Goal: Contribute content: Contribute content

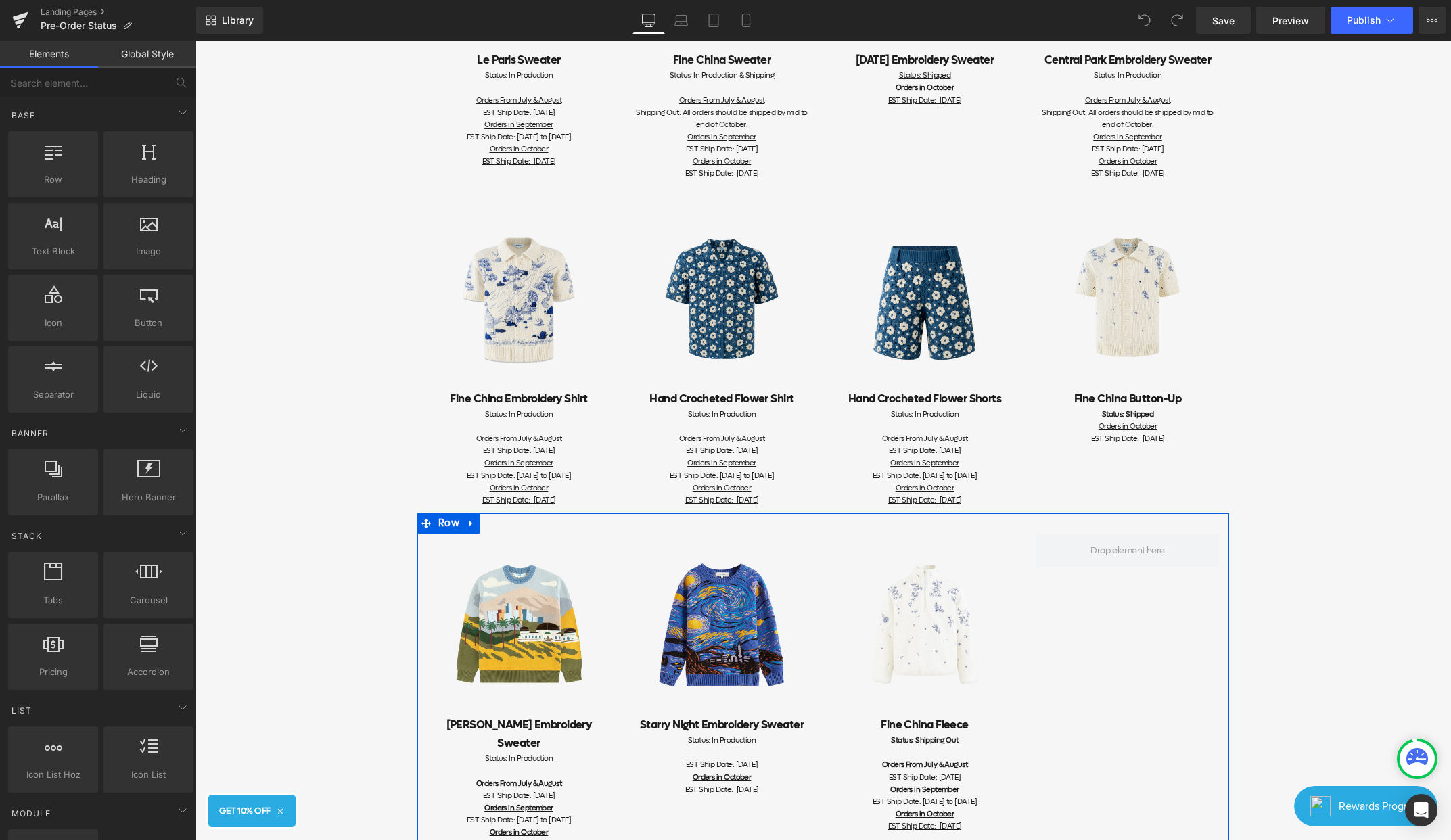
scroll to position [514, 0]
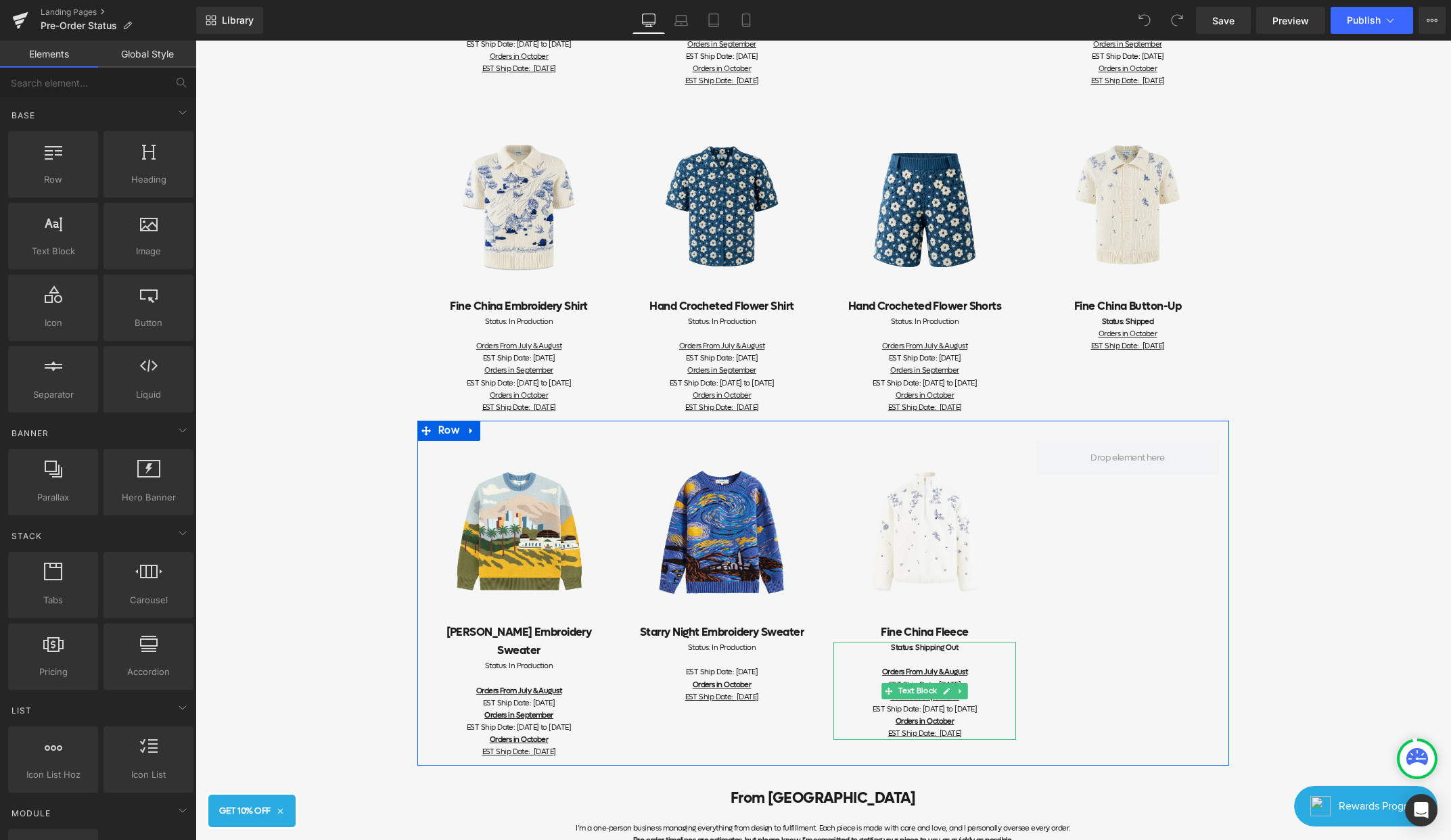
click at [959, 722] on div "EST Ship Date: [DATE] to [DATE] Orders in October EST Ship Date: [DATE]" at bounding box center [925, 722] width 182 height 36
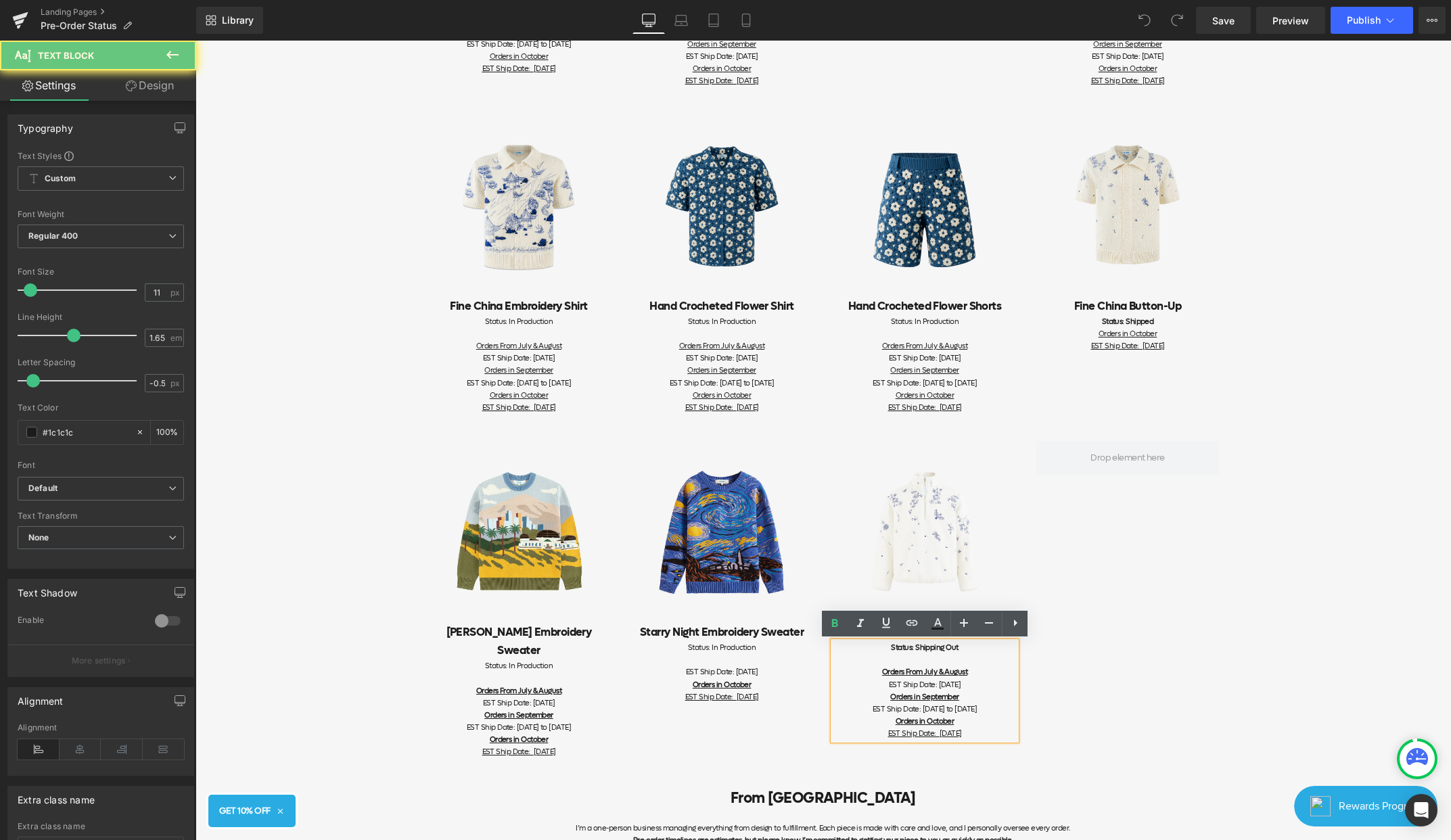
click at [1001, 717] on div "EST Ship Date: [DATE] to [DATE] Orders in October EST Ship Date: [DATE]" at bounding box center [925, 722] width 182 height 36
click at [1003, 737] on div "EST Ship Date: [DATE] to [DATE] Orders in October EST Ship Date: [DATE]" at bounding box center [925, 722] width 182 height 36
drag, startPoint x: 1004, startPoint y: 736, endPoint x: 918, endPoint y: 735, distance: 86.0
click at [918, 735] on div "EST Ship Date: [DATE] to [DATE] Orders in October EST Ship Date: [DATE]" at bounding box center [925, 722] width 182 height 36
click at [973, 693] on div "Orders in September" at bounding box center [925, 697] width 182 height 12
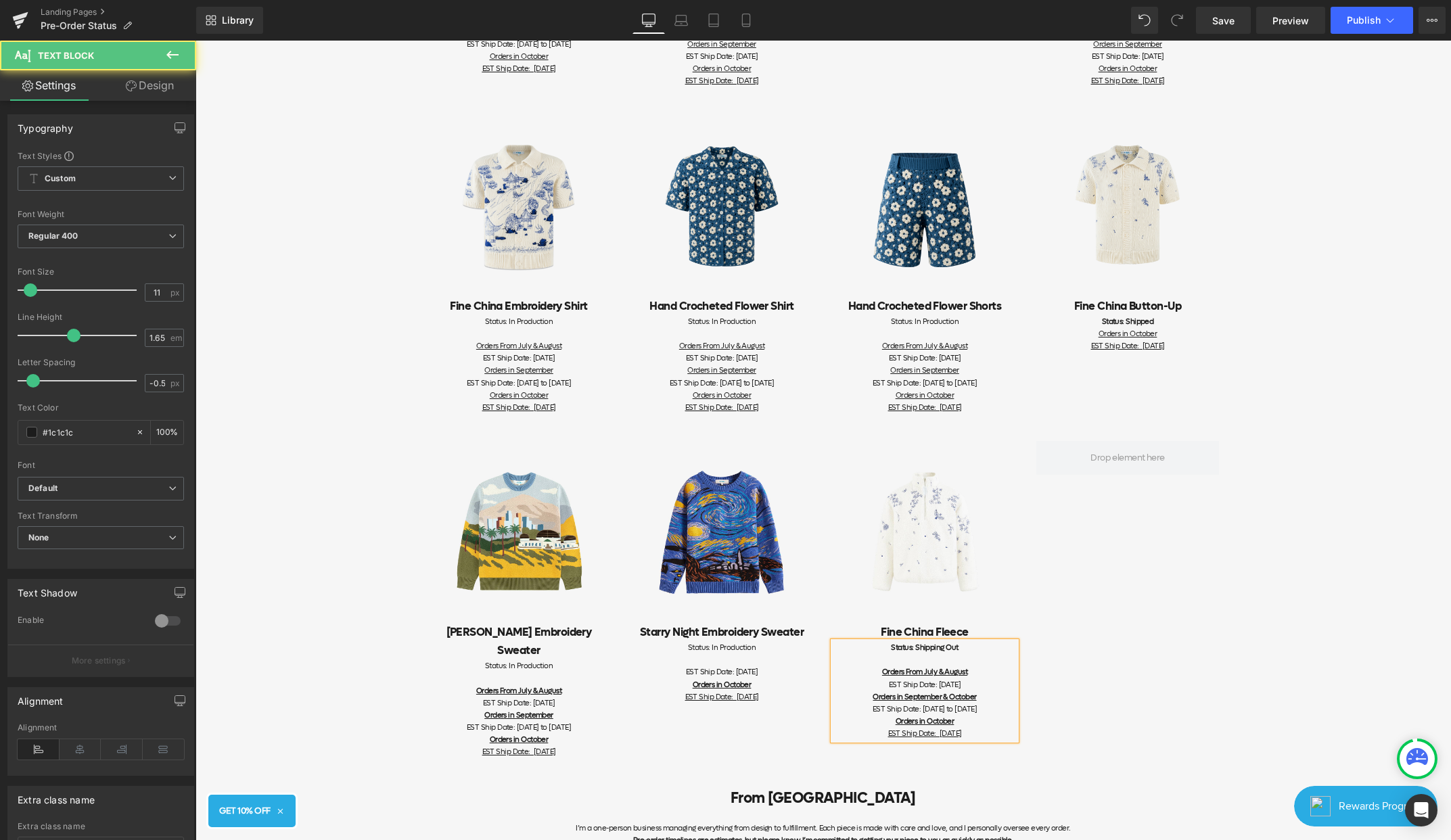
drag, startPoint x: 990, startPoint y: 735, endPoint x: 918, endPoint y: 734, distance: 72.0
click at [918, 734] on div "EST Ship Date: [DATE] to [DATE] Orders in October EST Ship Date: [DATE]" at bounding box center [925, 722] width 182 height 36
click at [984, 727] on div "EST Ship Date: [DATE] to [DATE] Orders in October EST Ship Date: [DATE]" at bounding box center [925, 722] width 182 height 36
drag, startPoint x: 989, startPoint y: 734, endPoint x: 880, endPoint y: 718, distance: 110.2
click at [880, 718] on div "EST Ship Date: [DATE] to [DATE] Orders in October EST Ship Date: [DATE]" at bounding box center [925, 722] width 182 height 36
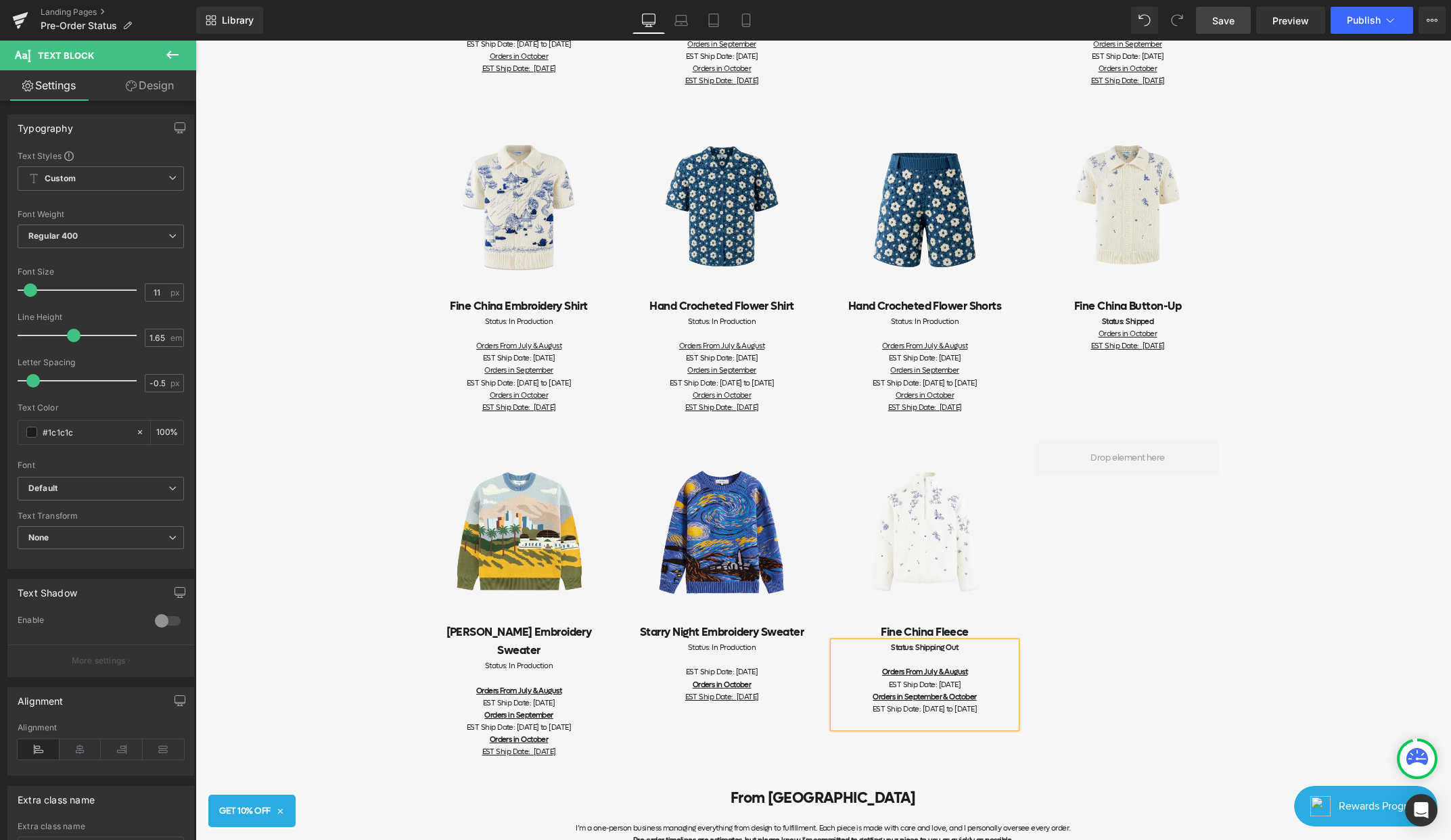
click at [1240, 26] on link "Save" at bounding box center [1223, 20] width 55 height 27
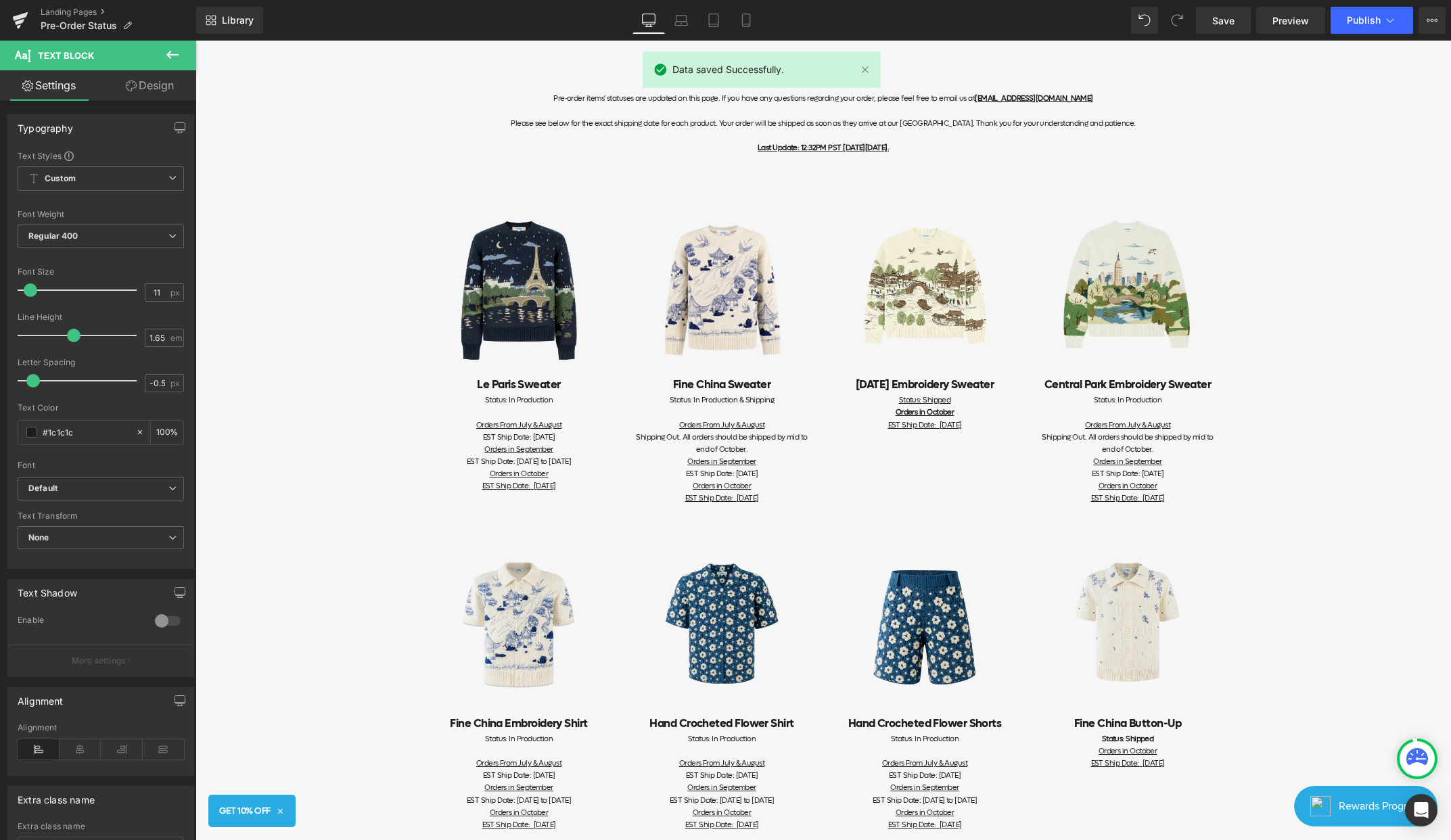
scroll to position [0, 0]
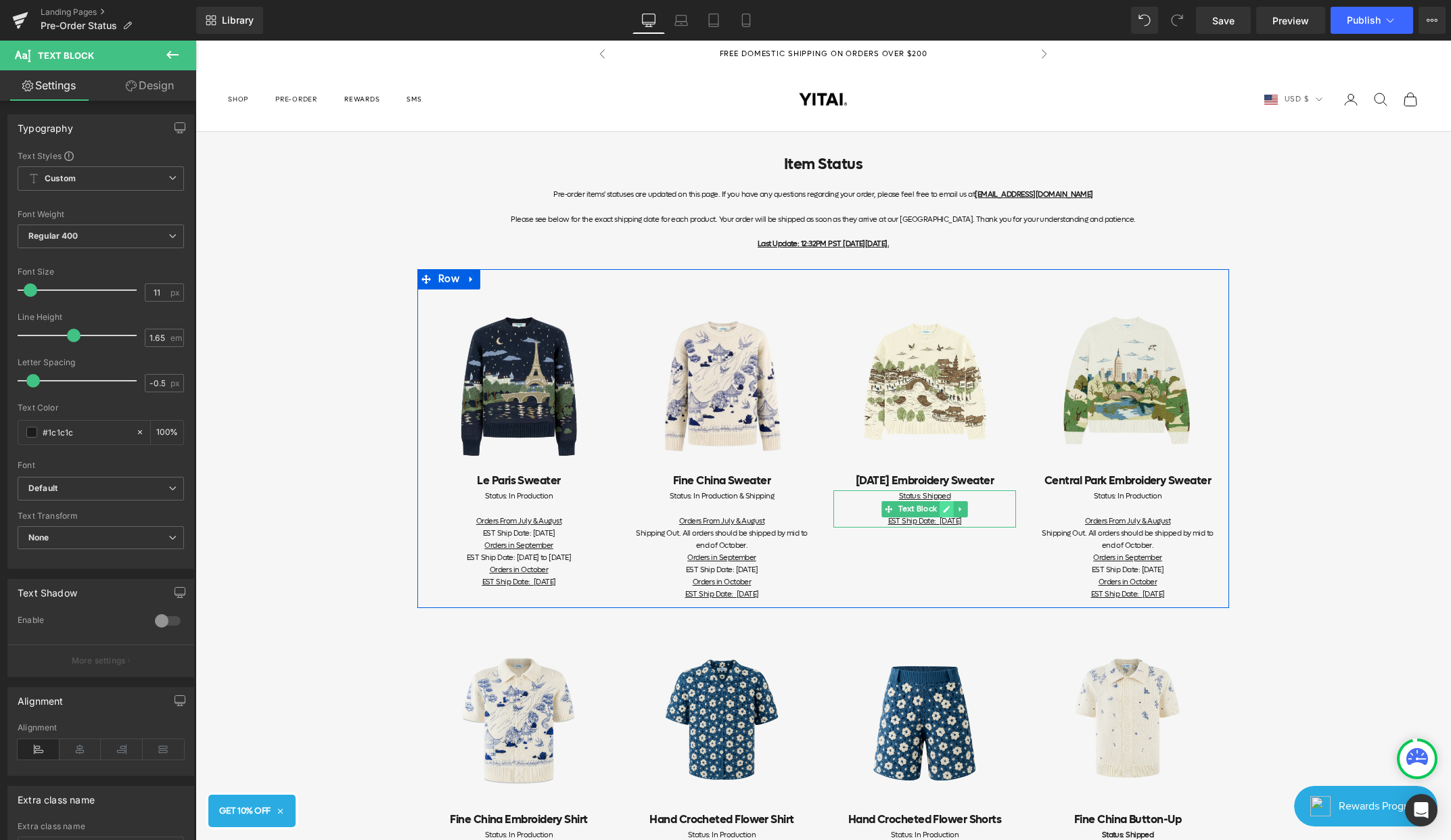
click at [946, 512] on icon at bounding box center [947, 509] width 8 height 8
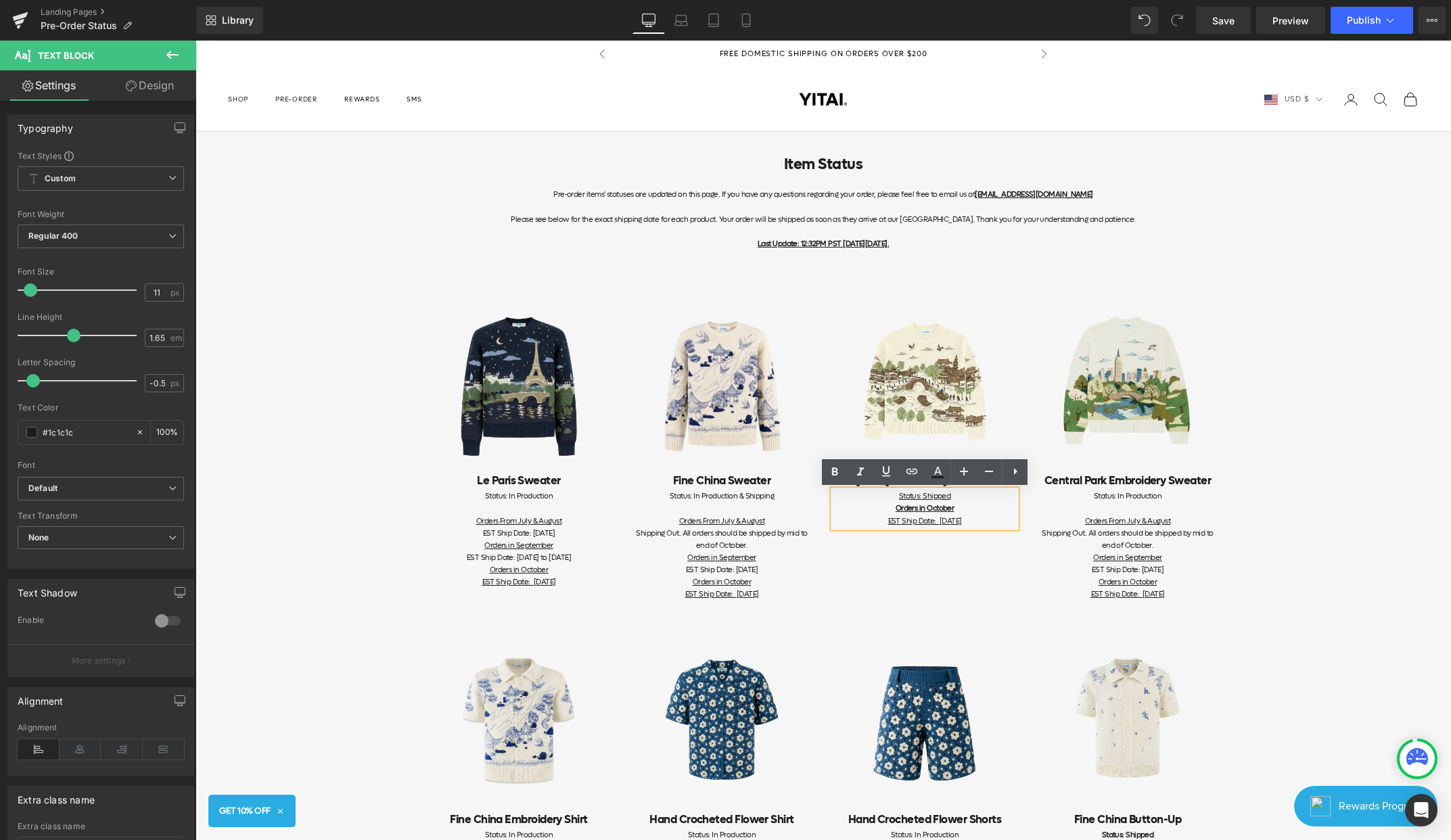
drag, startPoint x: 981, startPoint y: 523, endPoint x: 918, endPoint y: 523, distance: 63.0
click at [918, 523] on div "Status: Shipped Orders in October EST Ship Date: [DATE]" at bounding box center [925, 508] width 182 height 36
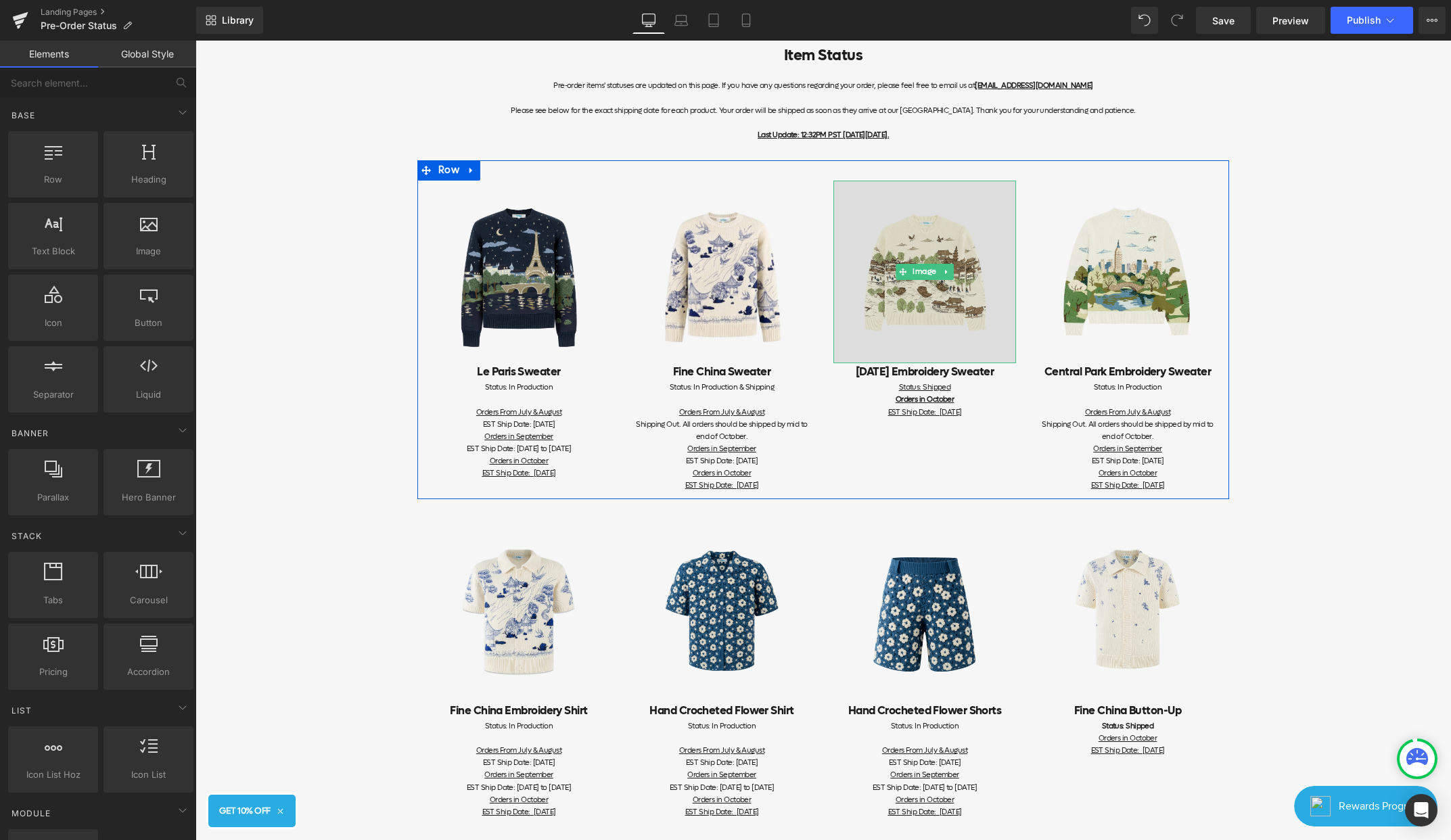
scroll to position [122, 0]
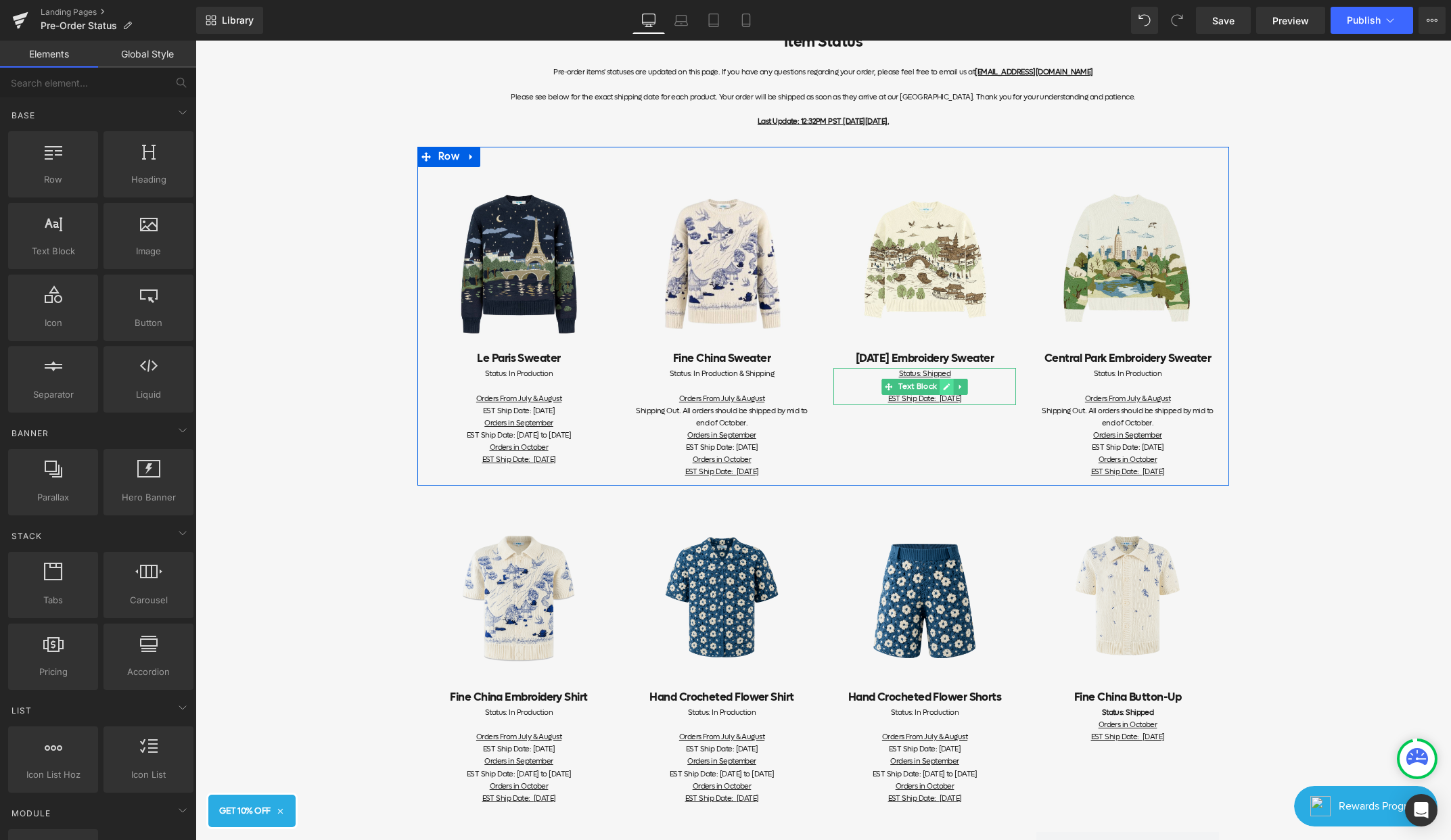
click at [949, 391] on link at bounding box center [947, 386] width 14 height 16
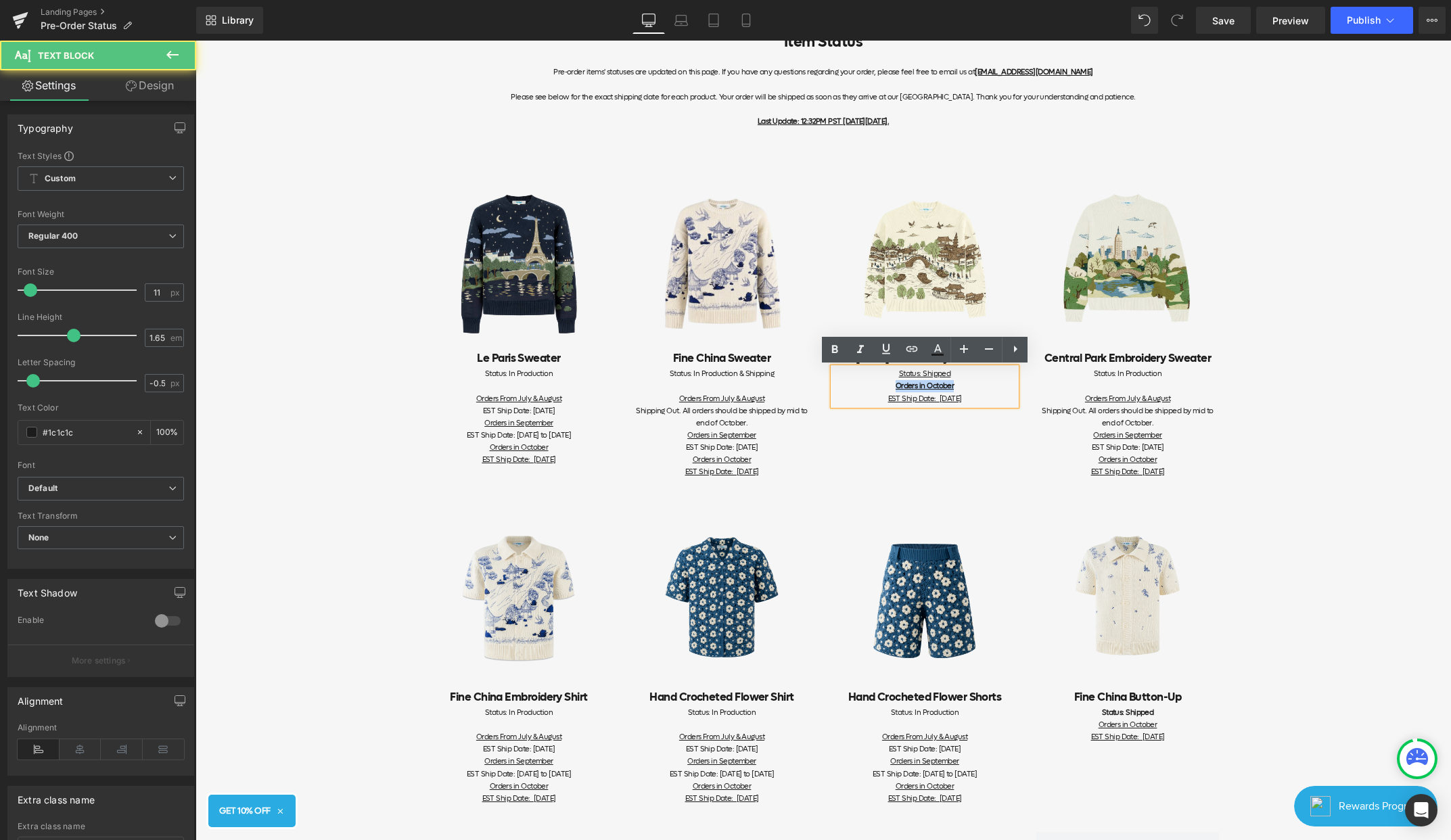
drag, startPoint x: 961, startPoint y: 390, endPoint x: 845, endPoint y: 389, distance: 116.0
click at [845, 389] on div "Status: Shipped Orders in October EST Ship Date: [DATE]" at bounding box center [925, 386] width 182 height 36
click at [1005, 401] on div "Status: Shipped Orders in October EST Ship Date: [DATE]" at bounding box center [925, 386] width 182 height 36
click at [1310, 397] on div "Item Status Pre-order items' statuses are updated on this page. If you have any…" at bounding box center [823, 741] width 1255 height 1463
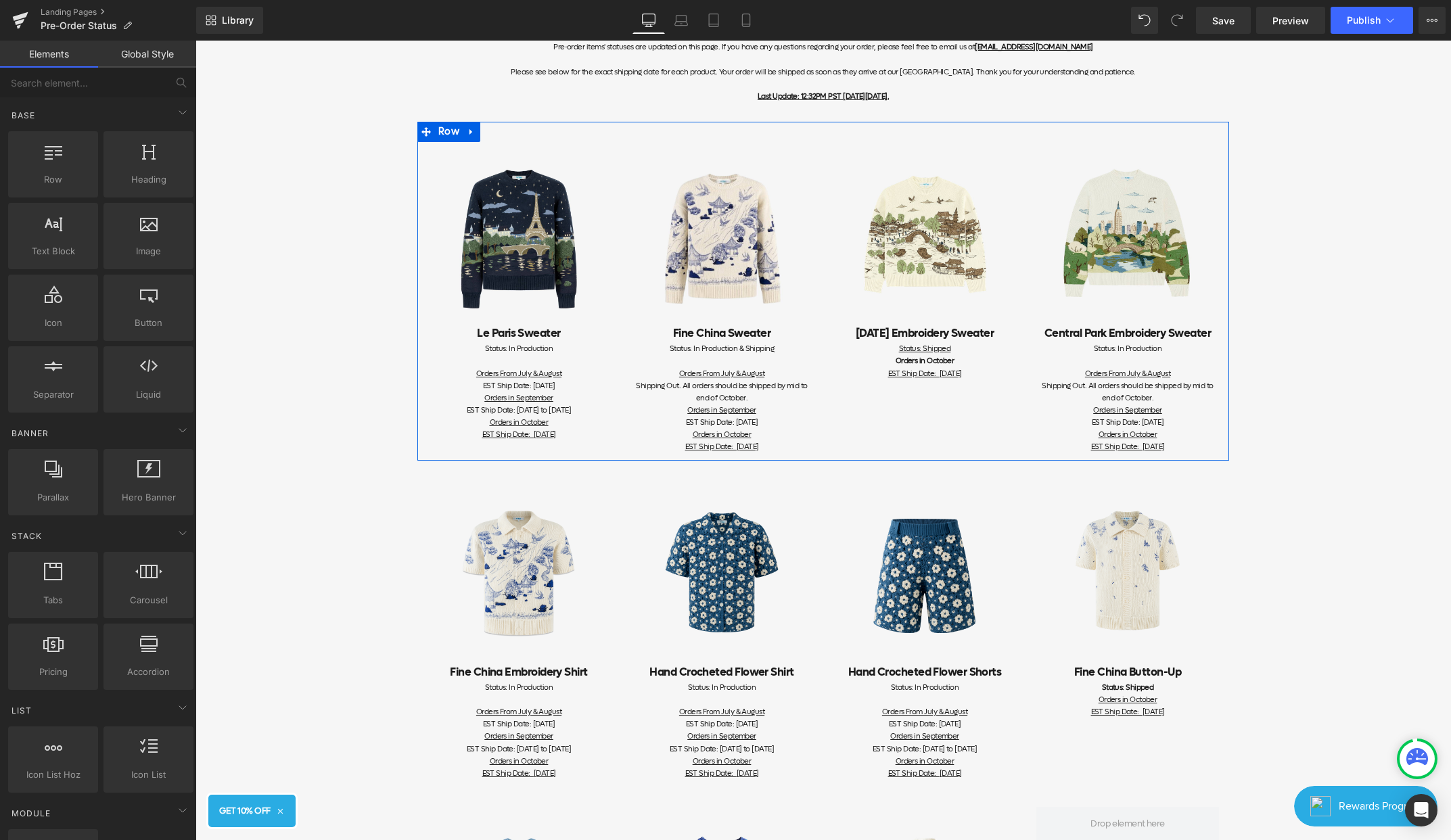
scroll to position [157, 0]
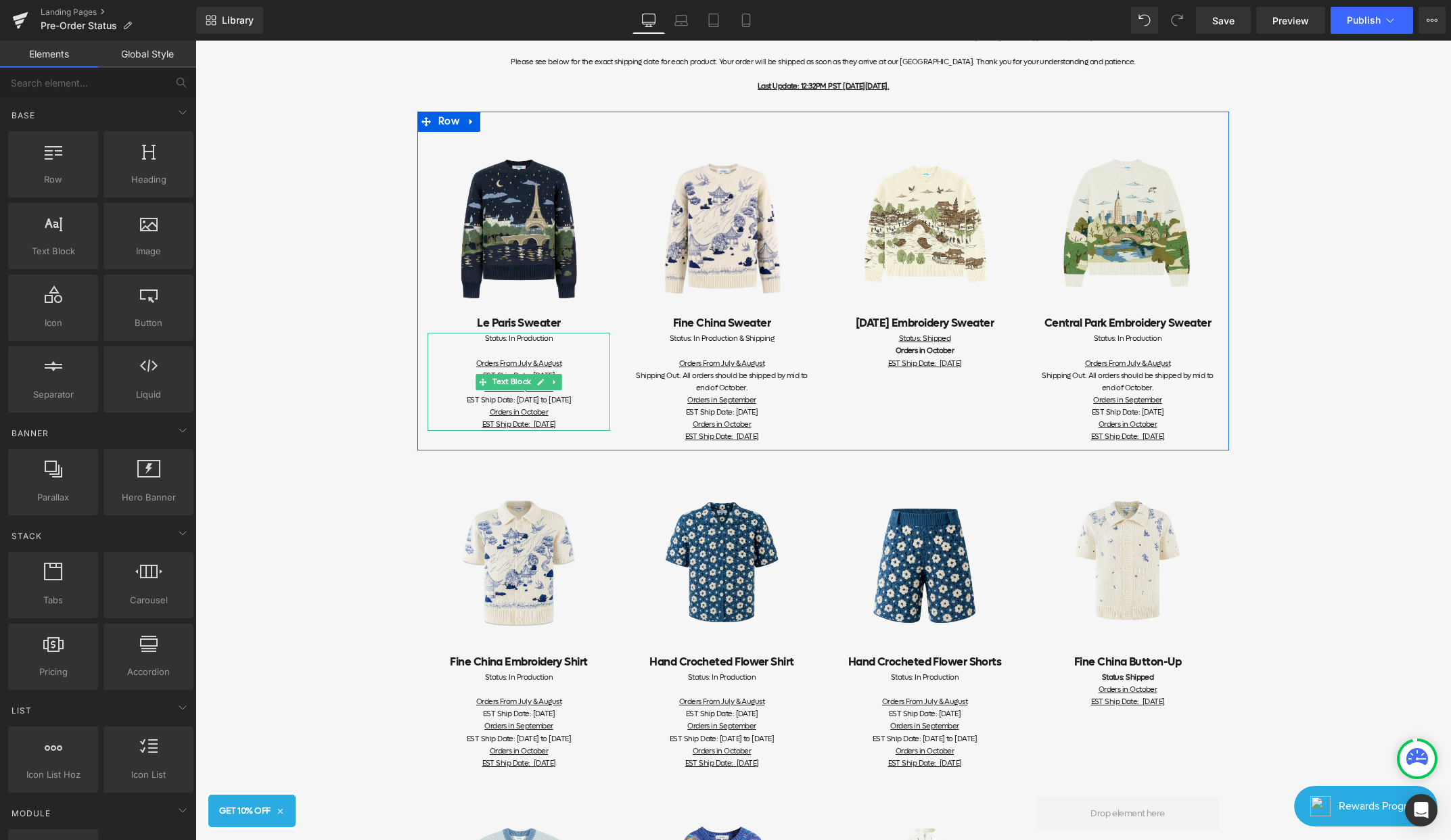
click at [595, 420] on div "EST Ship Date: [DATE] to [DATE] Orders in October EST Ship Date: [DATE]" at bounding box center [519, 412] width 182 height 36
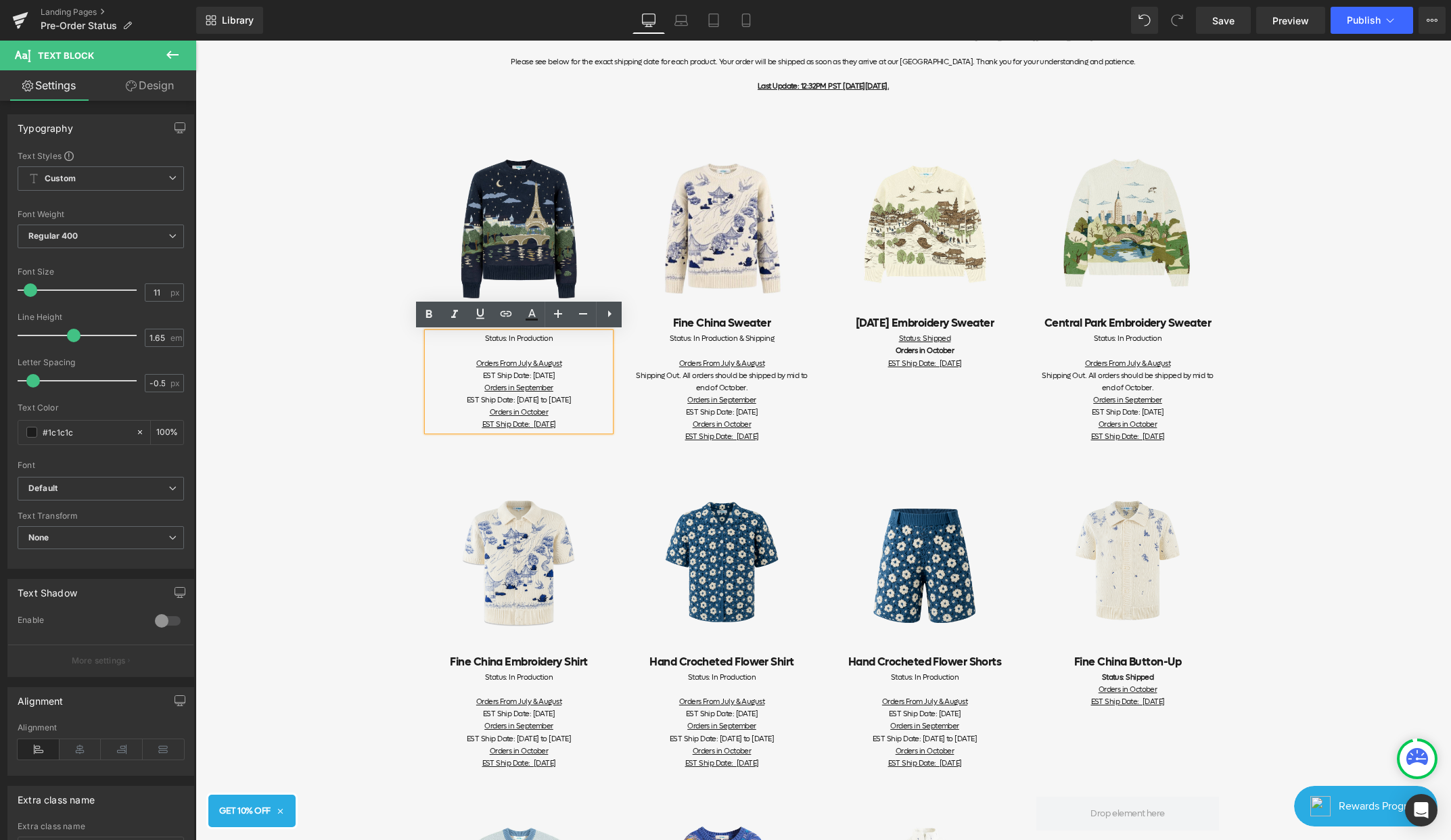
drag, startPoint x: 586, startPoint y: 422, endPoint x: 442, endPoint y: 422, distance: 144.0
click at [442, 422] on div "EST Ship Date: [DATE] to [DATE] Orders in October EST Ship Date: [DATE]" at bounding box center [519, 412] width 182 height 36
click at [371, 463] on div "Item Status Pre-order items' statuses are updated on this page. If you have any…" at bounding box center [823, 706] width 1255 height 1463
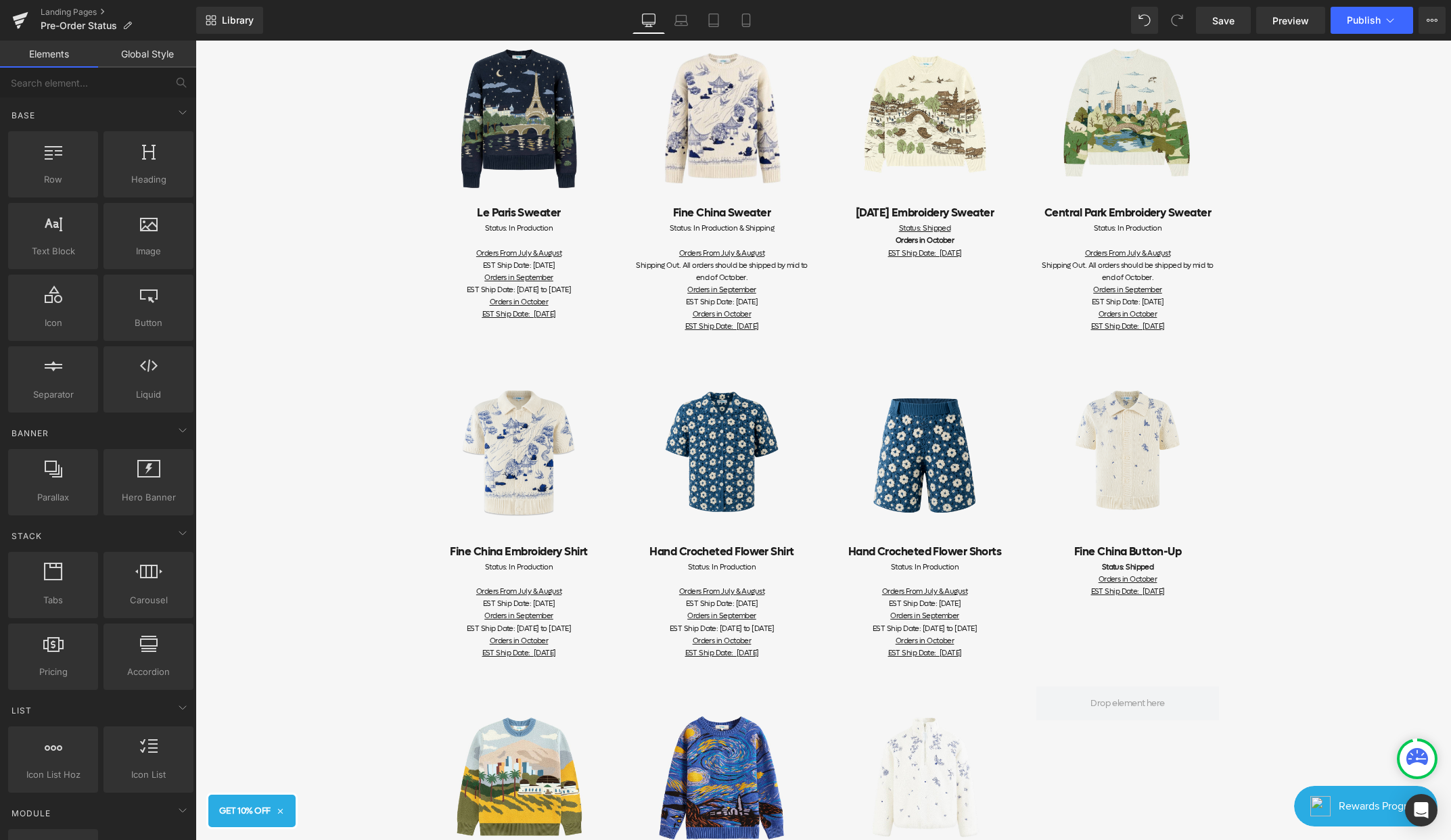
scroll to position [49, 0]
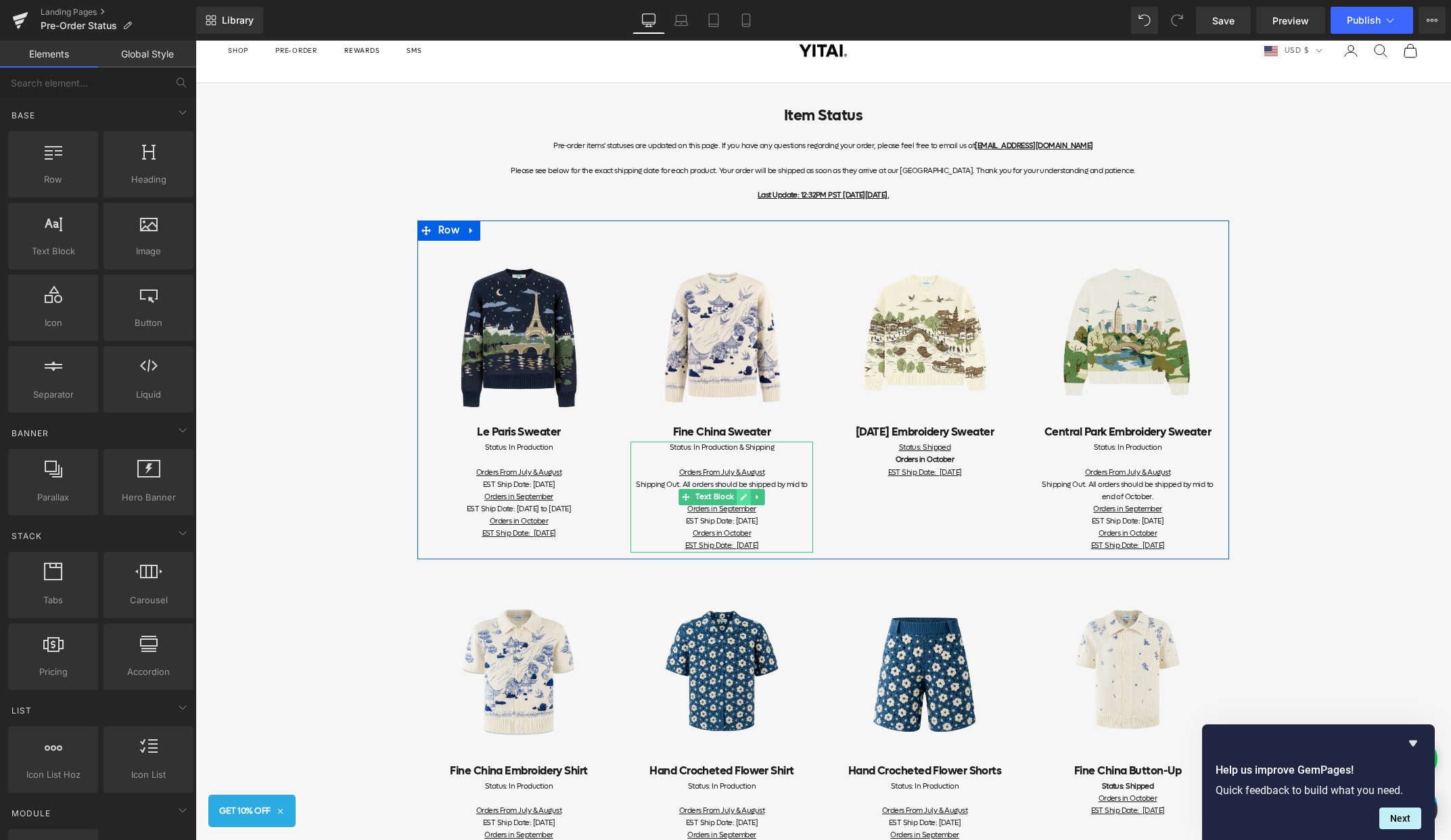
click at [741, 494] on icon at bounding box center [744, 497] width 8 height 8
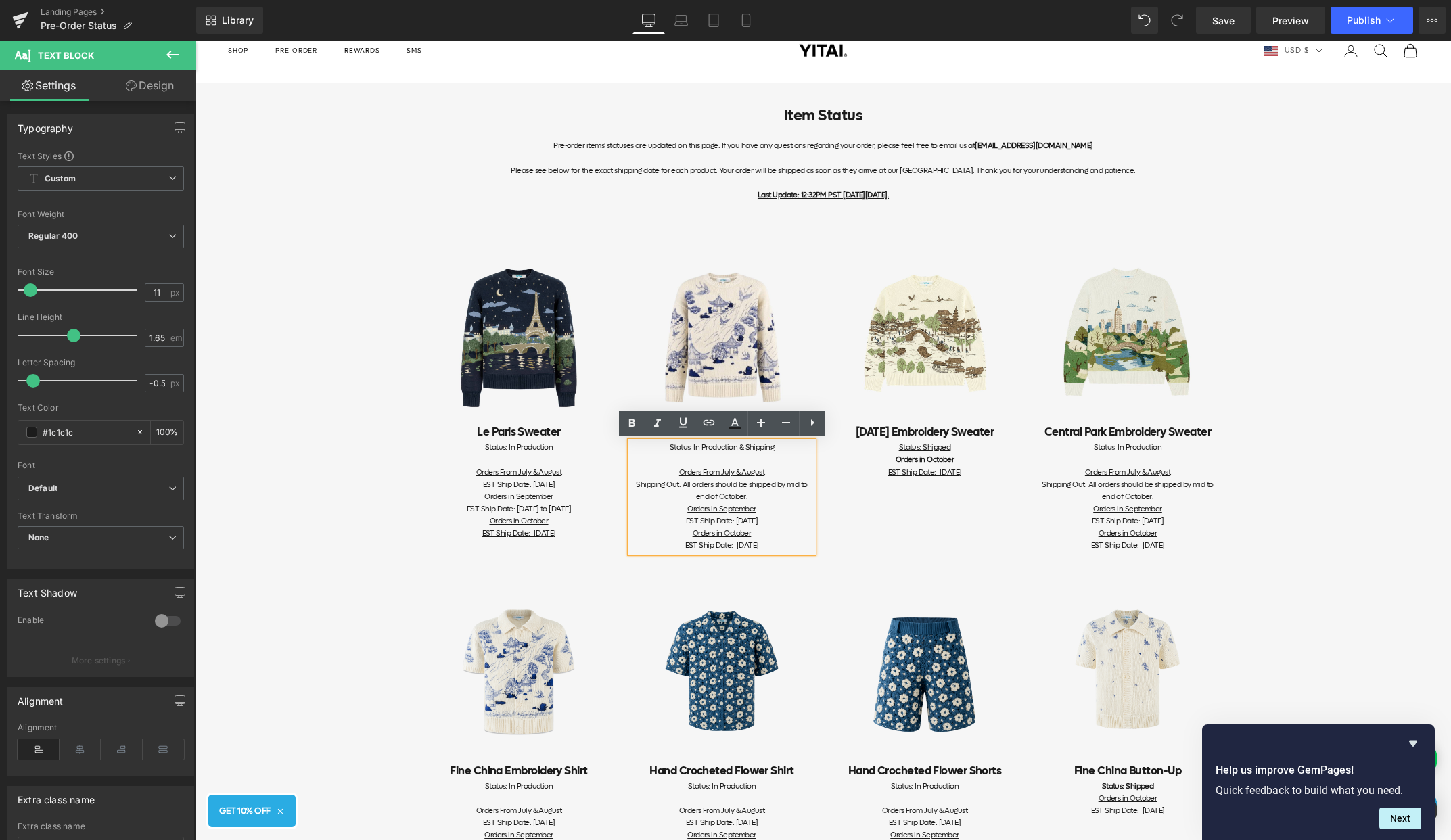
drag, startPoint x: 781, startPoint y: 547, endPoint x: 650, endPoint y: 541, distance: 131.1
click at [650, 541] on div "EST Ship Date: [DATE] Orders in October EST Ship Date: [DATE]" at bounding box center [722, 533] width 182 height 36
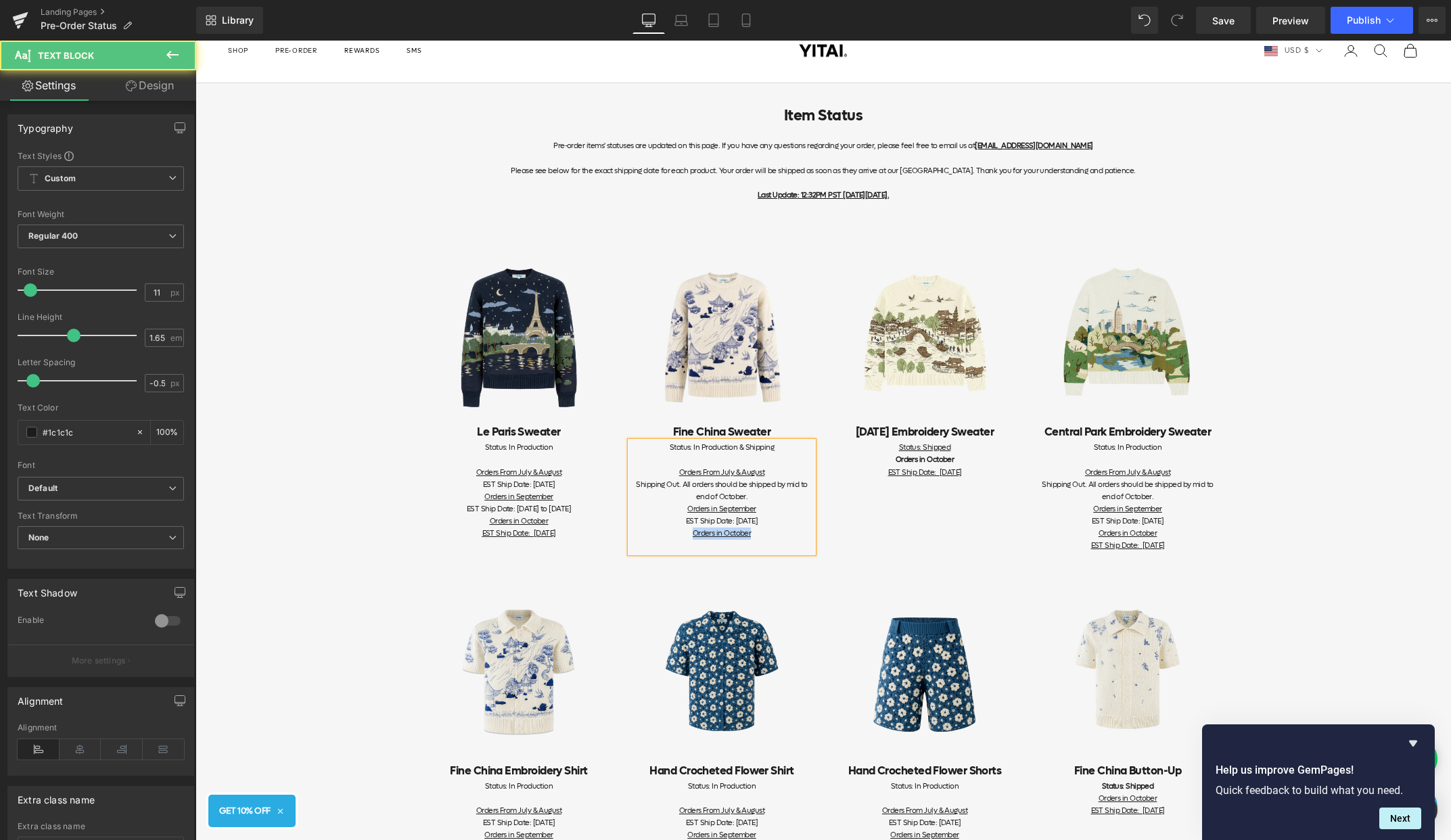
drag, startPoint x: 768, startPoint y: 533, endPoint x: 657, endPoint y: 533, distance: 111.0
click at [652, 533] on div "EST Ship Date: [DATE] Orders in October" at bounding box center [722, 533] width 182 height 36
click at [766, 509] on div "Orders in September" at bounding box center [722, 509] width 182 height 12
drag, startPoint x: 580, startPoint y: 537, endPoint x: 407, endPoint y: 534, distance: 173.0
click at [407, 534] on div "Item Status Pre-order items' statuses are updated on this page. If you have any…" at bounding box center [823, 815] width 1255 height 1463
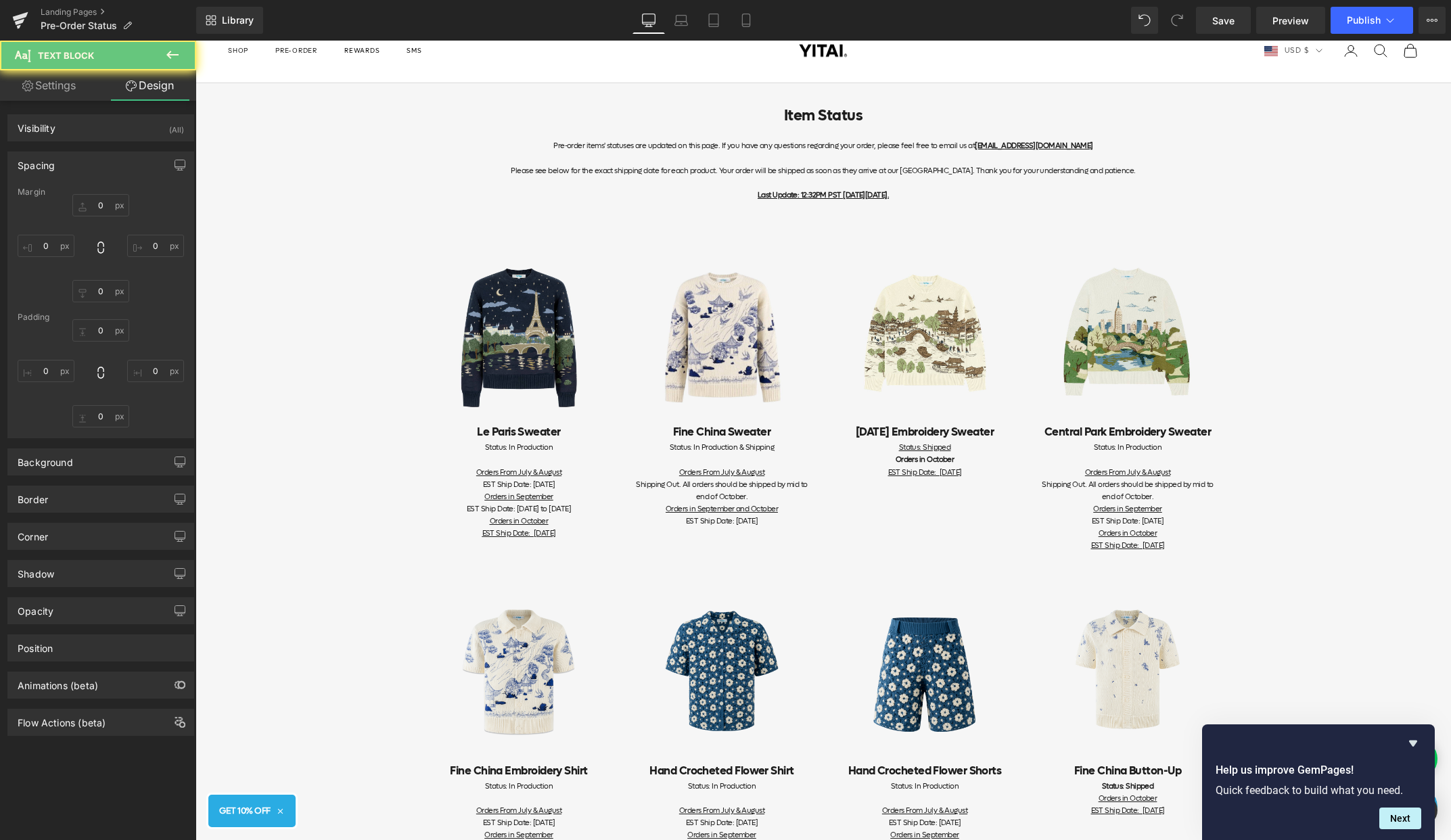
type input "0"
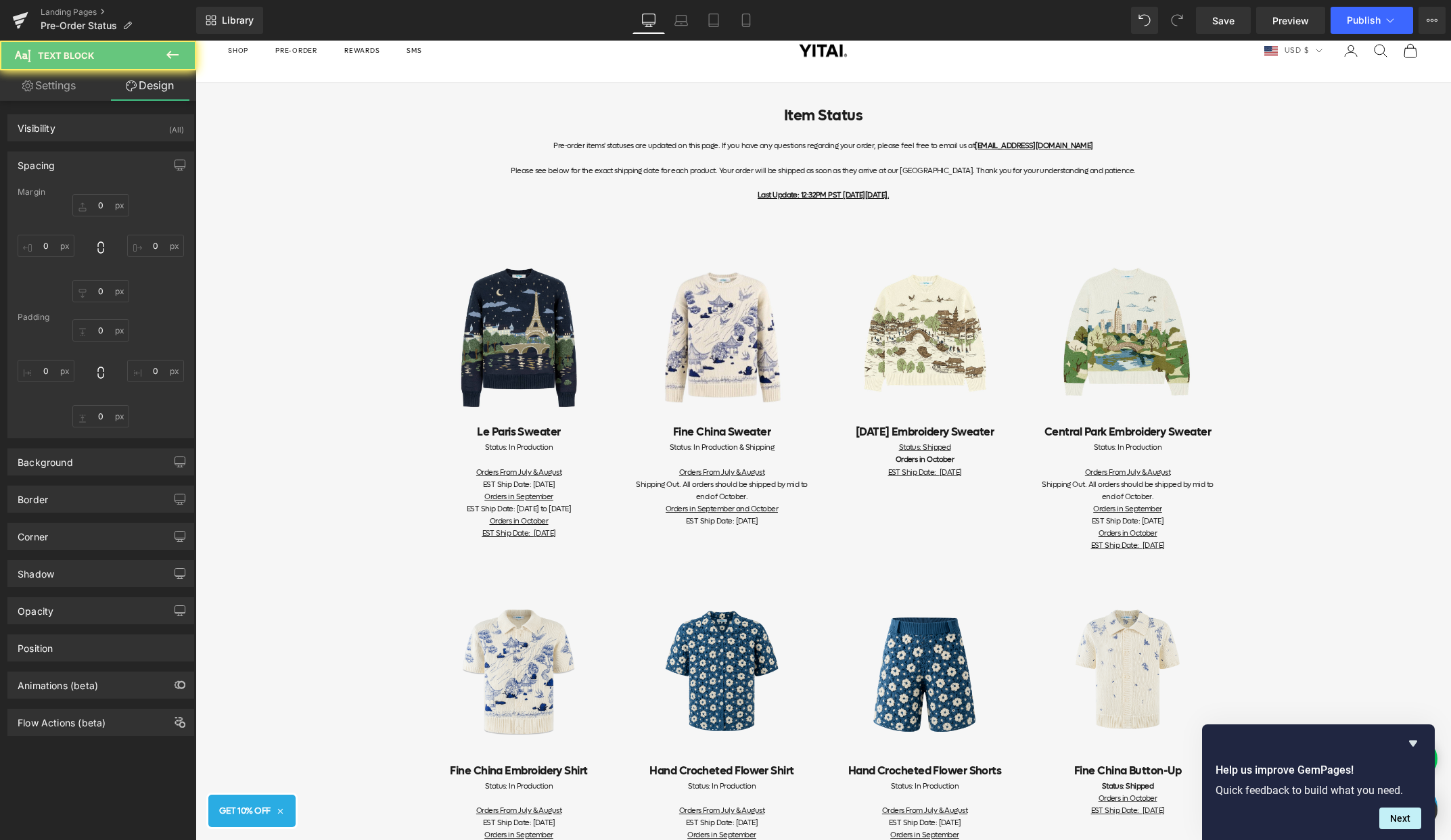
type input "0"
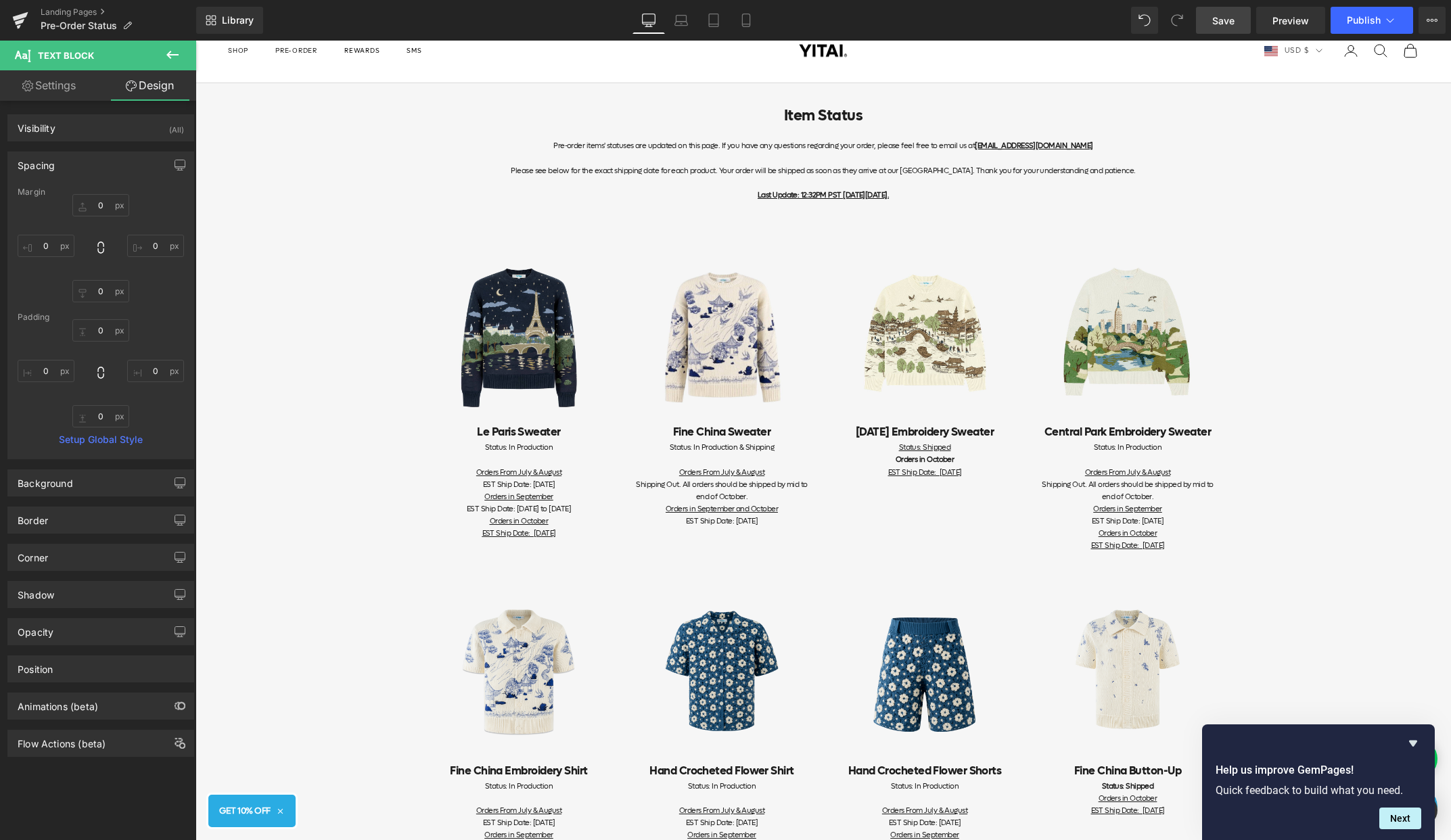
click at [1234, 26] on span "Save" at bounding box center [1223, 20] width 22 height 14
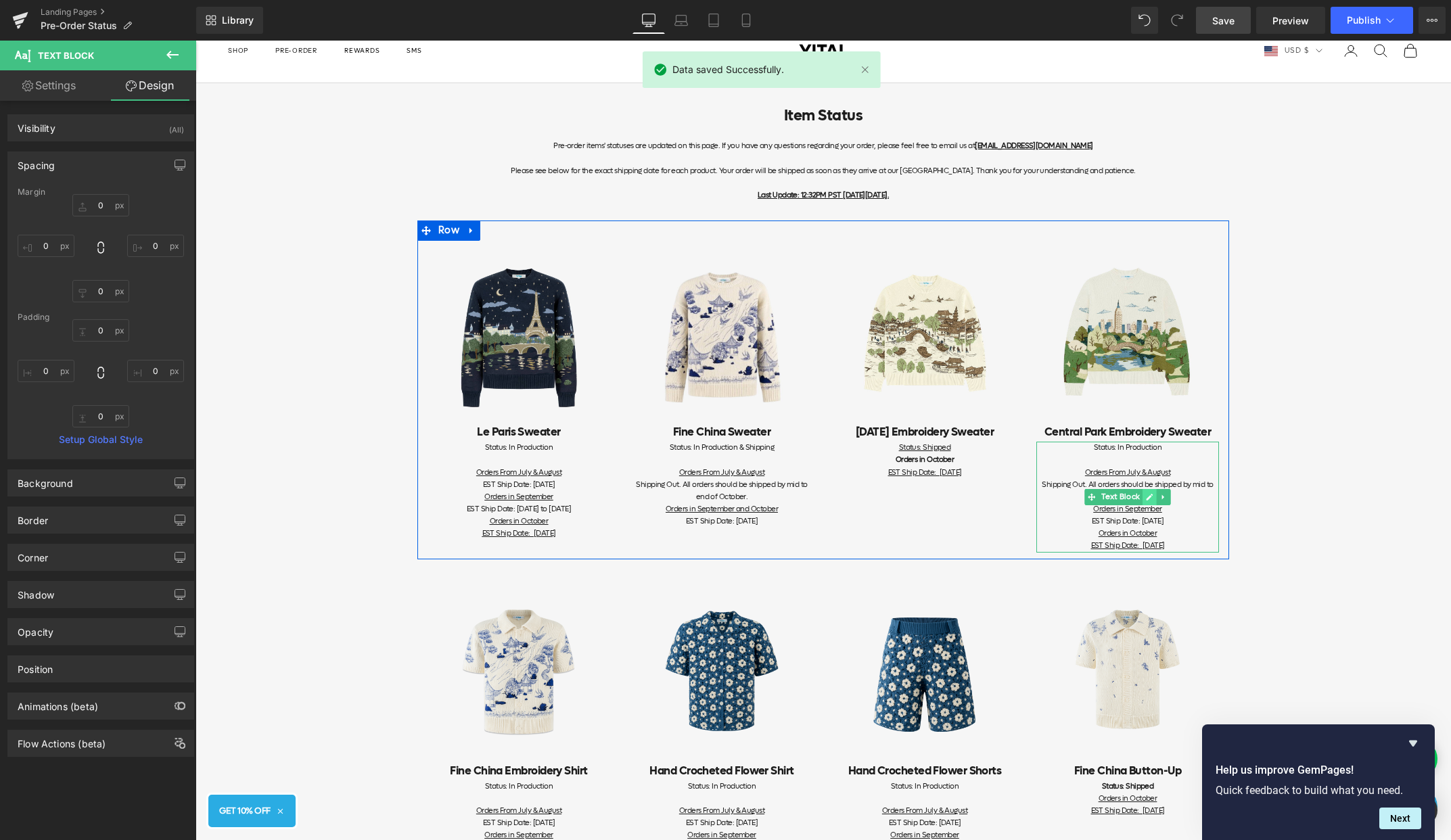
click at [1148, 501] on link at bounding box center [1150, 497] width 14 height 16
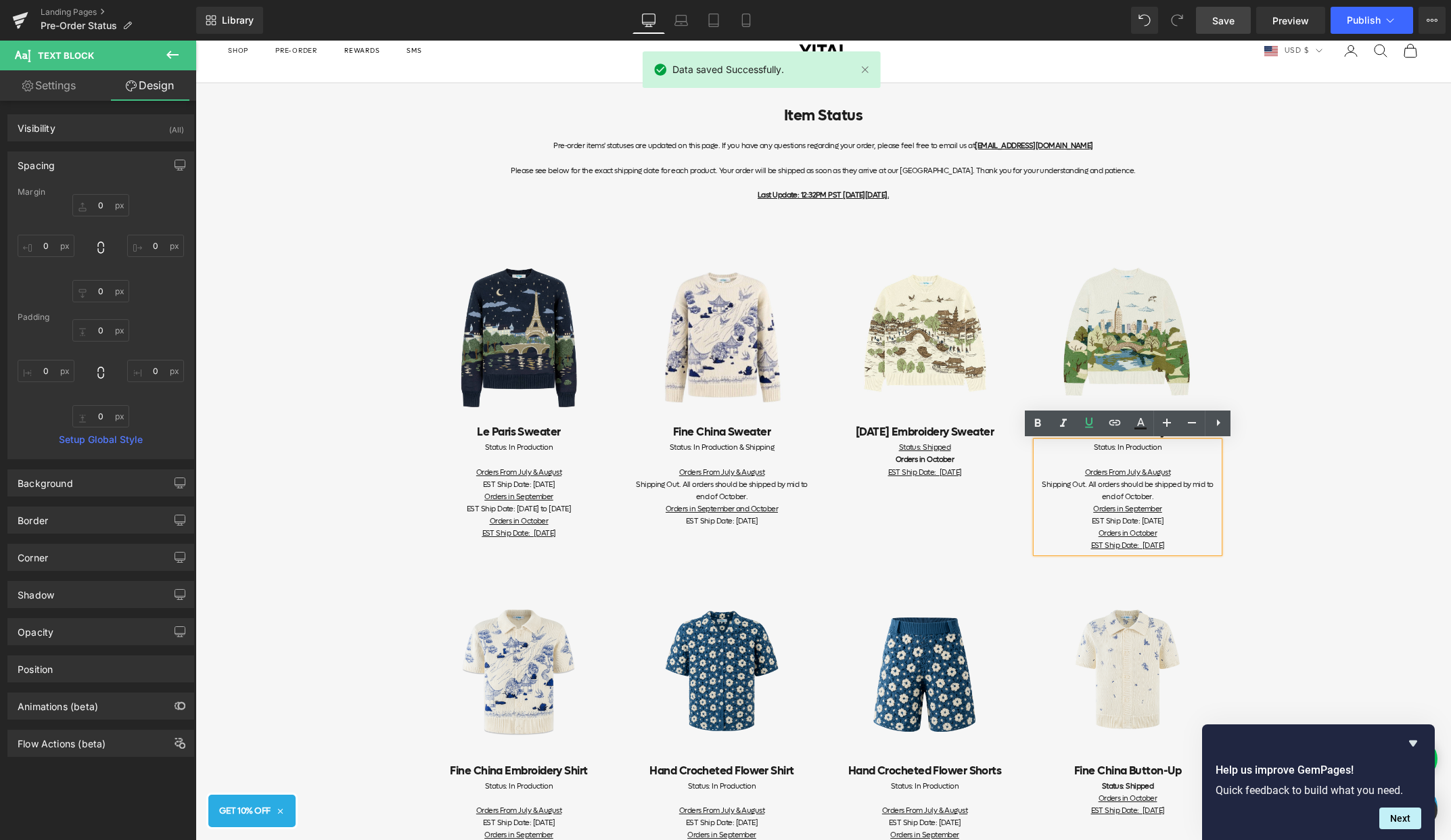
click at [1193, 539] on div "EST Ship Date: [DATE] Orders in October EST Ship Date: [DATE]" at bounding box center [1128, 533] width 182 height 36
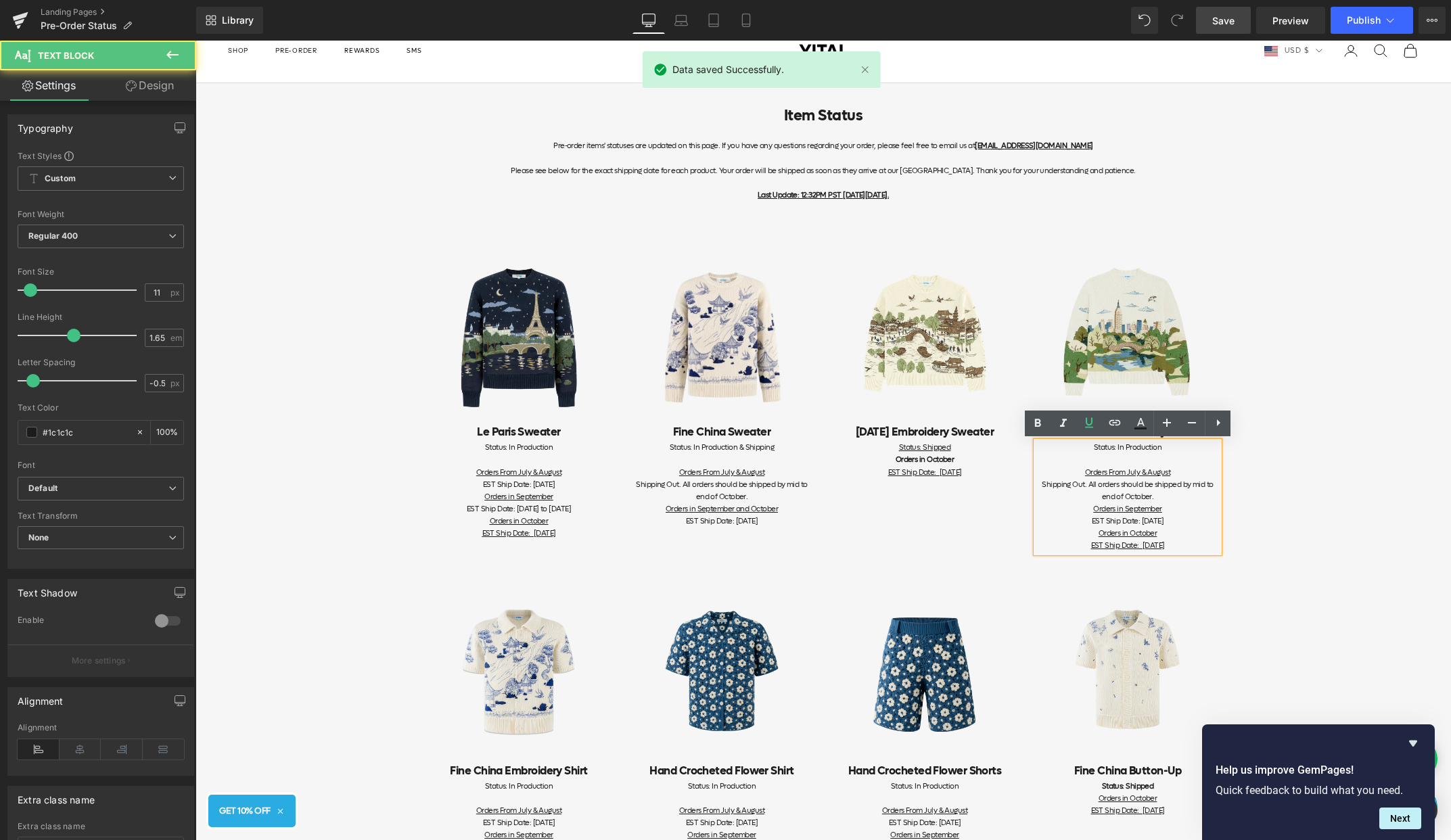
click at [1237, 559] on div "Item Status Pre-order items' statuses are updated on this page. If you have any…" at bounding box center [823, 815] width 1255 height 1463
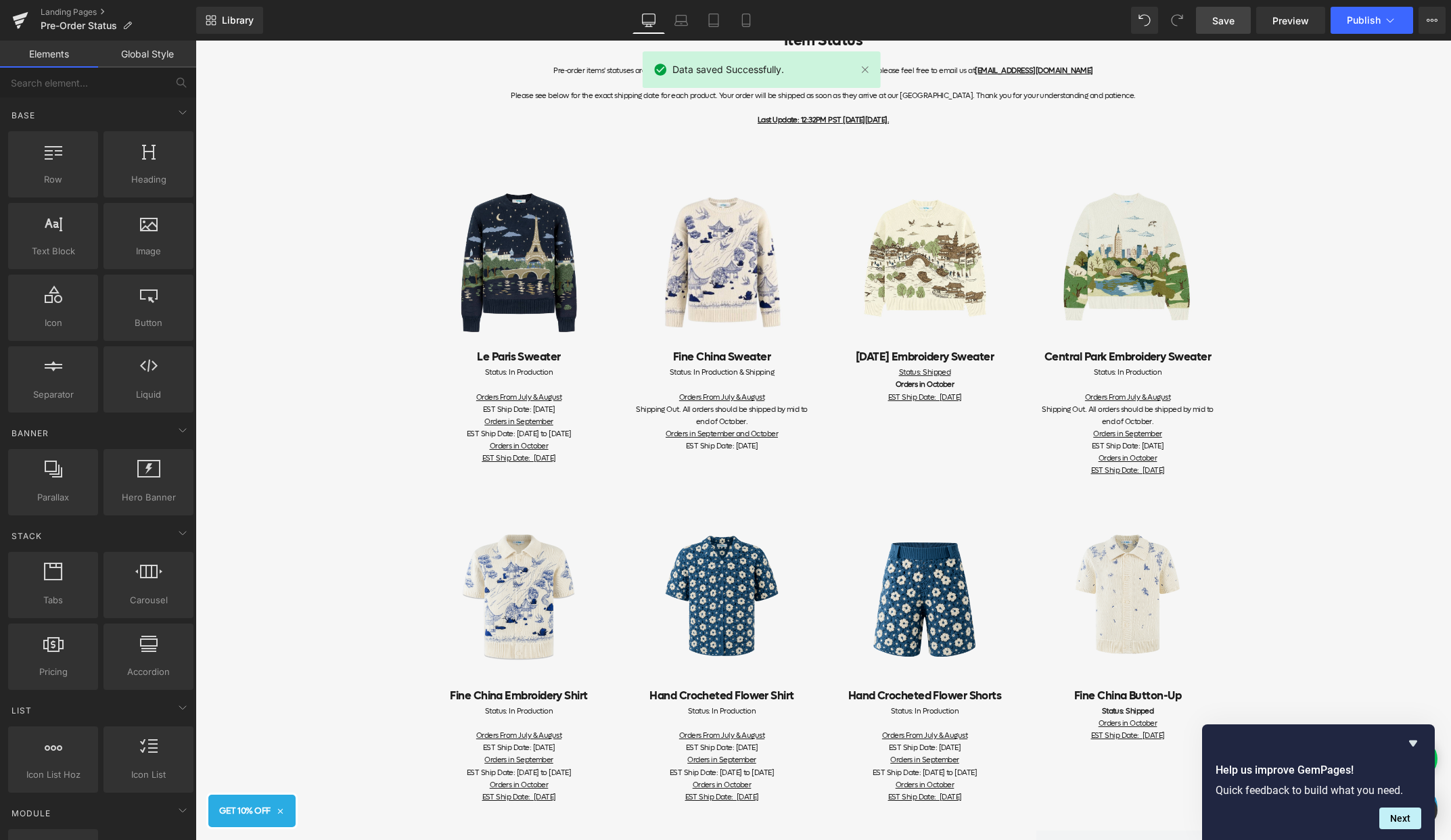
scroll to position [125, 0]
click at [1245, 436] on div "Item Status Pre-order items' statuses are updated on this page. If you have any…" at bounding box center [823, 739] width 1255 height 1463
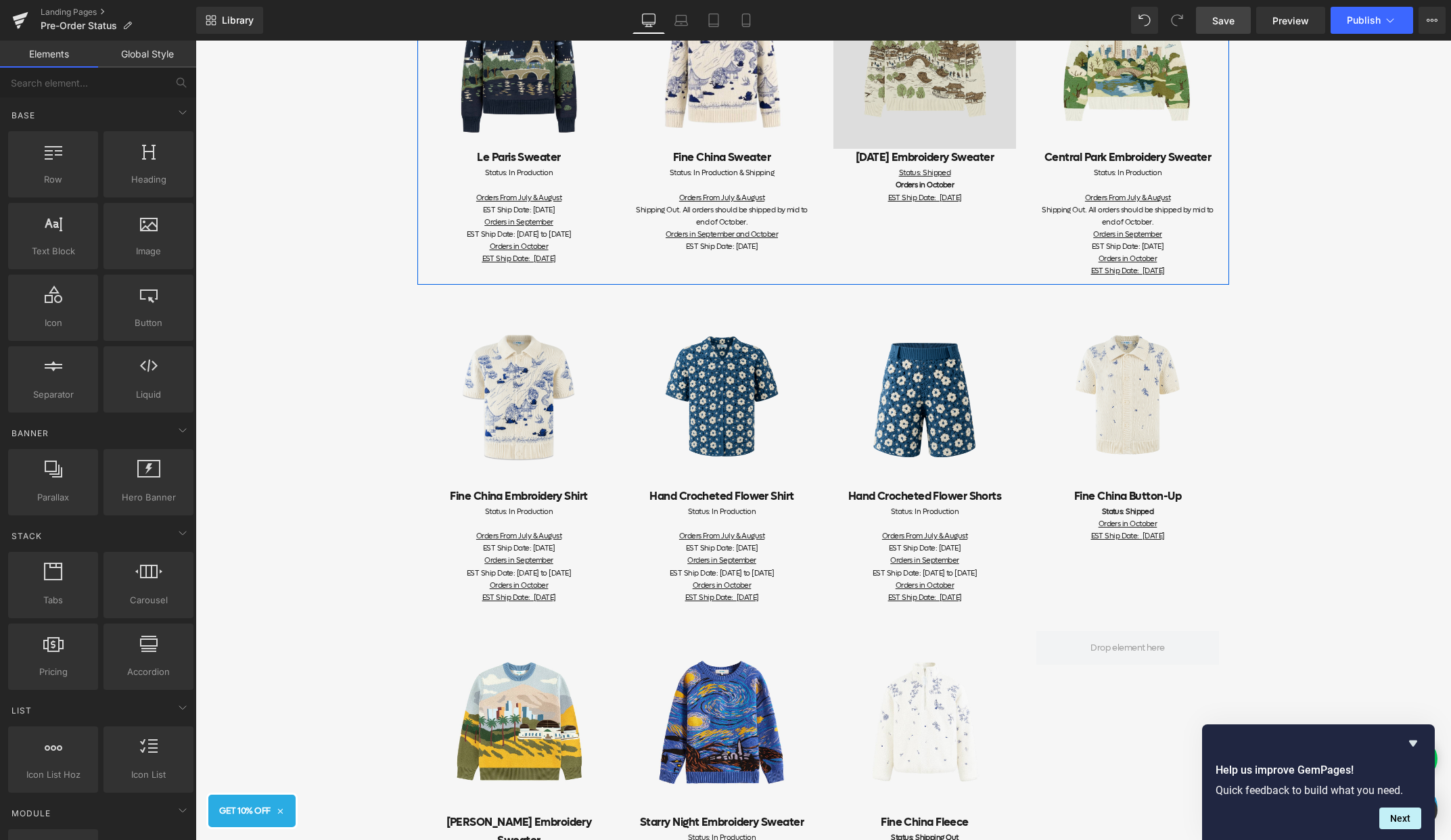
scroll to position [349, 0]
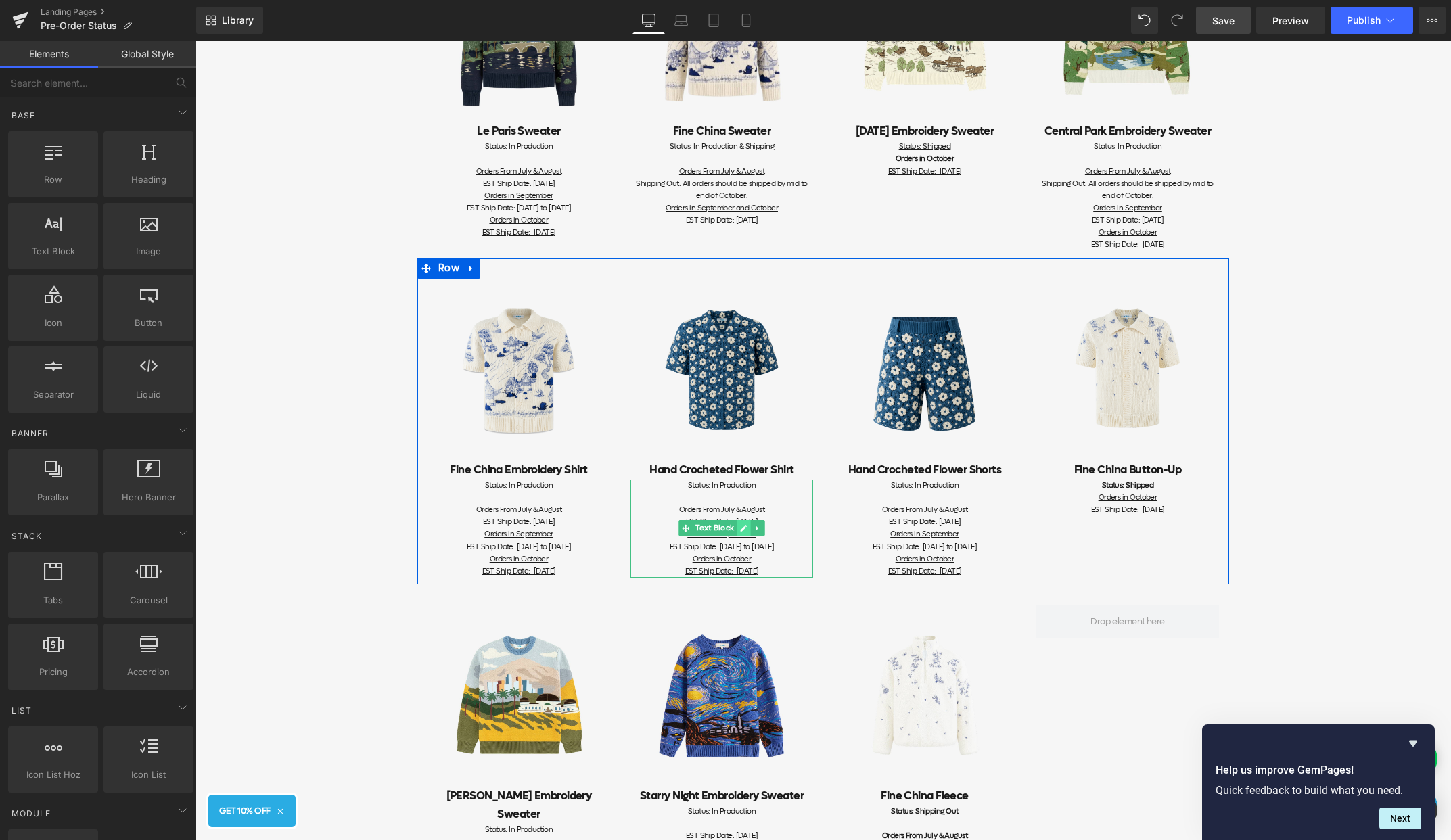
click at [749, 530] on link at bounding box center [744, 528] width 14 height 16
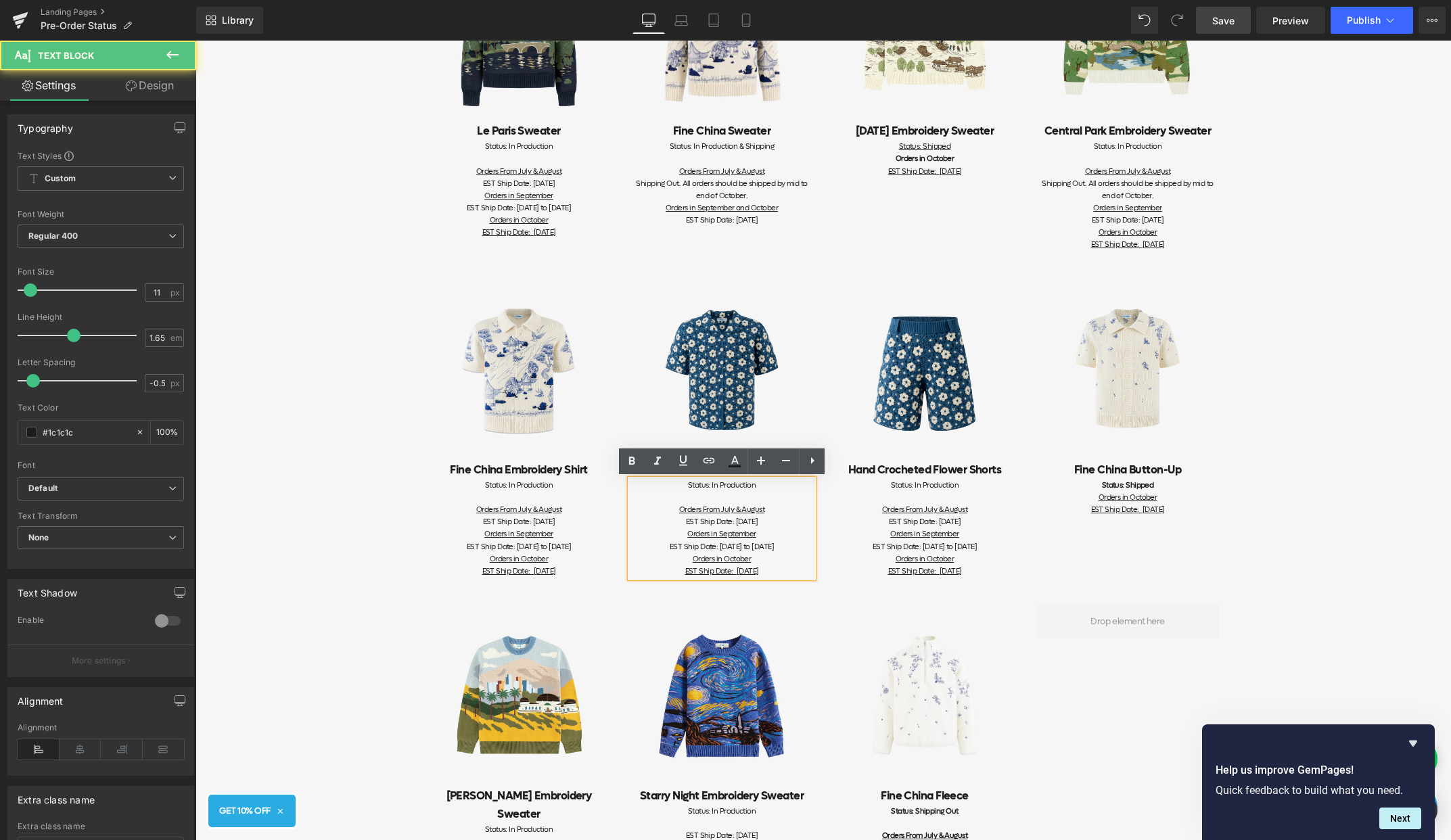
drag, startPoint x: 785, startPoint y: 572, endPoint x: 679, endPoint y: 562, distance: 106.5
click at [679, 562] on div "EST Ship Date: [DATE] to [DATE] Orders in October EST Ship Date: [DATE]" at bounding box center [722, 559] width 182 height 36
click at [760, 537] on div "Orders in September" at bounding box center [722, 534] width 182 height 12
drag, startPoint x: 810, startPoint y: 546, endPoint x: 653, endPoint y: 537, distance: 157.3
click at [653, 537] on div "Status: In Production Orders From July & August EST Ship Date: [DATE] Orders in…" at bounding box center [722, 516] width 182 height 74
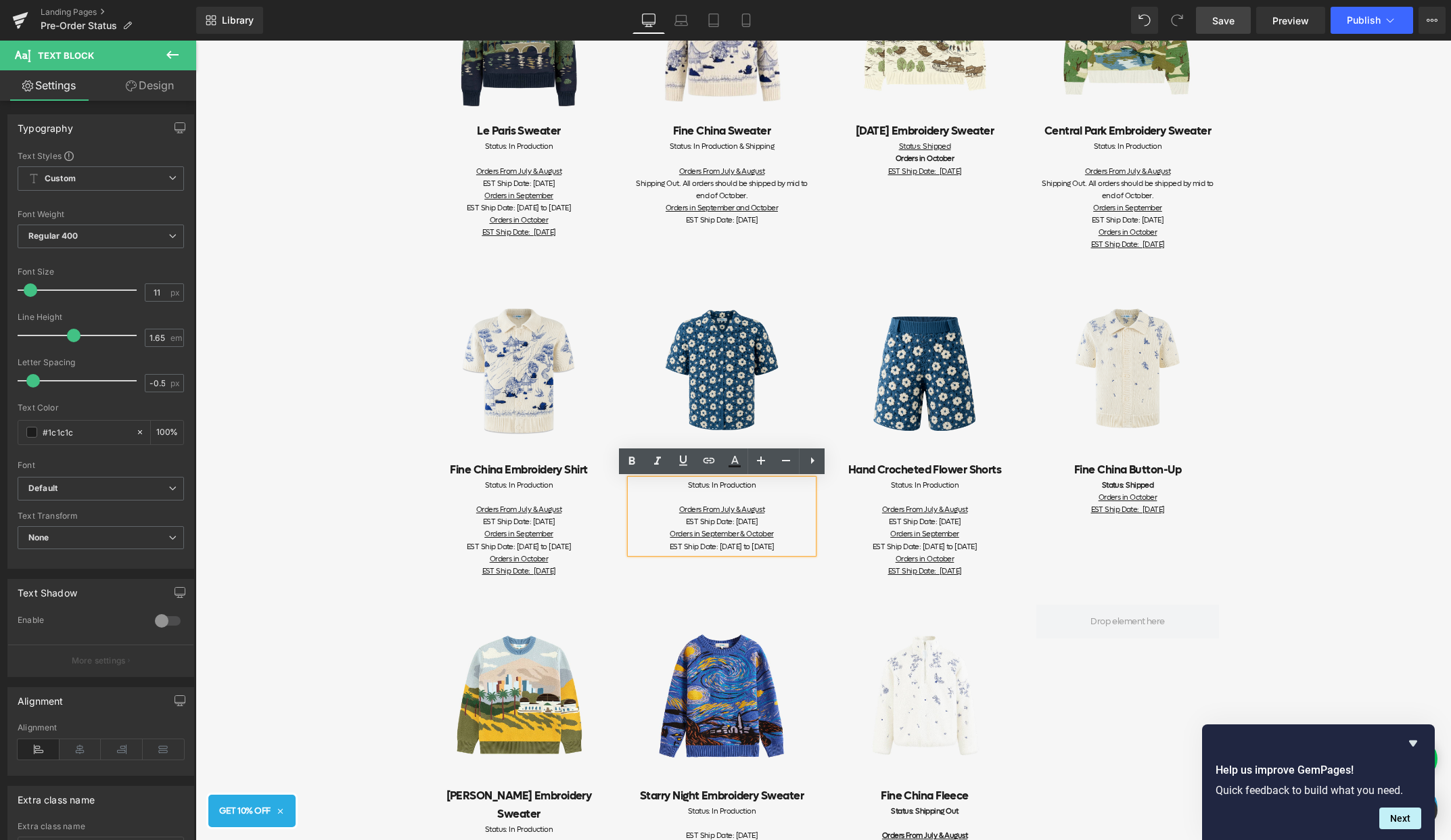
copy div "Orders in September & October EST Ship Date: [DATE] to [DATE]"
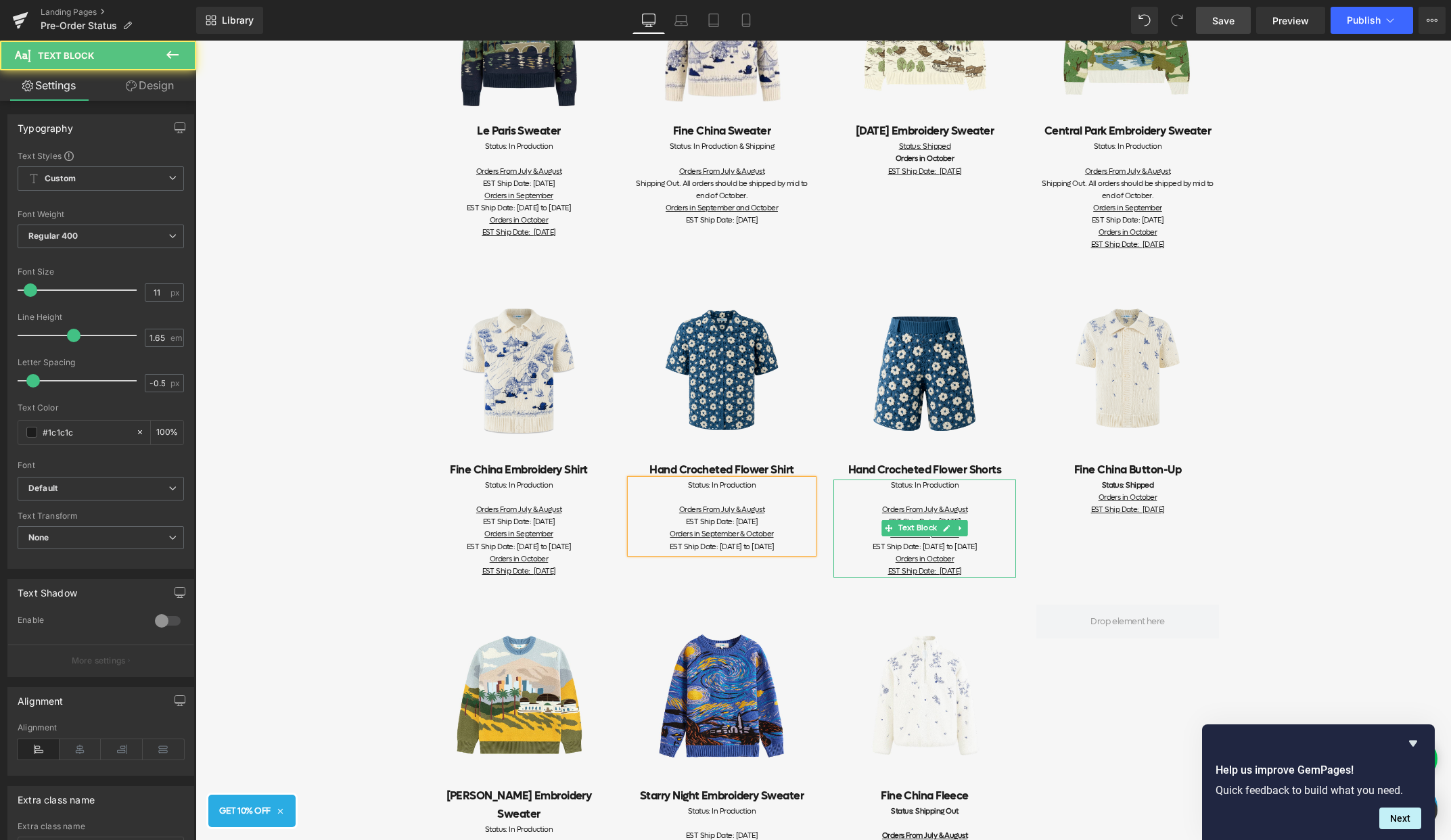
click at [987, 570] on div "EST Ship Date: [DATE] to [DATE] Orders in October EST Ship Date: [DATE]" at bounding box center [925, 559] width 182 height 36
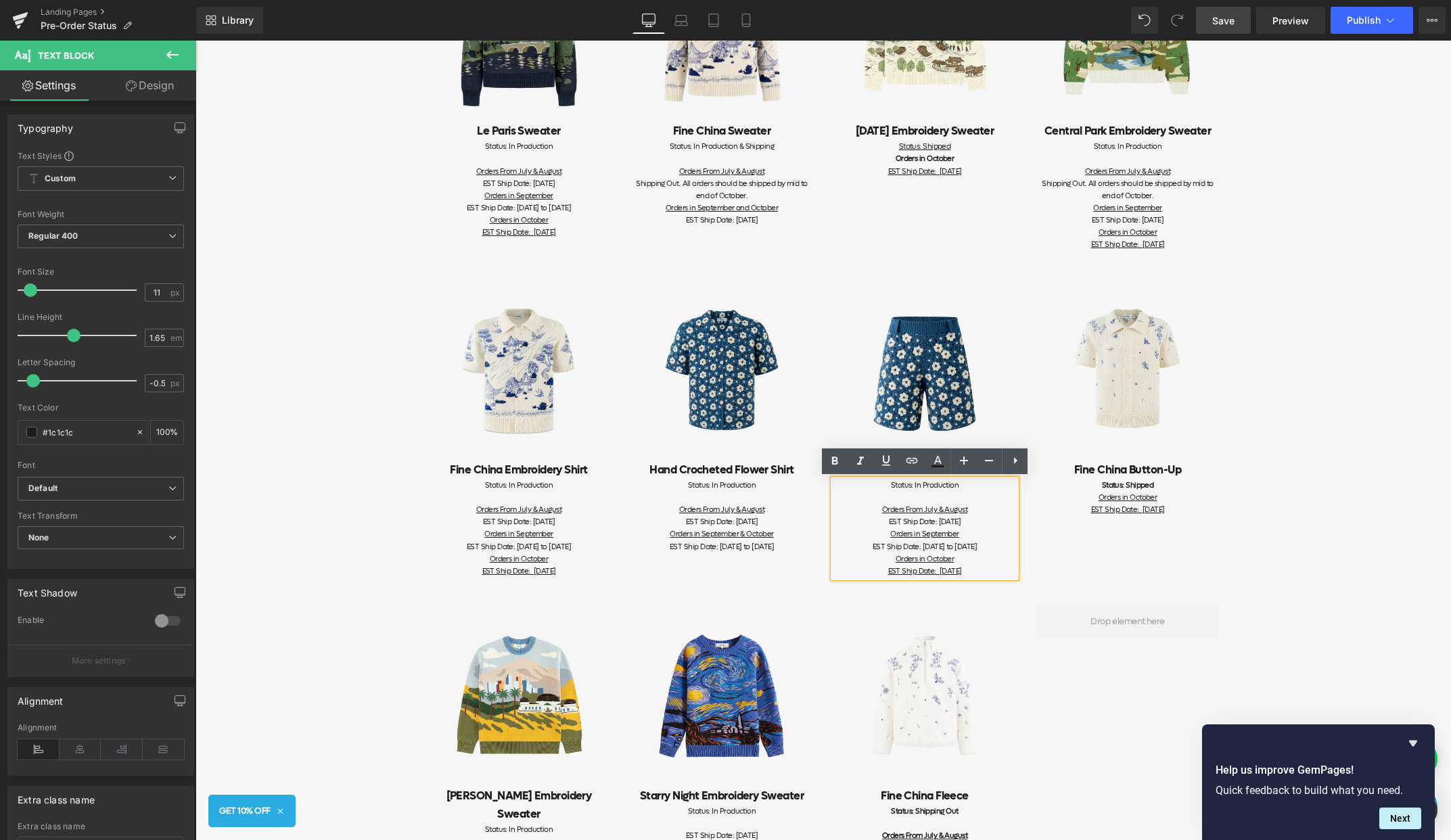
drag, startPoint x: 985, startPoint y: 573, endPoint x: 862, endPoint y: 537, distance: 128.2
click at [862, 537] on div "Status: In Production Orders From July & August EST Ship Date: [DATE] Orders in…" at bounding box center [925, 528] width 182 height 98
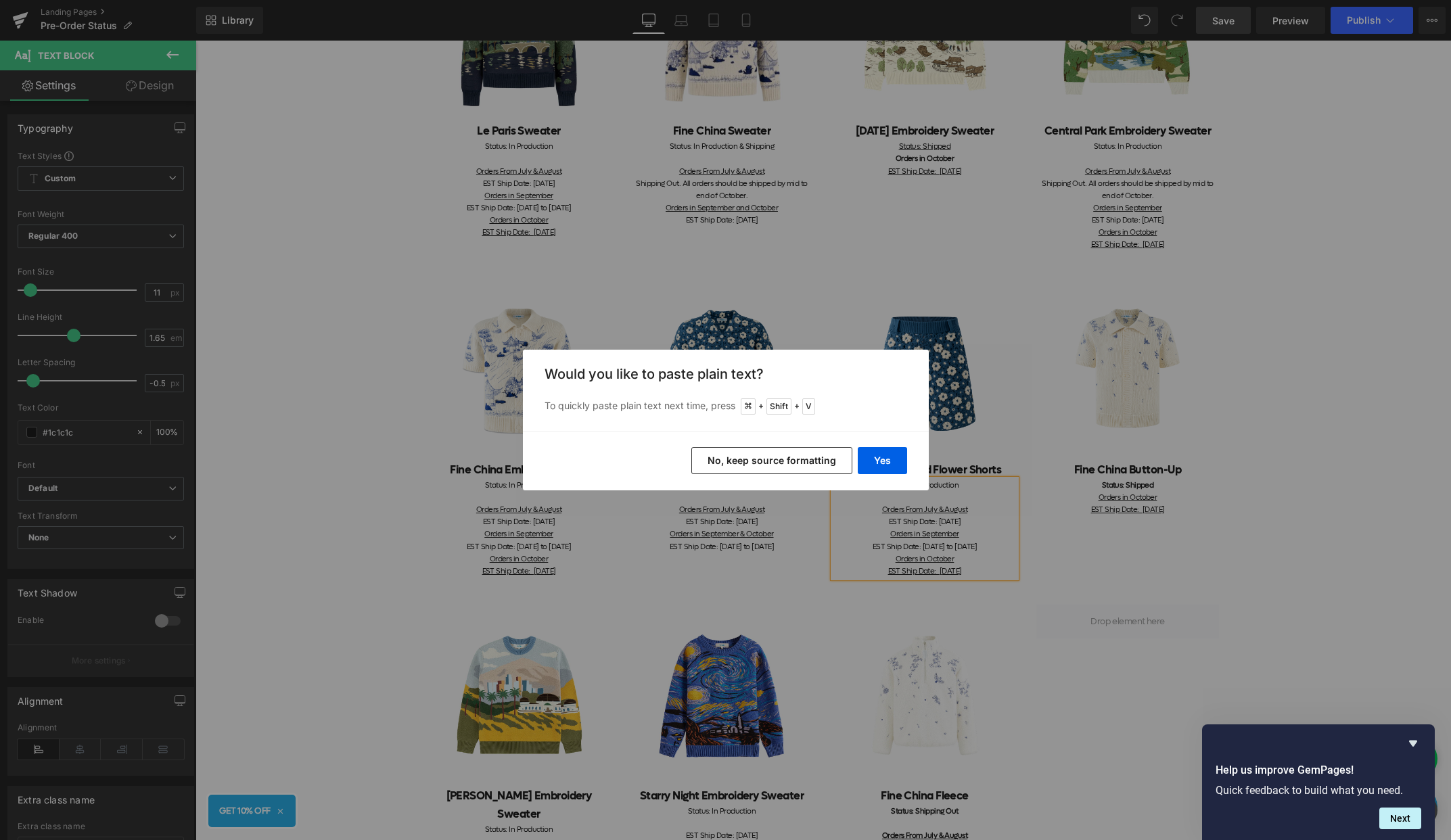
click at [816, 461] on button "No, keep source formatting" at bounding box center [771, 460] width 161 height 27
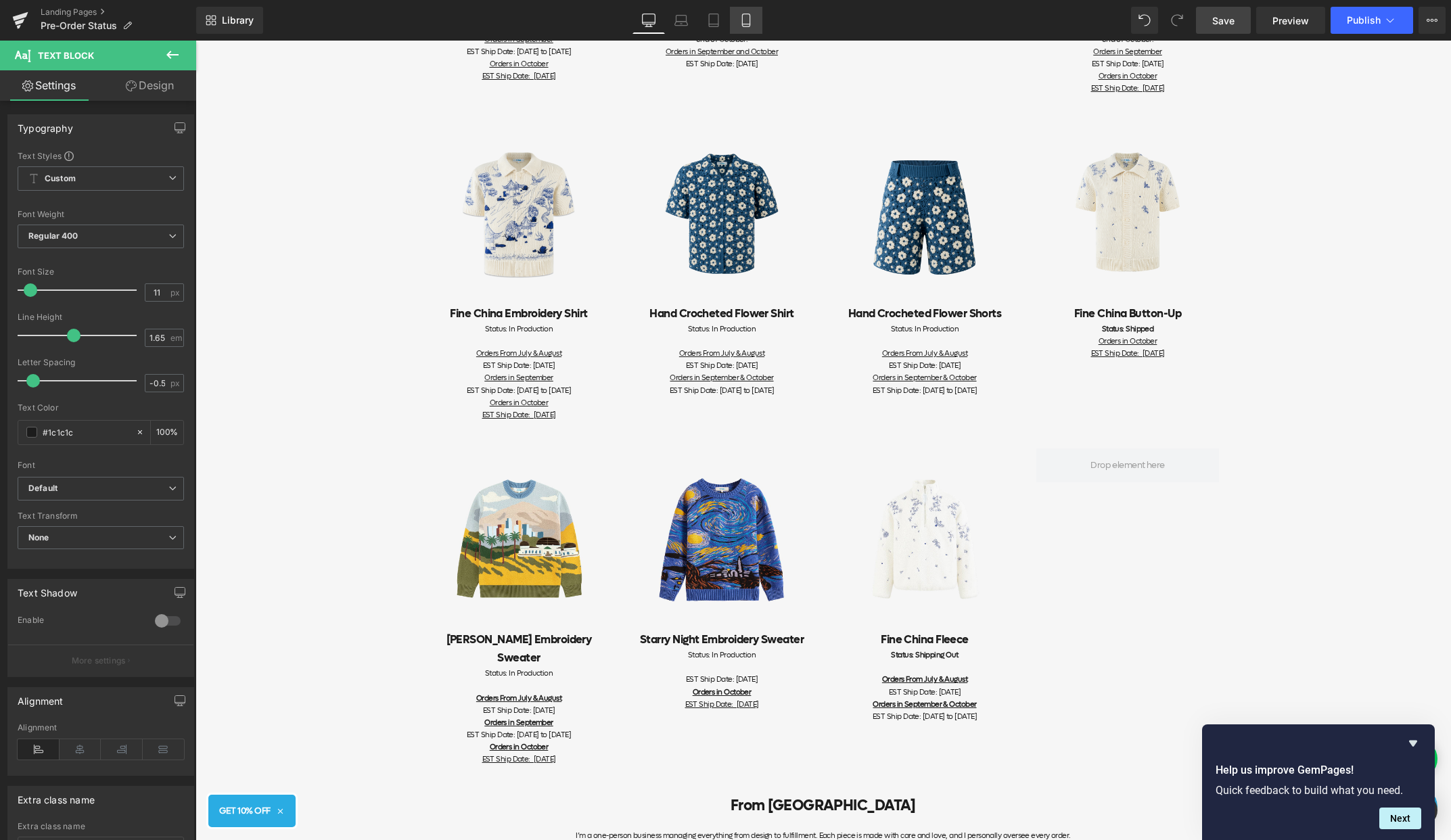
scroll to position [507, 0]
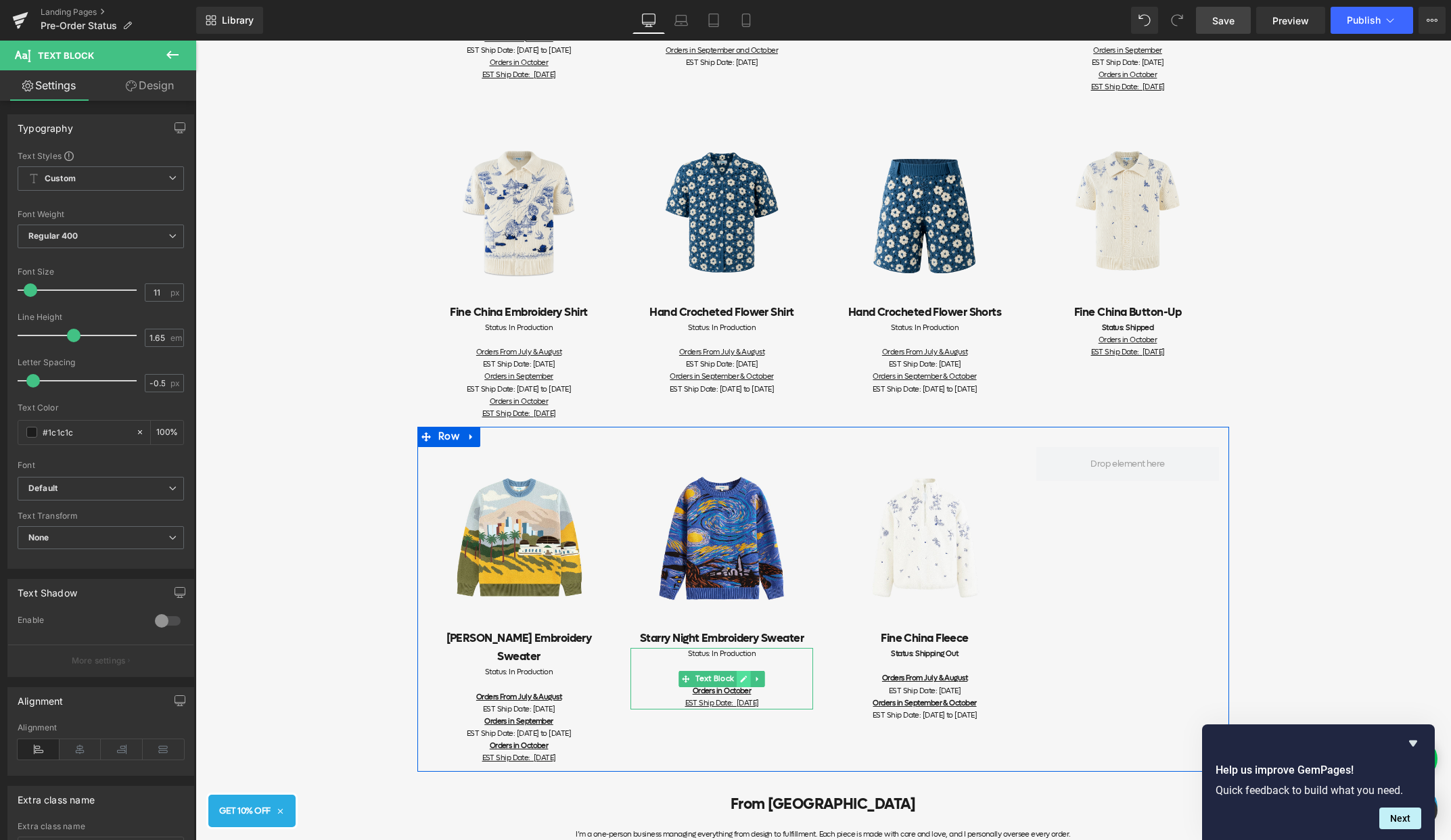
click at [745, 682] on icon at bounding box center [744, 679] width 8 height 8
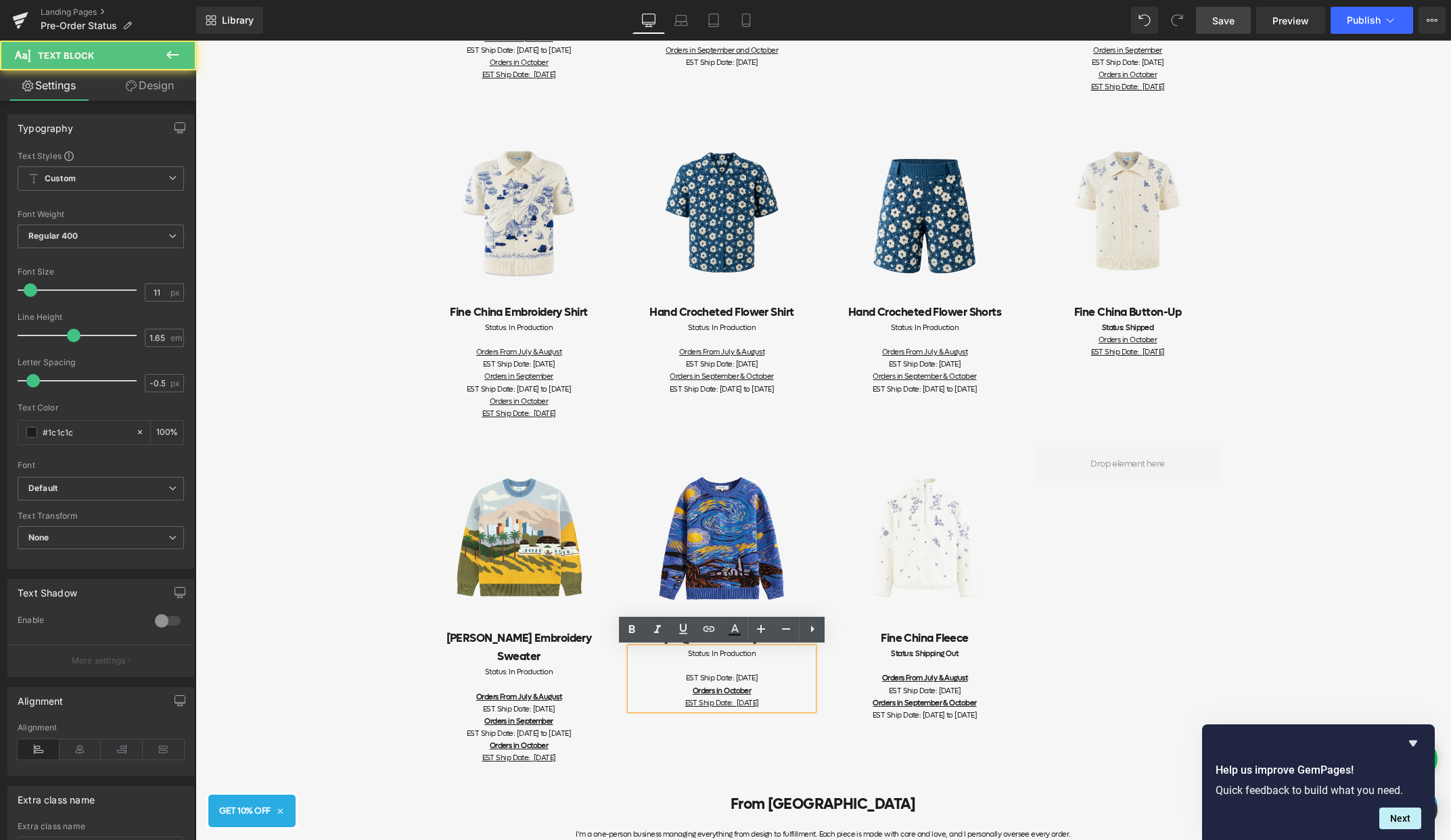
drag, startPoint x: 778, startPoint y: 702, endPoint x: 641, endPoint y: 699, distance: 137.0
click at [641, 699] on div "EST Ship Date: [DATE] Orders in October EST Ship Date: [DATE]" at bounding box center [722, 690] width 182 height 36
click at [668, 728] on div "Image [PERSON_NAME] Embroidery Sweater Heading Status: In Production Orders Fro…" at bounding box center [824, 599] width 812 height 345
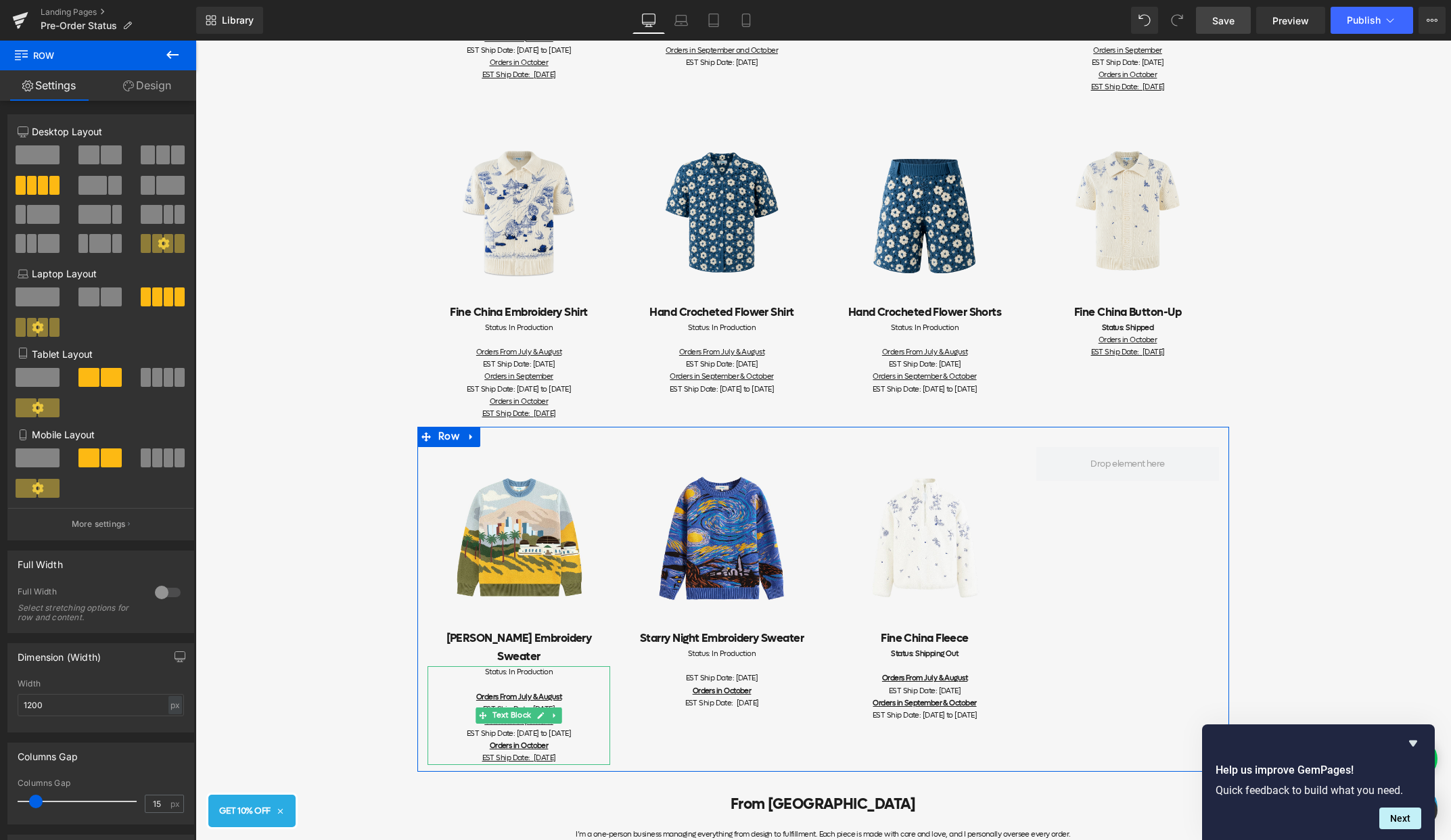
click at [579, 740] on div "EST Ship Date: [DATE] to [DATE] Orders in October EST Ship Date: [DATE]" at bounding box center [519, 746] width 182 height 36
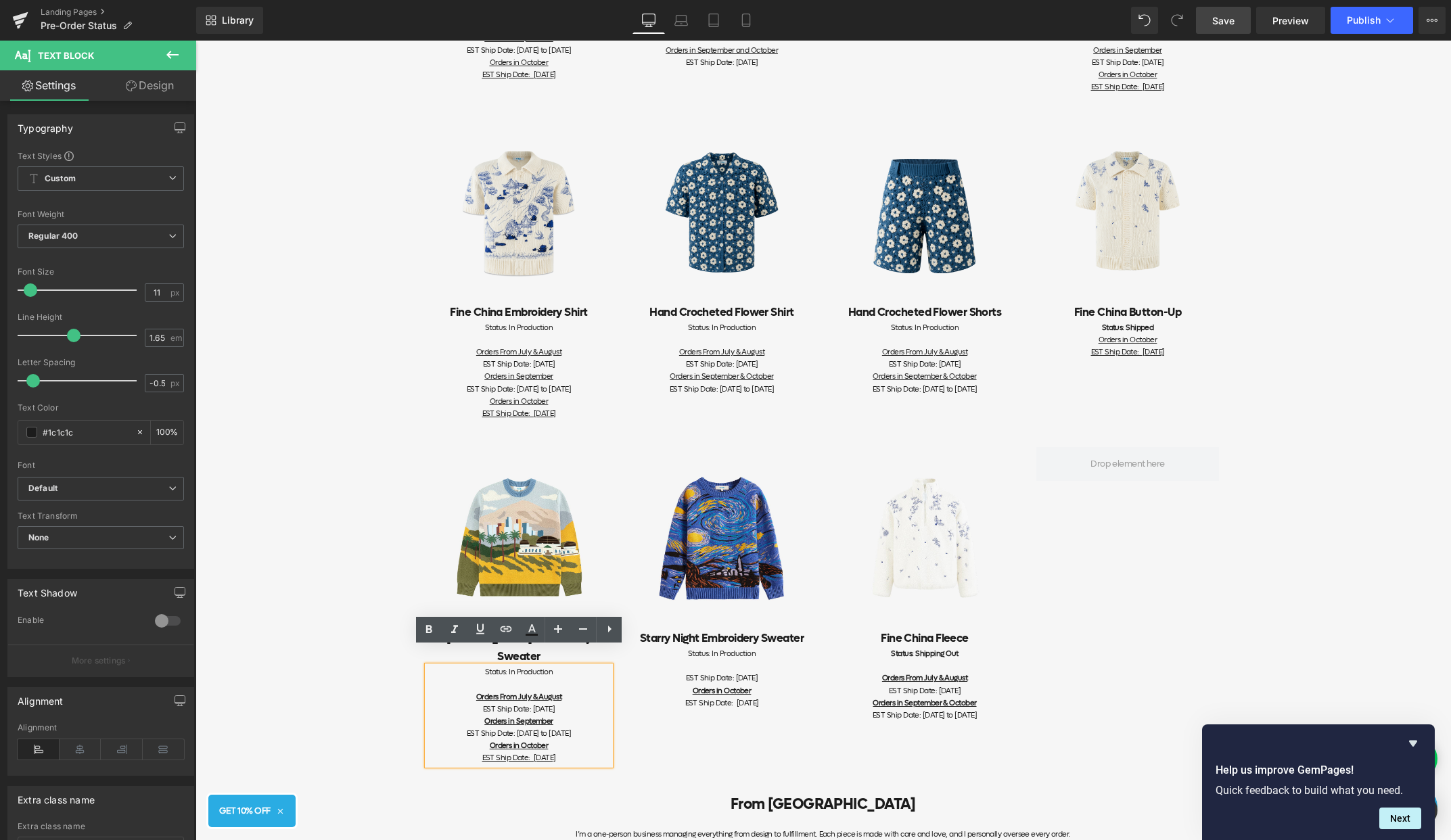
drag, startPoint x: 588, startPoint y: 740, endPoint x: 440, endPoint y: 728, distance: 148.5
click at [440, 728] on div "EST Ship Date: [DATE] to [DATE] Orders in October EST Ship Date: [DATE]" at bounding box center [519, 746] width 182 height 36
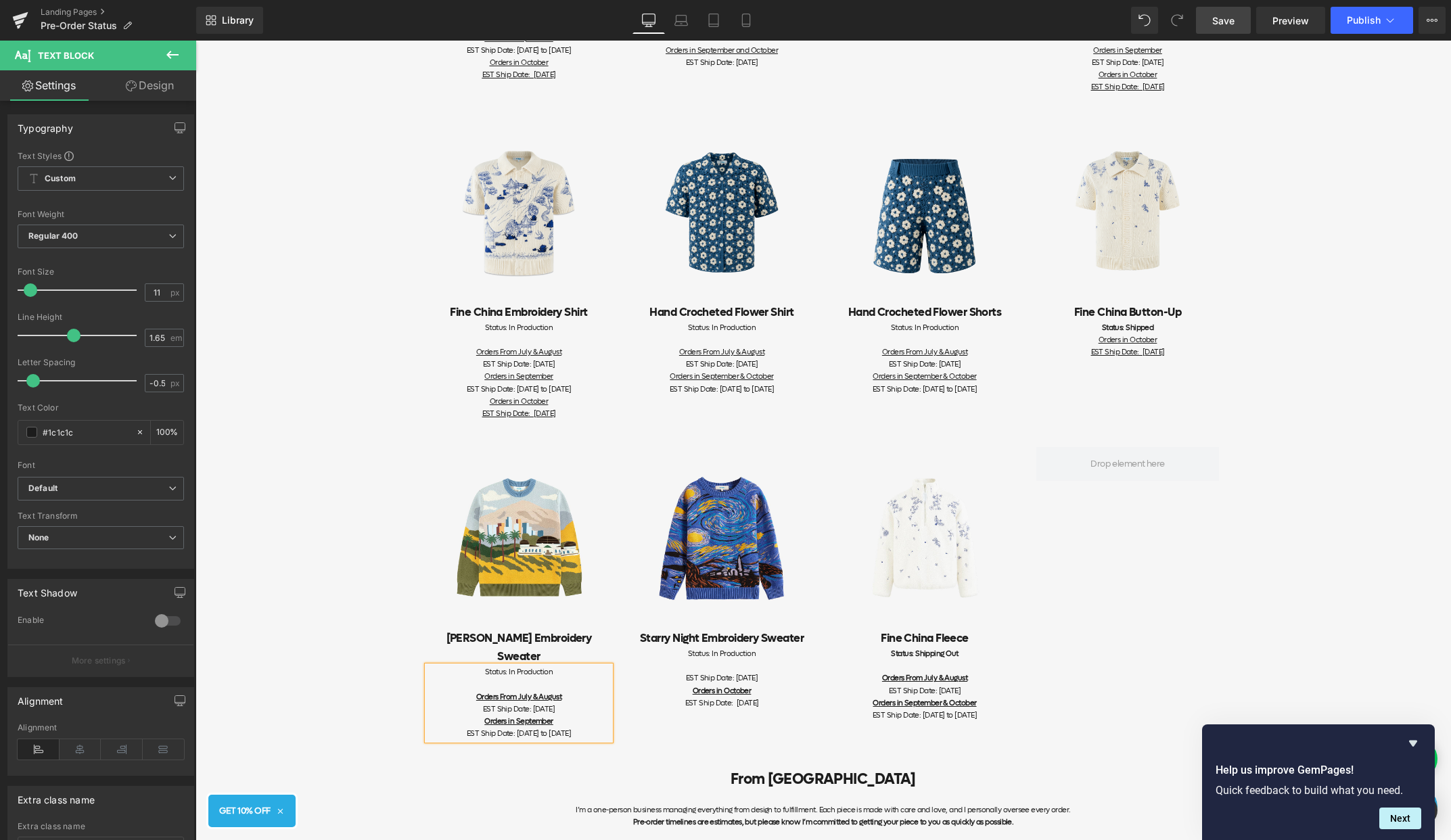
click at [577, 715] on div "Orders in September" at bounding box center [519, 721] width 182 height 12
click at [196, 40] on div at bounding box center [196, 40] width 0 height 0
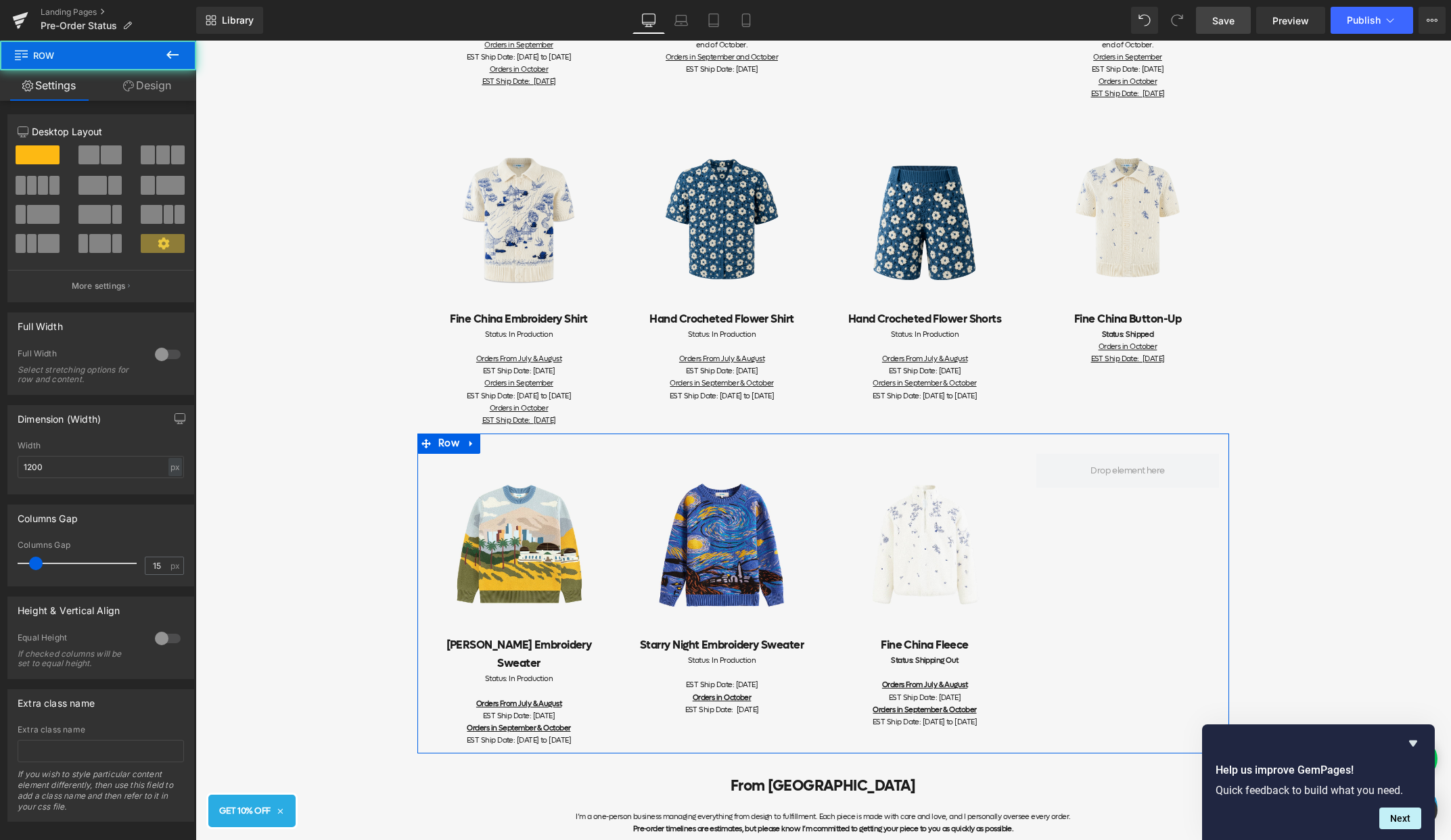
scroll to position [145, 0]
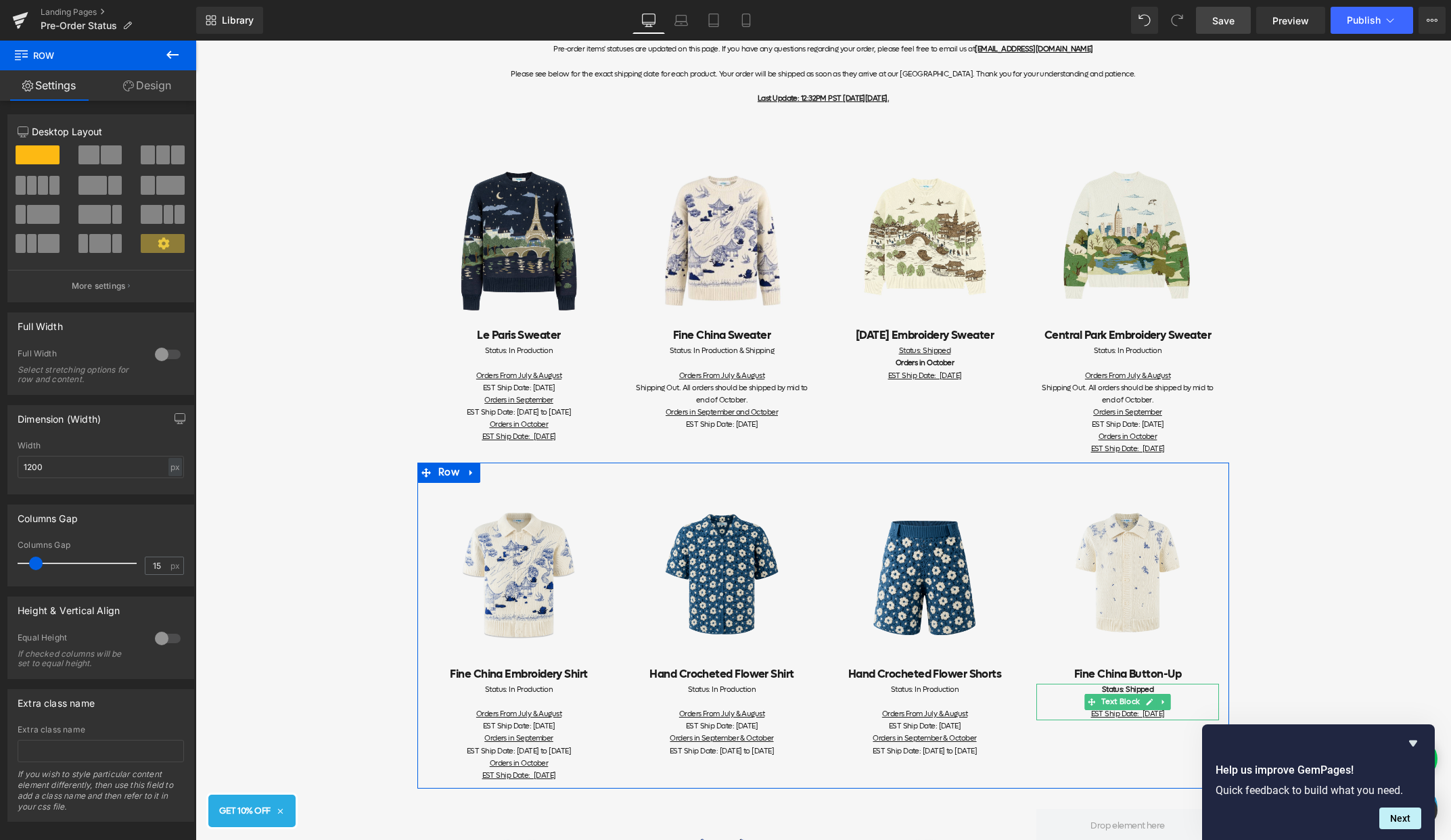
click at [1151, 690] on strong "Status: Shipped" at bounding box center [1128, 689] width 52 height 10
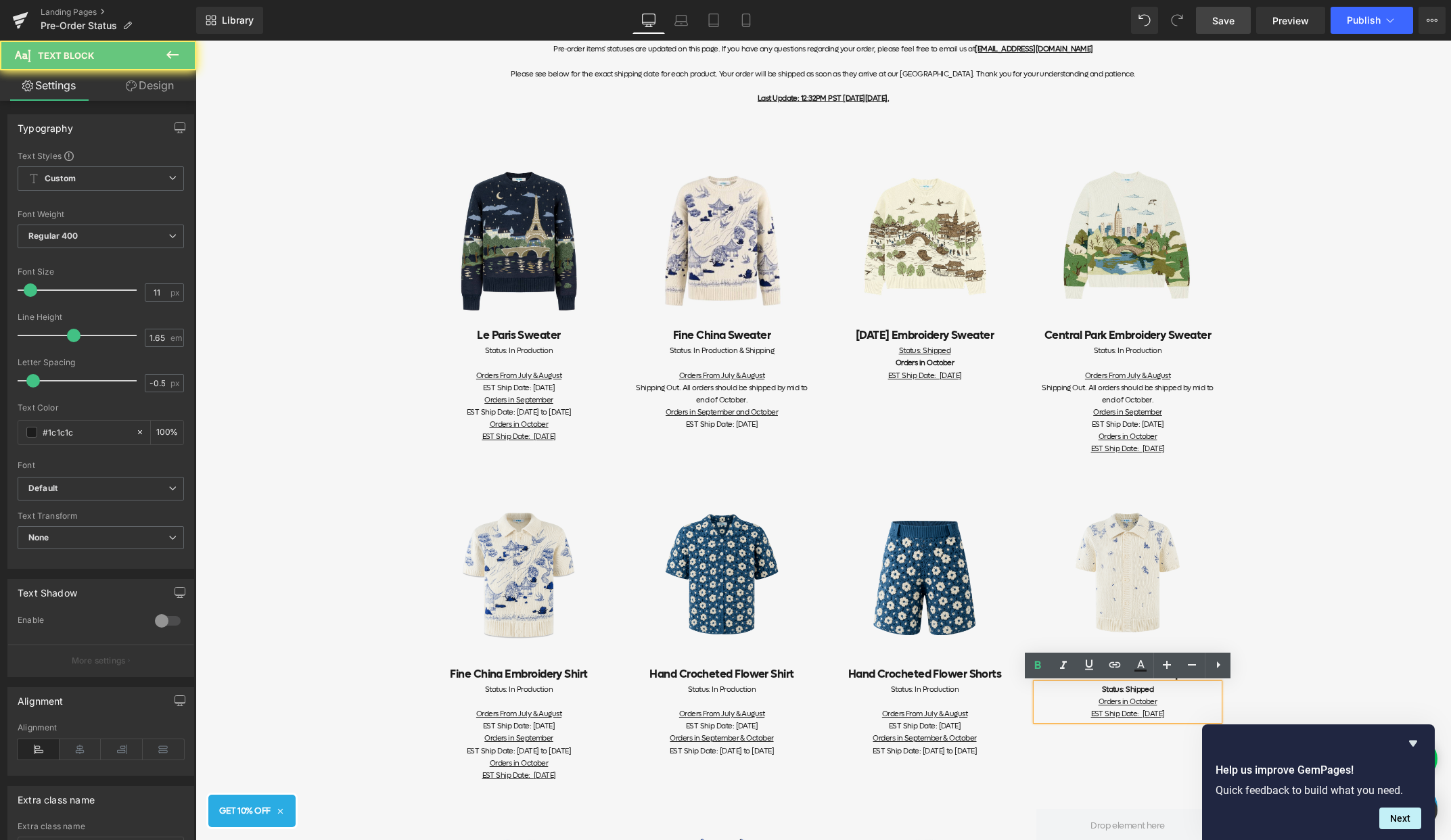
click at [1165, 715] on span "EST Ship Date: [DATE]" at bounding box center [1128, 713] width 74 height 10
drag, startPoint x: 1182, startPoint y: 715, endPoint x: 1056, endPoint y: 713, distance: 126.0
click at [1056, 713] on div "Status: Shipped Orders in October EST Ship Date: [DATE]" at bounding box center [1128, 702] width 182 height 36
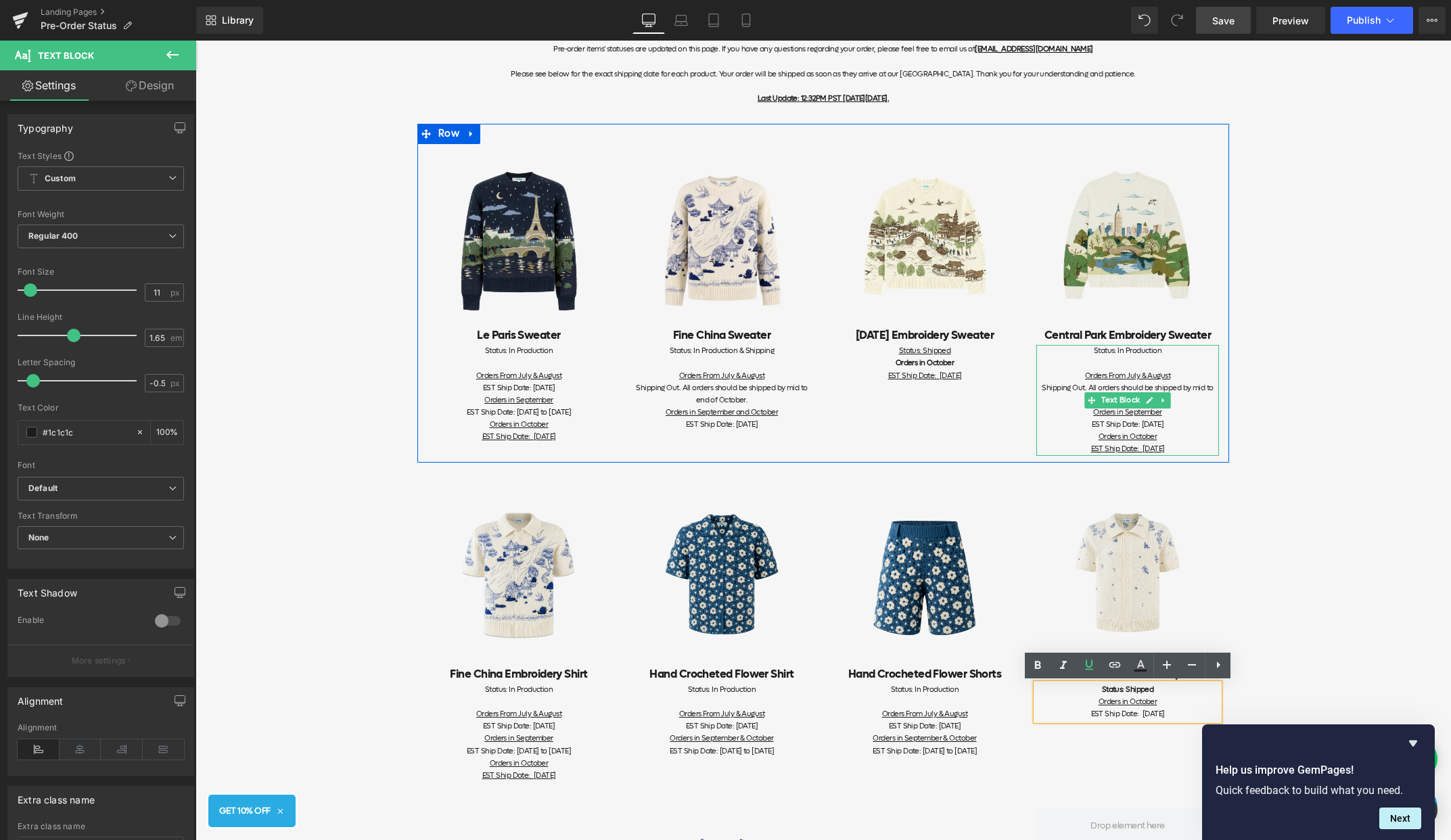
click at [1198, 449] on div "EST Ship Date: [DATE] Orders in October EST Ship Date: [DATE]" at bounding box center [1128, 436] width 182 height 36
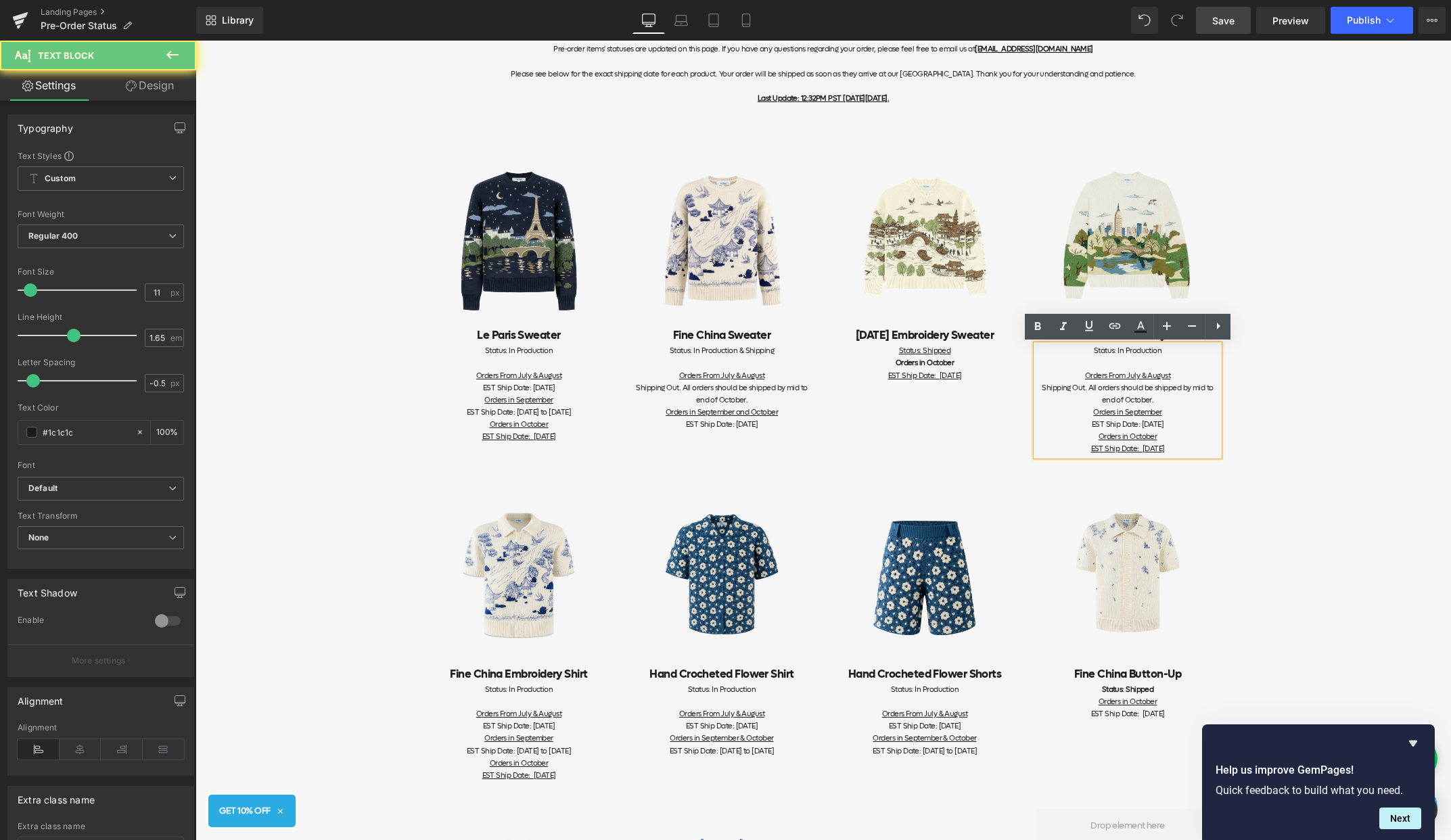
drag, startPoint x: 1203, startPoint y: 449, endPoint x: 998, endPoint y: 449, distance: 205.0
click at [998, 449] on div "Image Le Paris Sweater Heading Status: In Production Orders From July & August …" at bounding box center [824, 293] width 812 height 338
click at [556, 436] on span "EST Ship Date: [DATE]" at bounding box center [519, 436] width 74 height 10
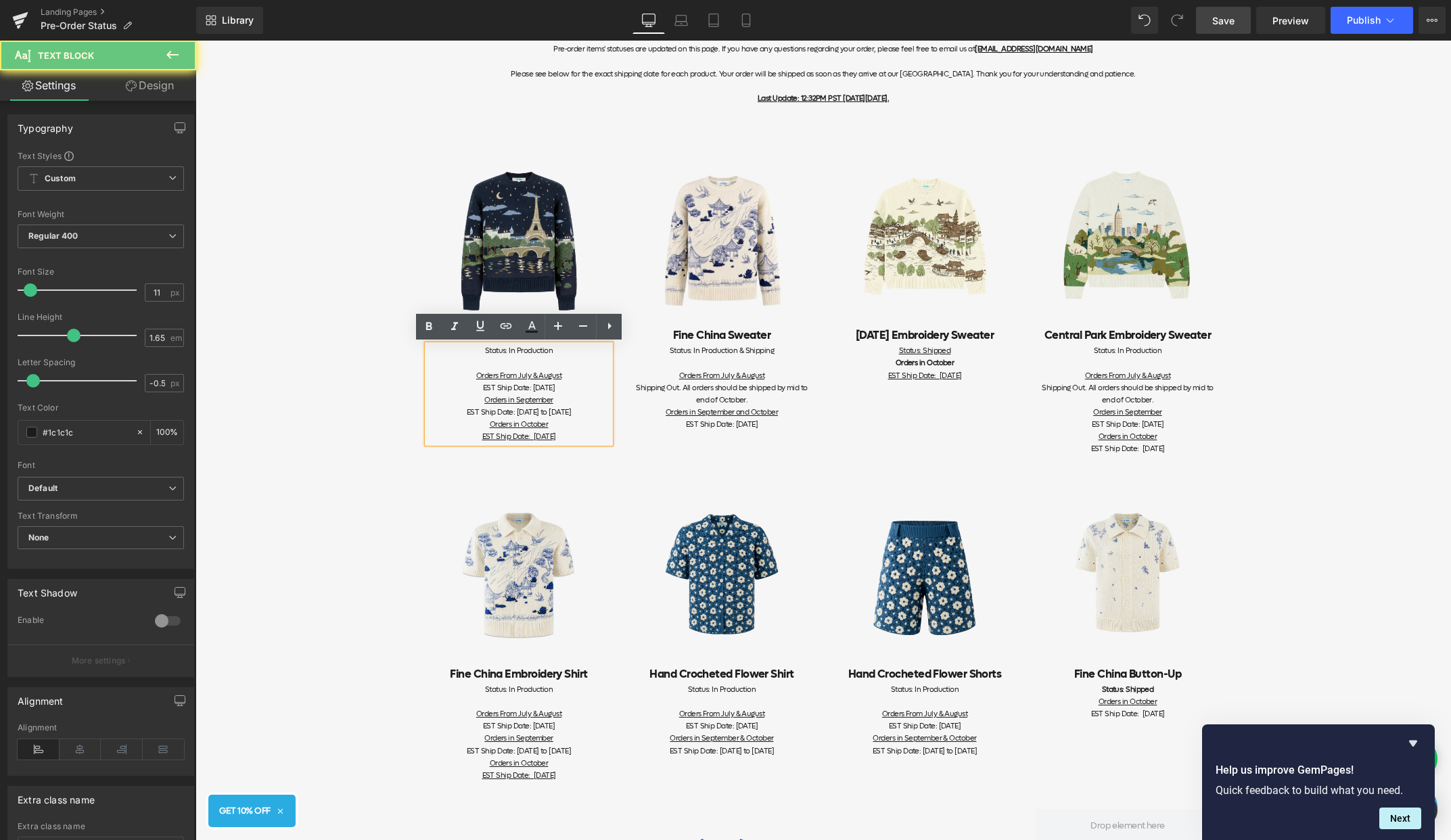
drag, startPoint x: 573, startPoint y: 437, endPoint x: 417, endPoint y: 437, distance: 156.0
click at [418, 437] on div "Image Le Paris Sweater Heading Status: In Production Orders From July & August …" at bounding box center [519, 293] width 203 height 299
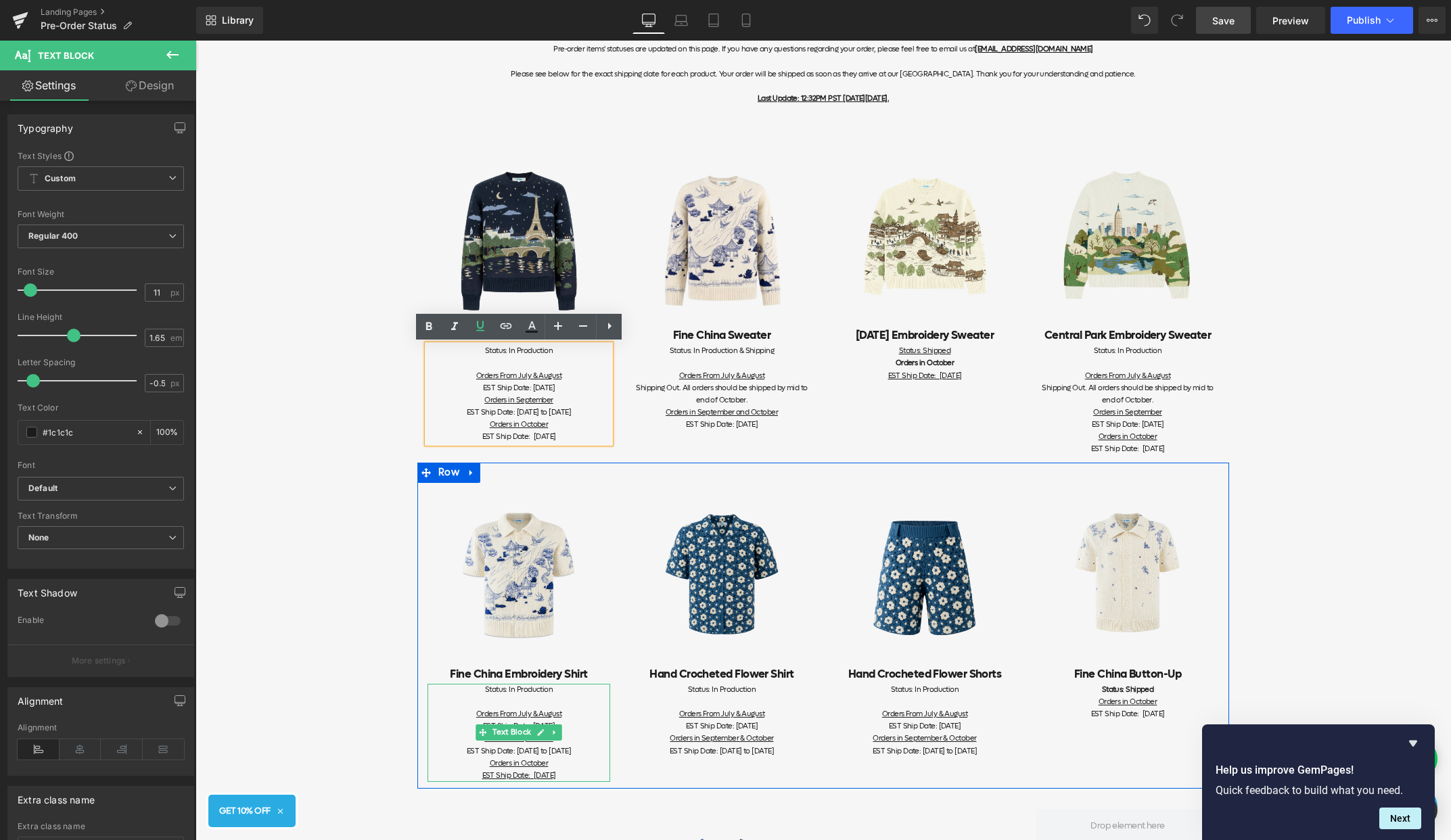
click at [556, 774] on span "EST Ship Date: [DATE]" at bounding box center [519, 775] width 74 height 10
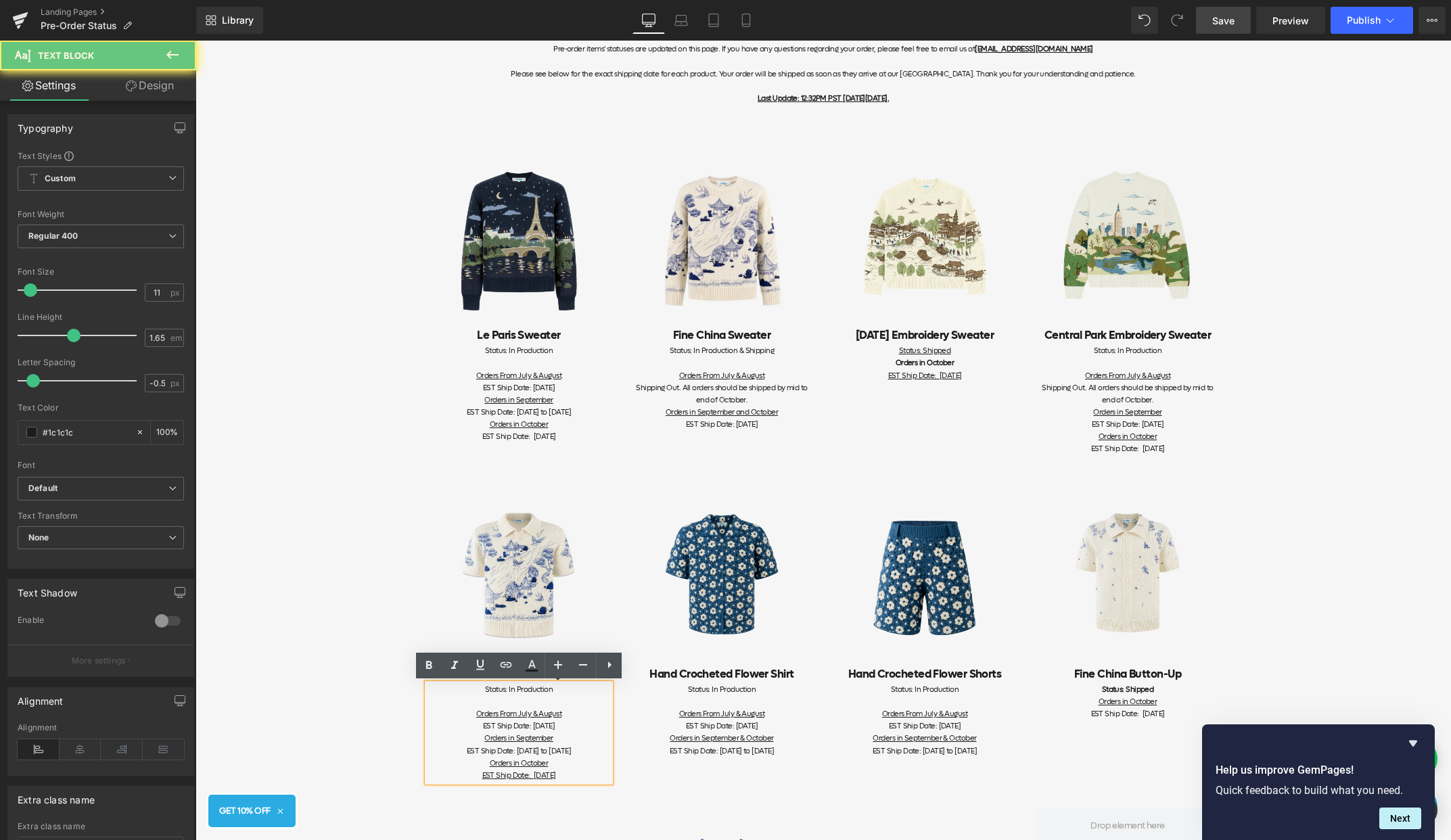
drag, startPoint x: 586, startPoint y: 775, endPoint x: 393, endPoint y: 775, distance: 193.0
click at [393, 775] on div "Item Status Pre-order items' statuses are updated on this page. If you have any…" at bounding box center [823, 706] width 1255 height 1439
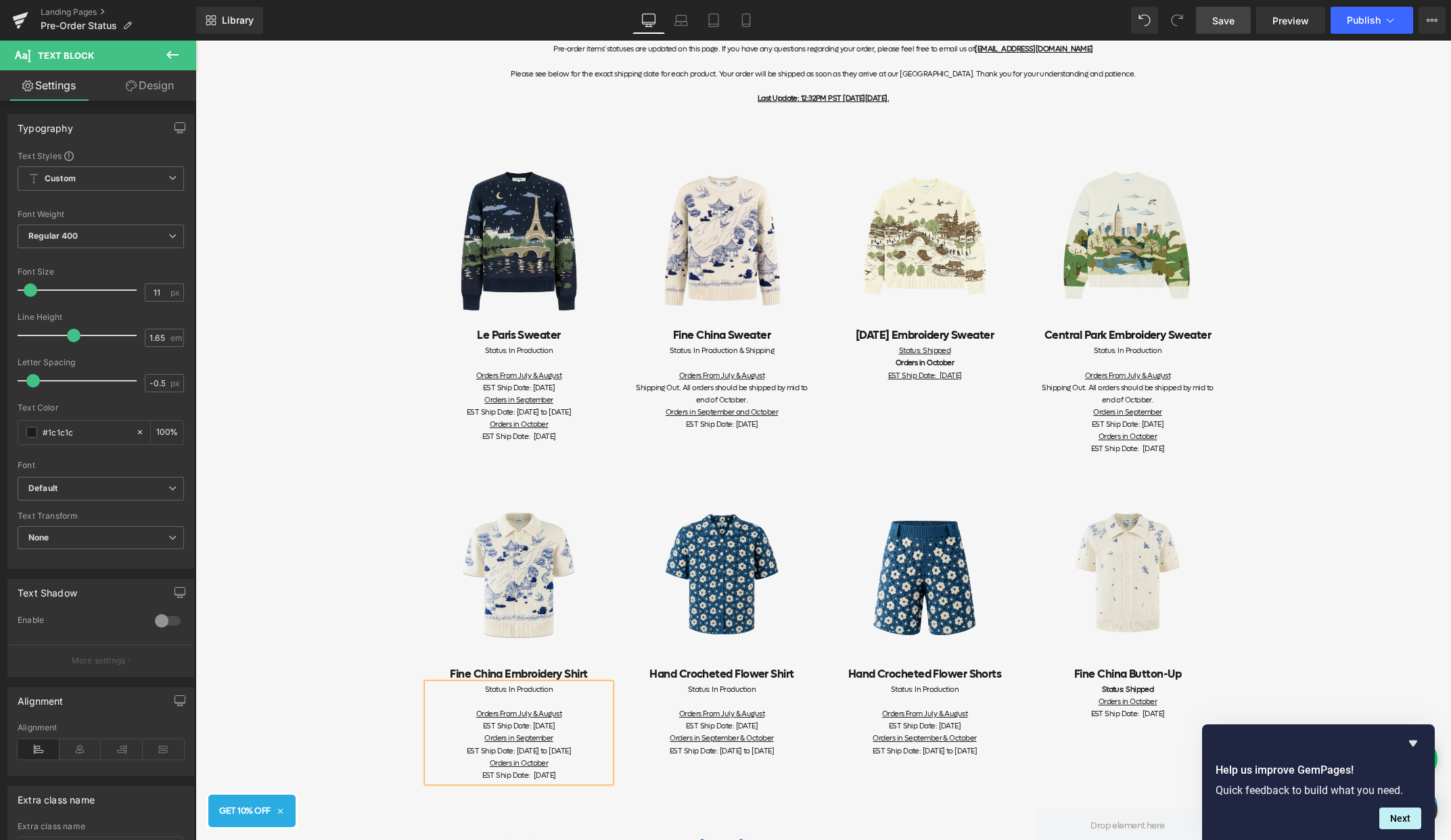
click at [1231, 31] on link "Save" at bounding box center [1223, 20] width 55 height 27
click at [375, 575] on div "Item Status Pre-order items' statuses are updated on this page. If you have any…" at bounding box center [823, 706] width 1255 height 1439
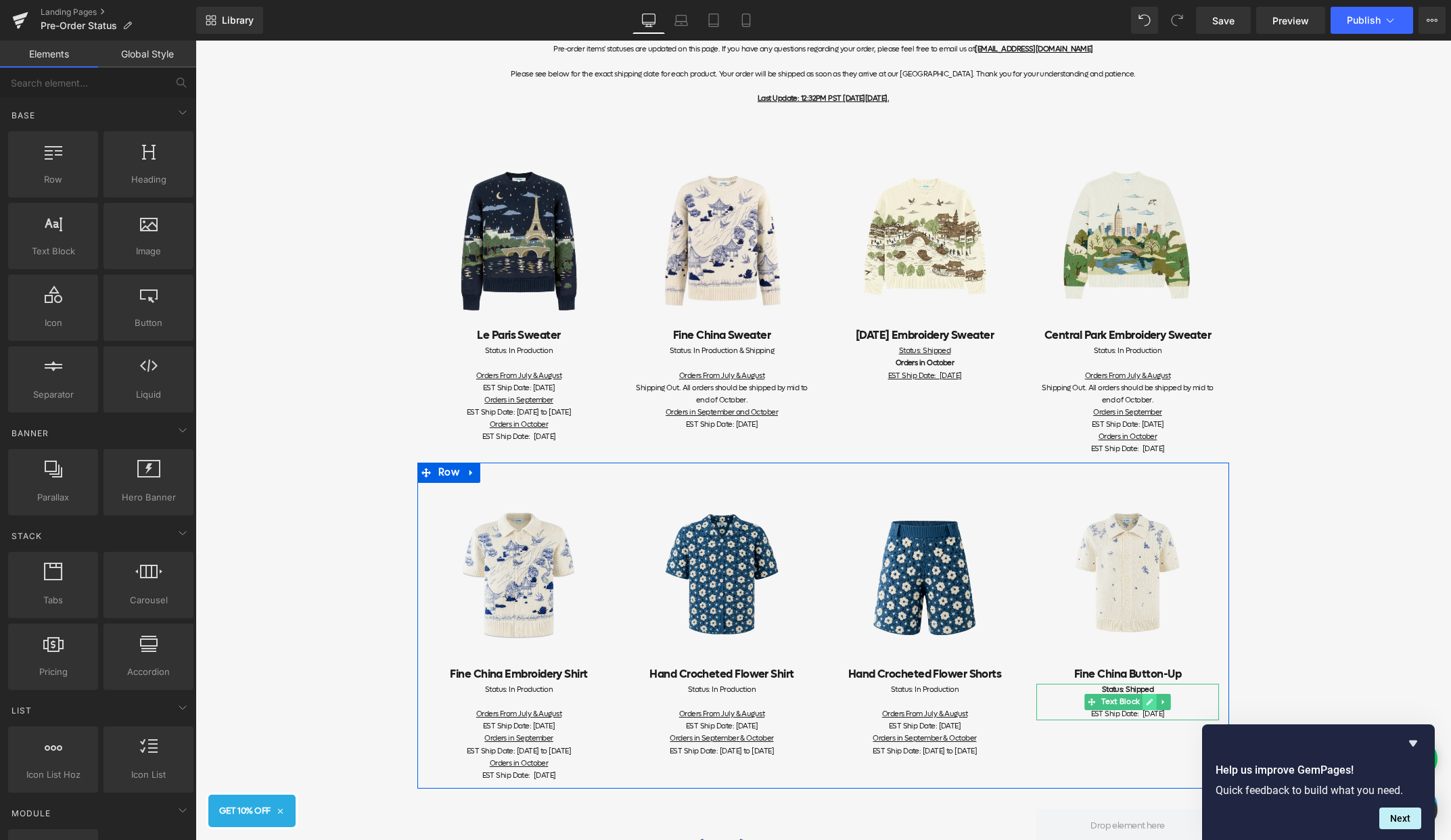
click at [1153, 703] on icon at bounding box center [1150, 702] width 8 height 8
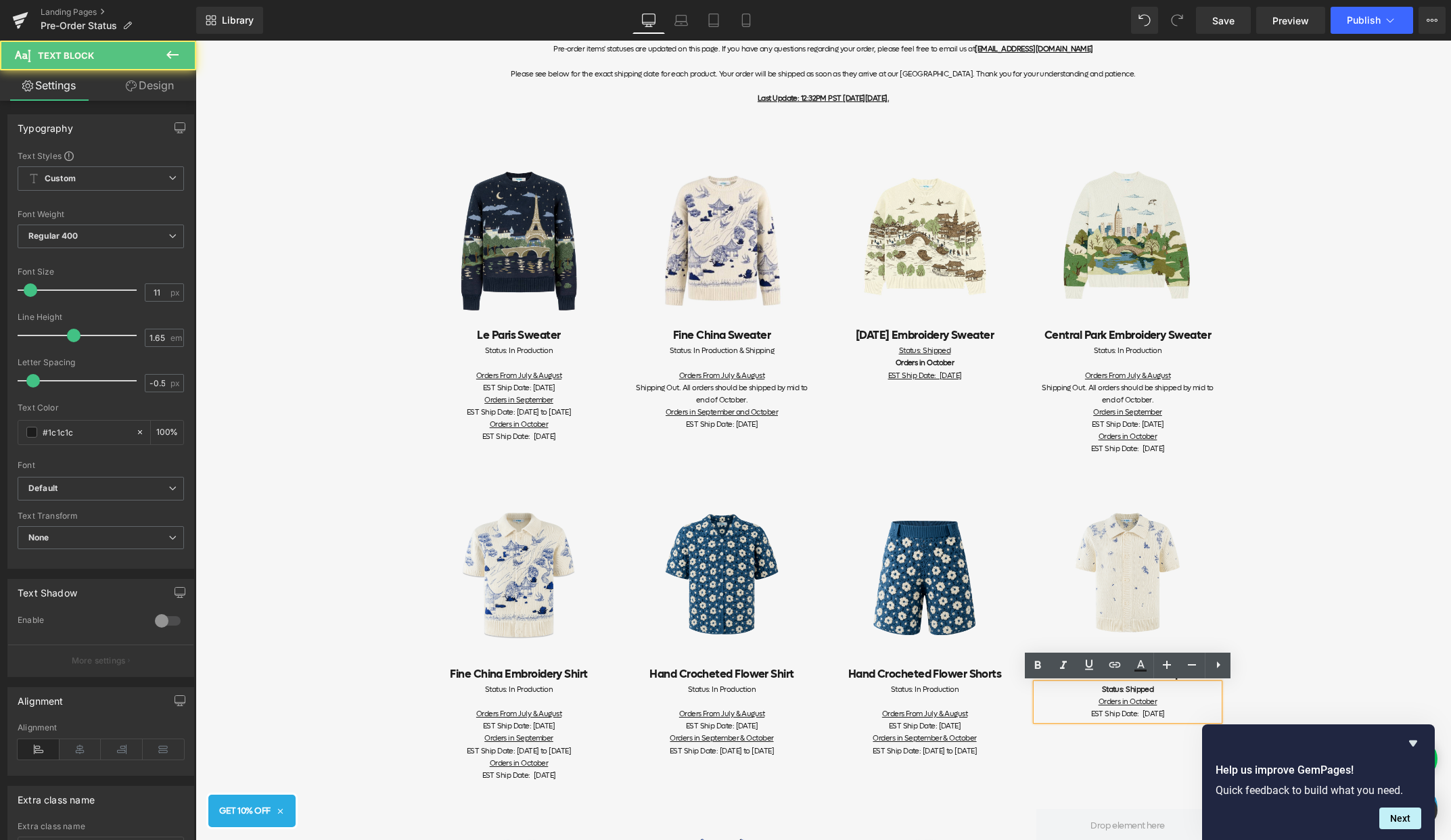
drag, startPoint x: 1187, startPoint y: 715, endPoint x: 1058, endPoint y: 705, distance: 129.4
click at [1058, 705] on div "Status: Shipped Orders in October EST Ship Date: [DATE]" at bounding box center [1128, 702] width 182 height 36
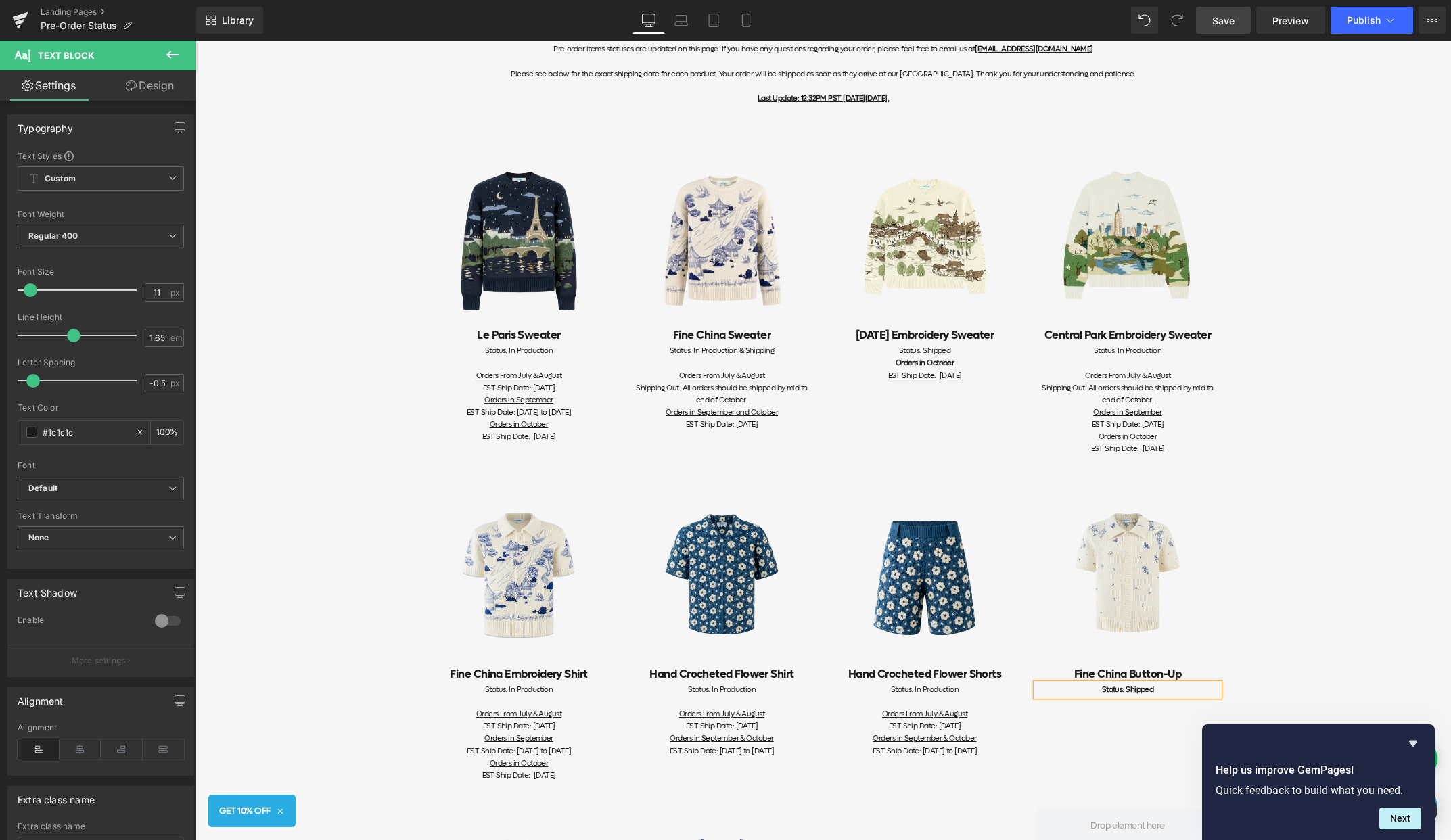
click at [1235, 15] on link "Save" at bounding box center [1223, 20] width 55 height 27
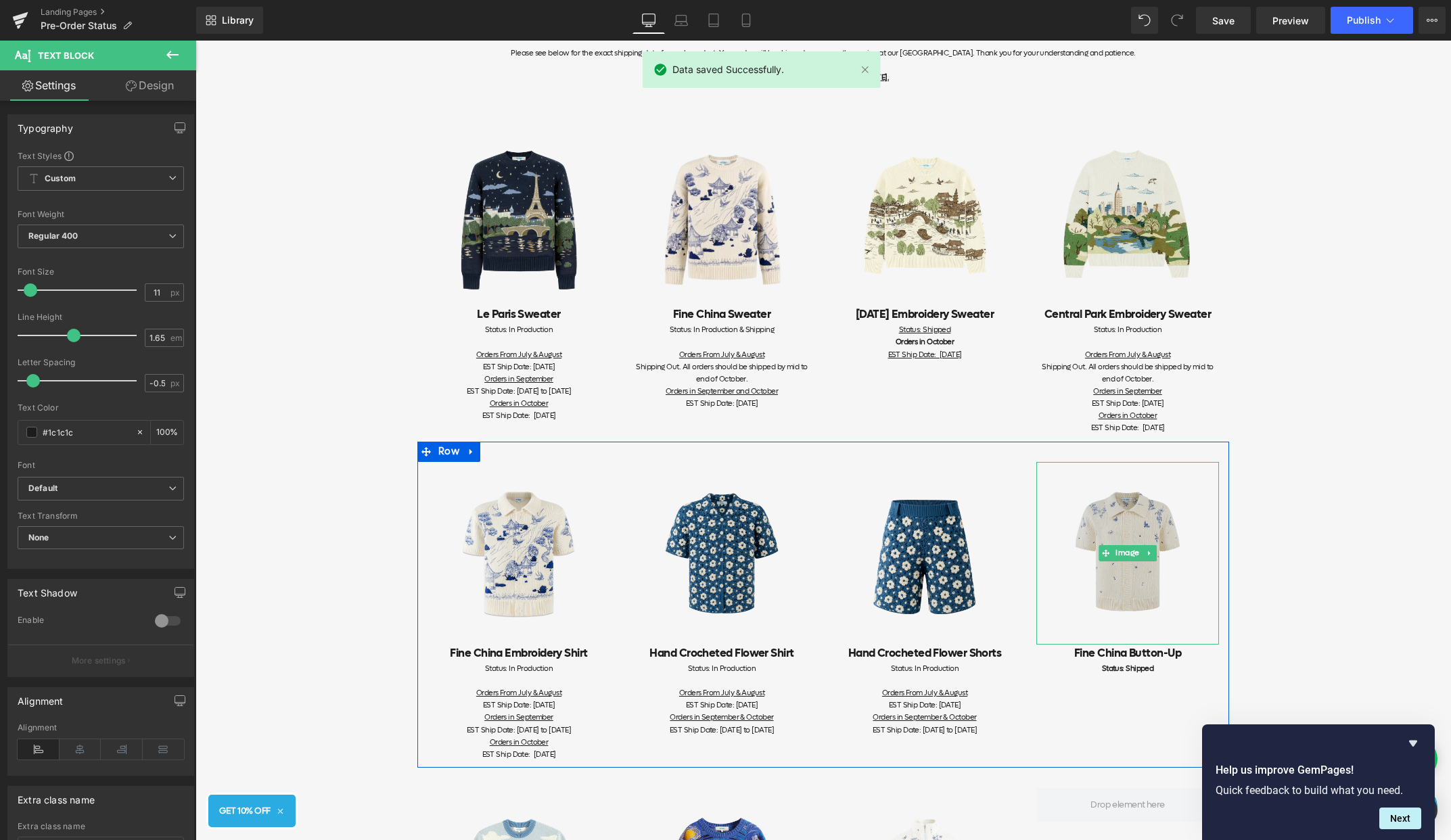
scroll to position [143, 0]
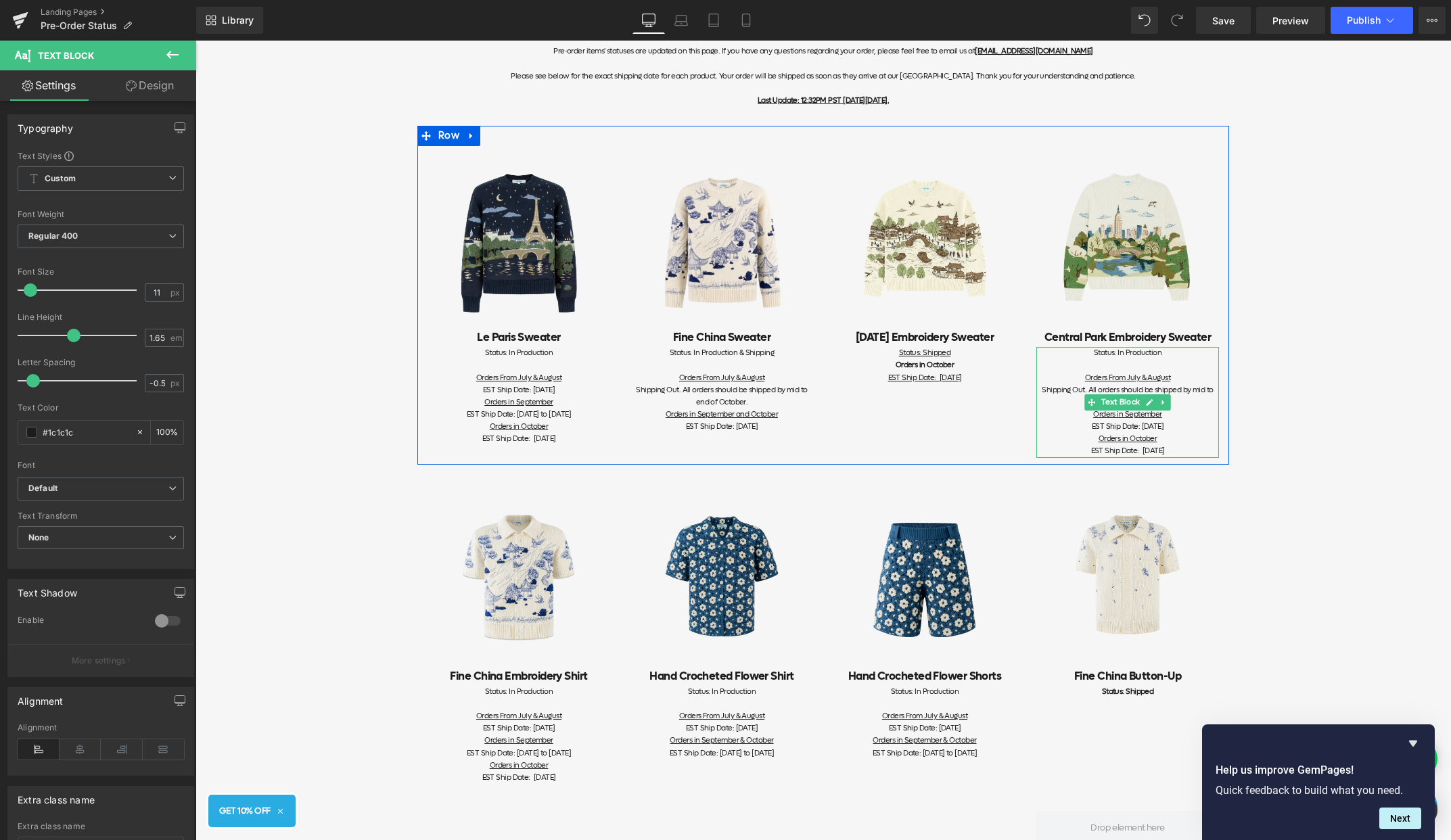
click at [1170, 355] on div "Status: In Production" at bounding box center [1128, 352] width 182 height 12
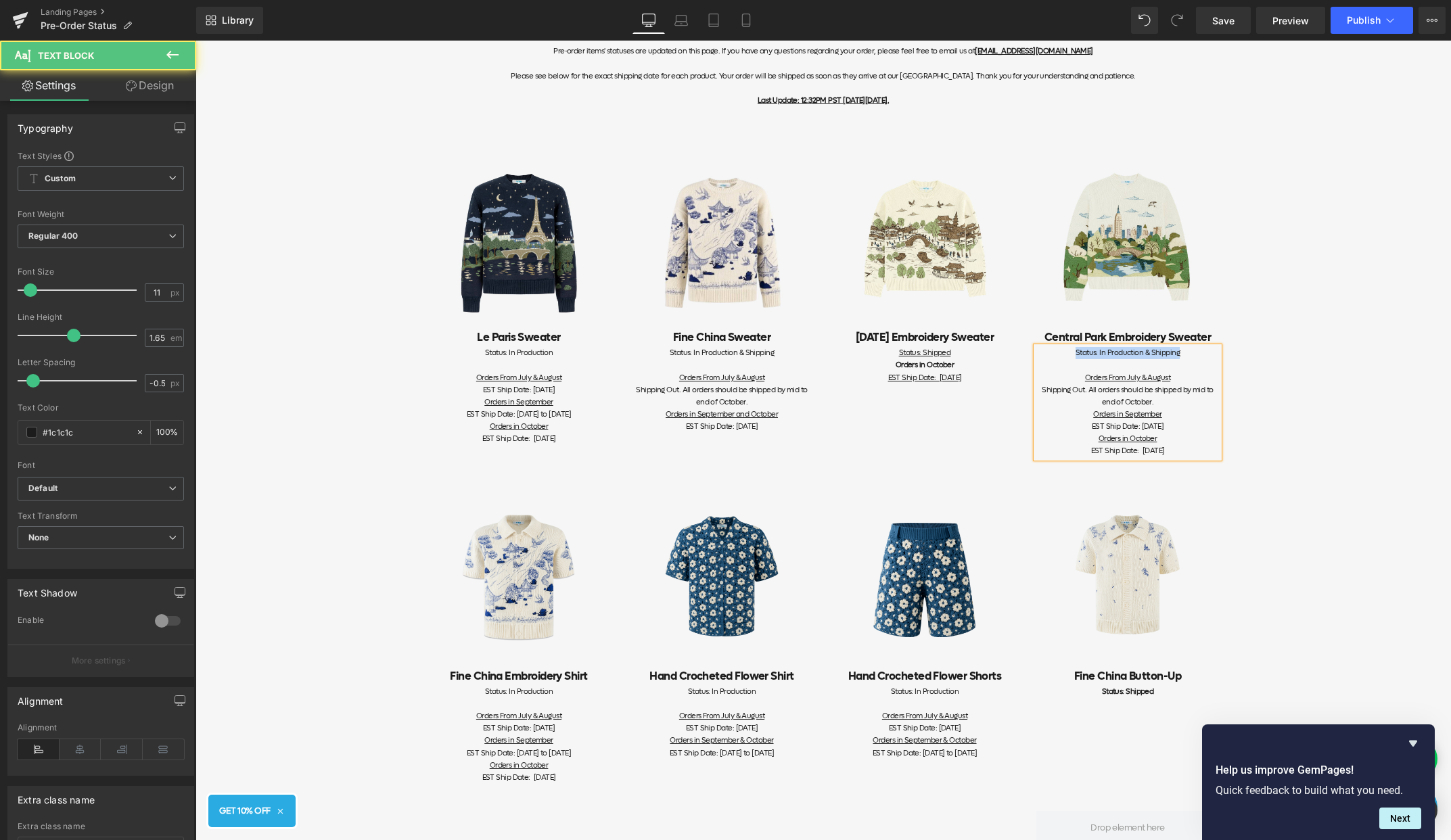
drag, startPoint x: 1186, startPoint y: 354, endPoint x: 1011, endPoint y: 351, distance: 175.0
click at [1011, 351] on div "Image Le Paris Sweater Heading Status: In Production Orders From July & August …" at bounding box center [824, 295] width 812 height 338
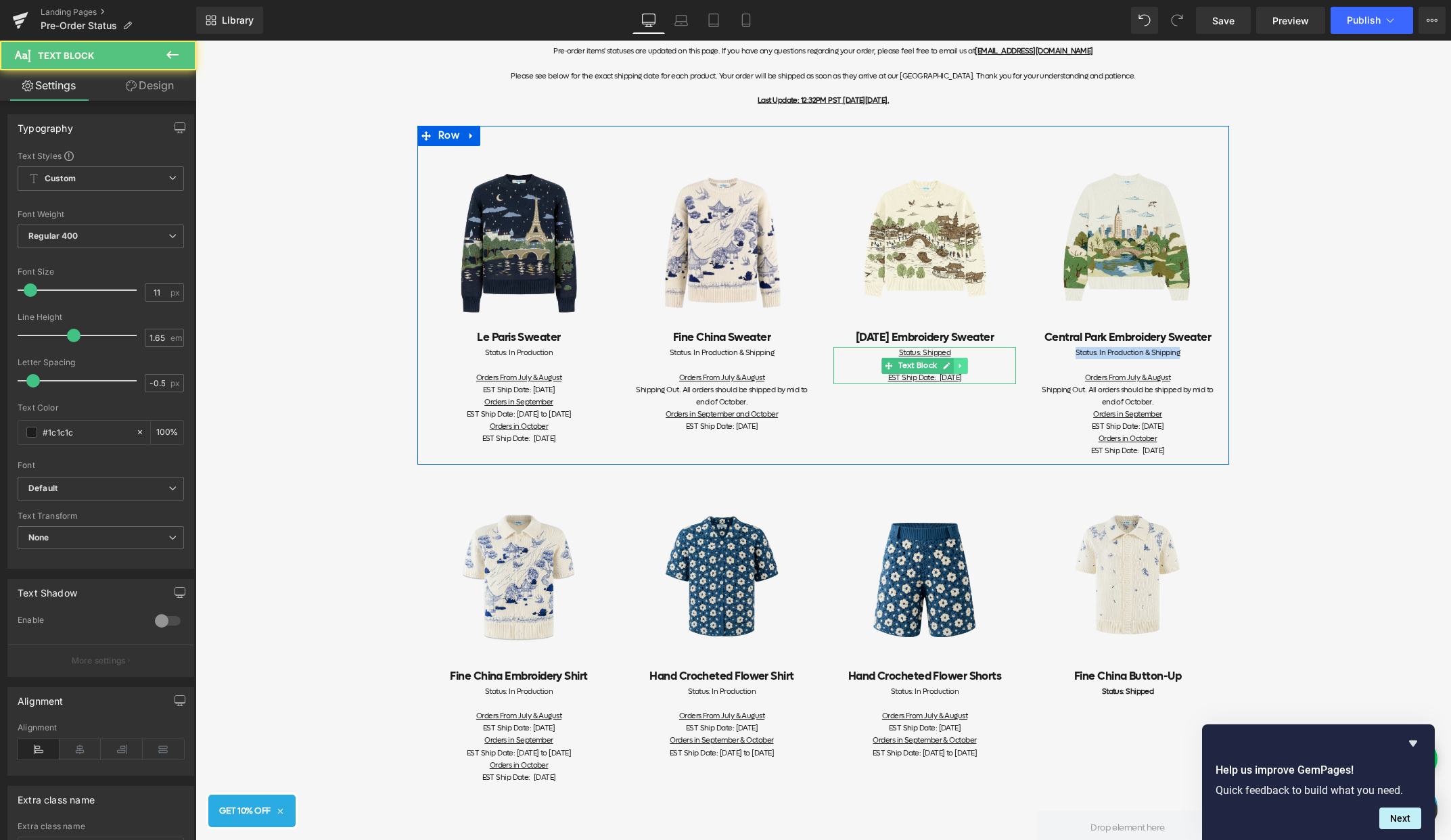
copy div "Status: In Production & Shipping"
click at [989, 374] on div "Status: Shipped Orders in October EST Ship Date: [DATE]" at bounding box center [925, 365] width 182 height 36
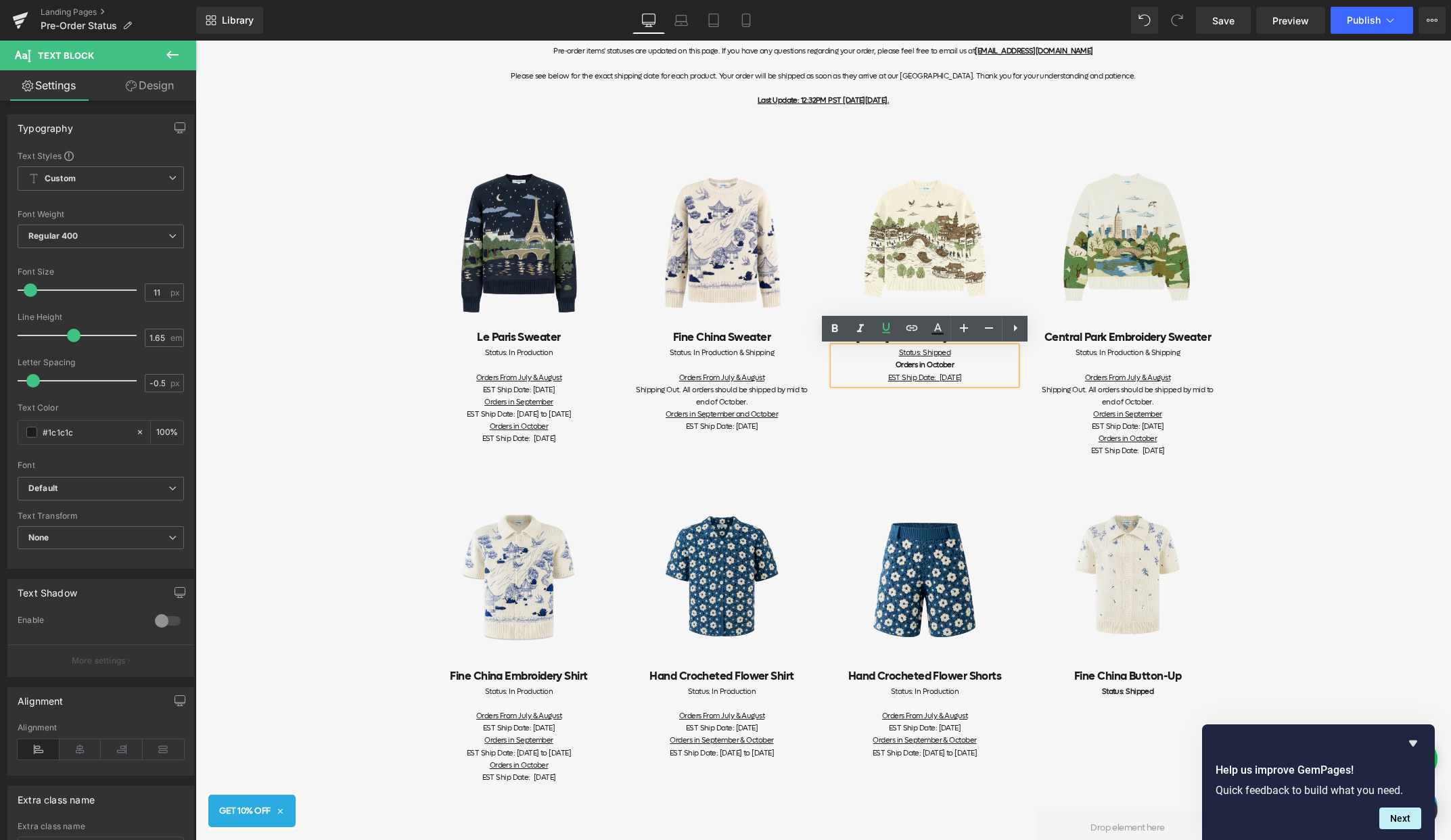
drag, startPoint x: 996, startPoint y: 374, endPoint x: 926, endPoint y: 363, distance: 70.9
click at [916, 375] on div "Status: Shipped Orders in October EST Ship Date: [DATE]" at bounding box center [925, 365] width 182 height 36
click at [924, 354] on u "Status: Shipped" at bounding box center [925, 352] width 52 height 10
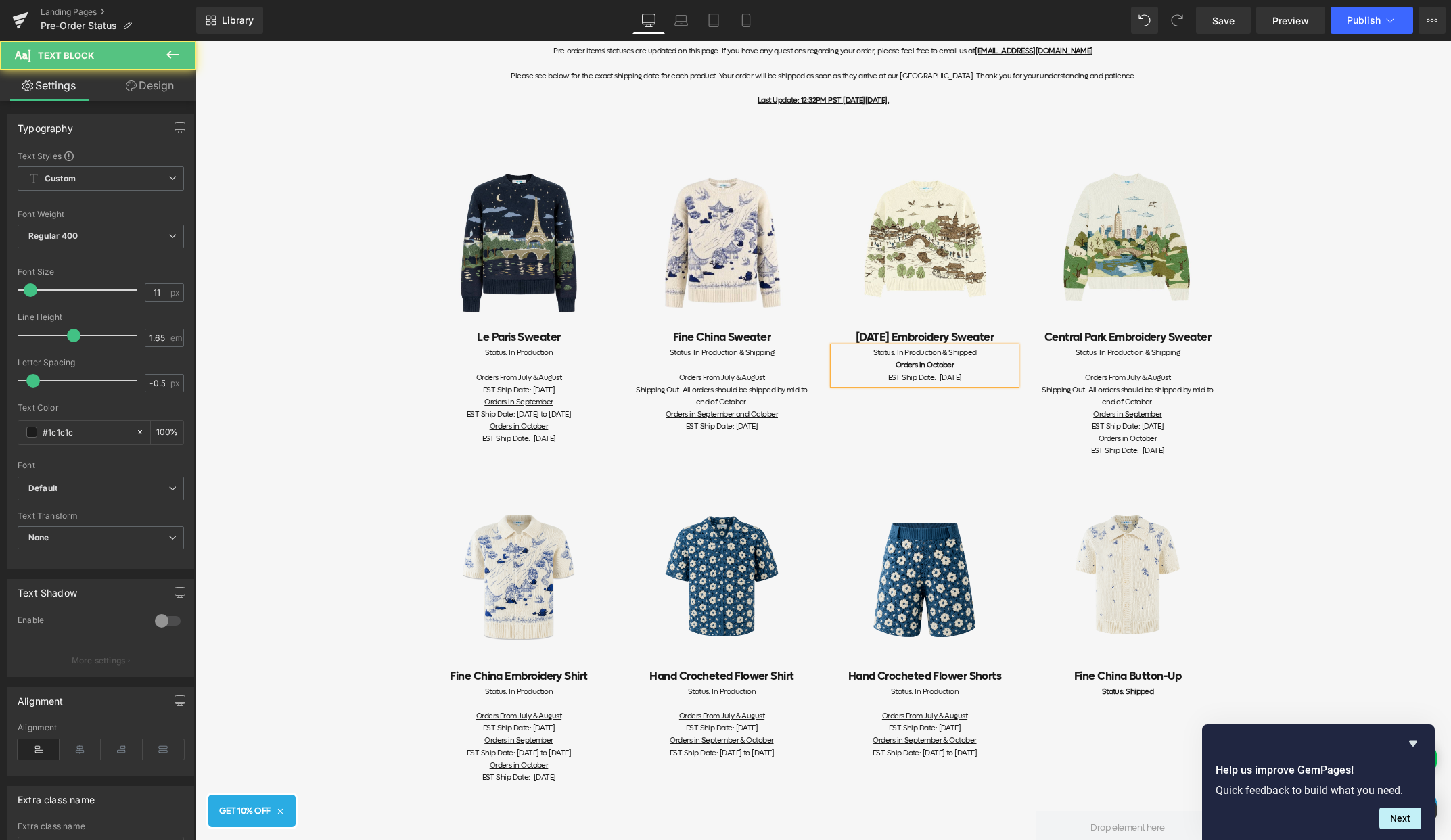
drag, startPoint x: 989, startPoint y: 377, endPoint x: 806, endPoint y: 381, distance: 183.0
click at [806, 381] on div "Image Le Paris Sweater Heading Status: In Production Orders From July & August …" at bounding box center [824, 295] width 812 height 338
drag, startPoint x: 989, startPoint y: 359, endPoint x: 837, endPoint y: 349, distance: 152.3
click at [835, 349] on div "Status: In Production & Shipped Orders in October EST Ship Date: [DATE]" at bounding box center [925, 365] width 182 height 36
drag, startPoint x: 989, startPoint y: 350, endPoint x: 845, endPoint y: 350, distance: 144.0
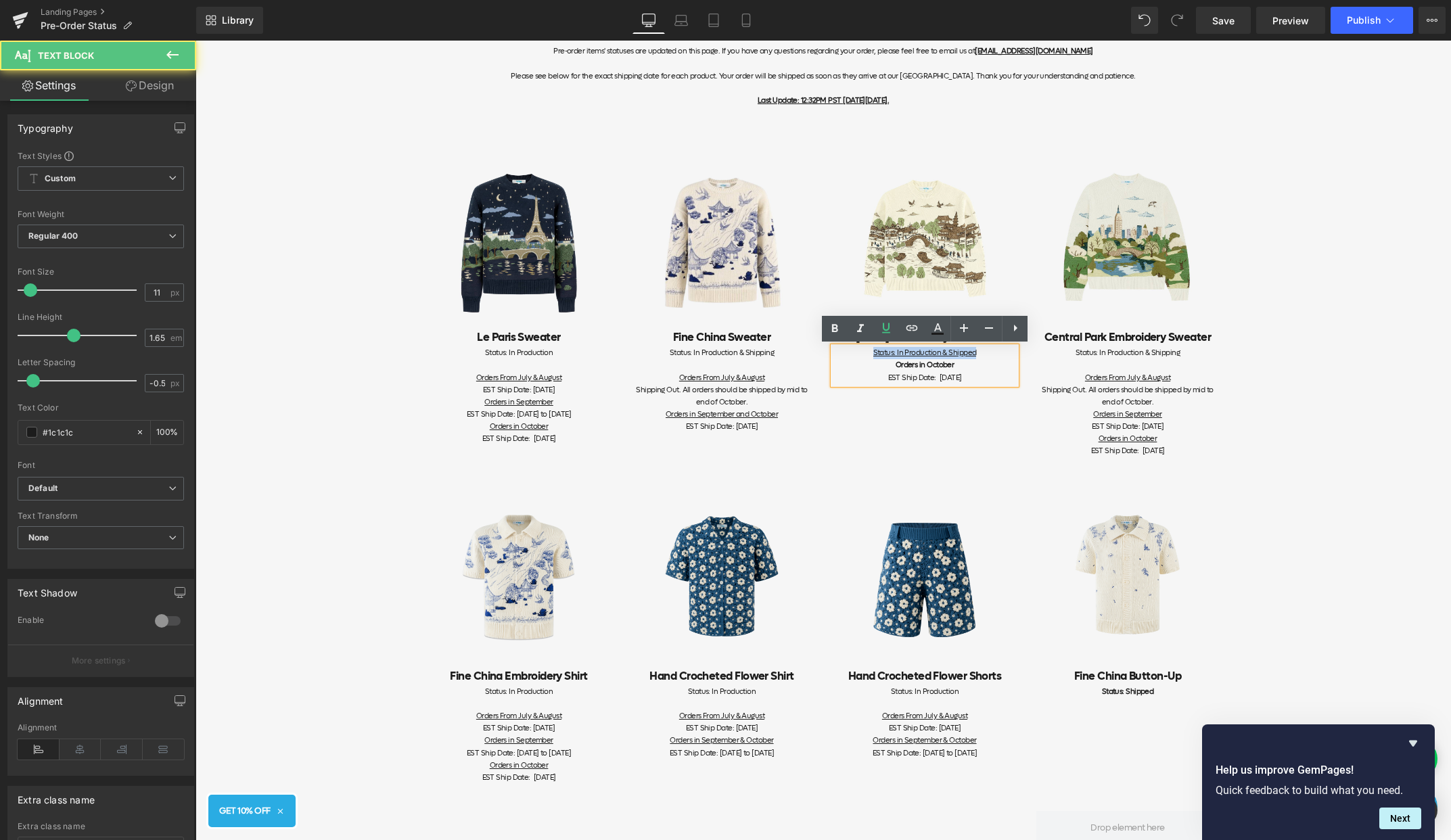
click at [845, 350] on div "Status: In Production & Shipped Orders in October EST Ship Date: [DATE]" at bounding box center [925, 365] width 182 height 36
click at [1193, 365] on div at bounding box center [1128, 365] width 182 height 12
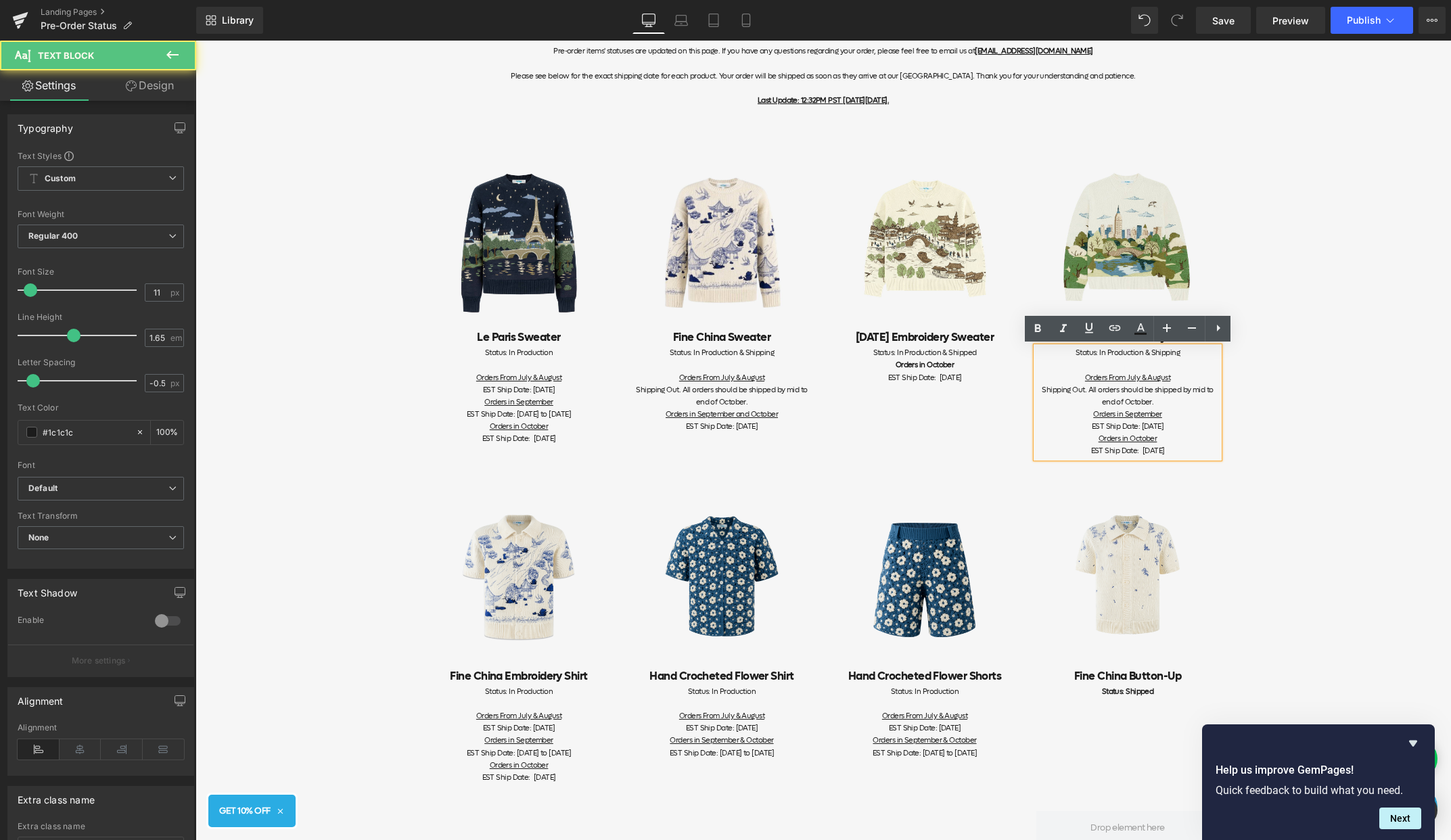
click at [1324, 358] on div "Item Status Pre-order items' statuses are updated on this page. If you have any…" at bounding box center [823, 707] width 1255 height 1439
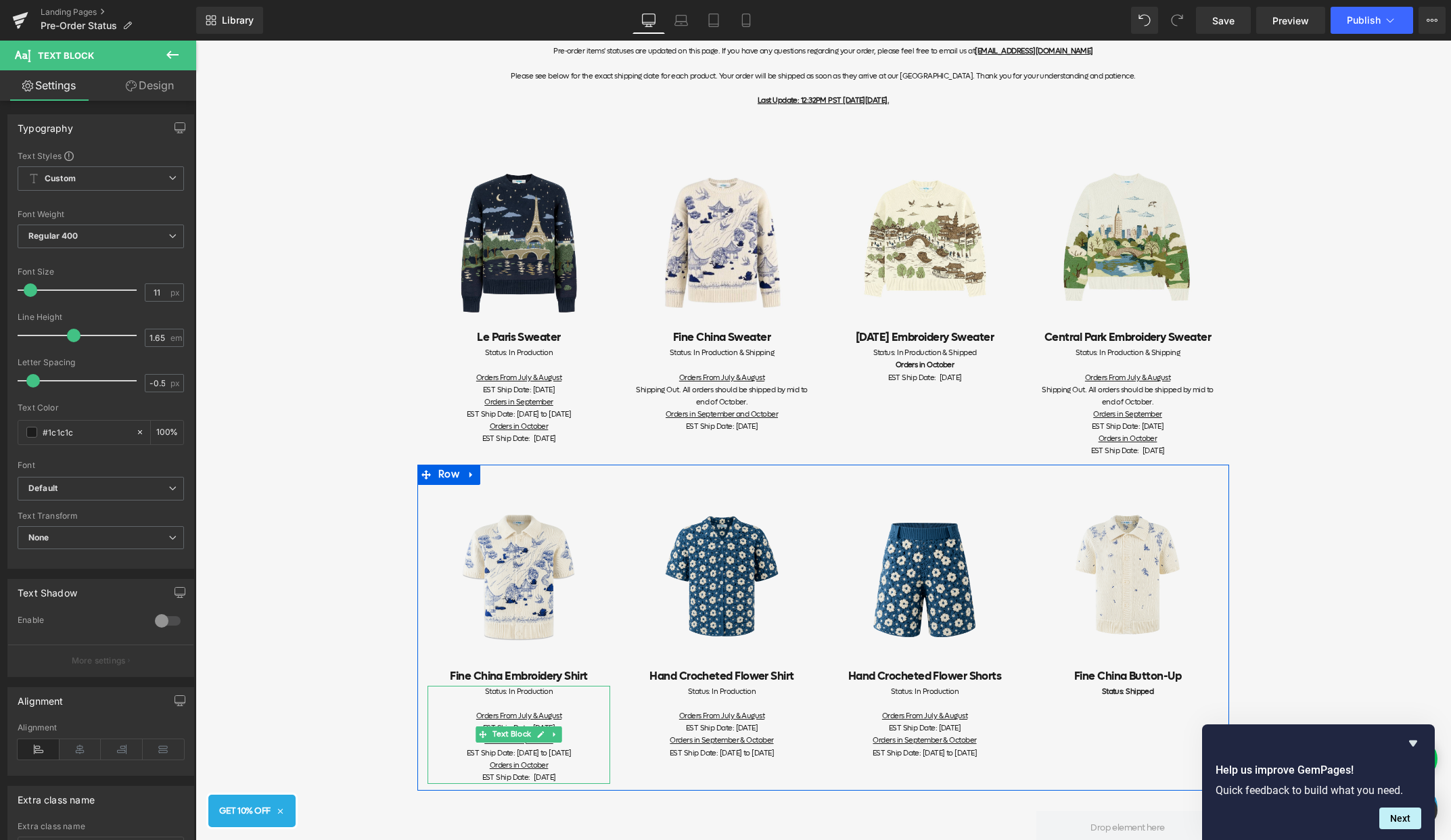
drag, startPoint x: 582, startPoint y: 775, endPoint x: 511, endPoint y: 695, distance: 107.0
click at [511, 695] on div "Status: In Production Orders From July & August EST Ship Date: [DATE] Orders in…" at bounding box center [519, 734] width 182 height 98
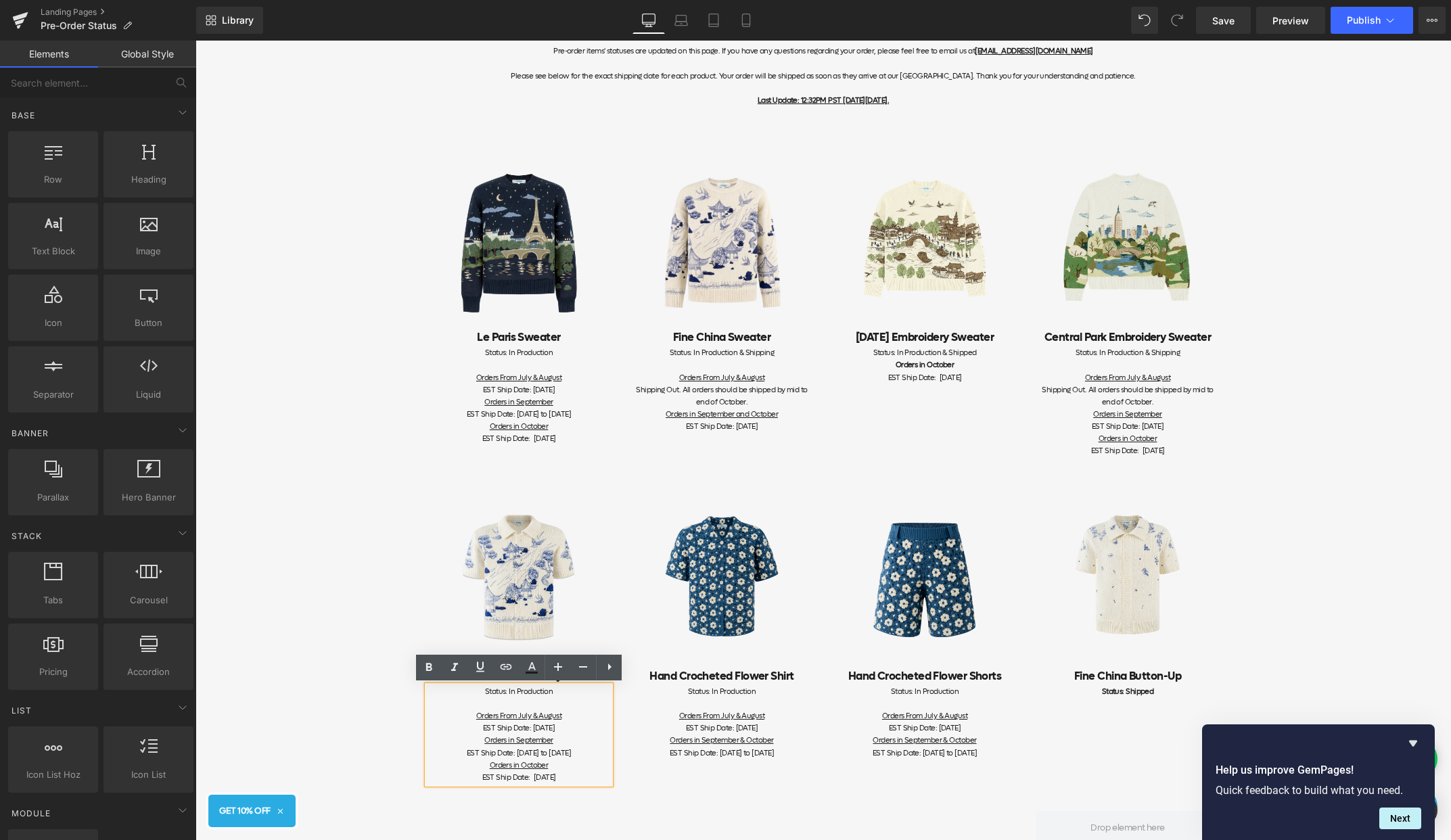
click at [352, 316] on div "Item Status Pre-order items' statuses are updated on this page. If you have any…" at bounding box center [823, 707] width 1255 height 1439
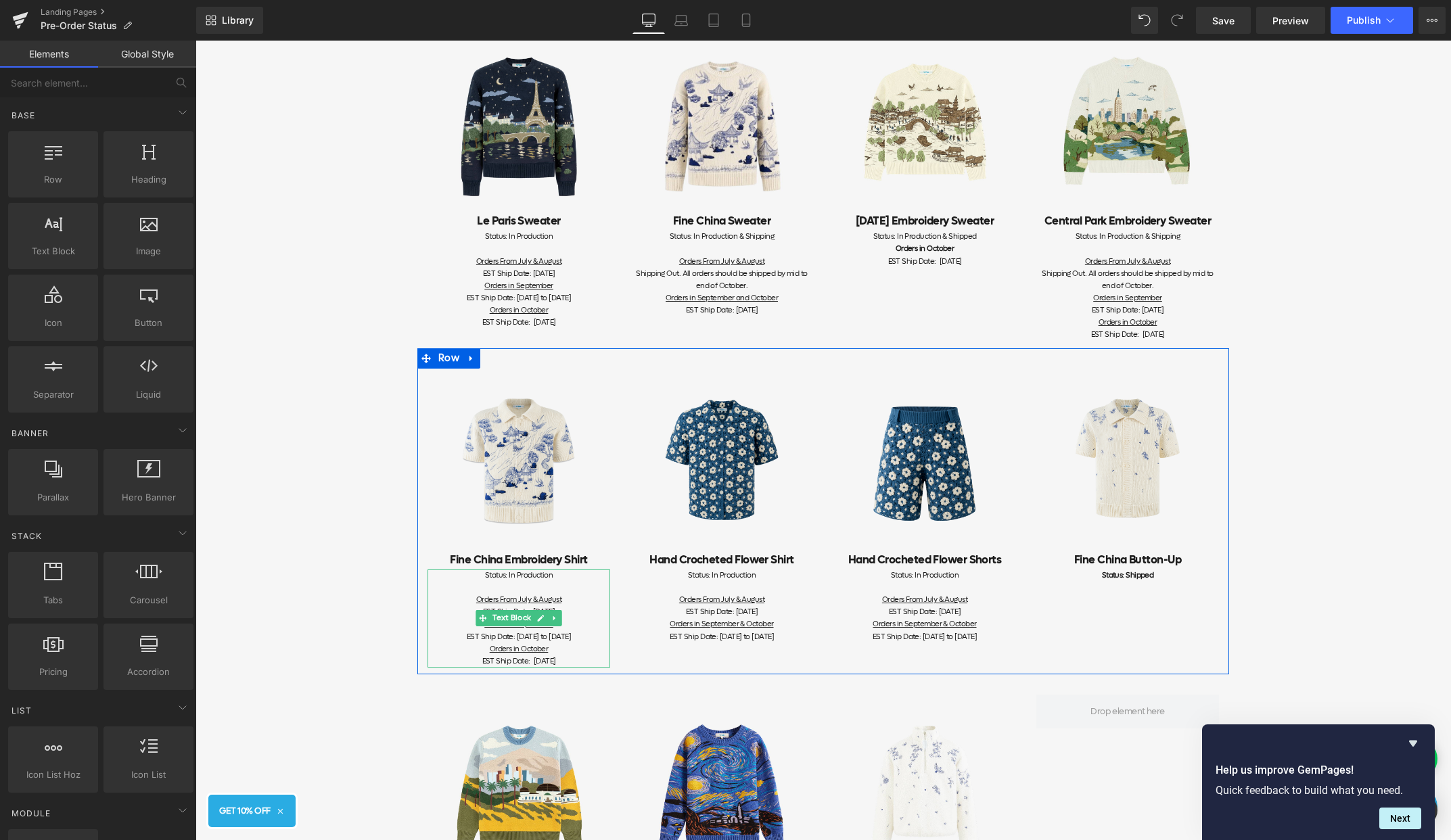
click at [578, 661] on div "EST Ship Date: [DATE] to [DATE] Orders in October EST Ship Date: [DATE]" at bounding box center [519, 649] width 182 height 36
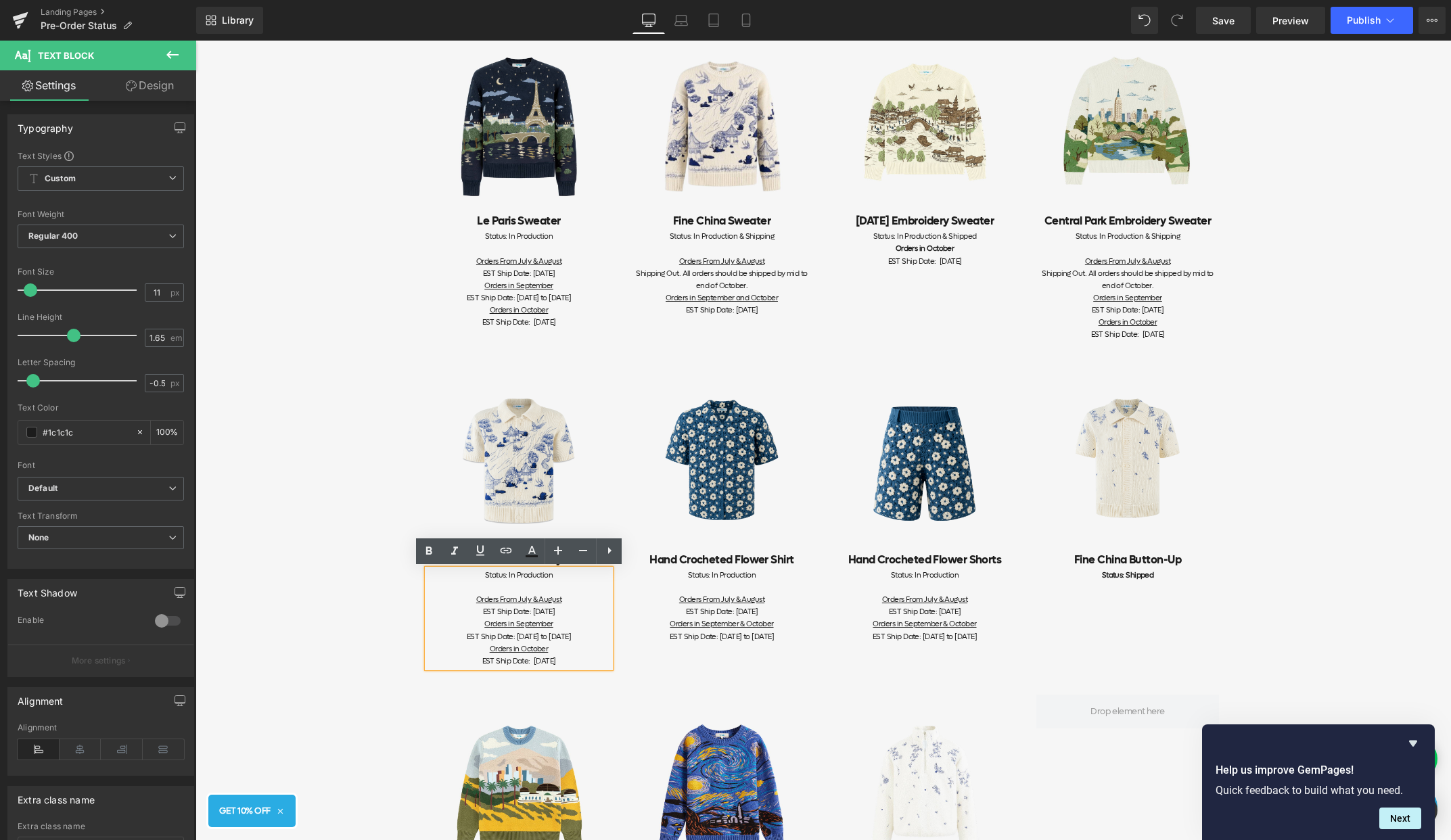
drag, startPoint x: 590, startPoint y: 661, endPoint x: 484, endPoint y: 651, distance: 106.5
click at [484, 651] on div "EST Ship Date: [DATE] to [DATE] Orders in October EST Ship Date: [DATE]" at bounding box center [519, 649] width 182 height 36
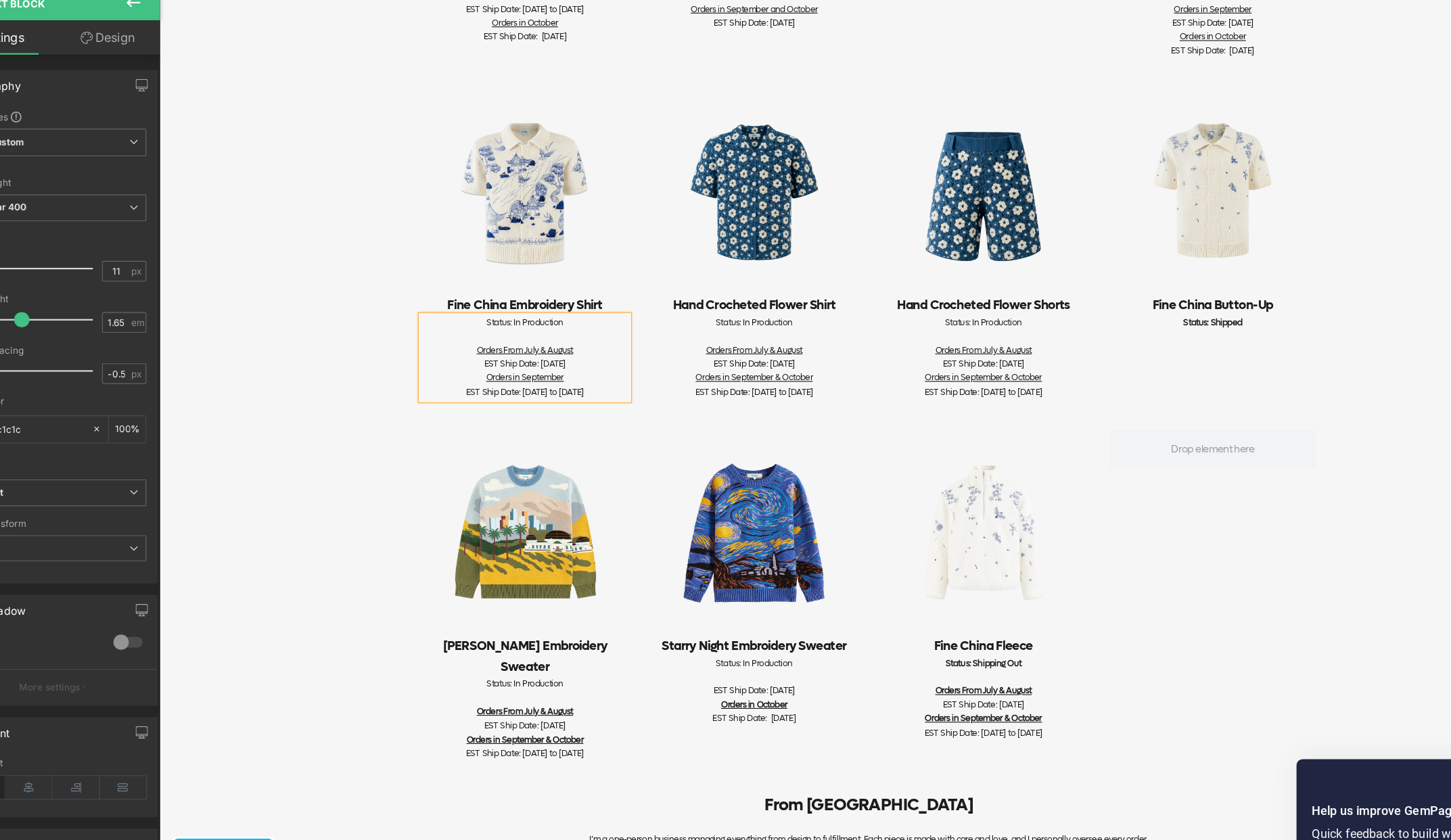
click at [308, 402] on div "Item Status Pre-order items' statuses are updated on this page. If you have any…" at bounding box center [786, 288] width 1255 height 1413
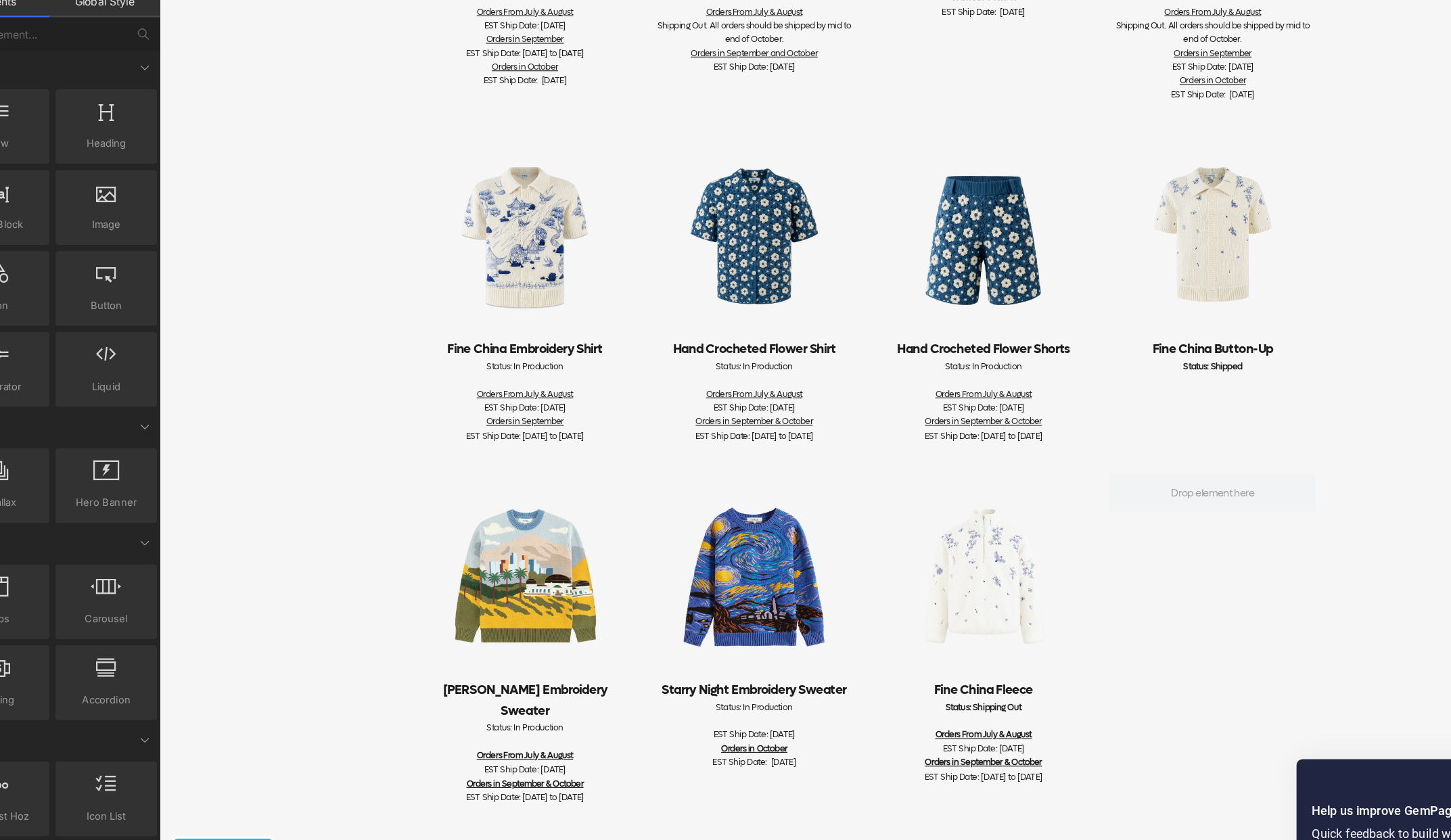
scroll to position [453, 0]
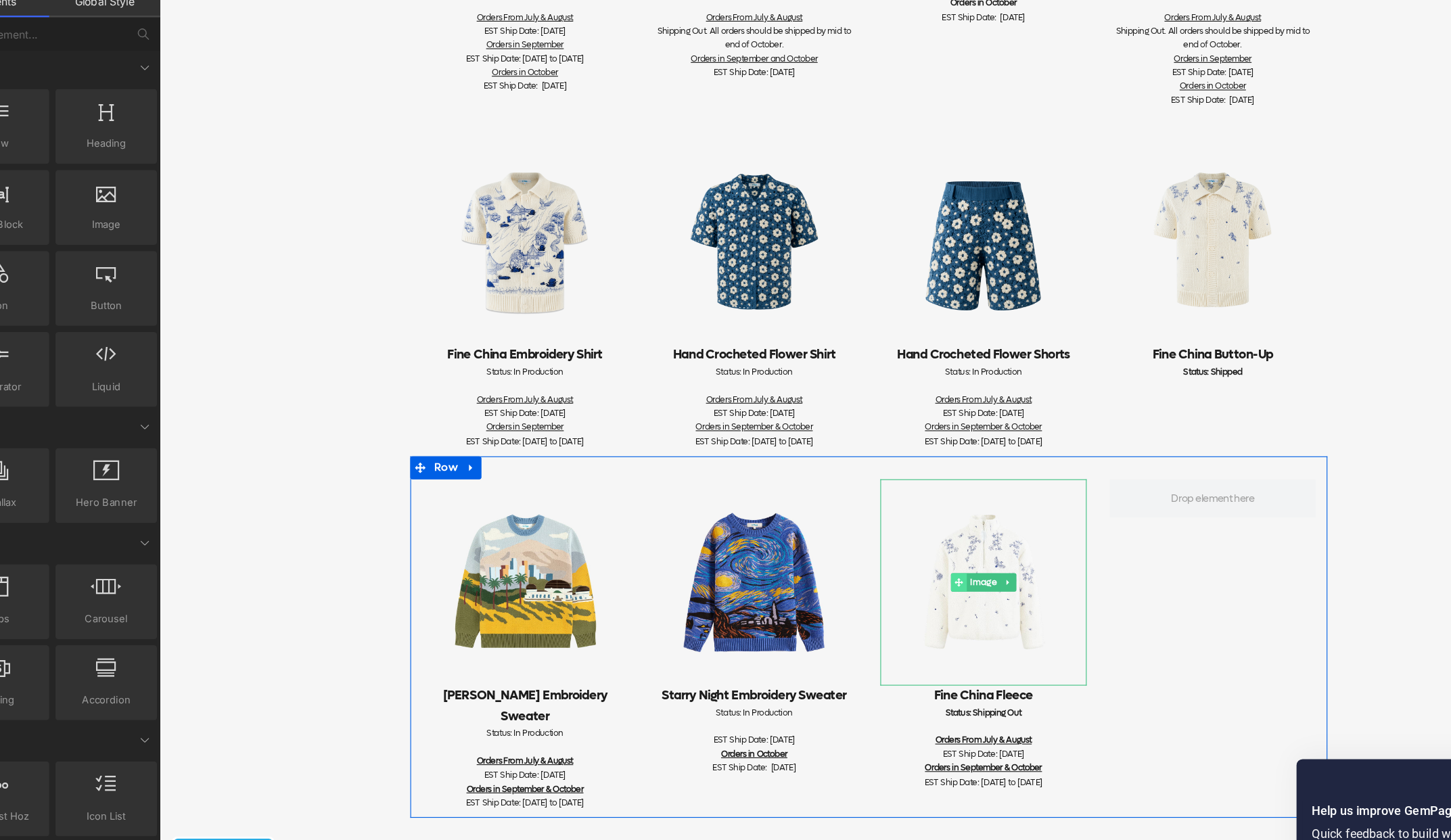
click at [870, 518] on icon at bounding box center [866, 515] width 8 height 8
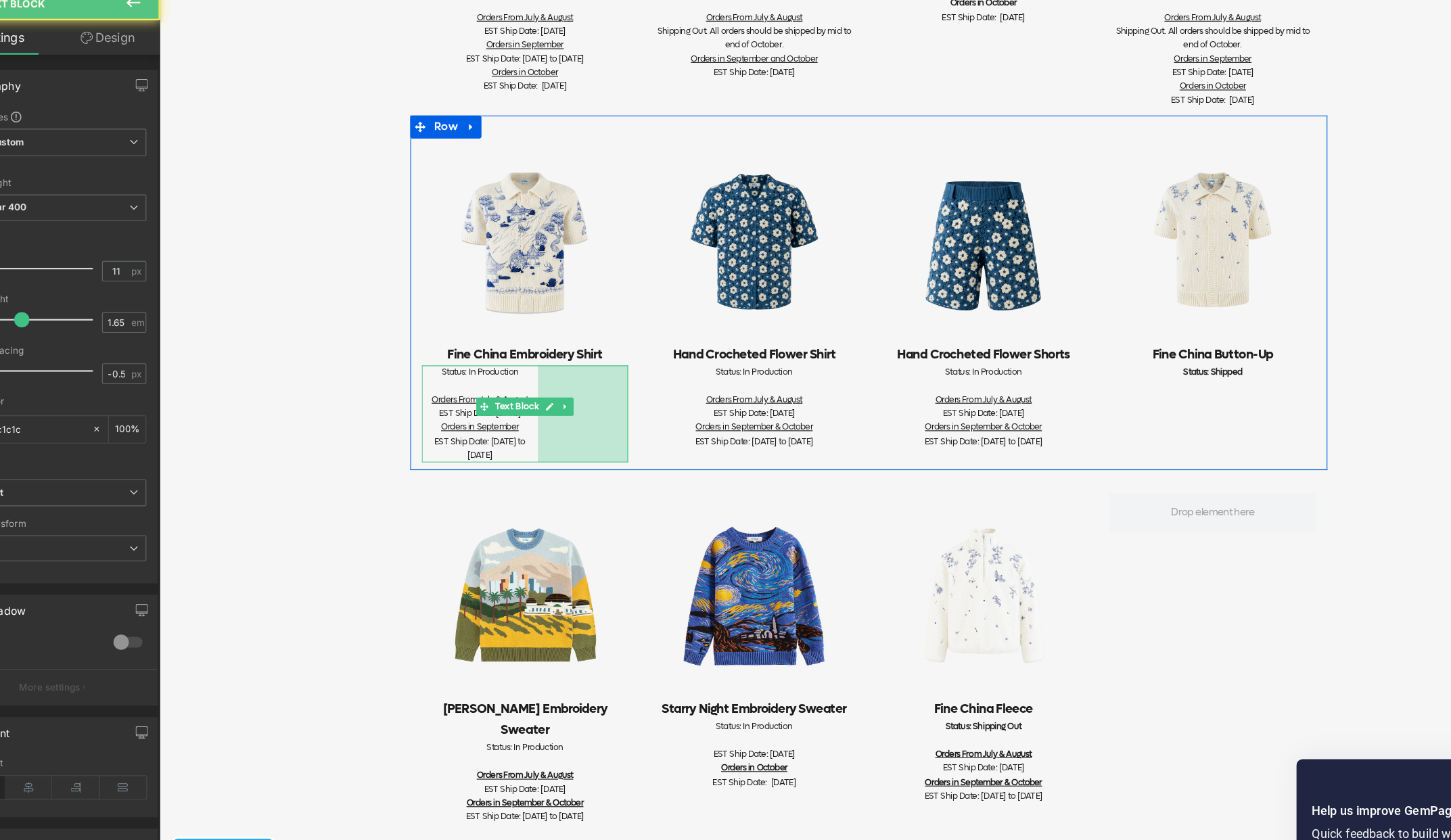
drag, startPoint x: 552, startPoint y: 382, endPoint x: 480, endPoint y: 336, distance: 85.4
click at [476, 334] on div "Status: In Production Orders From July & August EST Ship Date: [DATE] Orders in…" at bounding box center [483, 365] width 182 height 86
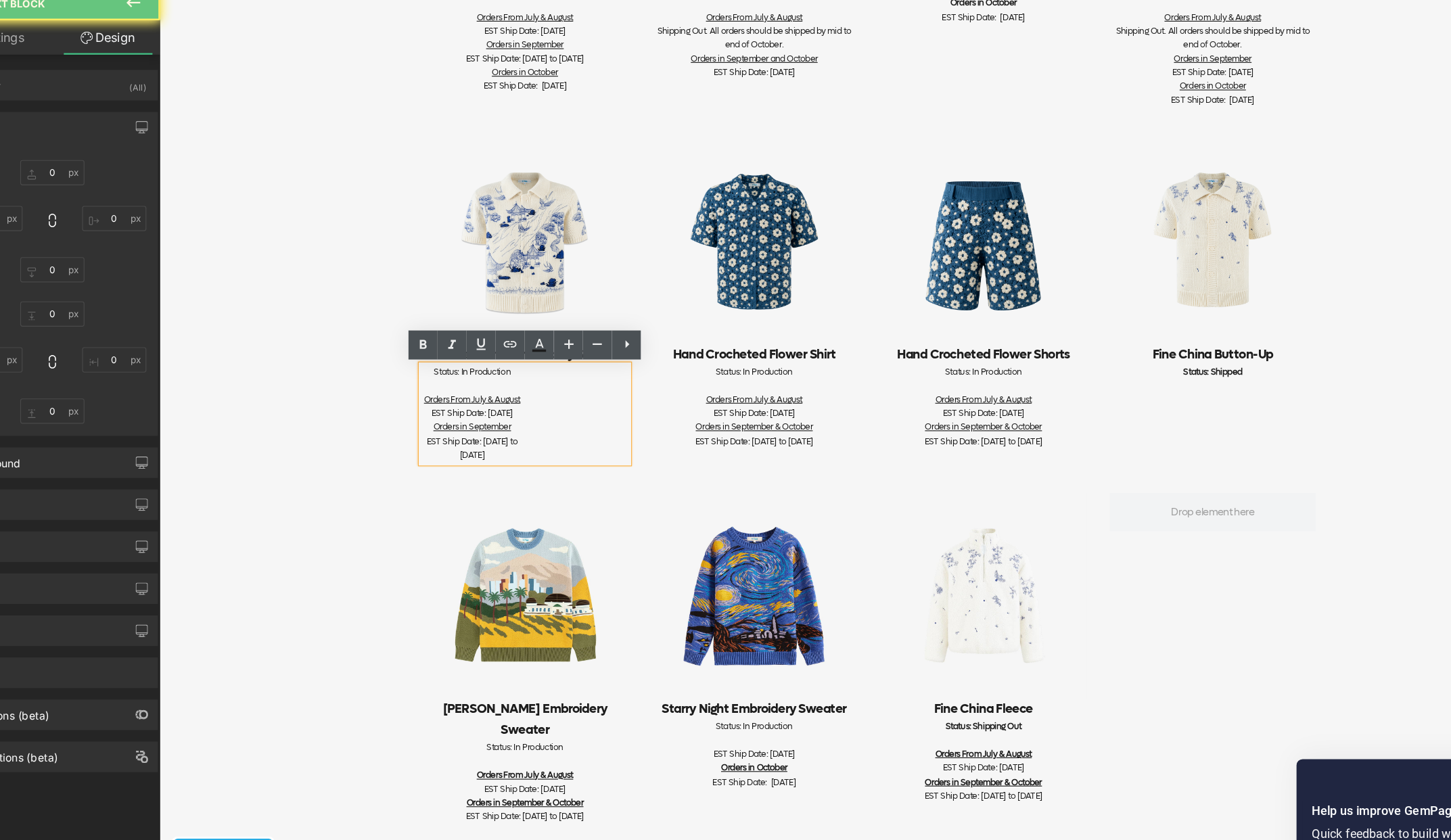
type input "0"
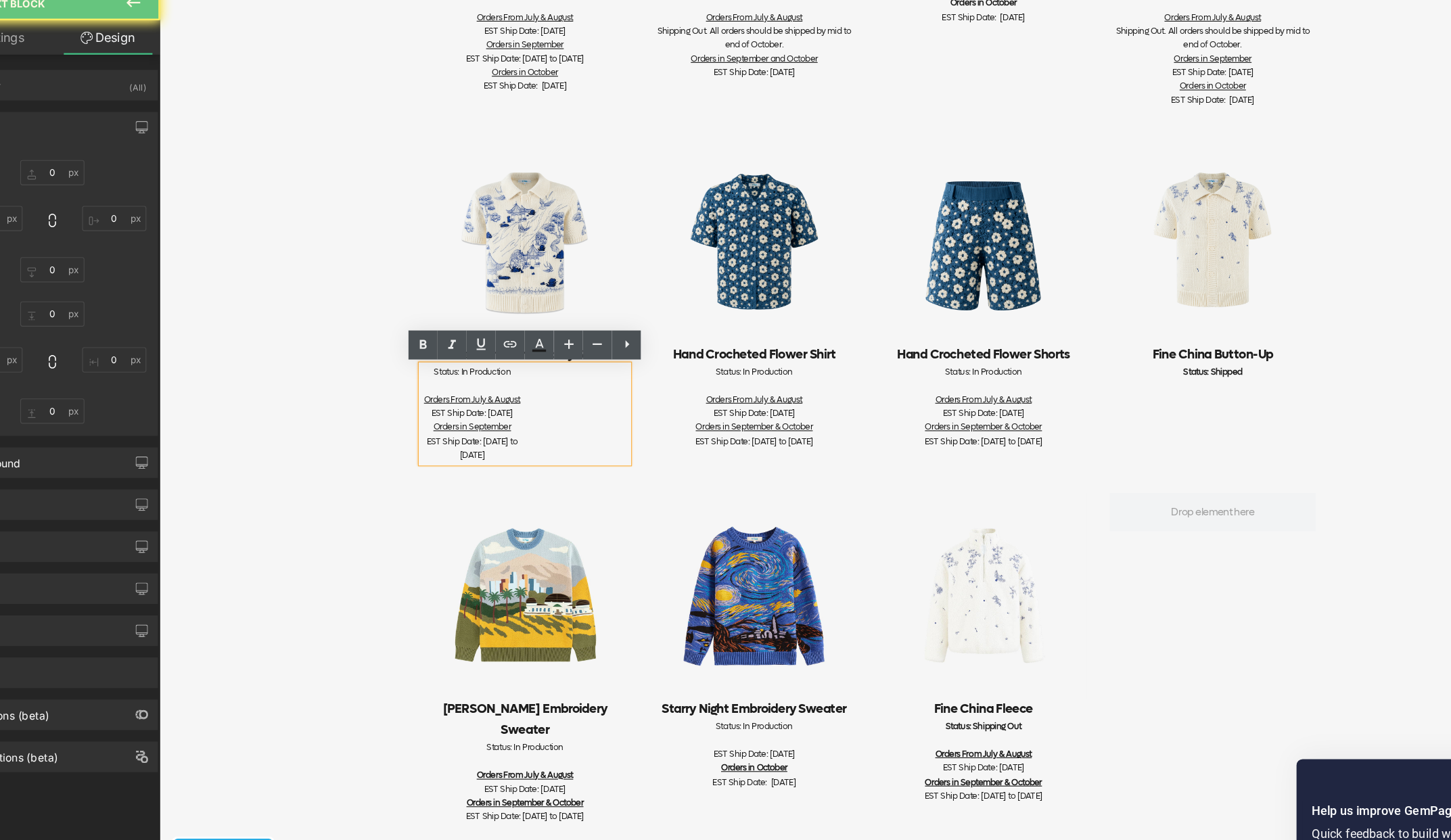
type input "138"
type input "0"
click at [496, 374] on div "Status: In Production Orders From July & August EST Ship Date: [DATE] Orders in…" at bounding box center [483, 365] width 182 height 86
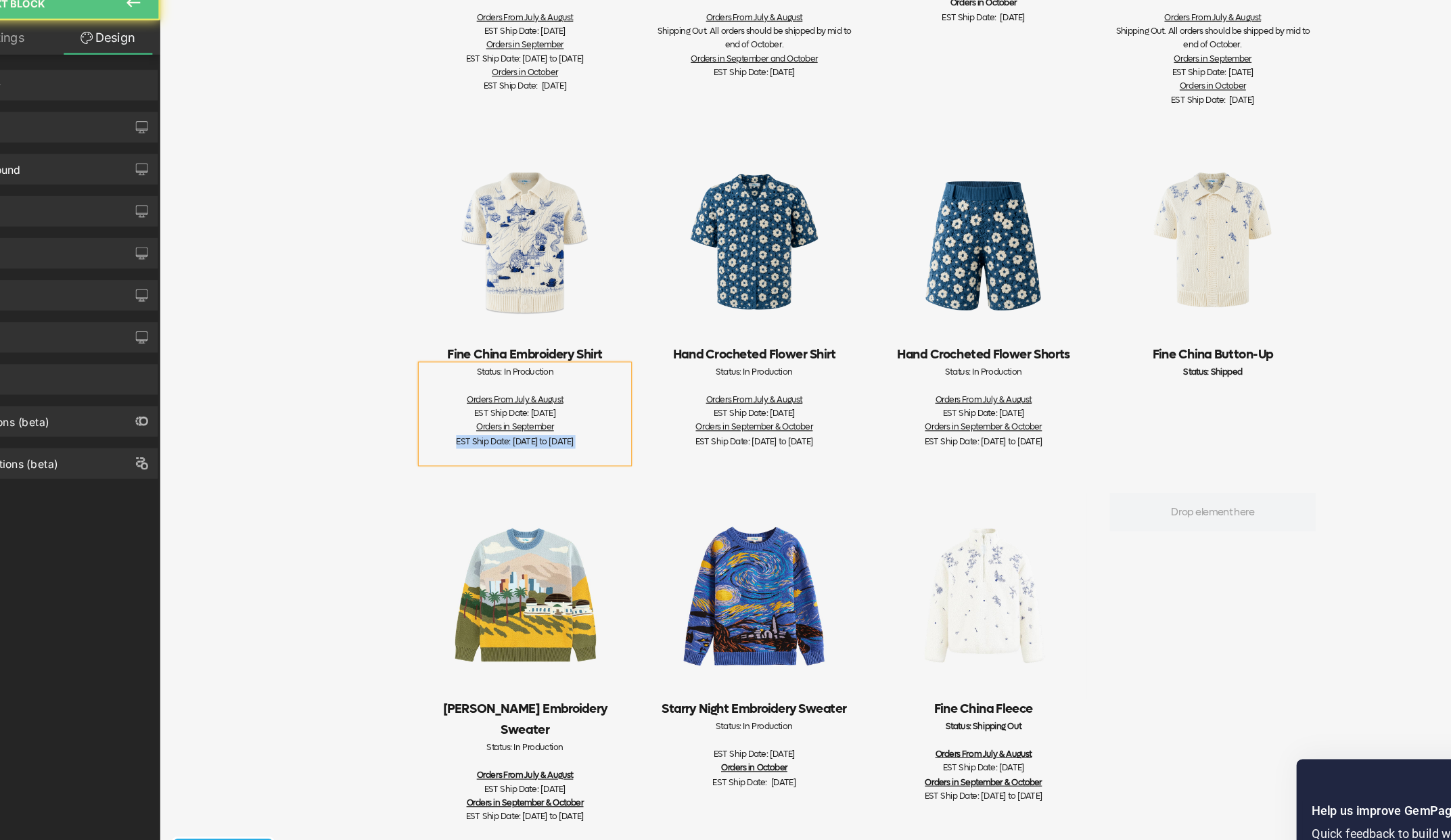
click at [497, 372] on u "Orders in September" at bounding box center [473, 377] width 69 height 10
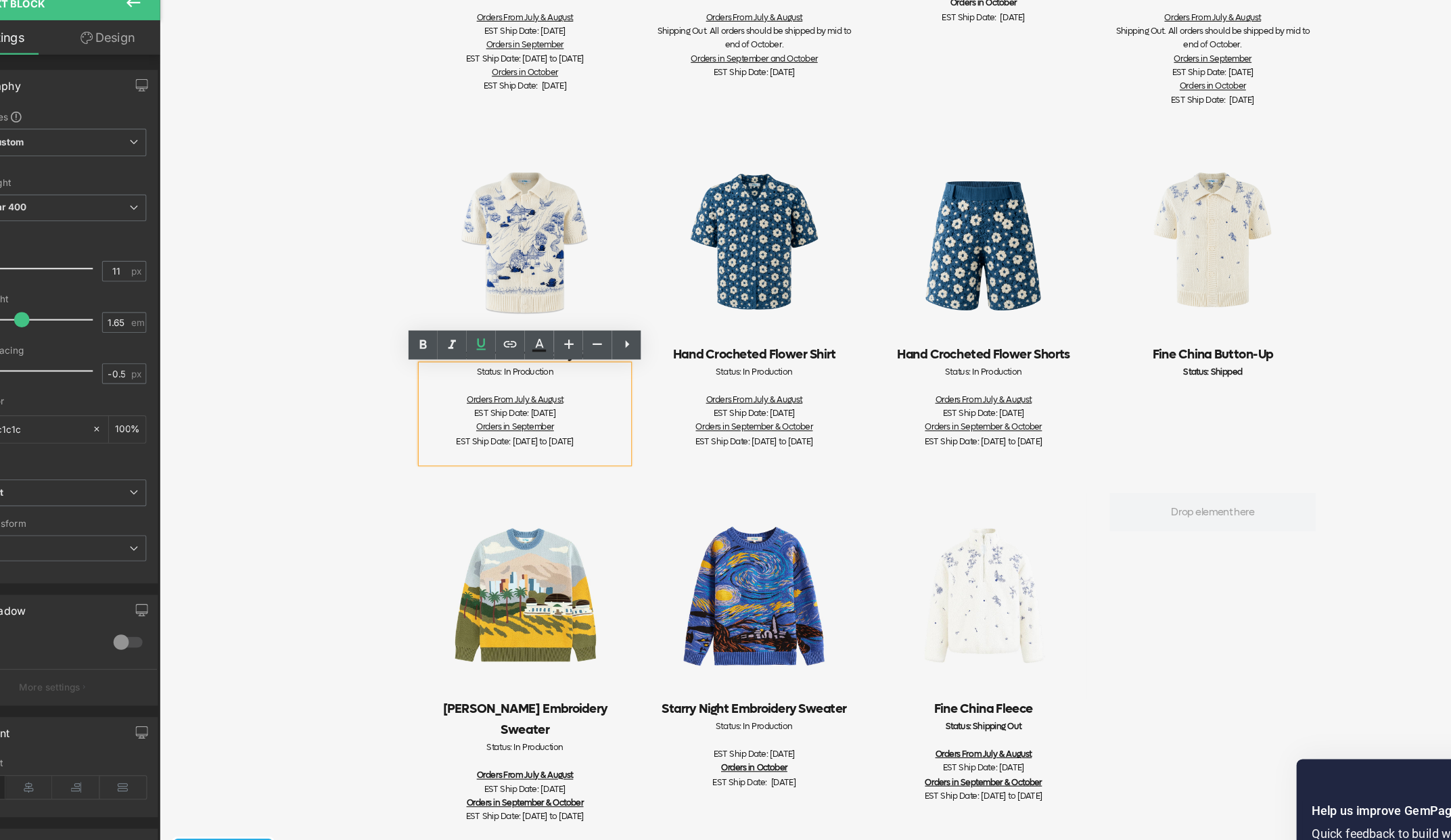
drag, startPoint x: 489, startPoint y: 397, endPoint x: 463, endPoint y: 329, distance: 72.8
click at [463, 329] on div "Status: In Production Orders From July & August EST Ship Date: [DATE] Orders in…" at bounding box center [483, 365] width 182 height 86
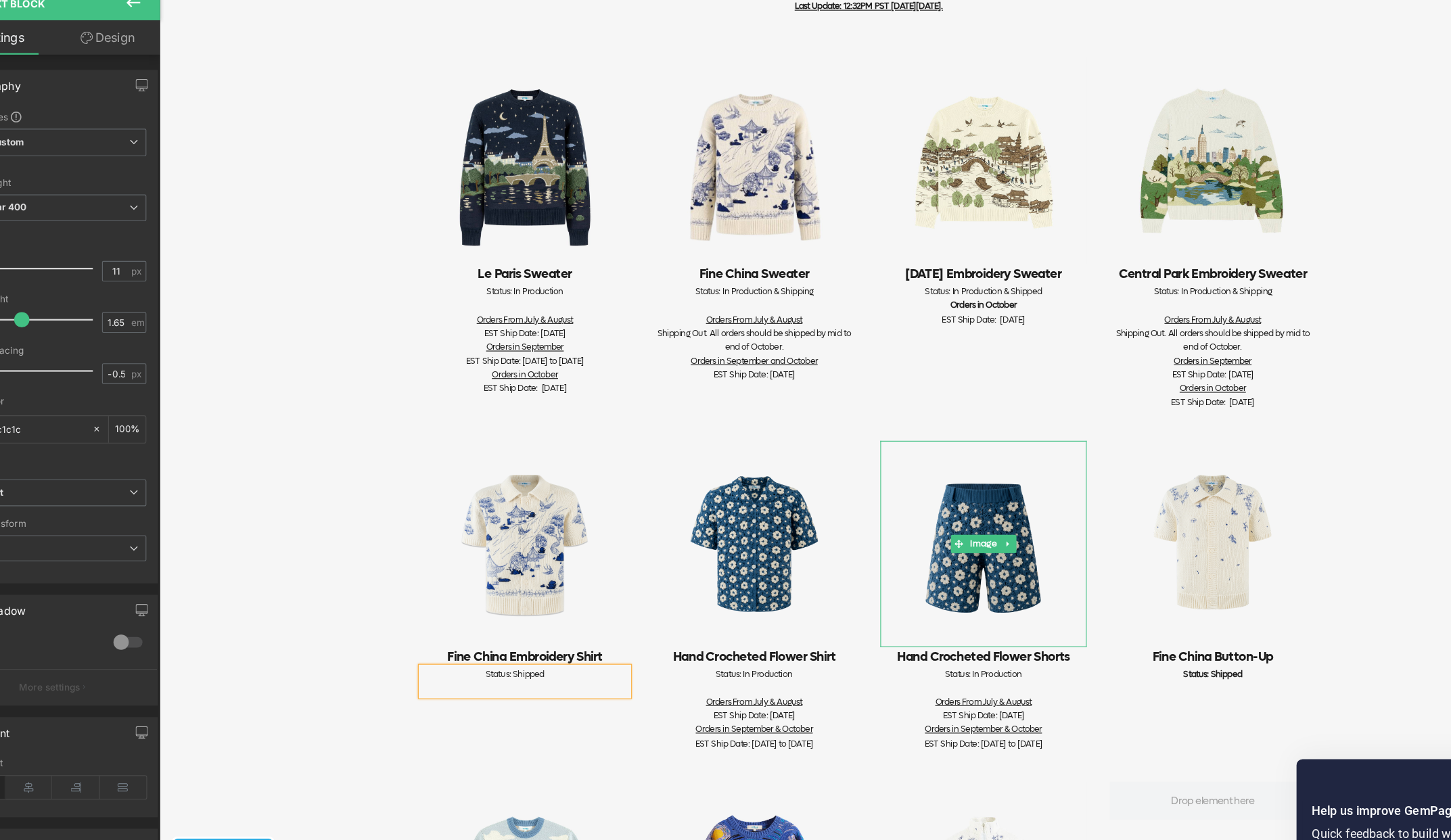
scroll to position [0, 0]
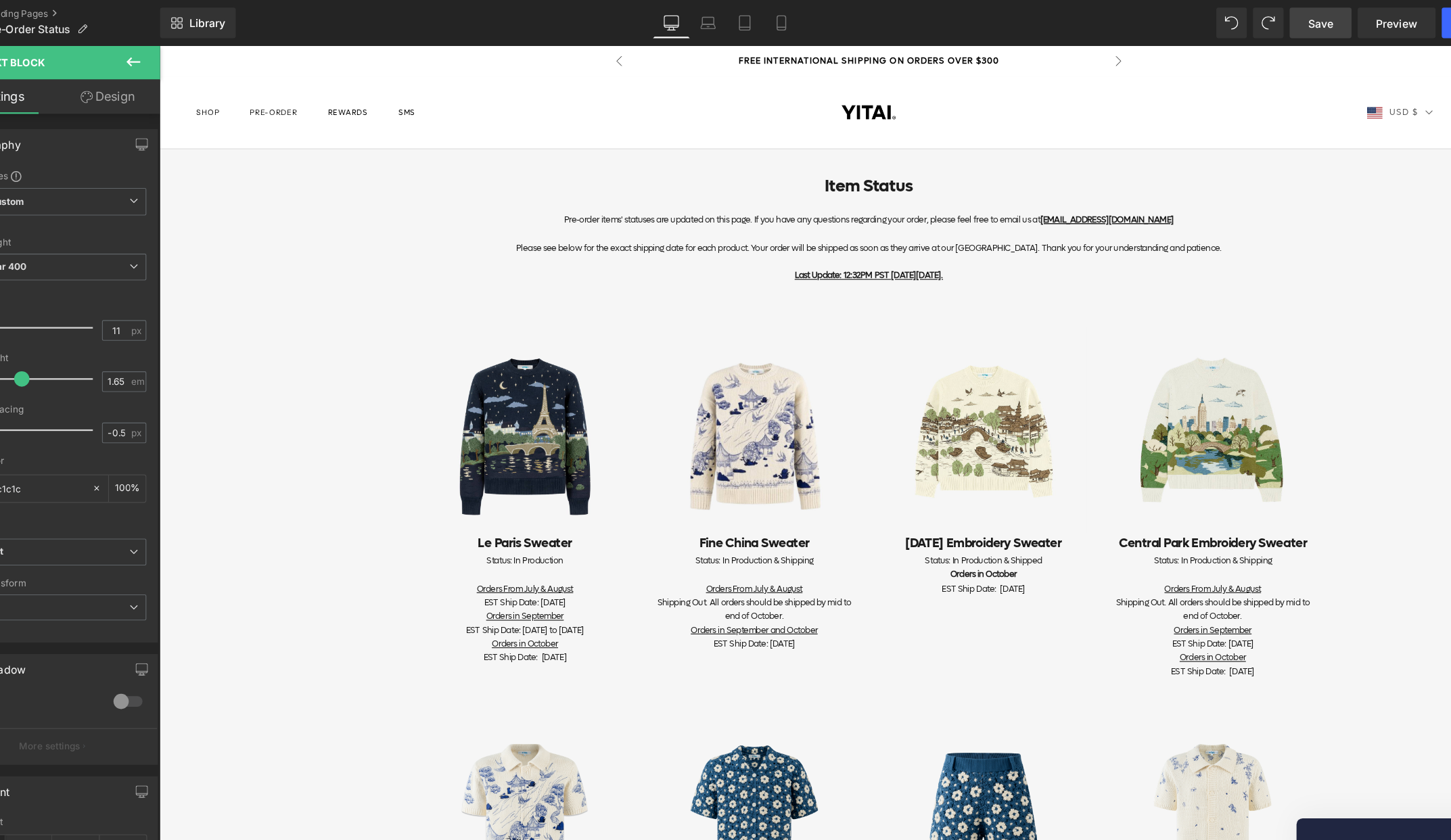
click at [1214, 22] on span "Save" at bounding box center [1223, 20] width 22 height 14
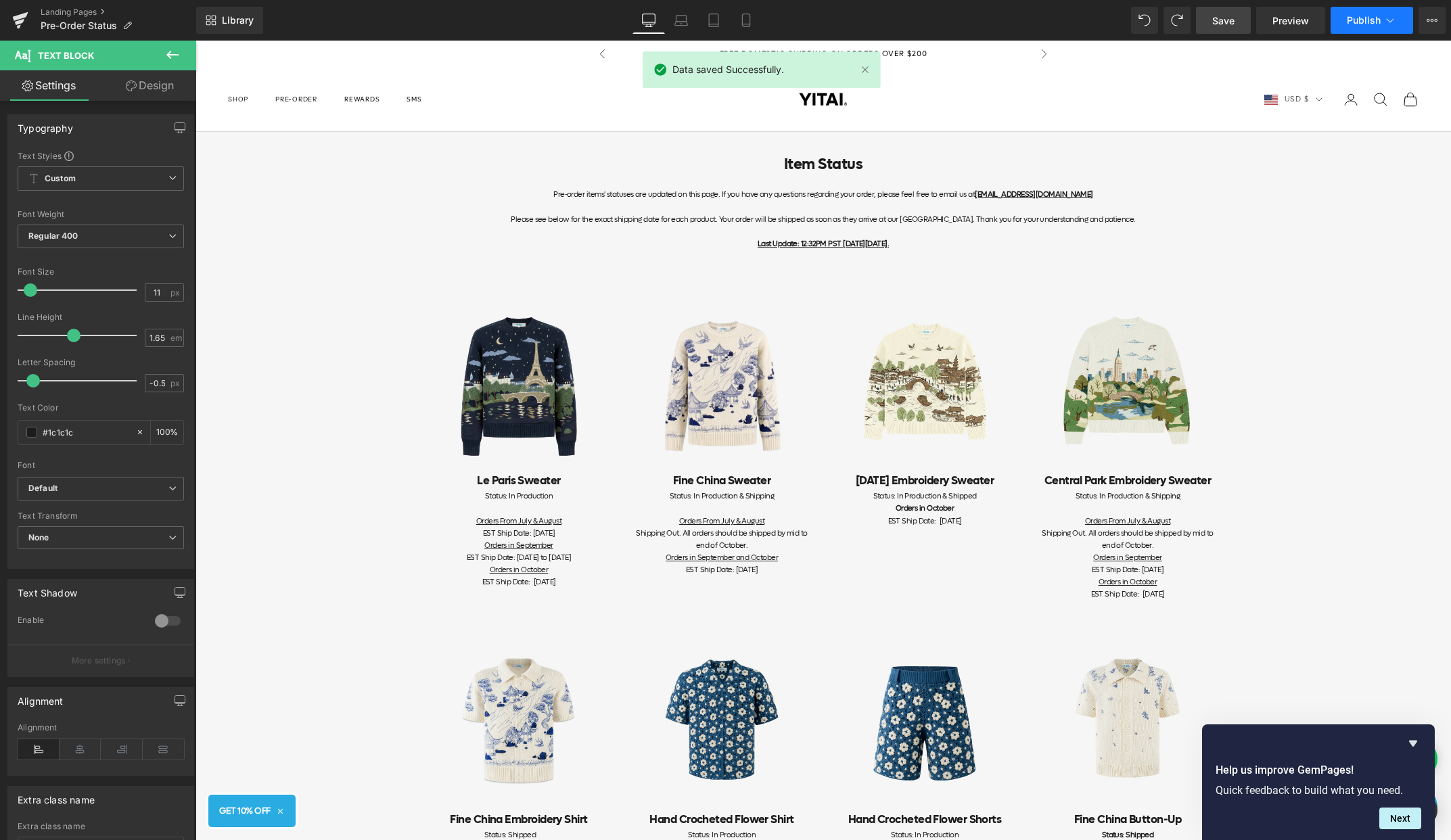
click at [1372, 26] on span "Publish" at bounding box center [1364, 20] width 34 height 11
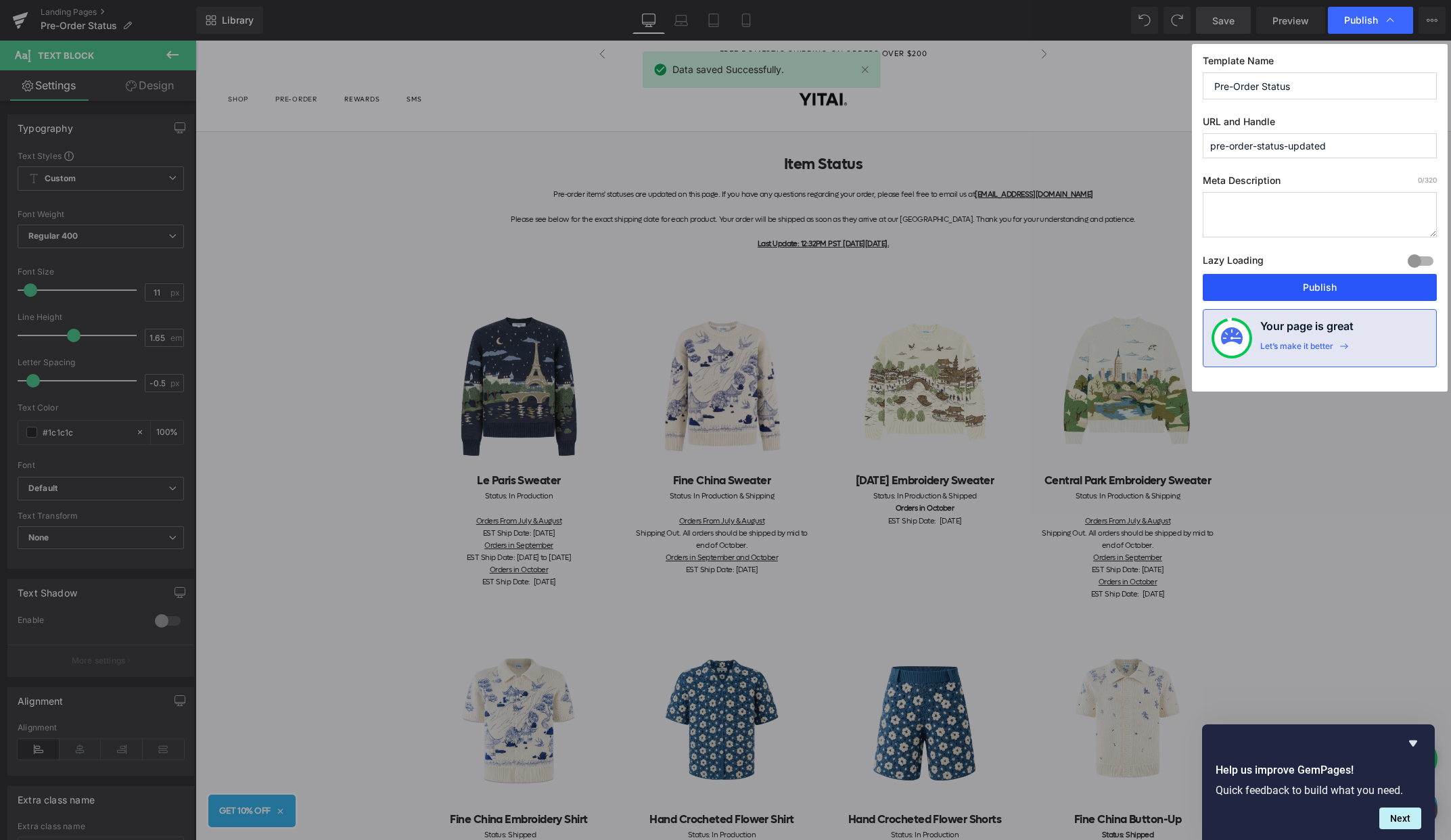
click at [1294, 287] on button "Publish" at bounding box center [1320, 287] width 234 height 27
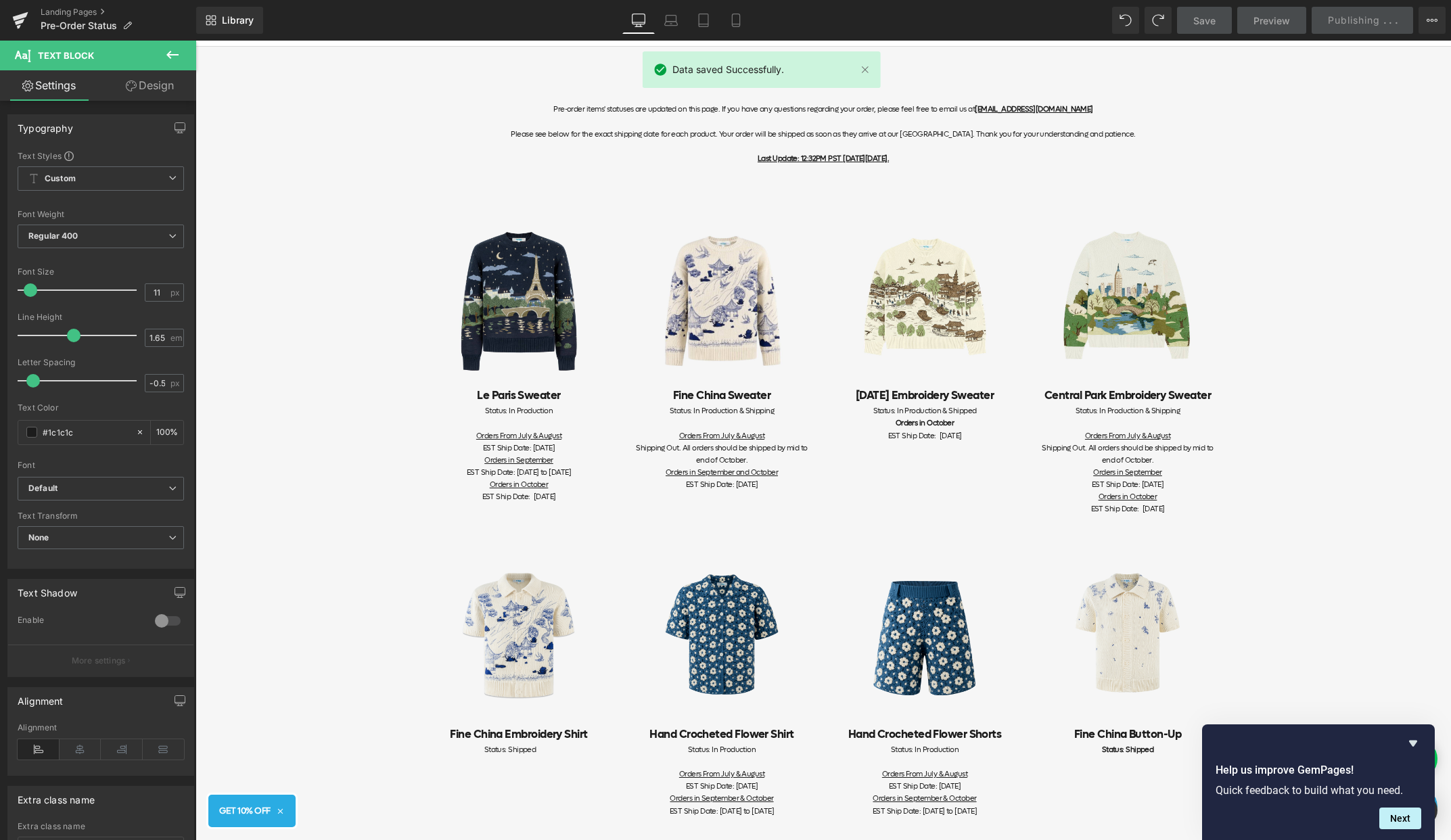
scroll to position [107, 0]
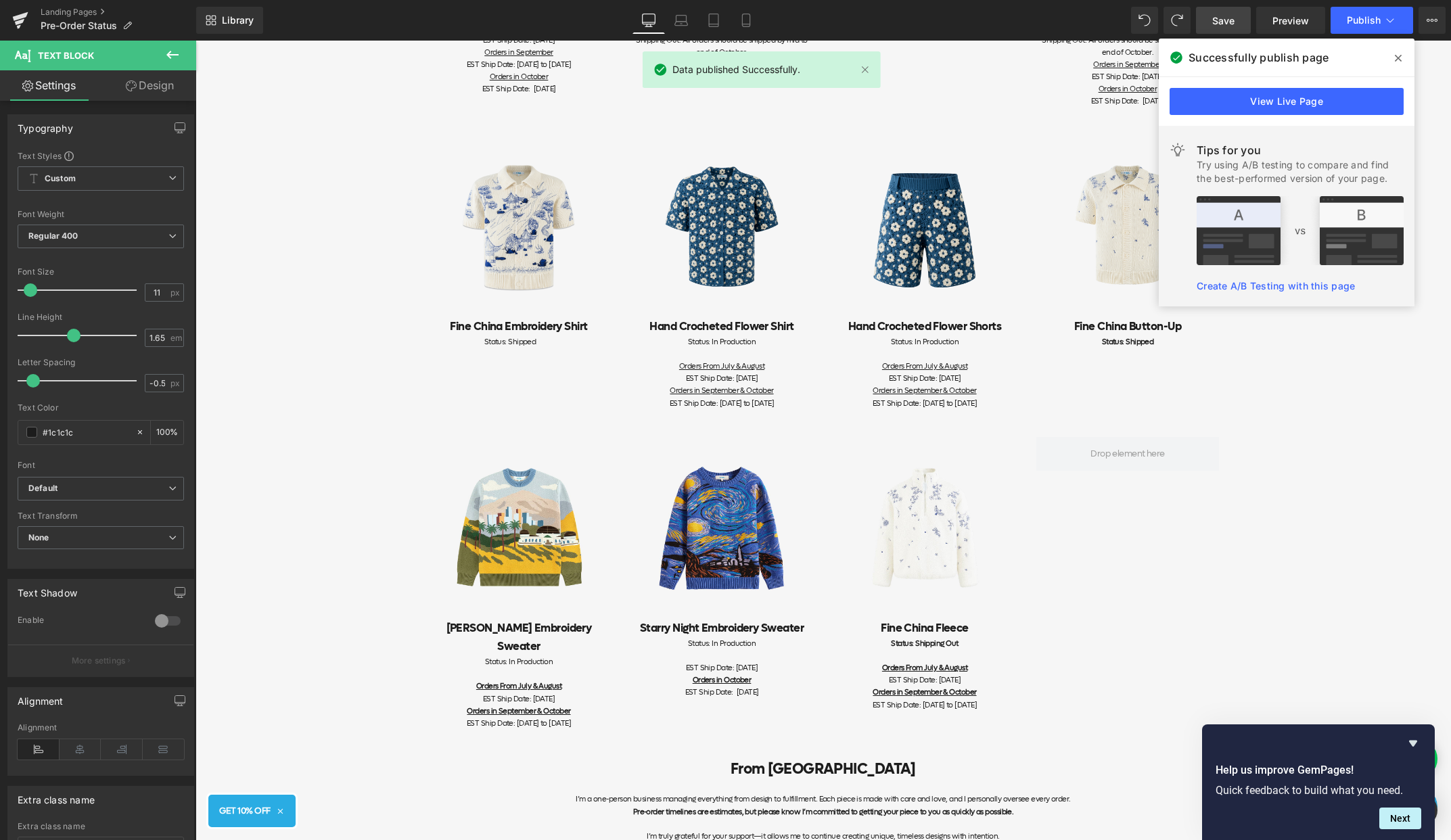
scroll to position [537, 0]
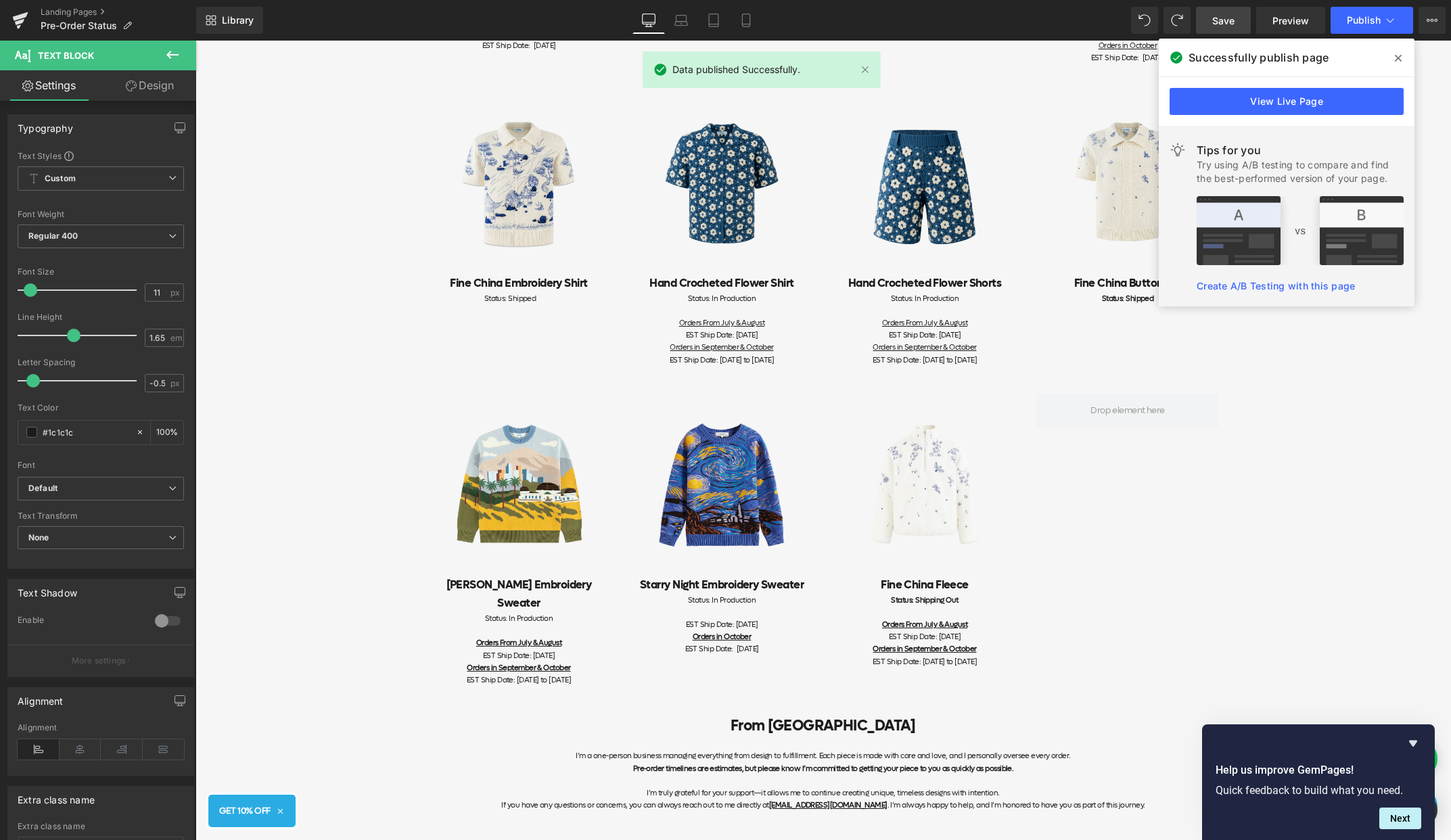
click at [1400, 48] on span at bounding box center [1398, 58] width 22 height 22
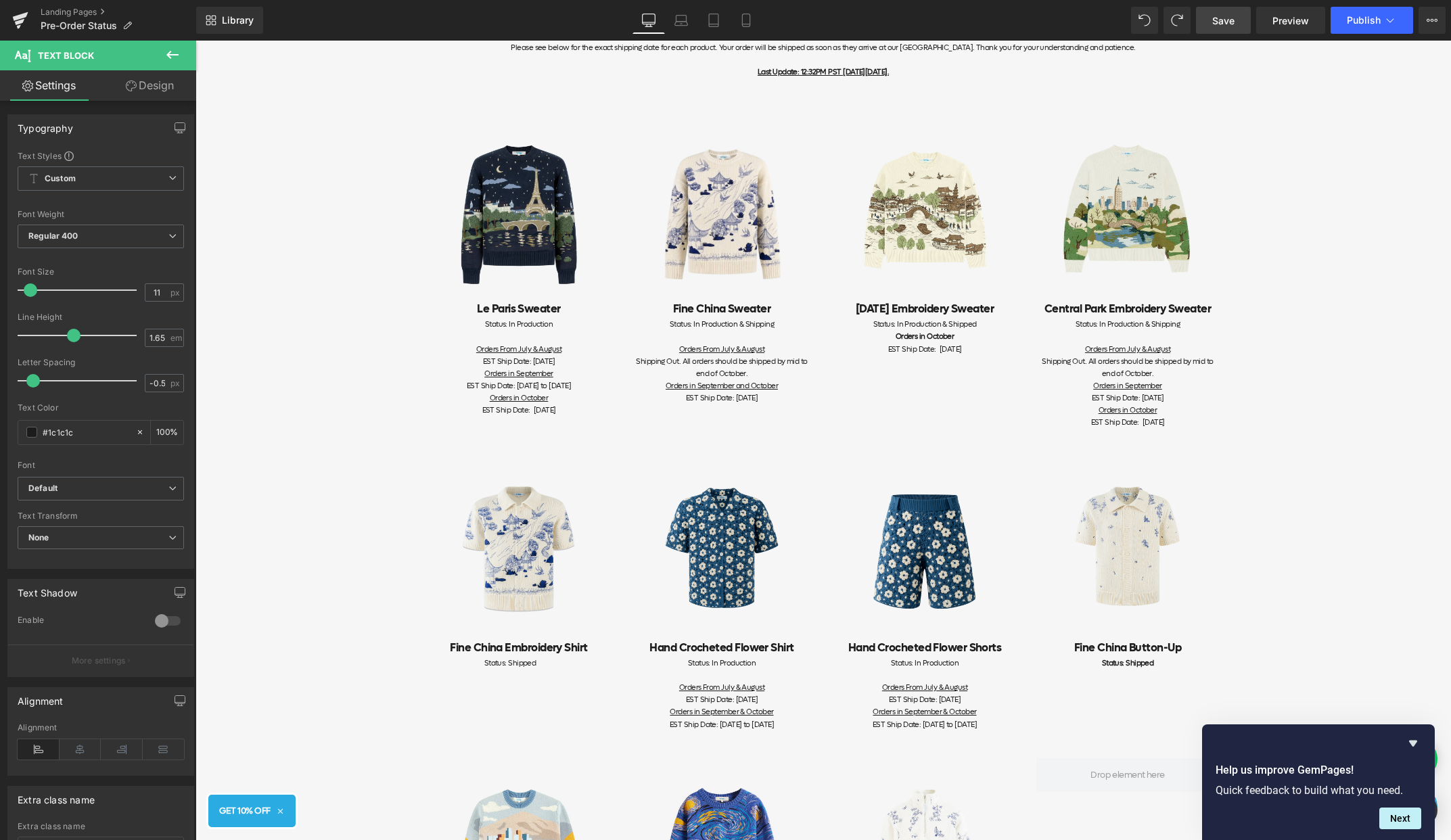
scroll to position [205, 0]
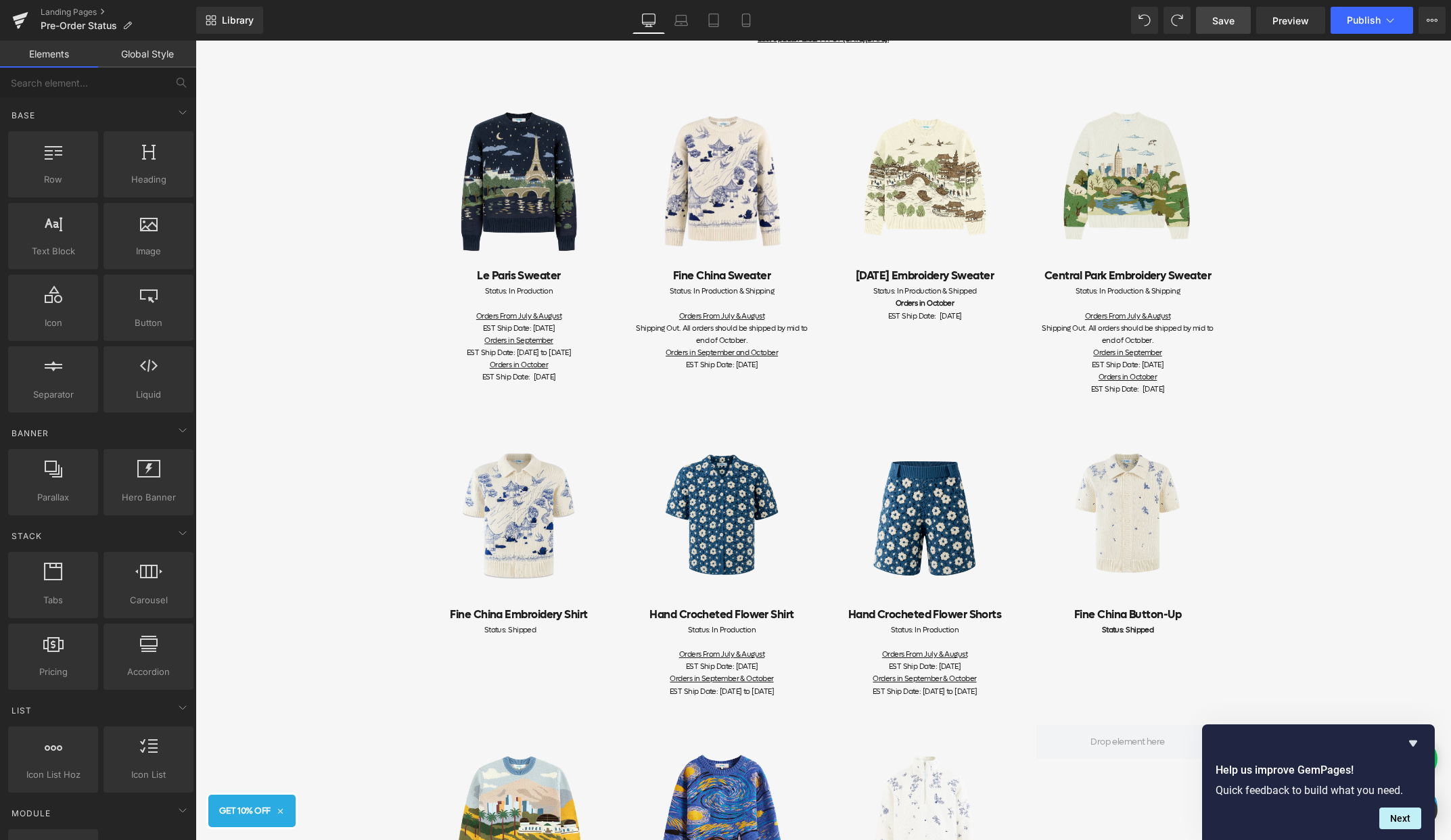
click at [1239, 518] on div "Item Status Pre-order items' statuses are updated on this page. If you have any…" at bounding box center [823, 633] width 1255 height 1413
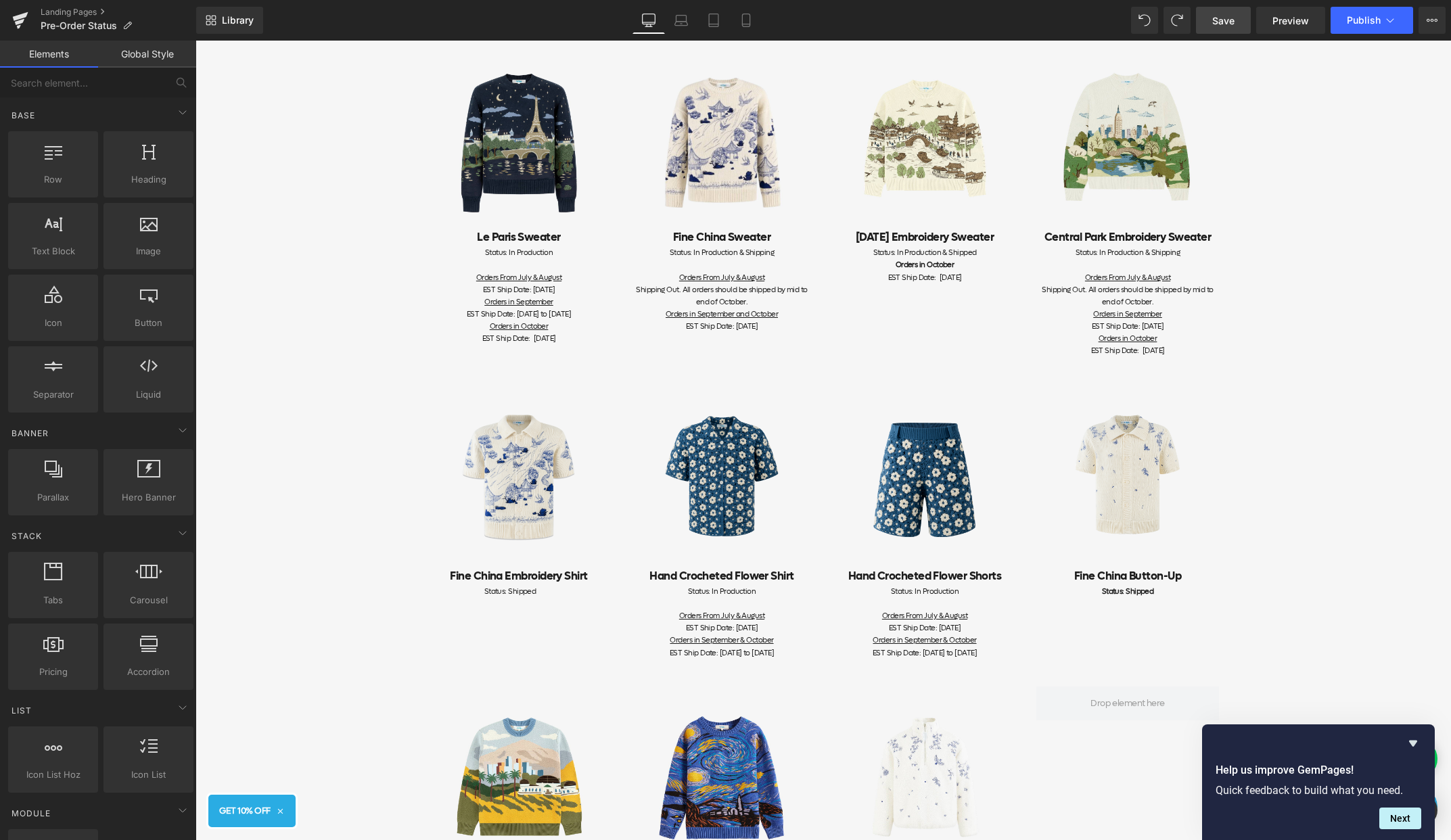
scroll to position [232, 0]
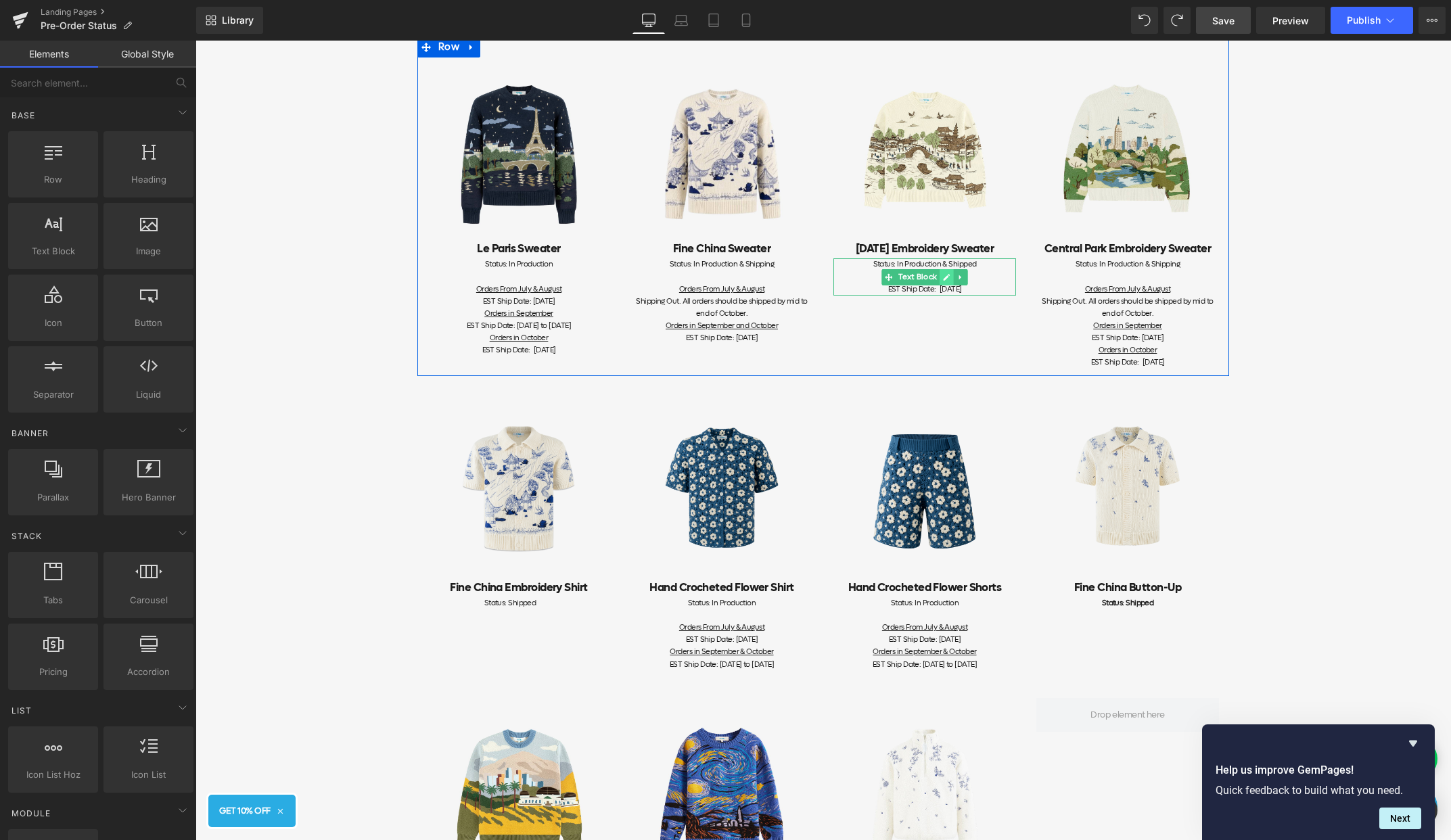
click at [943, 275] on icon at bounding box center [947, 278] width 8 height 8
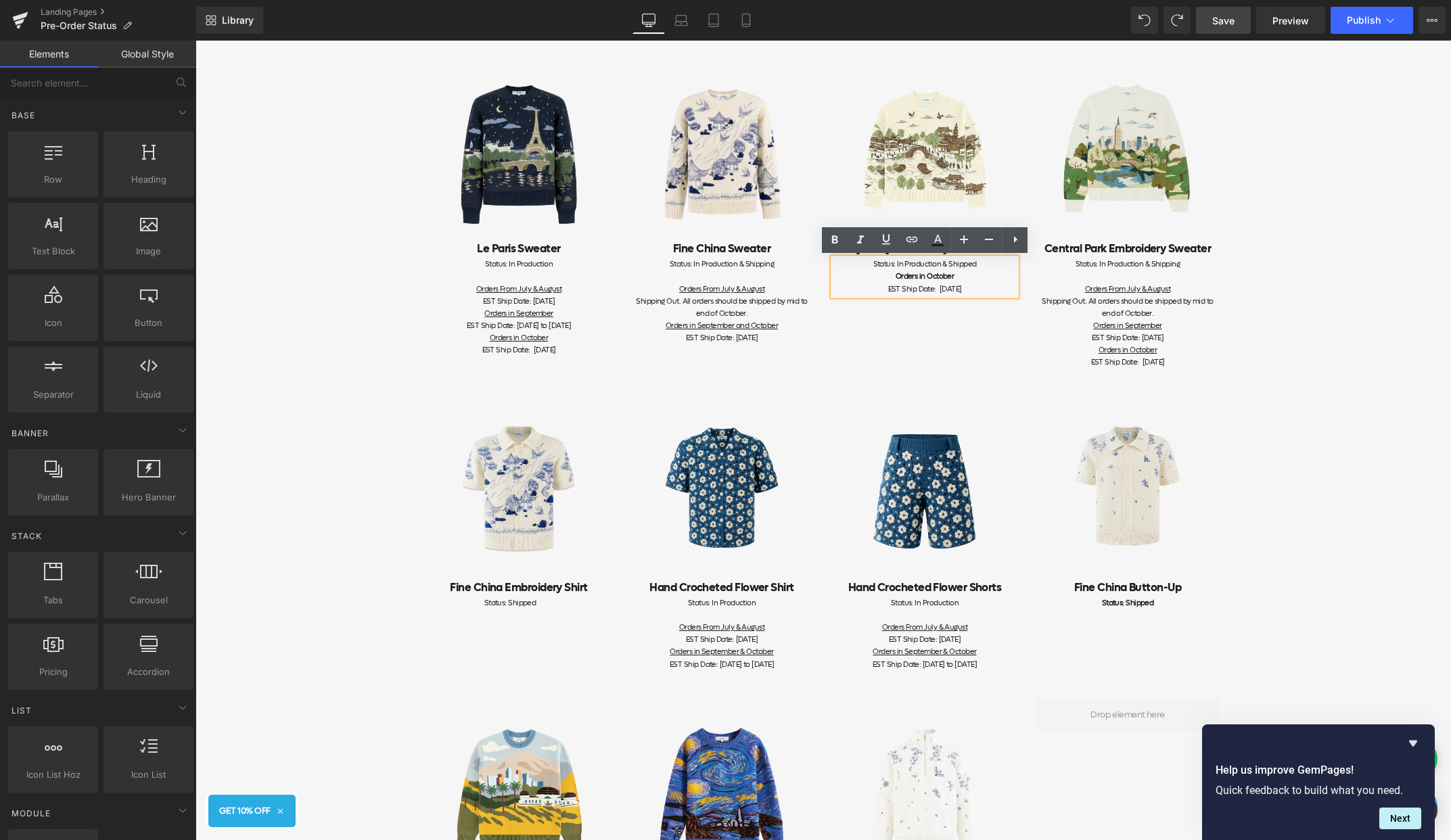
click at [969, 275] on div "Status: In Production & Shipped Orders in October EST Ship Date: [DATE]" at bounding box center [925, 276] width 182 height 36
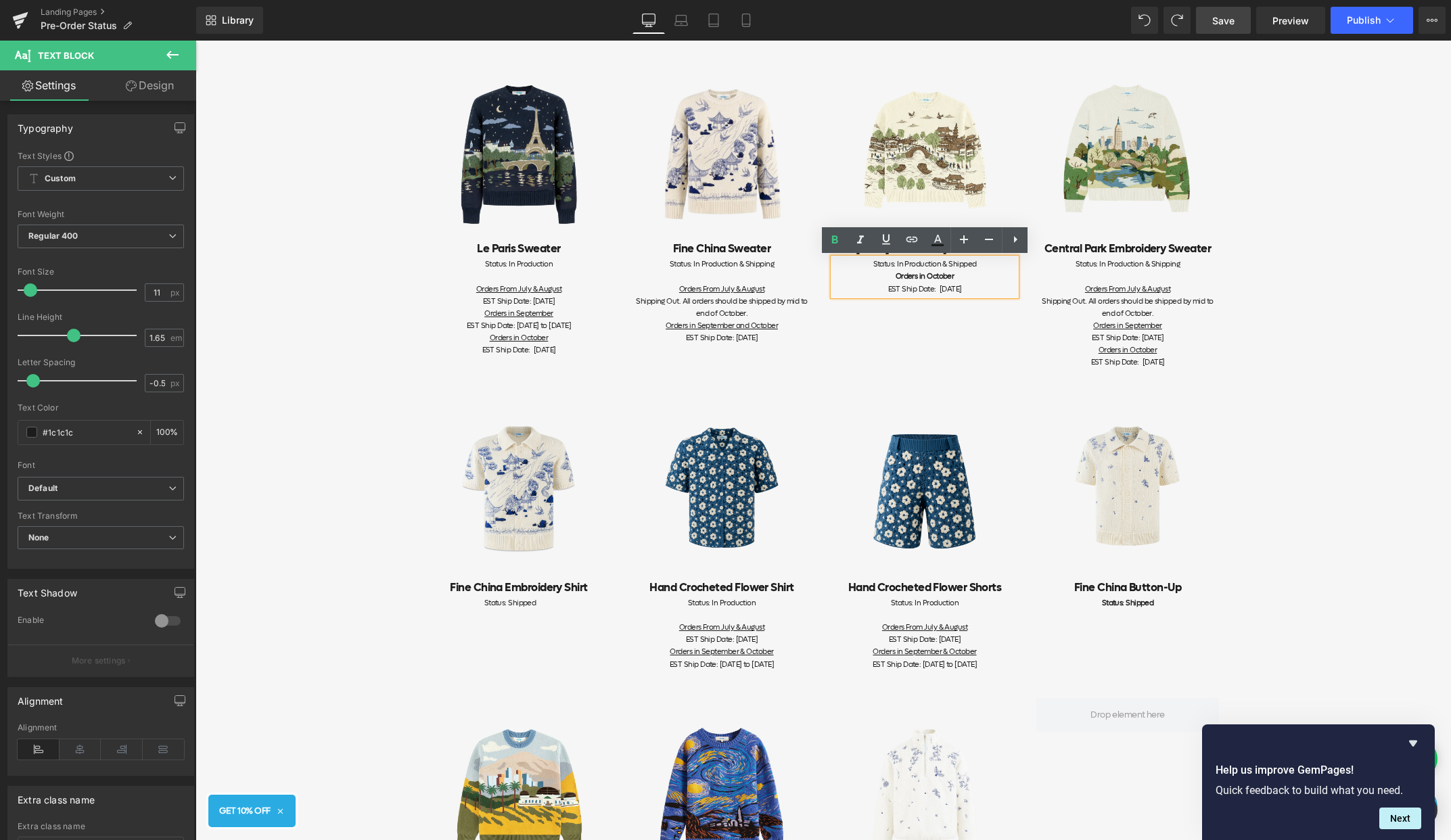
drag, startPoint x: 988, startPoint y: 286, endPoint x: 896, endPoint y: 267, distance: 93.9
click at [896, 267] on div "Status: In Production & Shipped Orders in October EST Ship Date: [DATE]" at bounding box center [925, 276] width 182 height 36
click at [1236, 18] on link "Save" at bounding box center [1223, 20] width 55 height 27
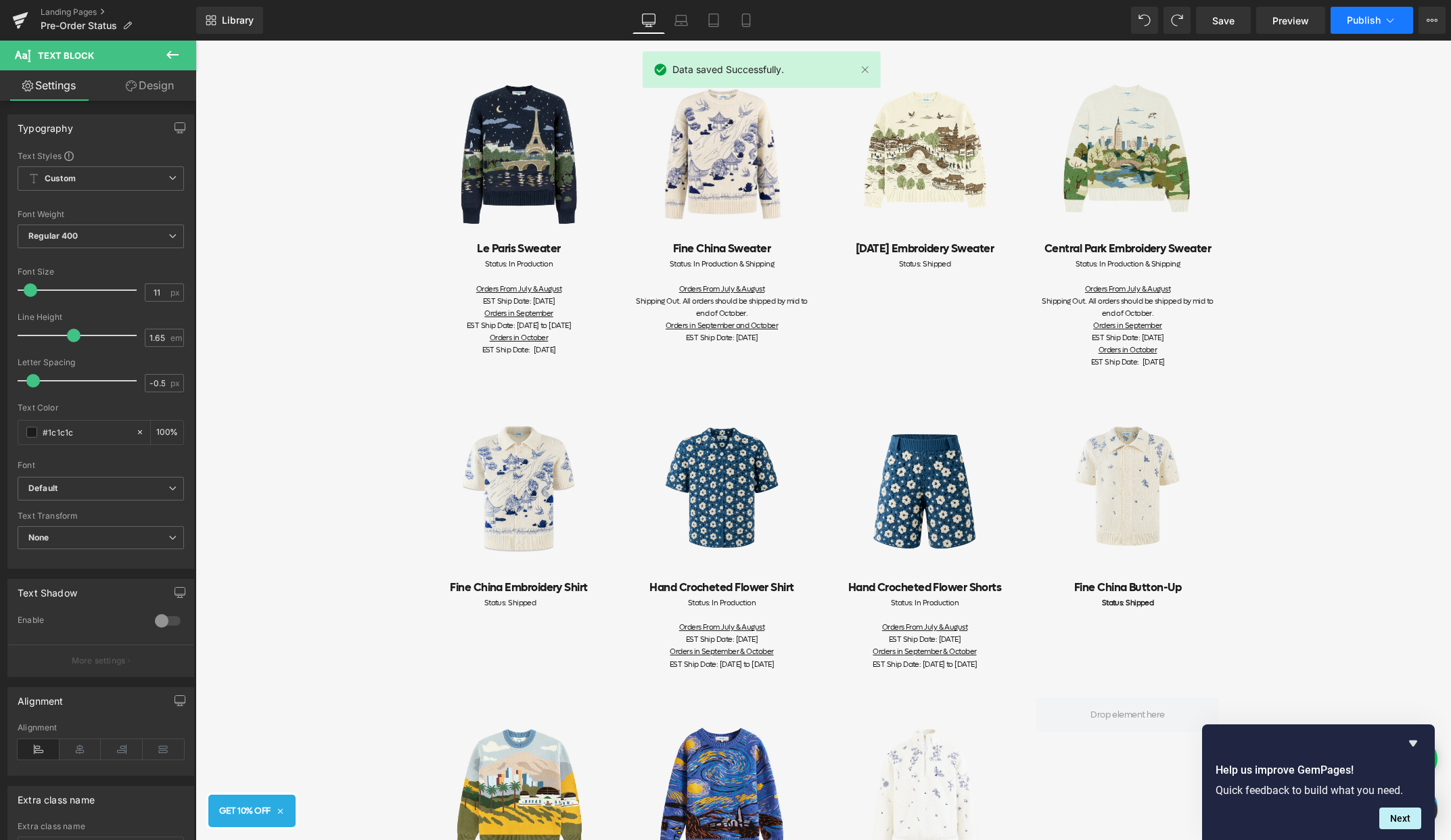
click at [1369, 21] on span "Publish" at bounding box center [1364, 20] width 34 height 11
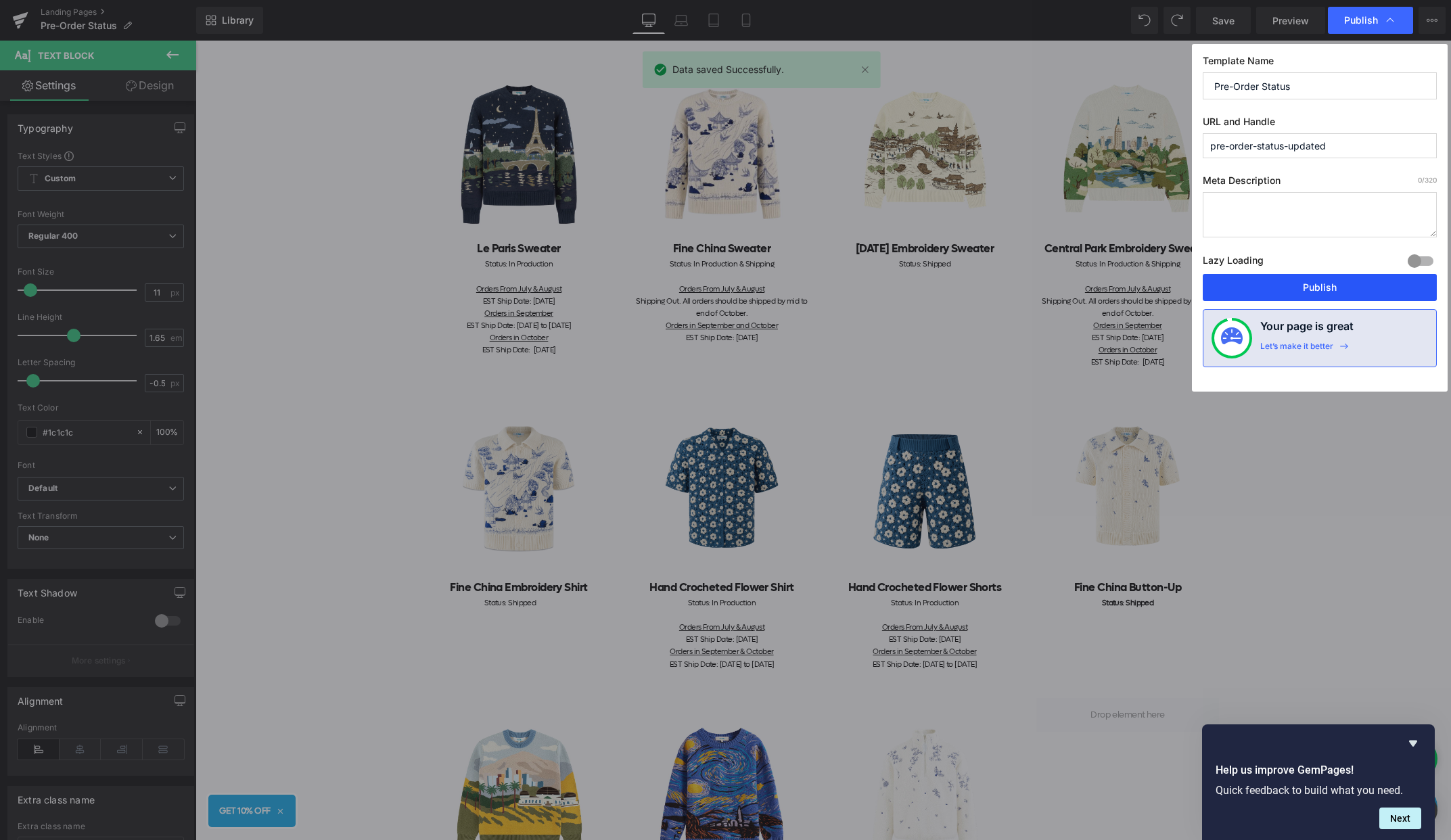
click at [1298, 287] on button "Publish" at bounding box center [1320, 287] width 234 height 27
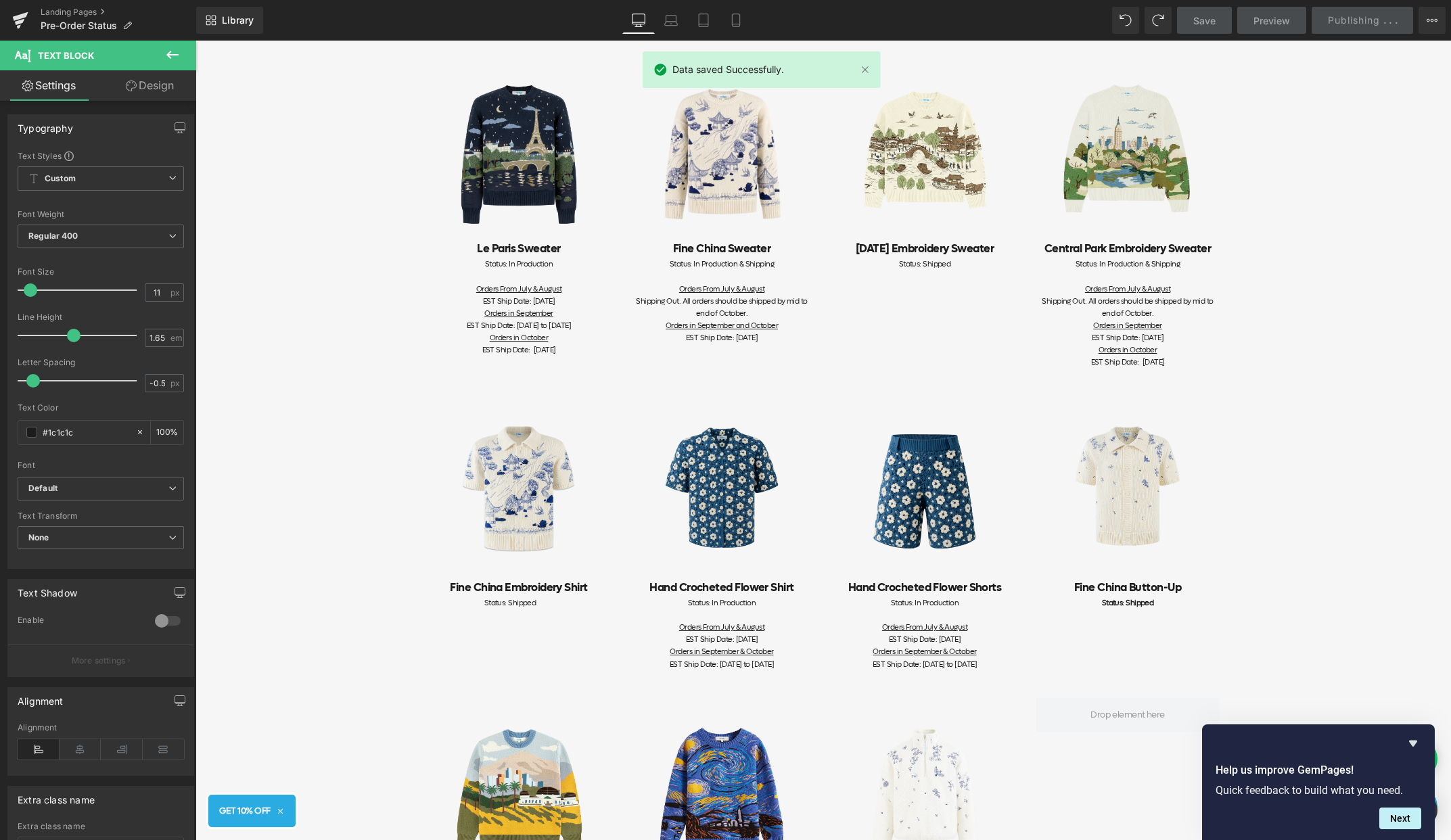
click at [1234, 480] on div "Item Status Pre-order items' statuses are updated on this page. If you have any…" at bounding box center [823, 606] width 1255 height 1413
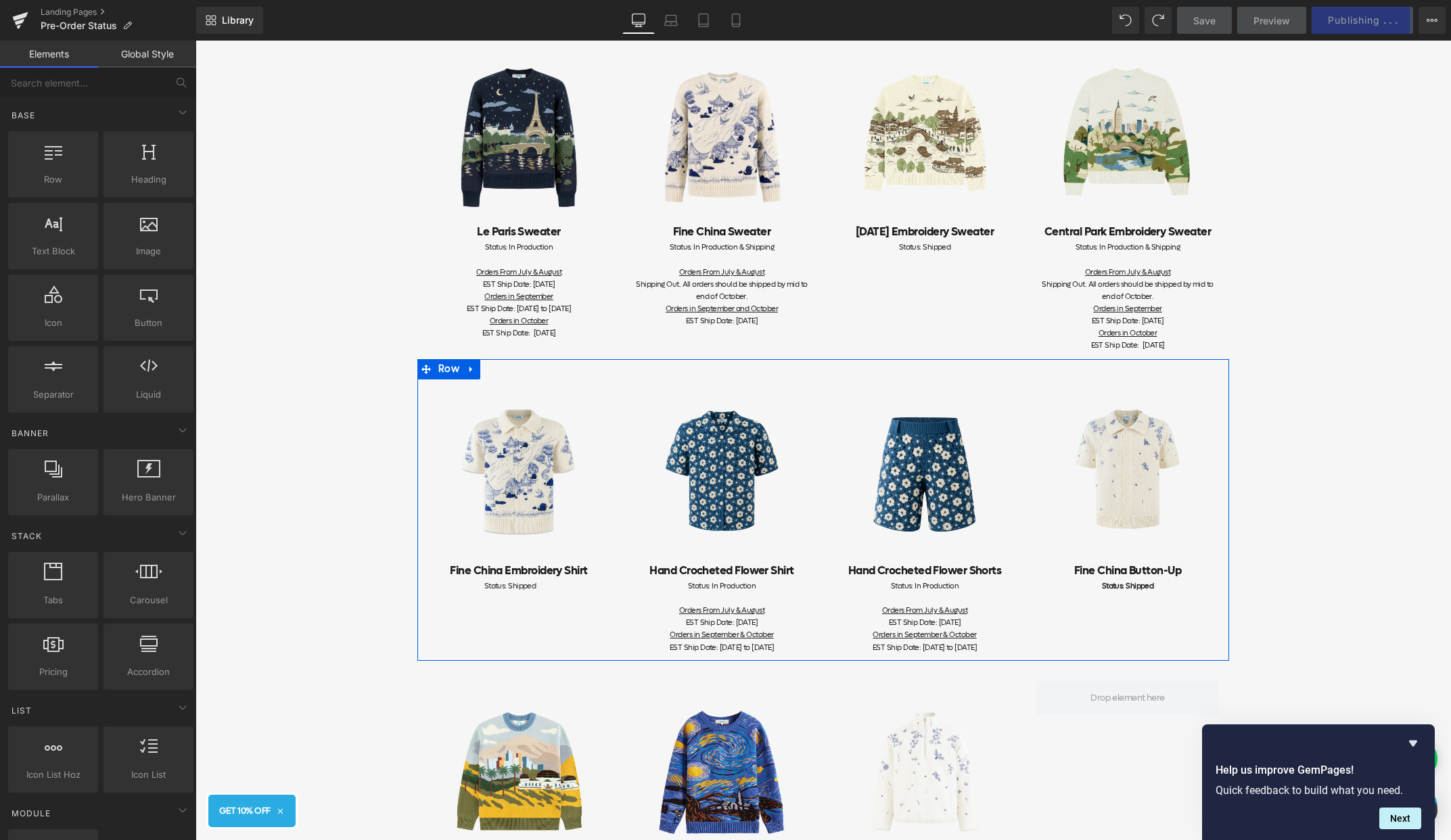
scroll to position [136, 0]
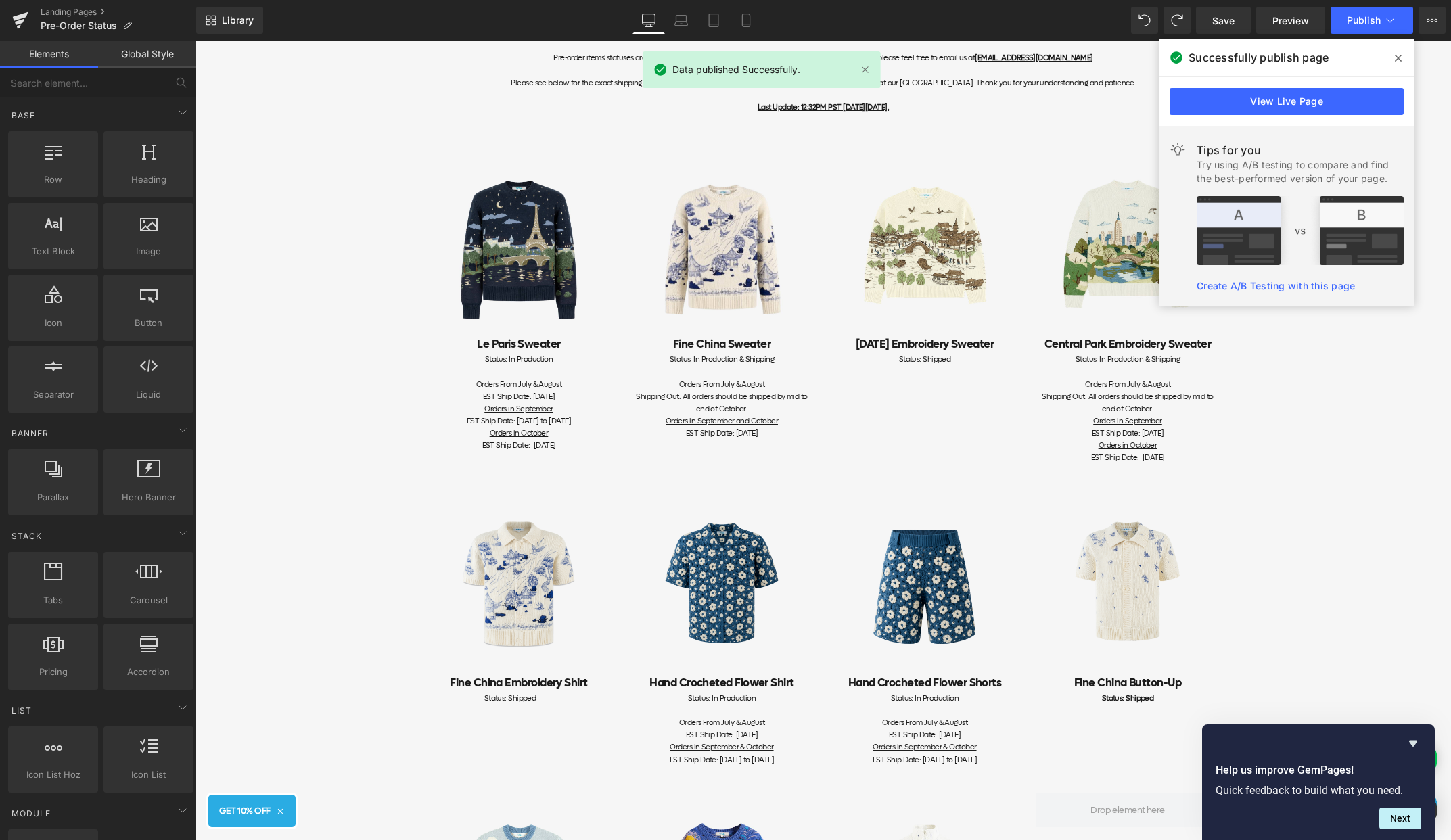
click at [1397, 58] on icon at bounding box center [1399, 58] width 7 height 11
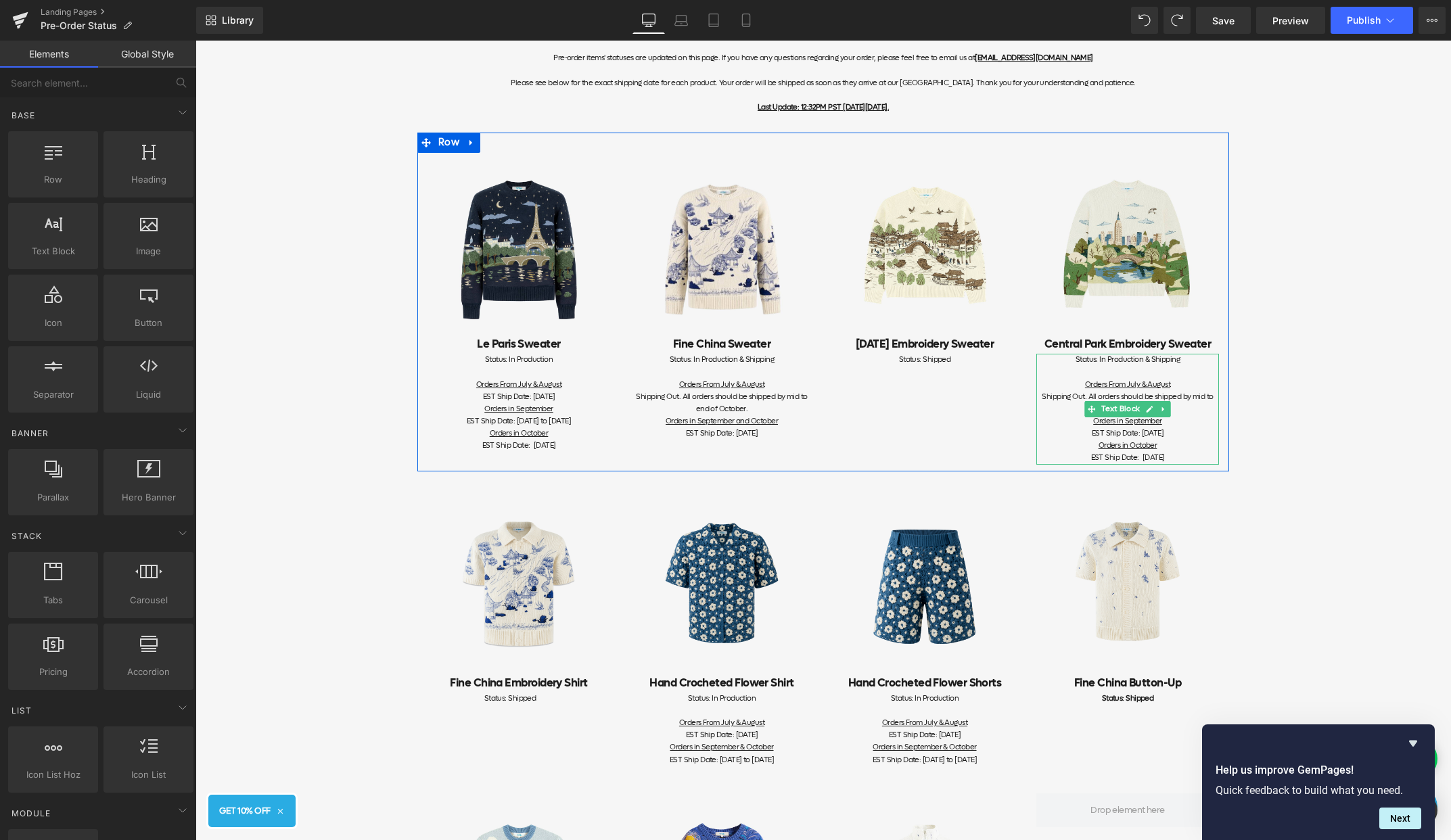
click at [1184, 360] on div "Status: In Production & Shipping" at bounding box center [1128, 359] width 182 height 12
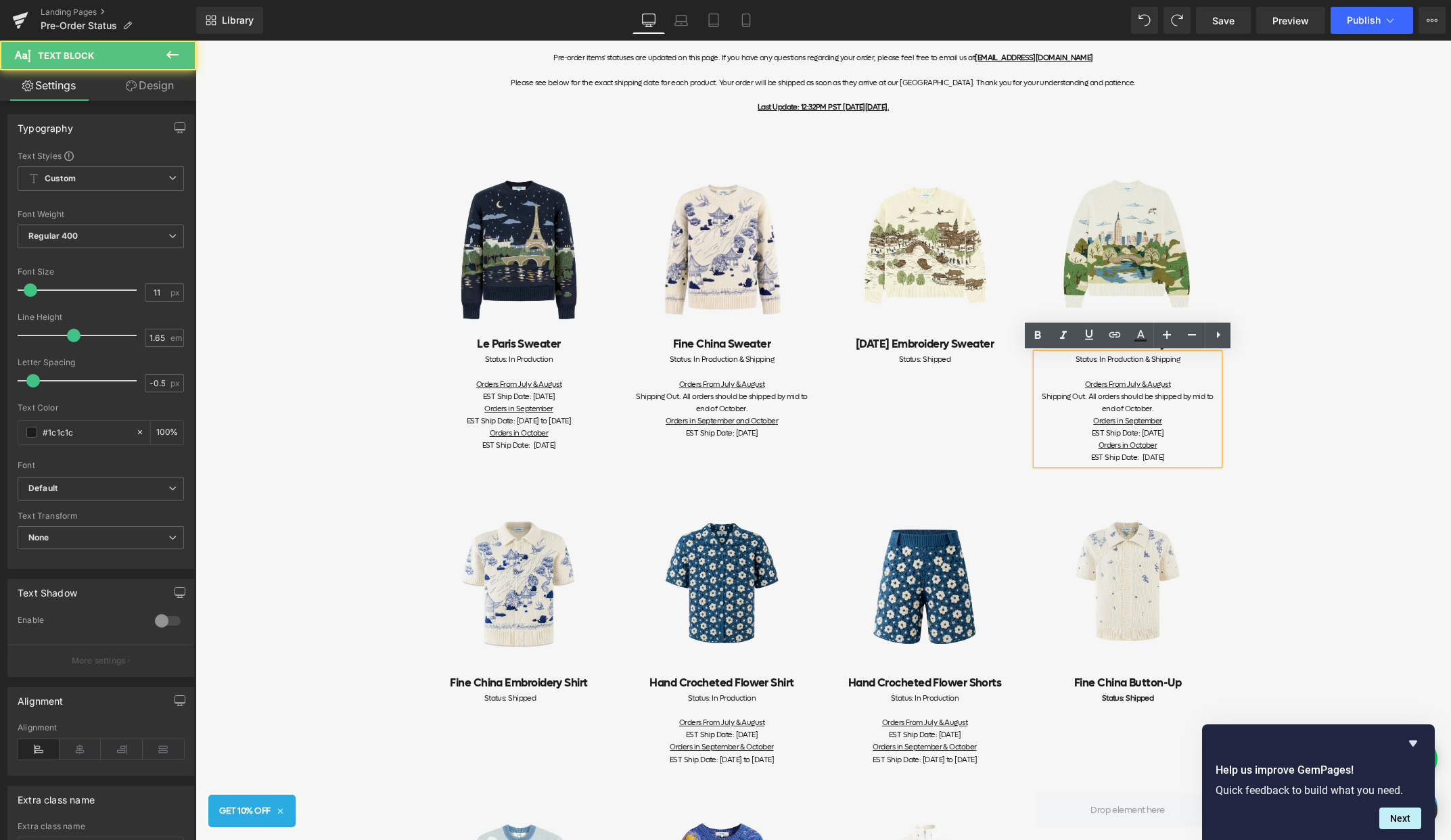
click at [1189, 398] on span "Shipping Out. All orders should be shipped by mid to end of October." at bounding box center [1127, 403] width 171 height 22
click at [1177, 411] on div "Shipping Out. All orders should be shipped by mid to end of October." at bounding box center [1128, 403] width 182 height 24
click at [1250, 386] on div "Item Status Pre-order items' statuses are updated on this page. If you have any…" at bounding box center [823, 702] width 1255 height 1413
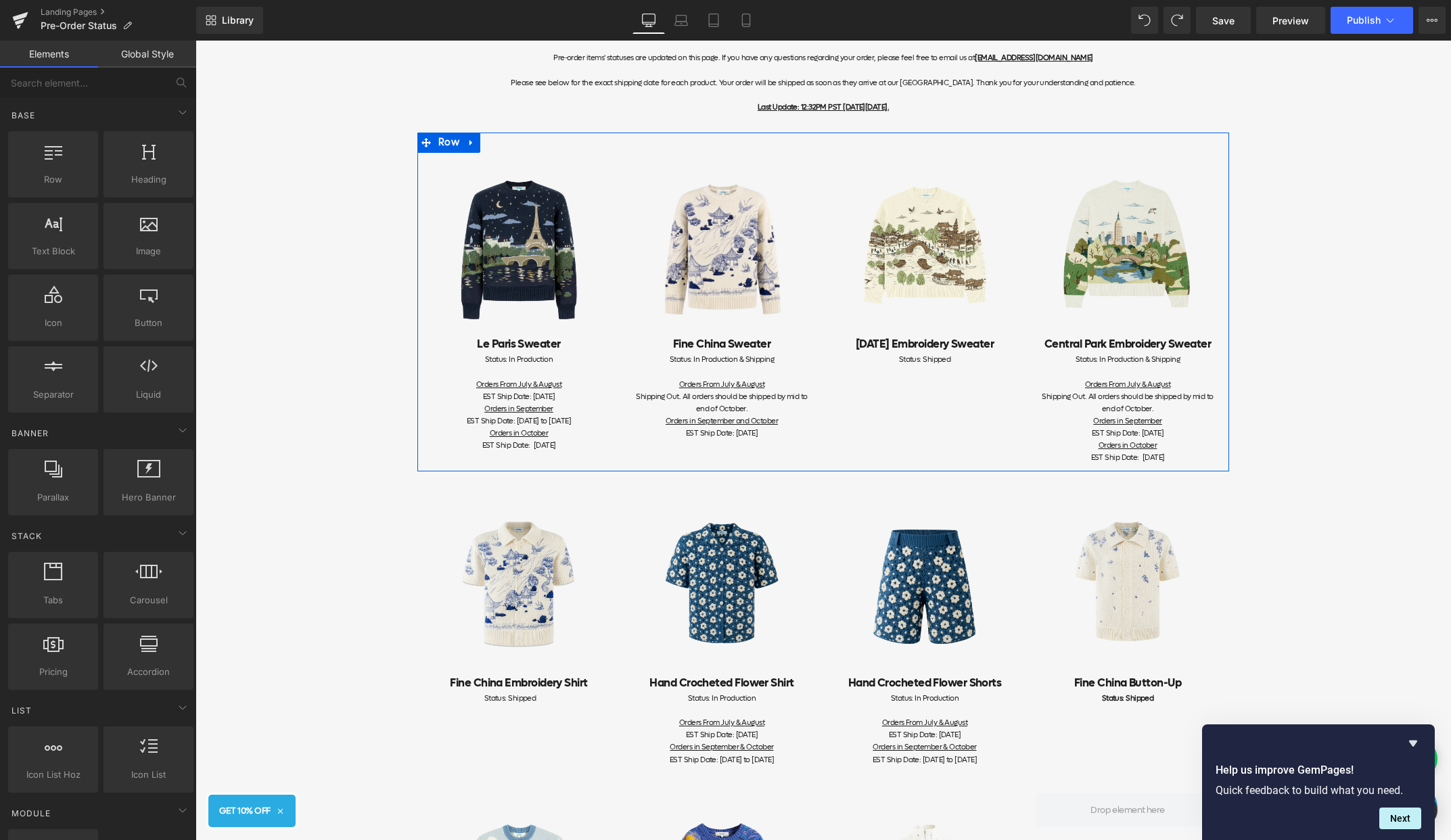
click at [797, 409] on div "Shipping Out. All orders should be shipped by mid to end of October." at bounding box center [722, 403] width 182 height 24
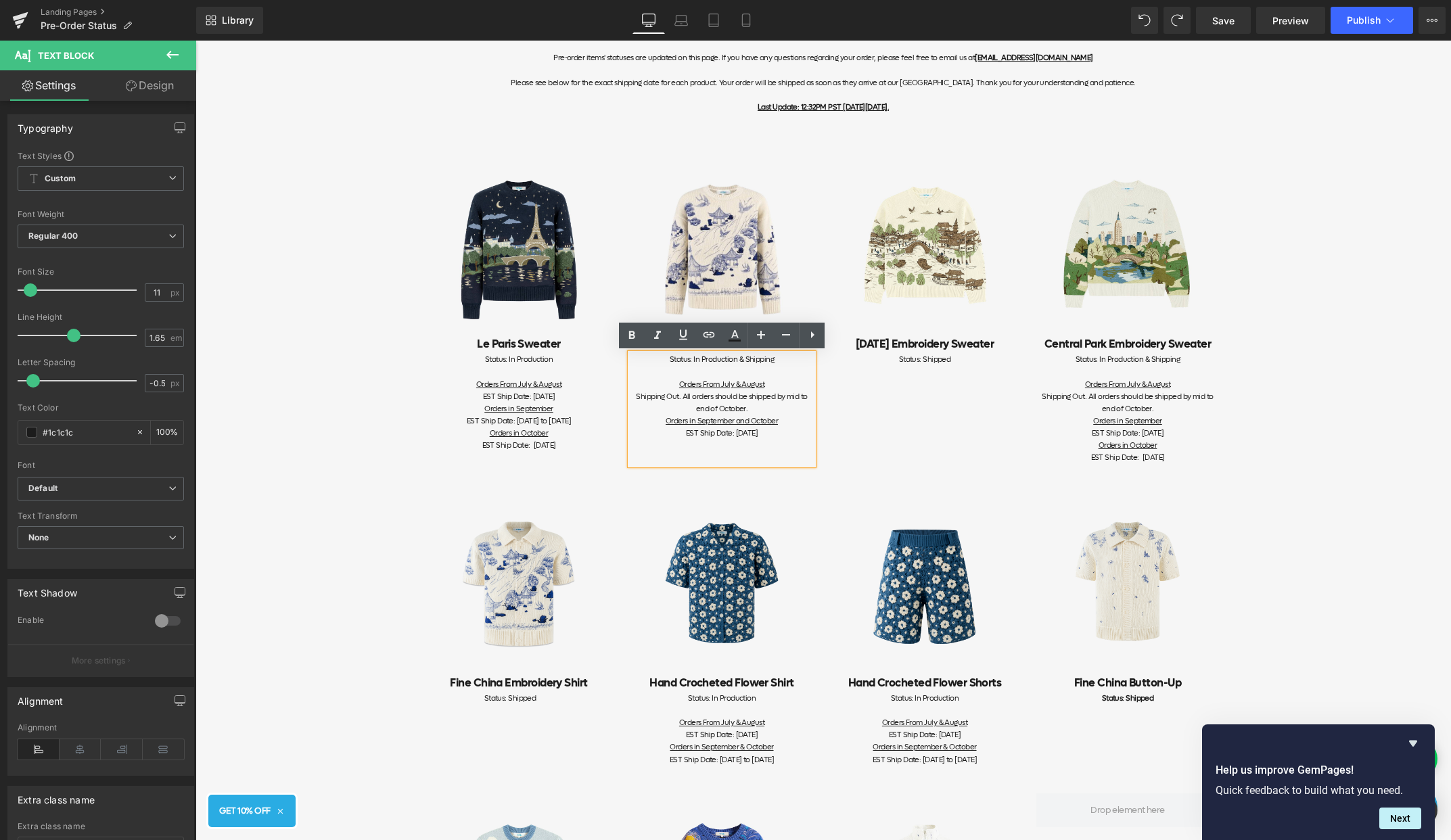
click at [787, 429] on div "EST Ship Date: [DATE]" at bounding box center [722, 445] width 182 height 36
click at [1180, 452] on div "EST Ship Date: [DATE] Orders in October EST Ship Date: [DATE]" at bounding box center [1128, 445] width 182 height 36
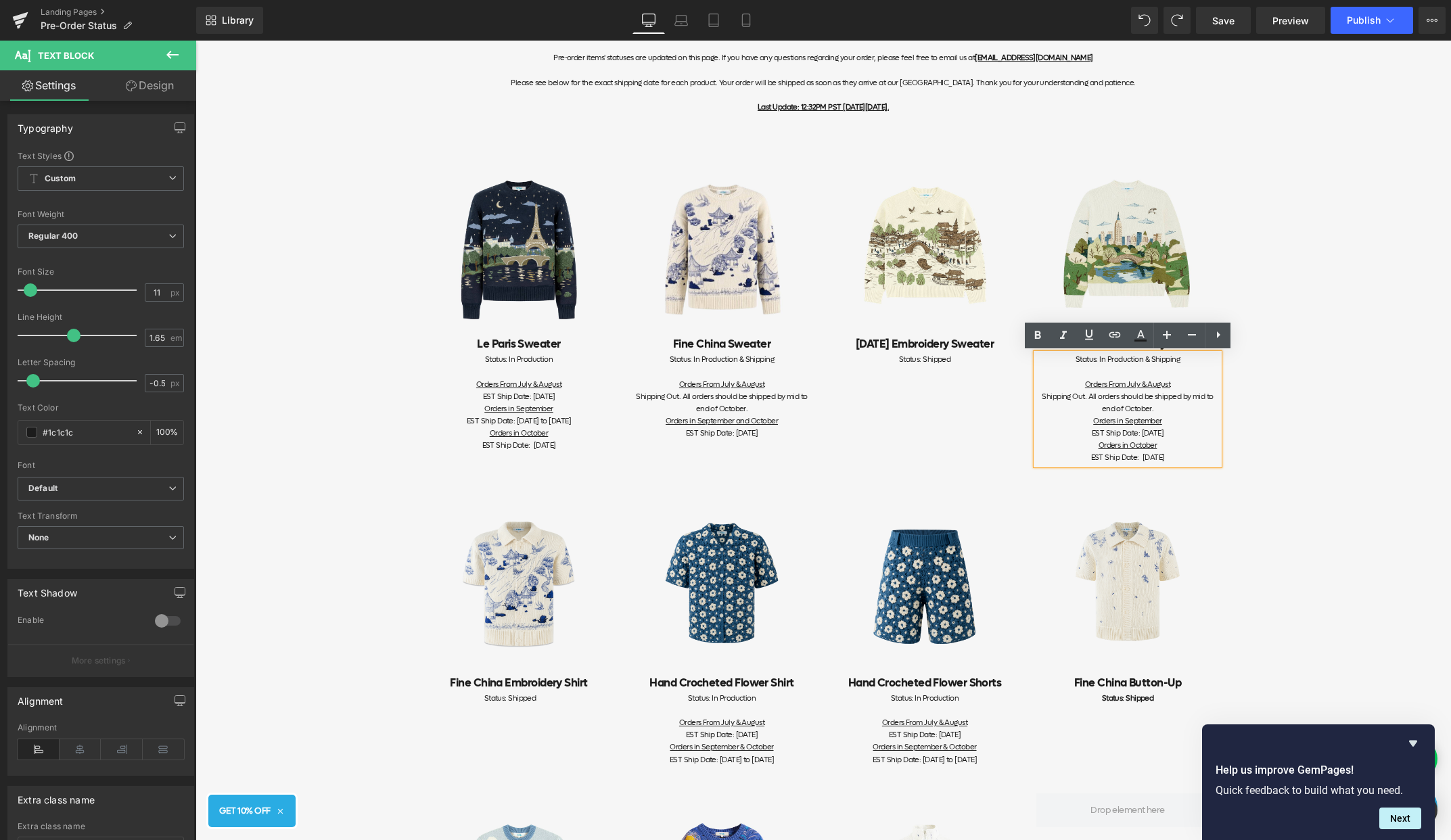
click at [1280, 485] on div "Item Status Pre-order items' statuses are updated on this page. If you have any…" at bounding box center [823, 702] width 1255 height 1413
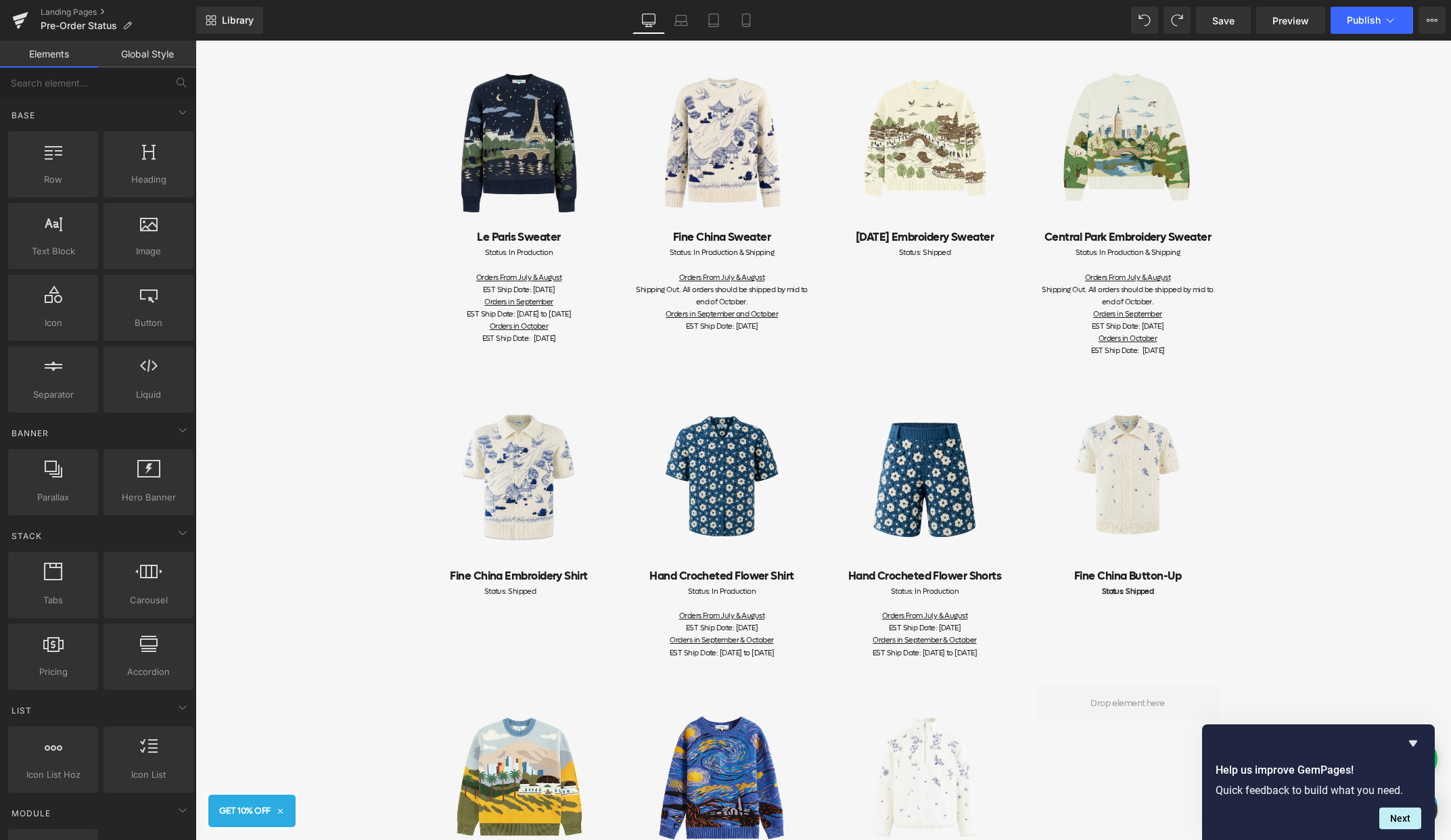
scroll to position [187, 0]
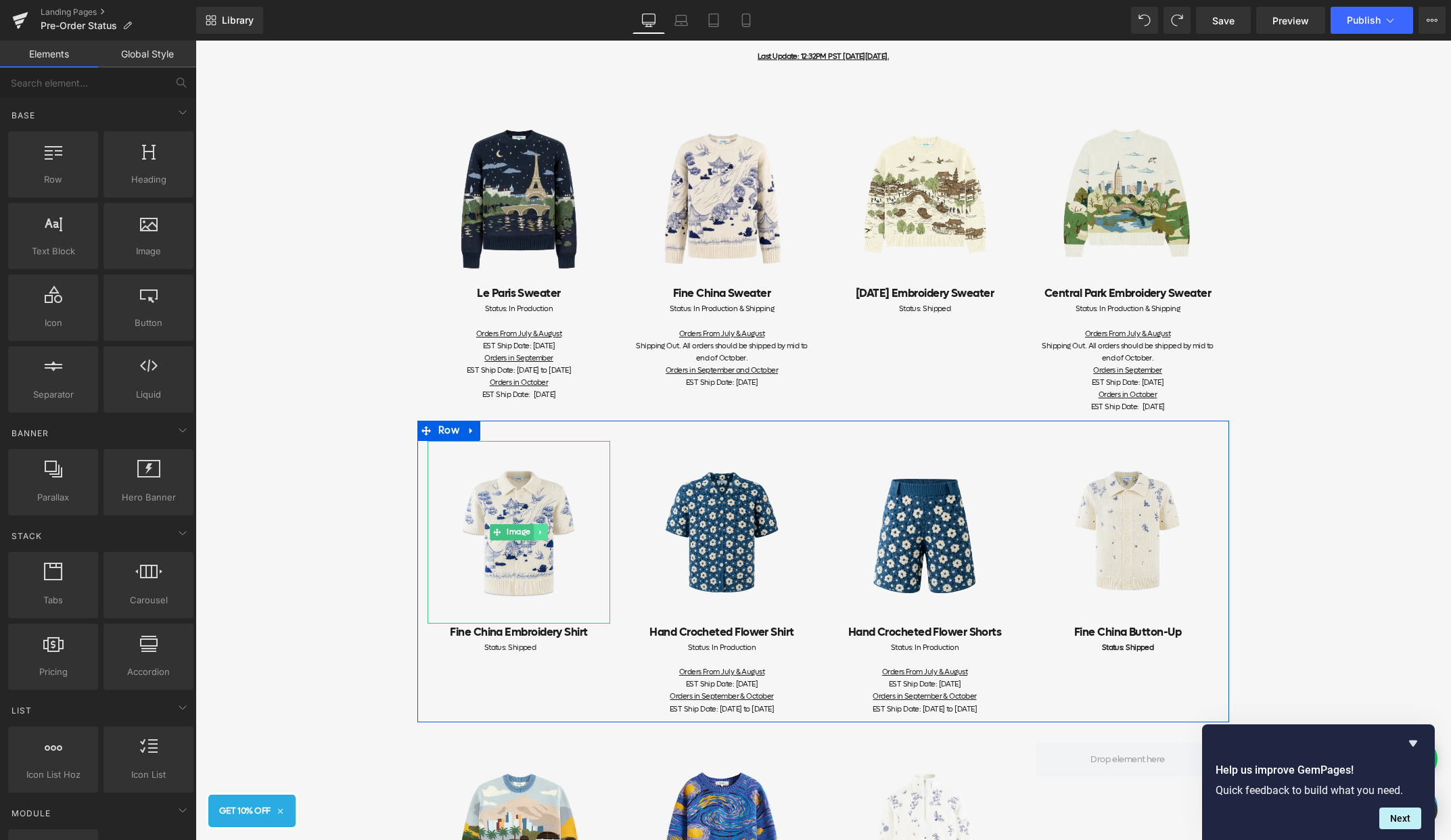
click at [536, 526] on link at bounding box center [541, 532] width 14 height 16
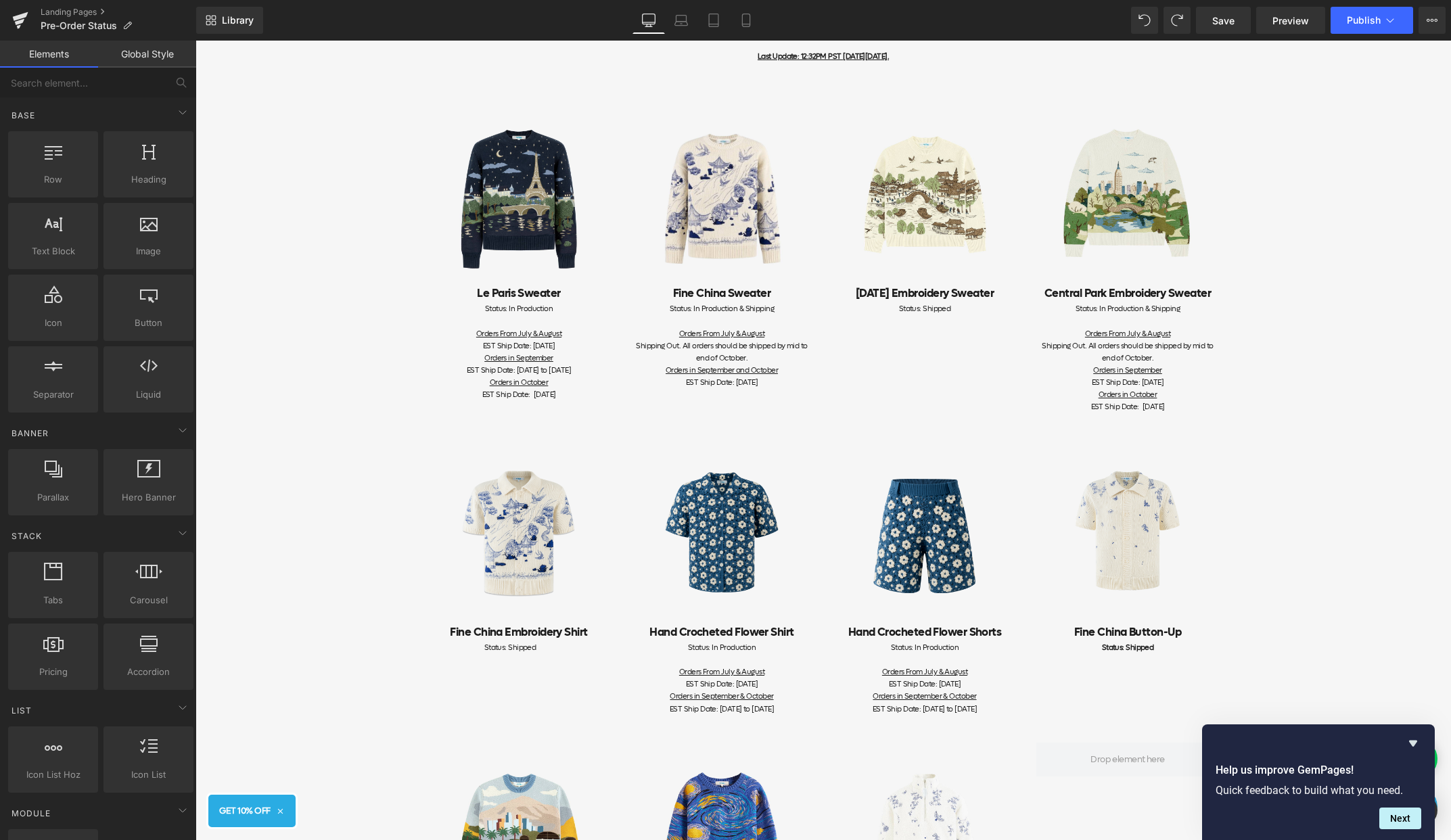
click at [360, 598] on div "Item Status Pre-order items' statuses are updated on this page. If you have any…" at bounding box center [823, 651] width 1255 height 1413
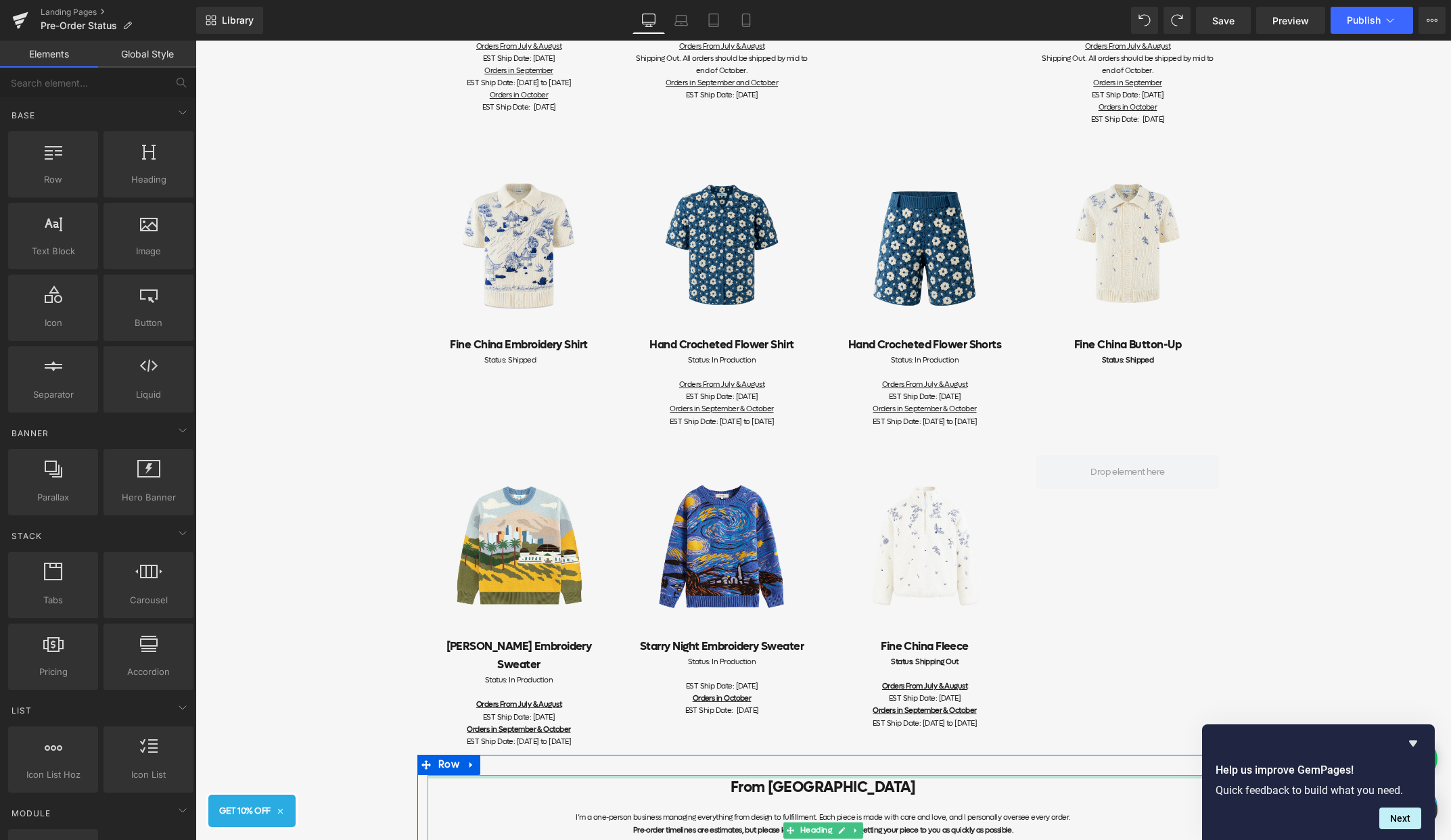
scroll to position [0, 0]
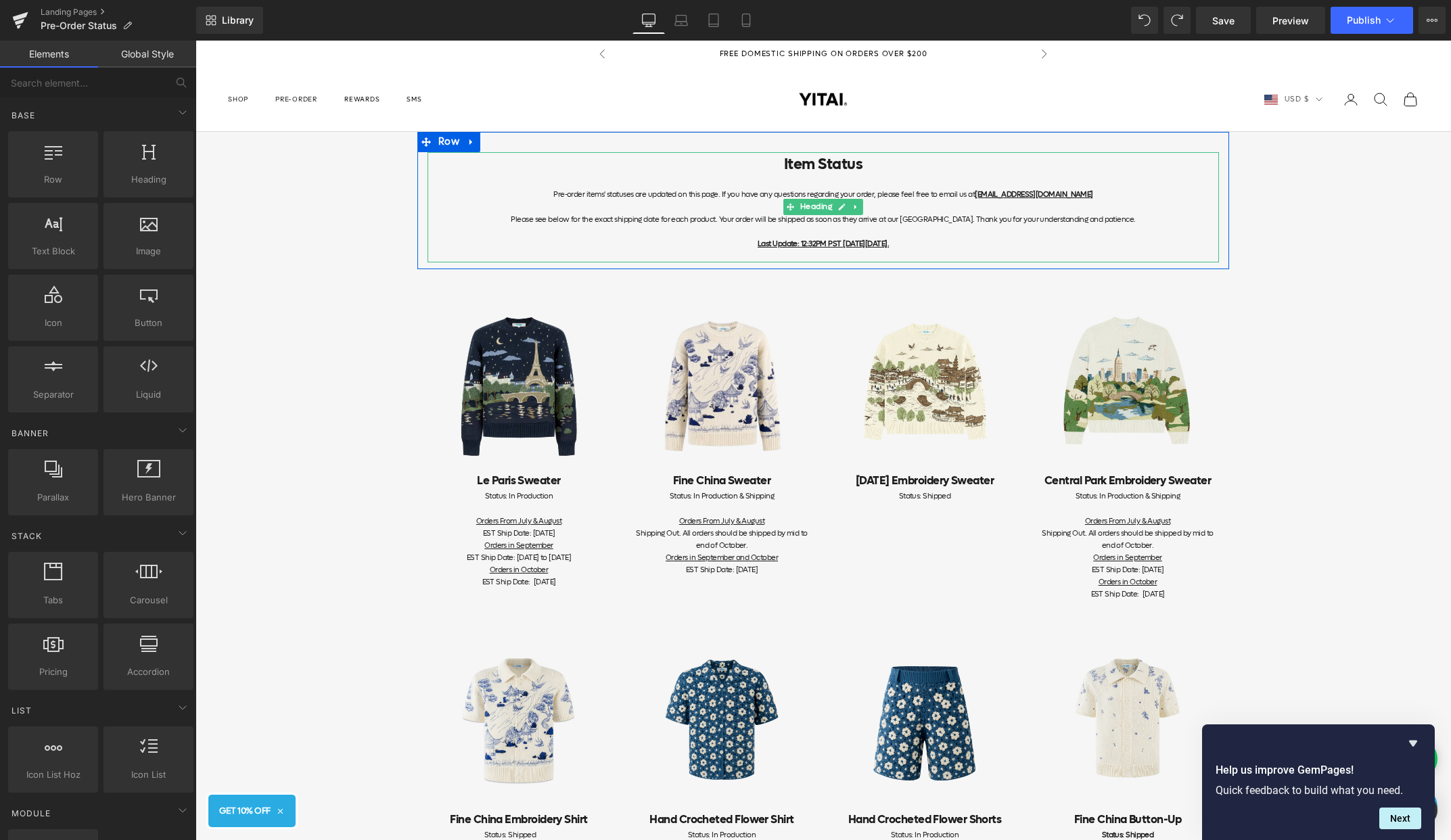
click at [1094, 228] on div at bounding box center [823, 232] width 792 height 12
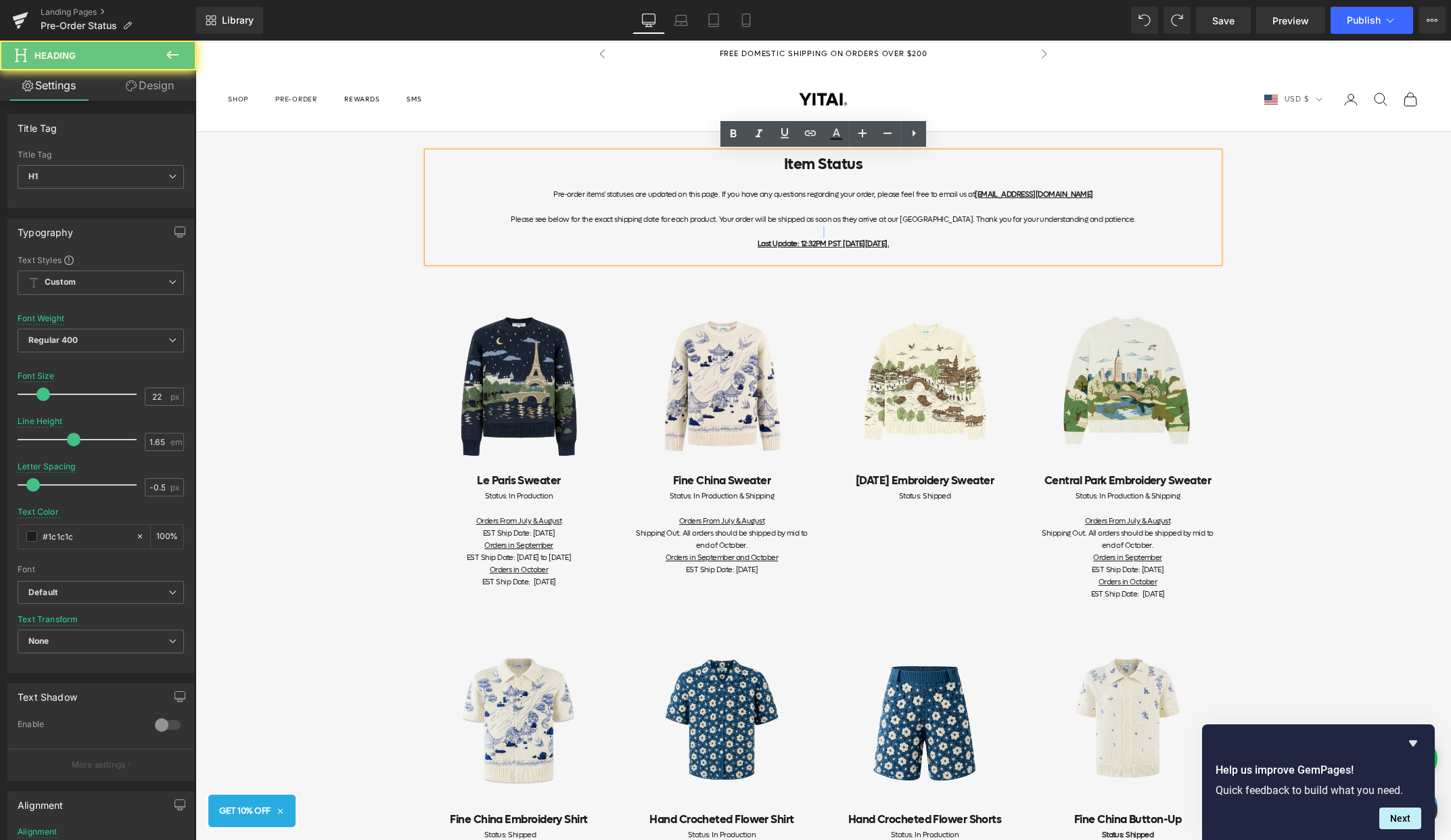
click at [1095, 228] on div at bounding box center [823, 232] width 792 height 12
click at [1136, 223] on div "Please see below for the exact shipping date for each product. Your order will …" at bounding box center [823, 219] width 792 height 12
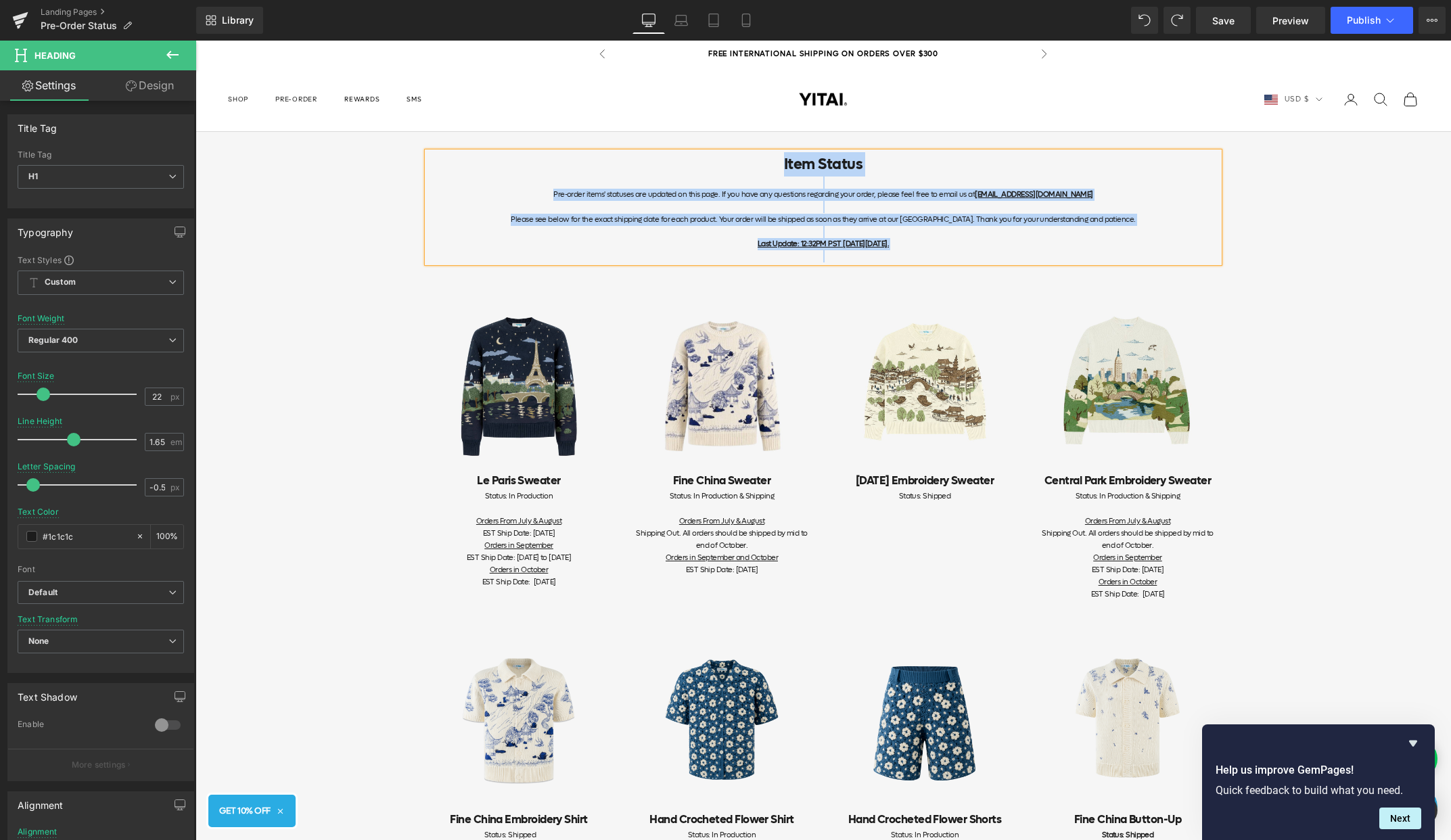
copy div "Item Status Pre-order items' statuses are updated on this page. If you have any…"
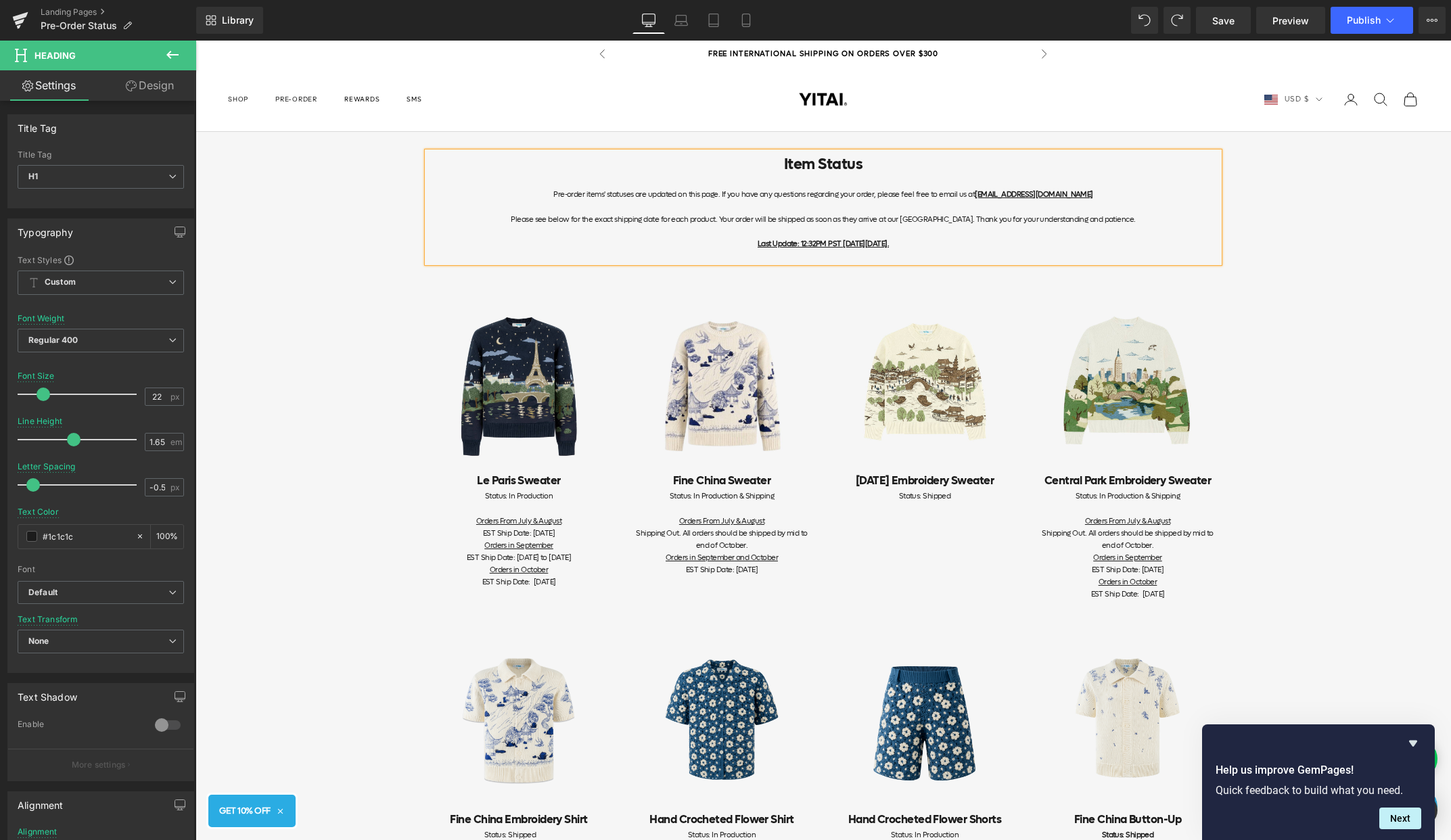
click at [895, 229] on div at bounding box center [823, 232] width 792 height 12
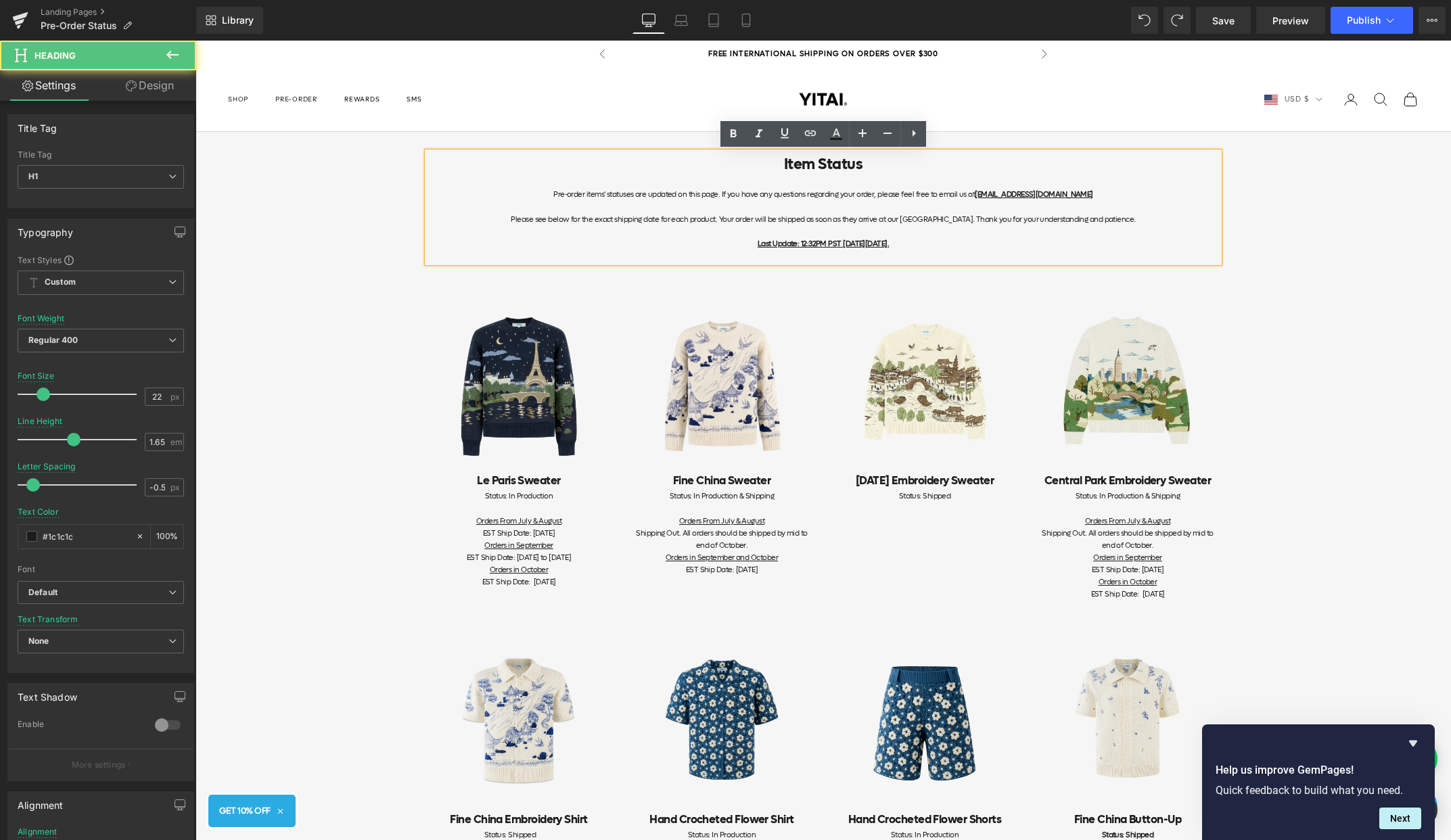
click at [1134, 221] on div "Please see below for the exact shipping date for each product. Your order will …" at bounding box center [823, 219] width 792 height 12
click at [1106, 198] on div "Pre-order items' statuses are updated on this page. If you have any questions r…" at bounding box center [823, 194] width 792 height 12
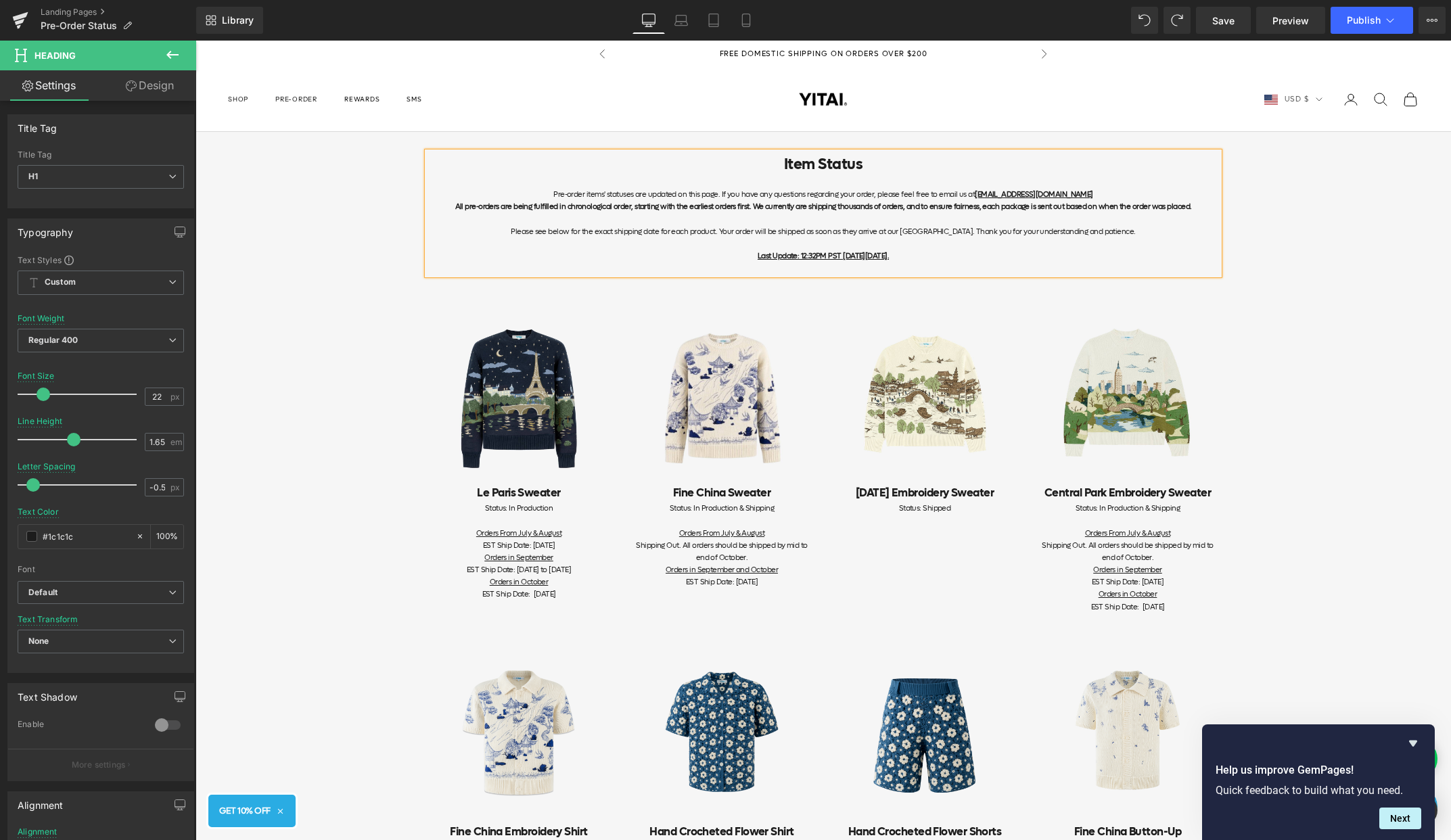
click at [1121, 194] on div "Pre-order items' statuses are updated on this page. If you have any questions r…" at bounding box center [823, 194] width 792 height 12
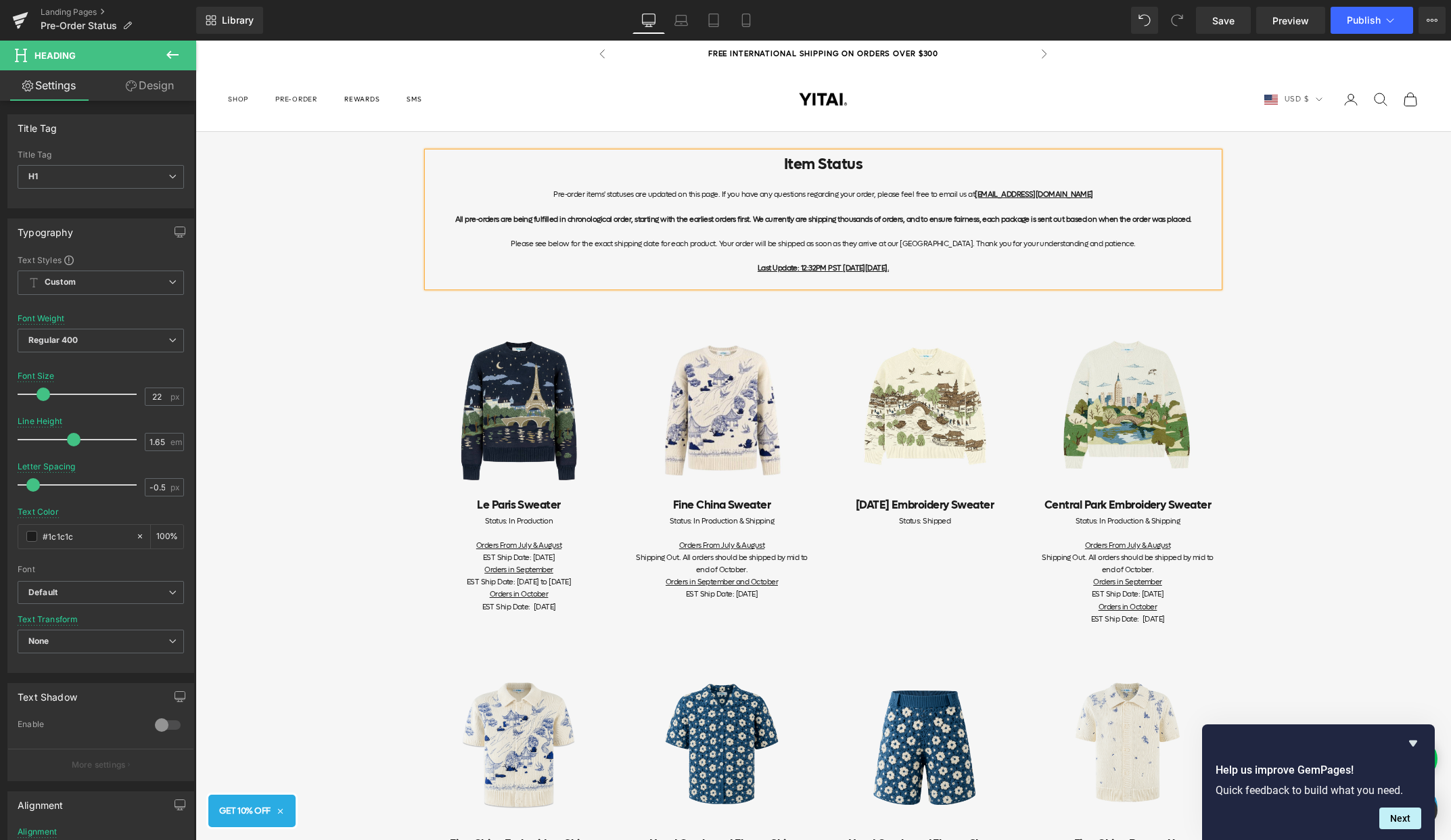
click at [1232, 6] on div "Library Desktop Desktop Laptop Tablet Mobile Save Preview Publish Scheduled Vie…" at bounding box center [824, 20] width 1255 height 40
click at [1232, 12] on link "Save" at bounding box center [1223, 20] width 55 height 27
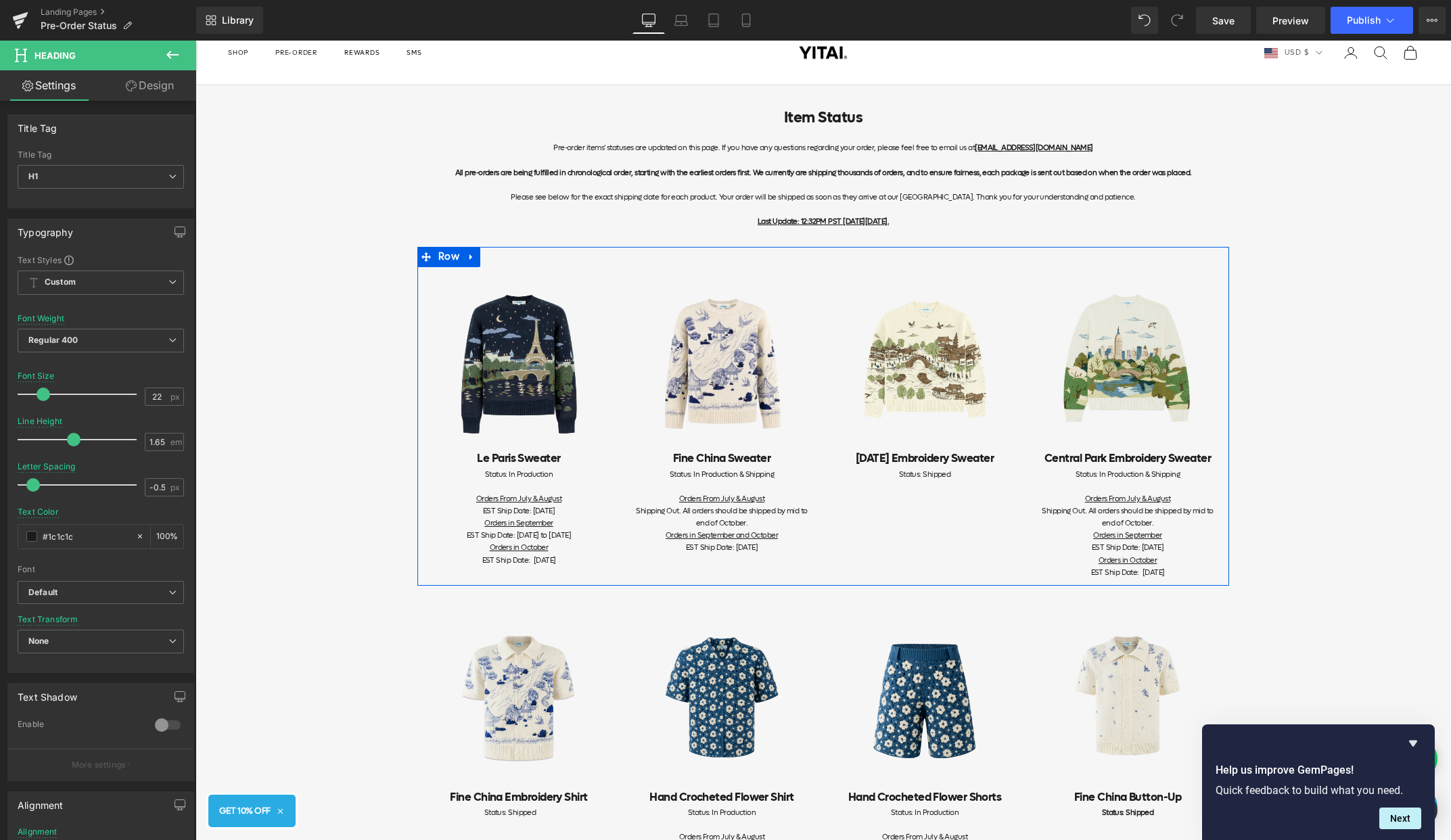
click at [1104, 514] on span "Shipping Out. All orders should be shipped by mid to end of October." at bounding box center [1127, 517] width 171 height 22
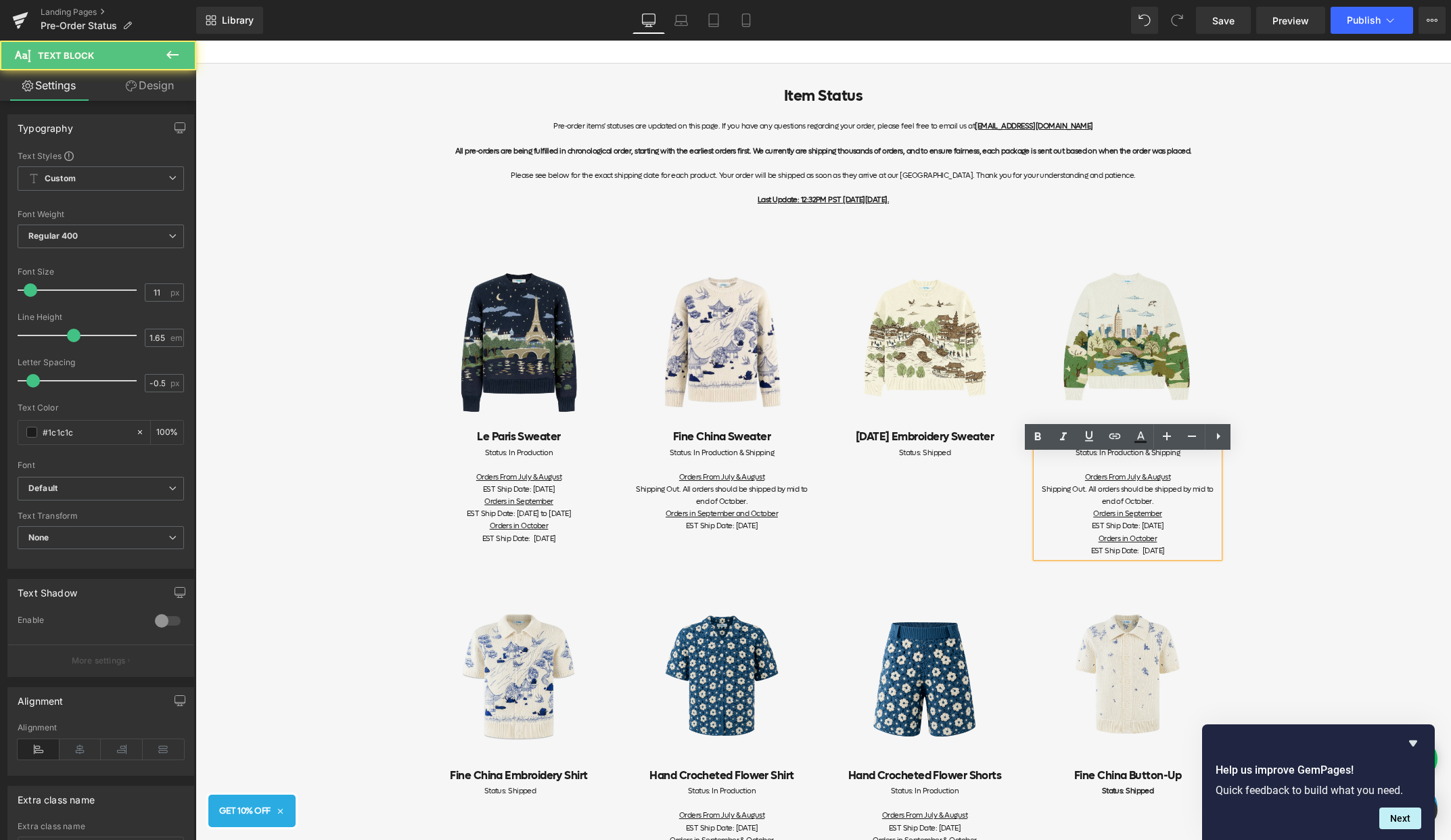
scroll to position [73, 0]
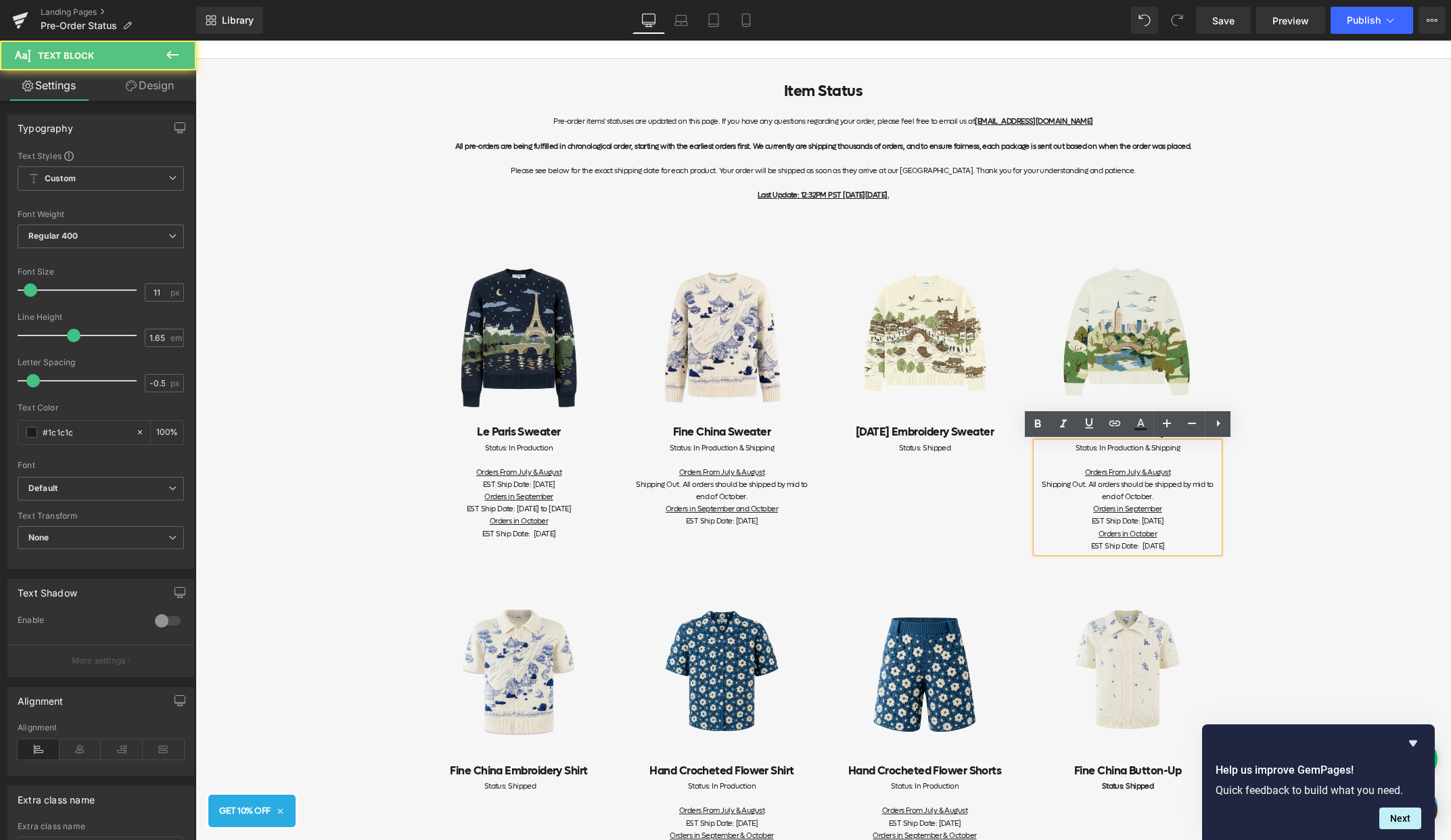
click at [1169, 505] on div "Orders in September" at bounding box center [1128, 509] width 182 height 12
drag, startPoint x: 1168, startPoint y: 495, endPoint x: 1120, endPoint y: 483, distance: 49.5
click at [1120, 483] on div "Shipping Out. All orders should be shipped by mid to end of October." at bounding box center [1128, 491] width 182 height 24
click at [1149, 520] on span "EST Ship Date: [DATE] Orders in October EST Ship Date: [DATE]" at bounding box center [1128, 533] width 74 height 35
drag, startPoint x: 1190, startPoint y: 523, endPoint x: 1125, endPoint y: 520, distance: 65.1
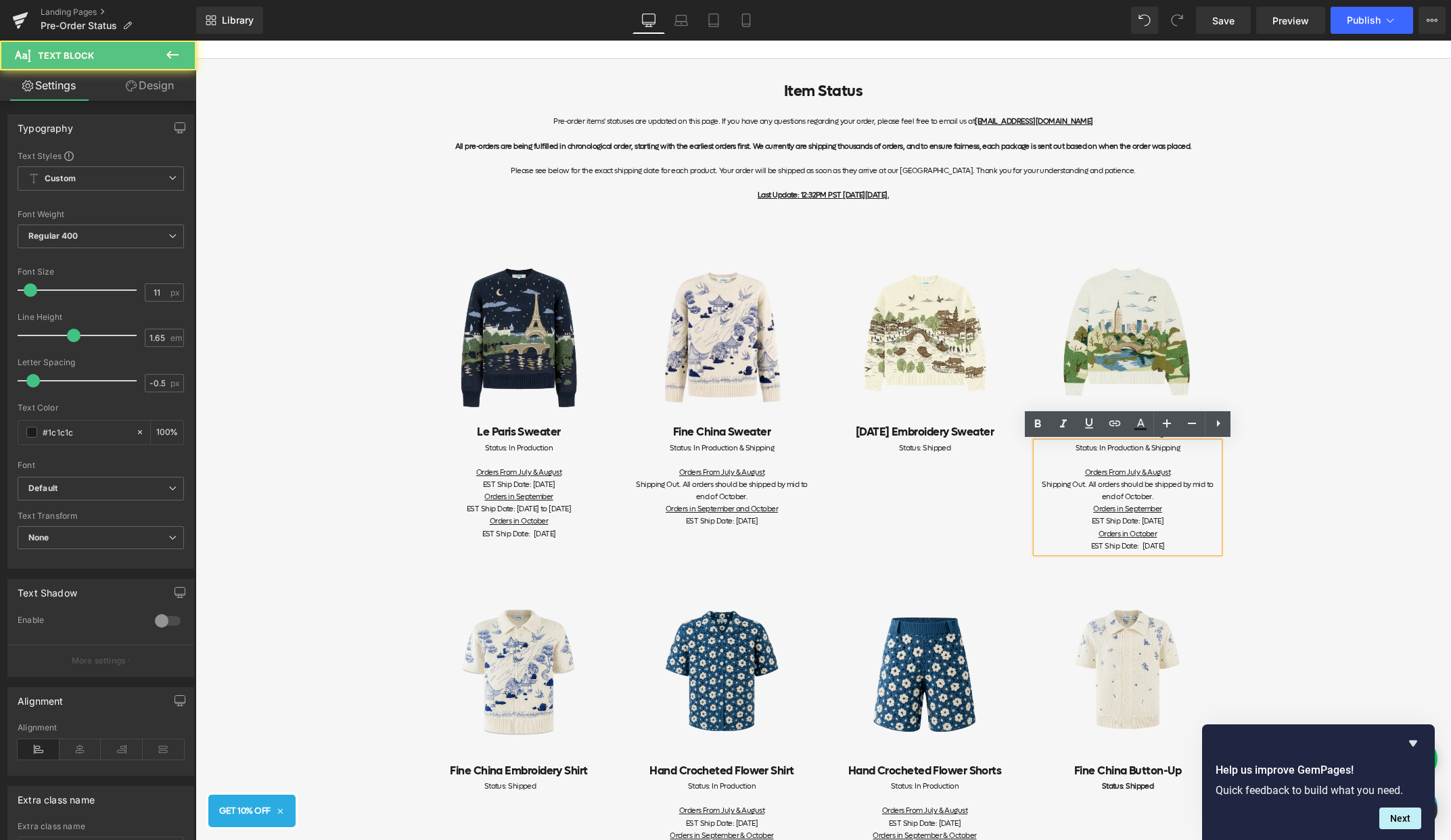
click at [1125, 520] on div "EST Ship Date: [DATE] Orders in October EST Ship Date: [DATE]" at bounding box center [1128, 533] width 182 height 36
click at [795, 484] on span "Shipping Out. All orders should be shipped by mid to end of October." at bounding box center [721, 491] width 171 height 22
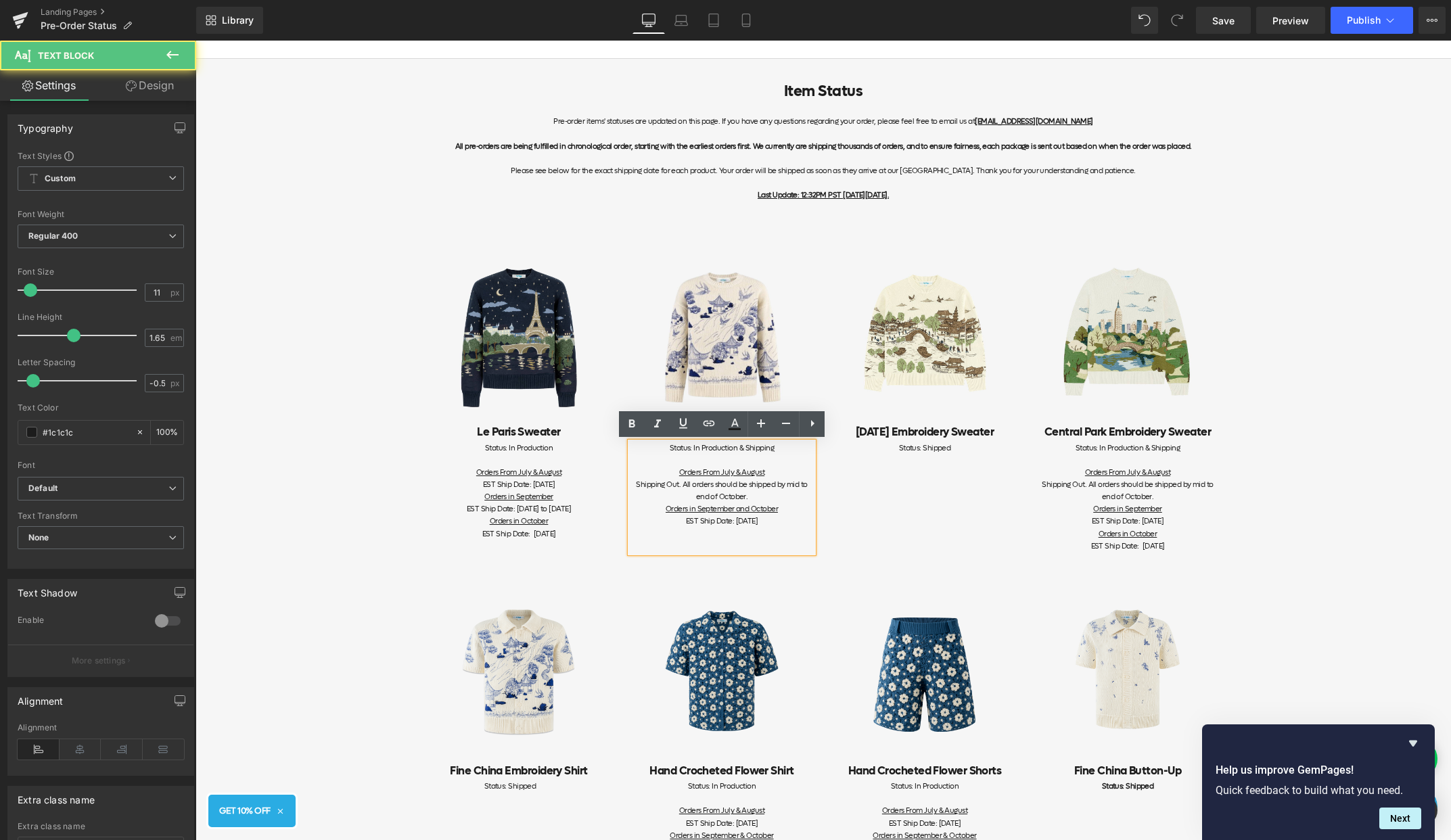
click at [778, 493] on div "Shipping Out. All orders should be shipped by mid to end of October." at bounding box center [722, 491] width 182 height 24
click at [691, 514] on div "Orders in September and October" at bounding box center [722, 509] width 182 height 12
click at [686, 521] on span "EST Ship Date: [DATE]" at bounding box center [721, 521] width 72 height 10
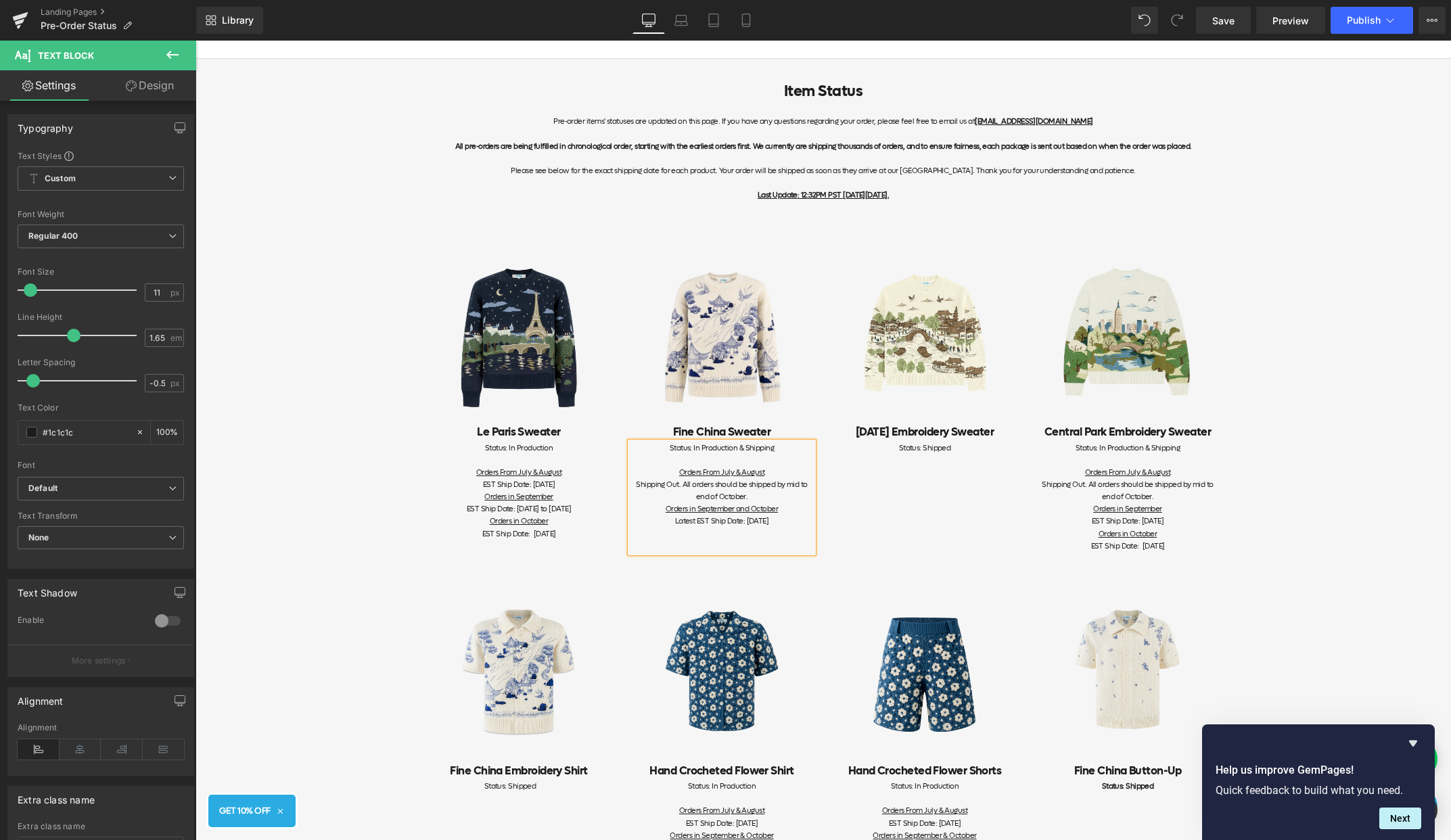
click at [544, 522] on u "Orders in October" at bounding box center [519, 521] width 59 height 10
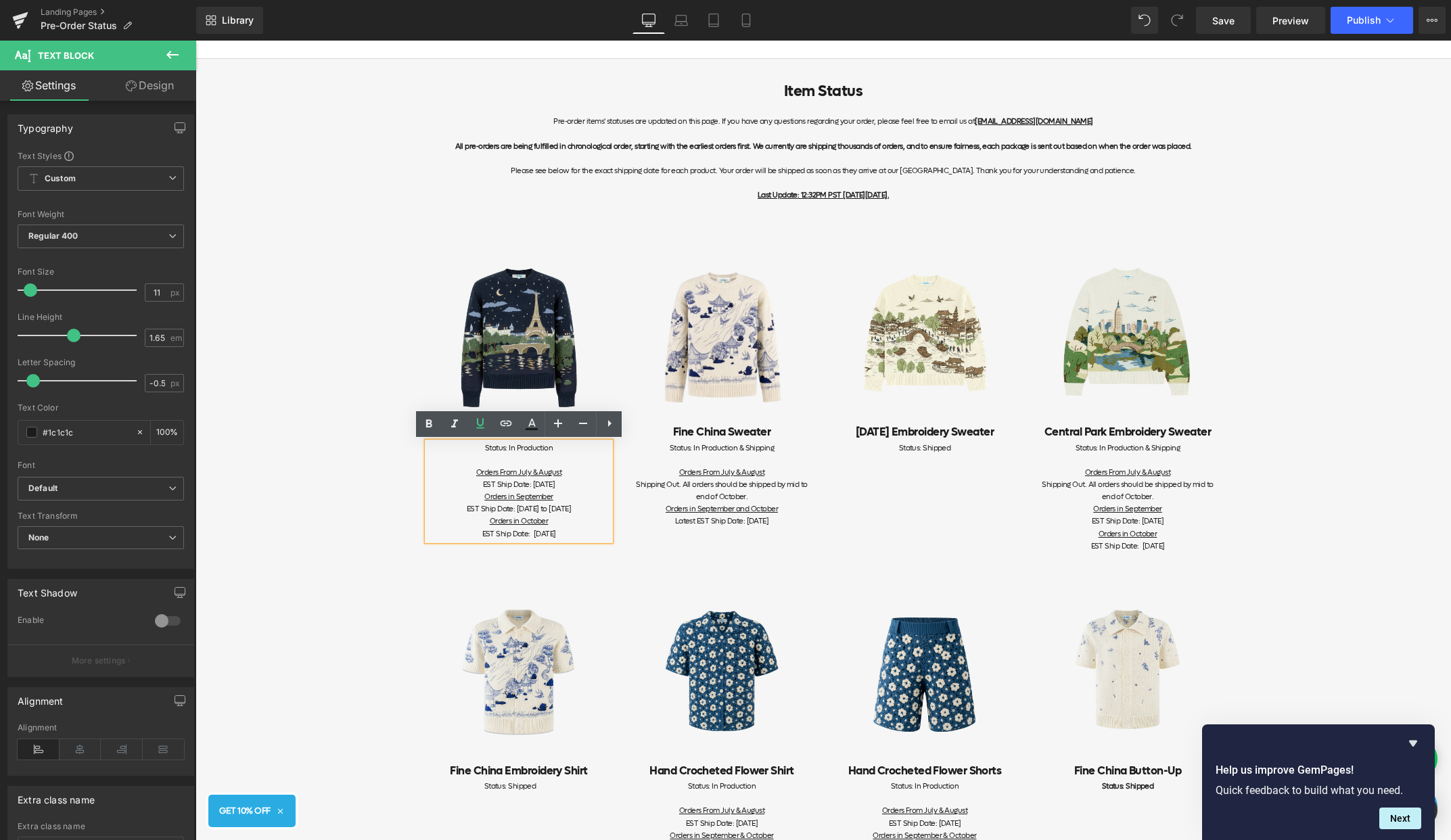
drag, startPoint x: 588, startPoint y: 532, endPoint x: 451, endPoint y: 519, distance: 137.6
click at [451, 519] on div "EST Ship Date: [DATE] to [DATE] Orders in October EST Ship Date: [DATE]" at bounding box center [519, 521] width 182 height 36
click at [566, 498] on div "Orders in September" at bounding box center [519, 496] width 182 height 12
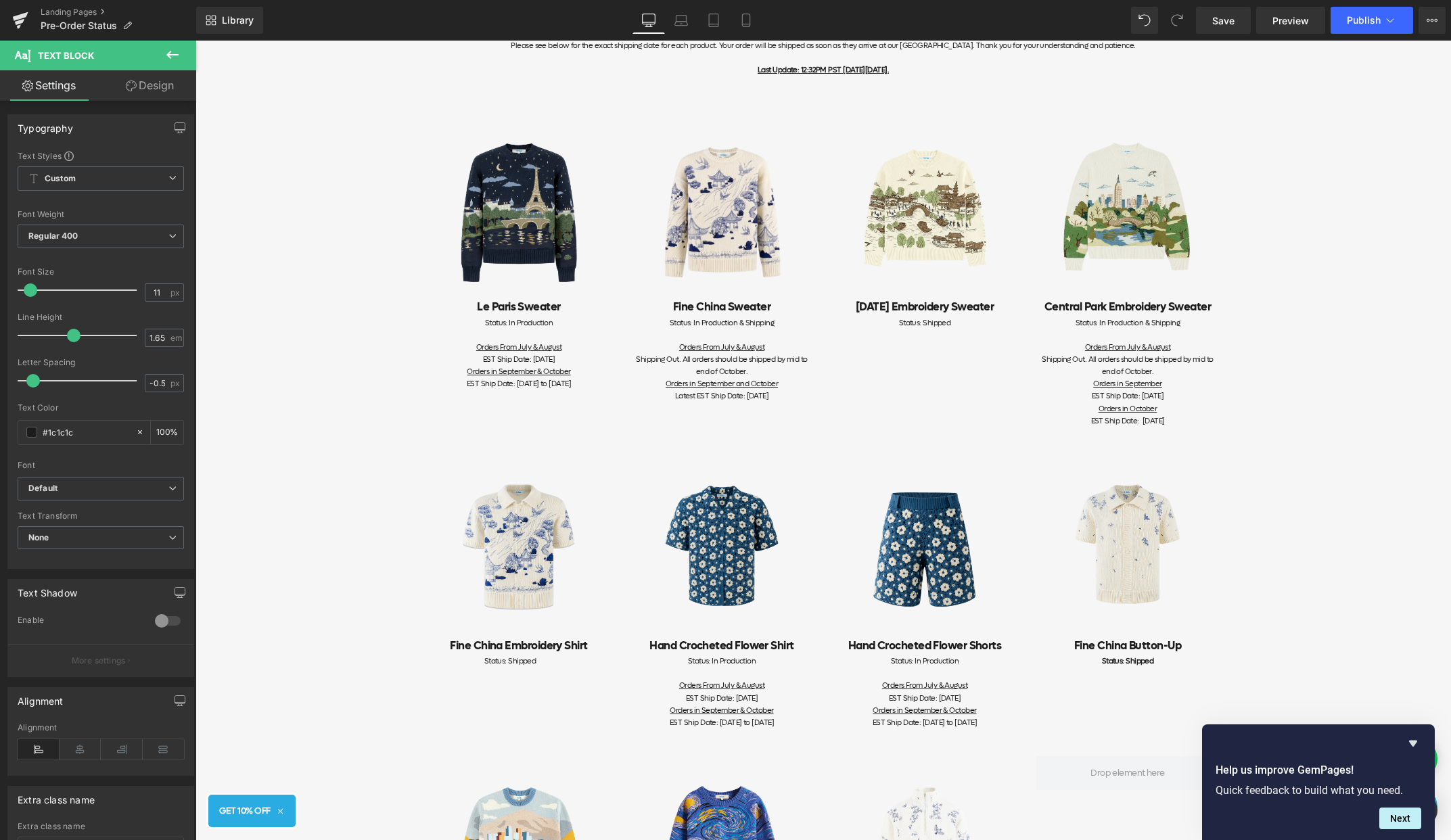
scroll to position [200, 0]
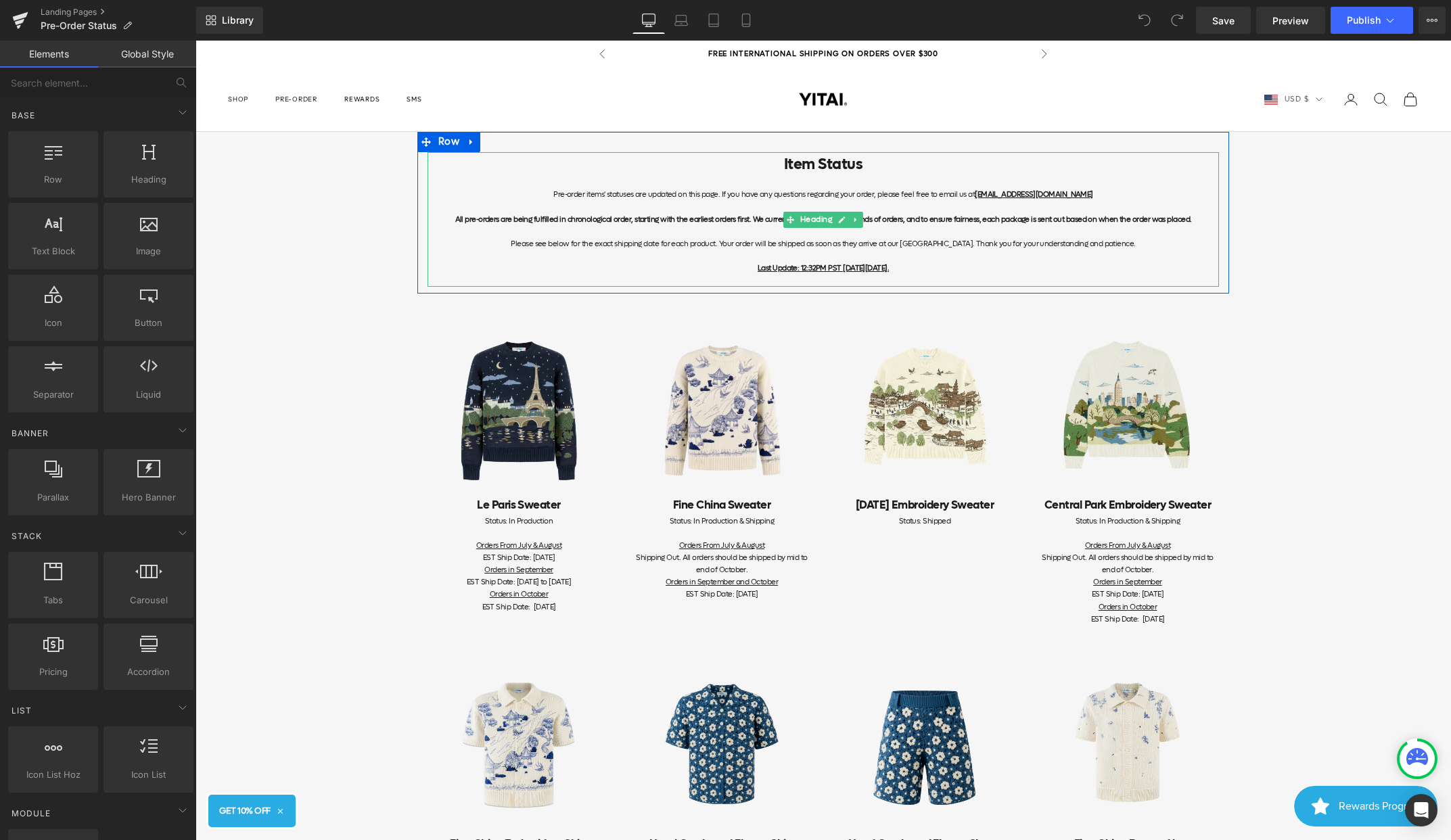
click at [853, 264] on u "Last Update: 12:32PM PST [DATE][DATE]." at bounding box center [823, 268] width 132 height 10
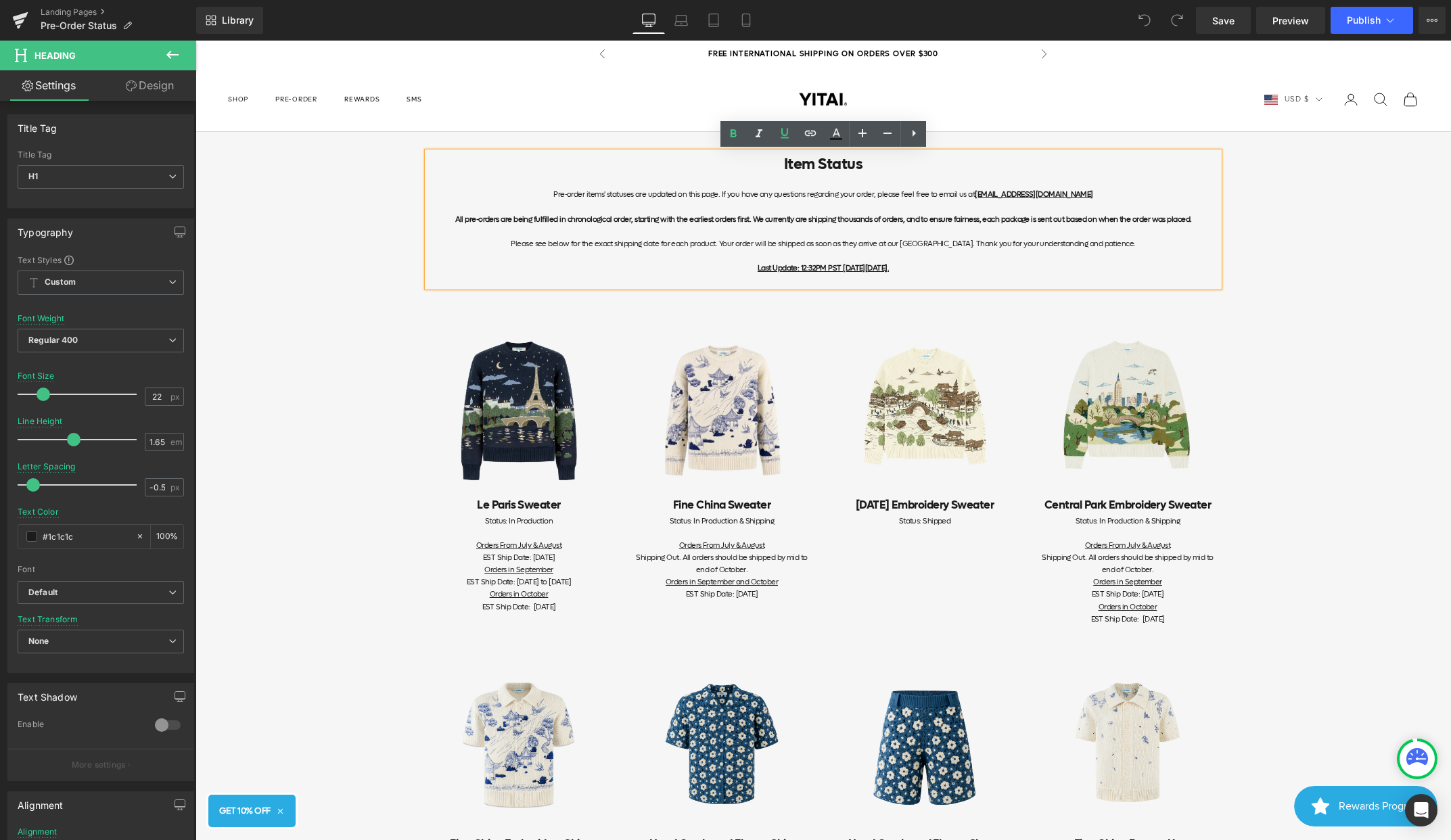
drag, startPoint x: 927, startPoint y: 269, endPoint x: 779, endPoint y: 268, distance: 148.0
click at [779, 268] on div "Last Update: 12:32PM PST [DATE][DATE]." at bounding box center [823, 268] width 792 height 12
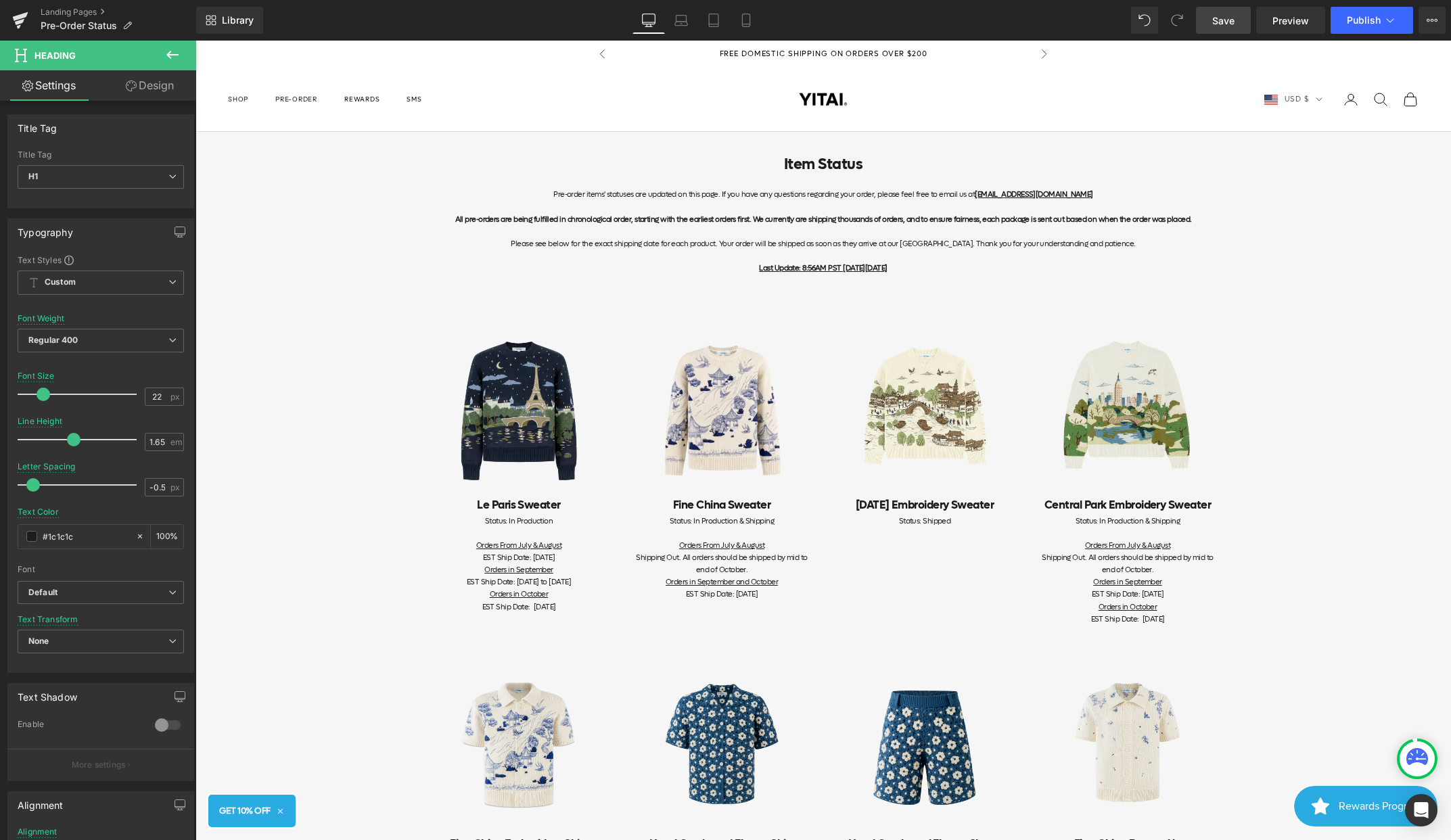
click at [1214, 29] on link "Save" at bounding box center [1223, 20] width 55 height 27
click at [1351, 17] on span "Publish" at bounding box center [1364, 20] width 34 height 11
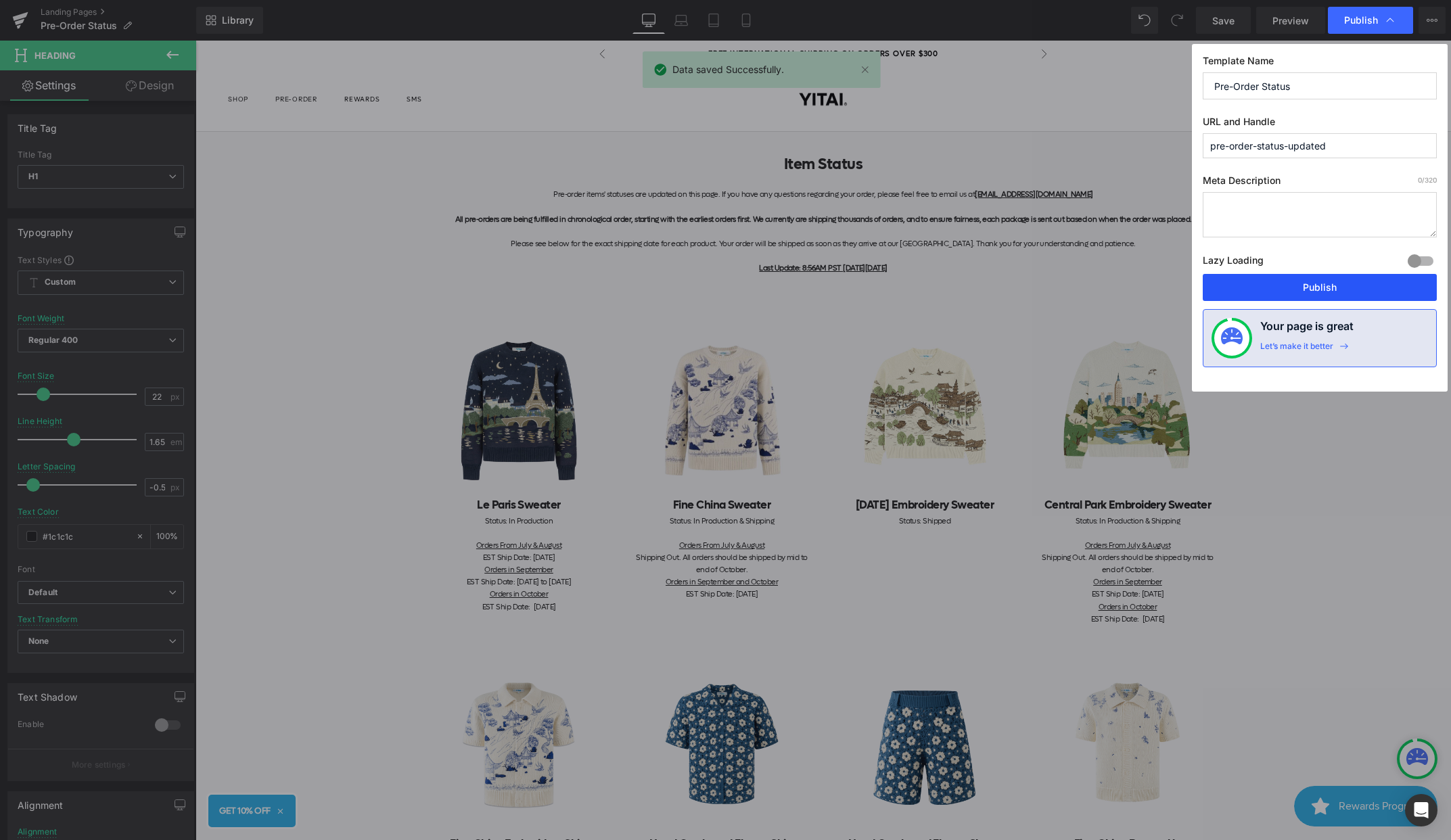
click at [1303, 291] on button "Publish" at bounding box center [1320, 287] width 234 height 27
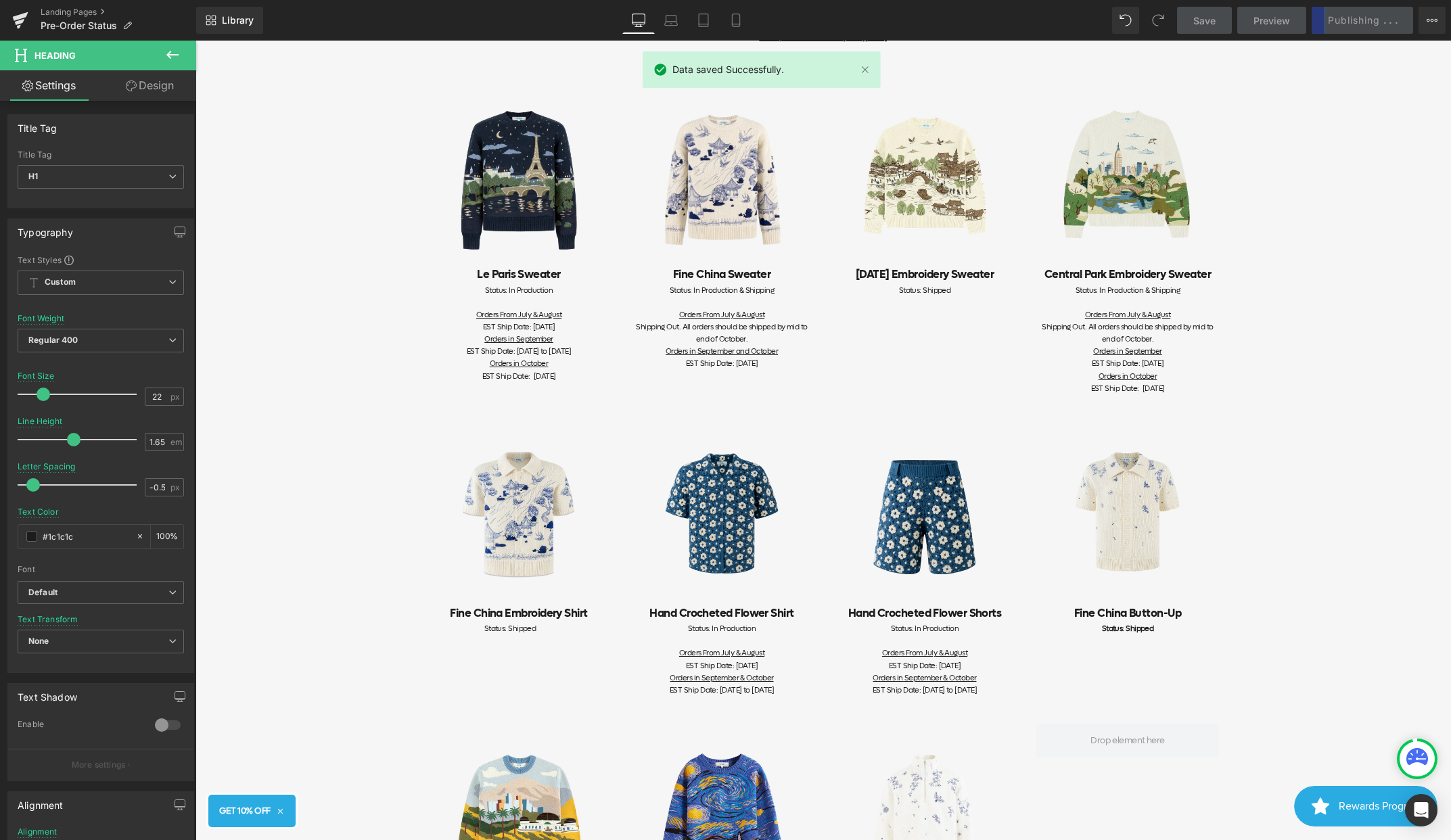
scroll to position [248, 0]
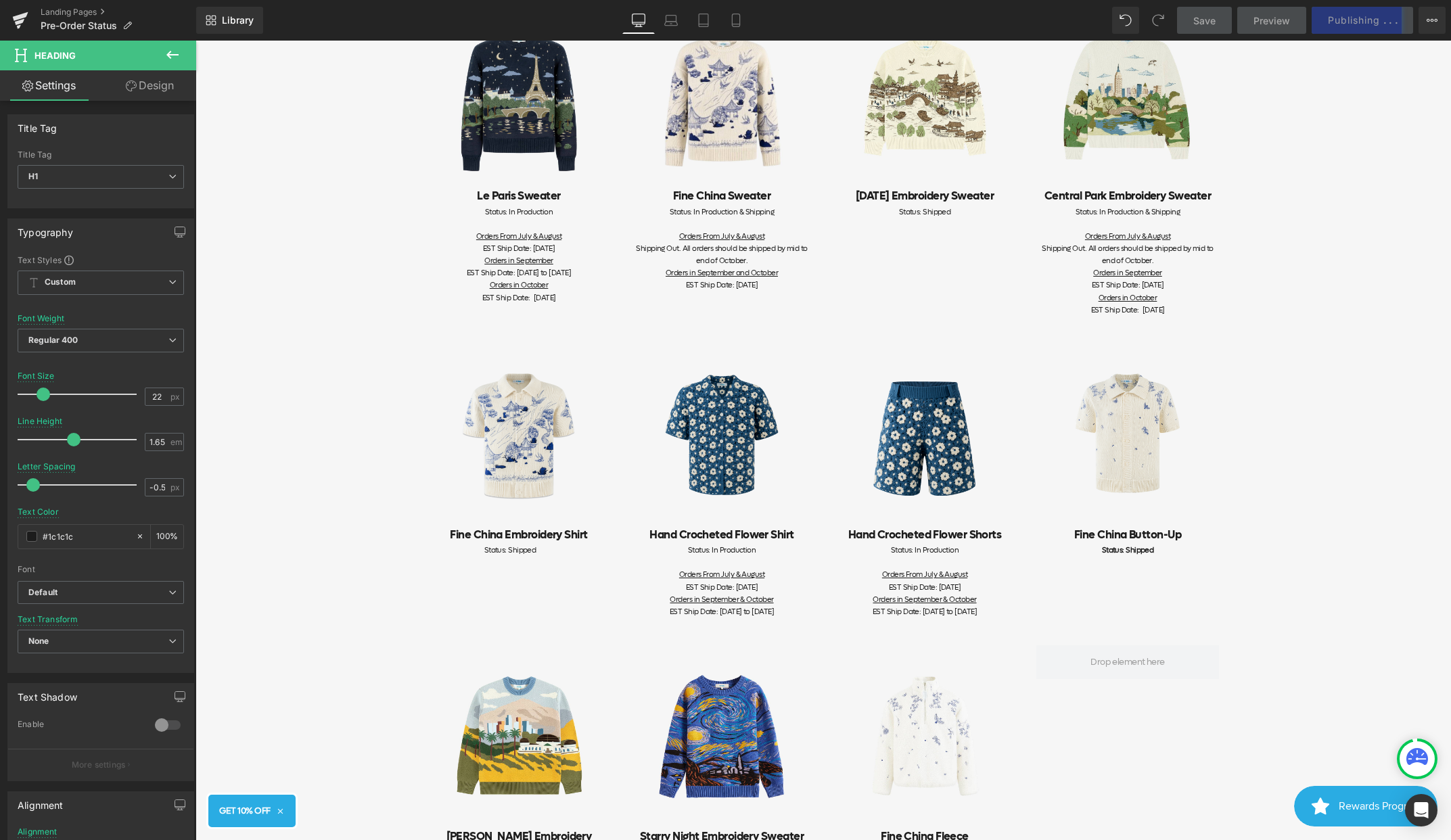
scroll to position [310, 0]
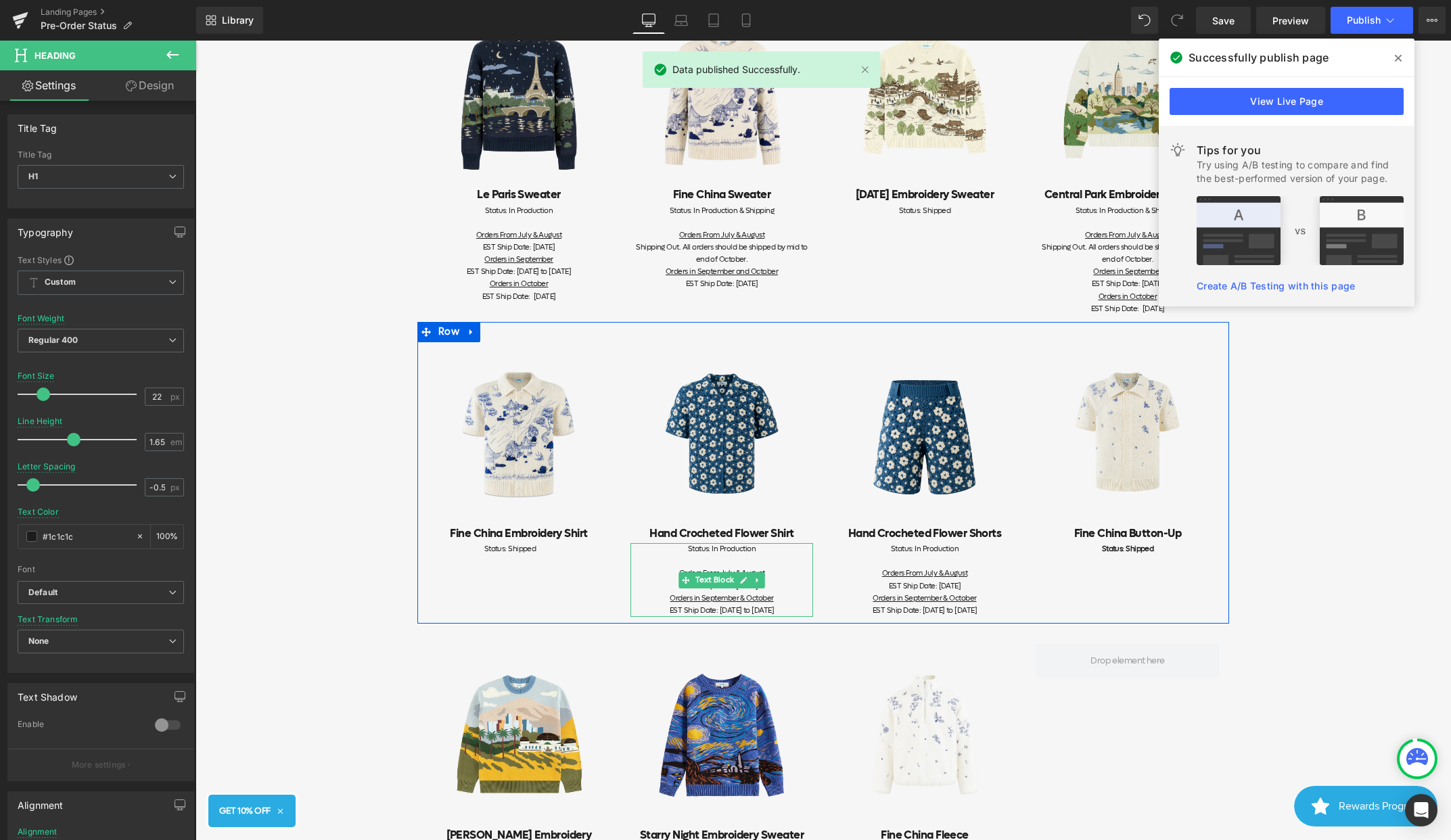
click at [774, 608] on span "EST Ship Date: [DATE] to [DATE]" at bounding box center [722, 610] width 104 height 10
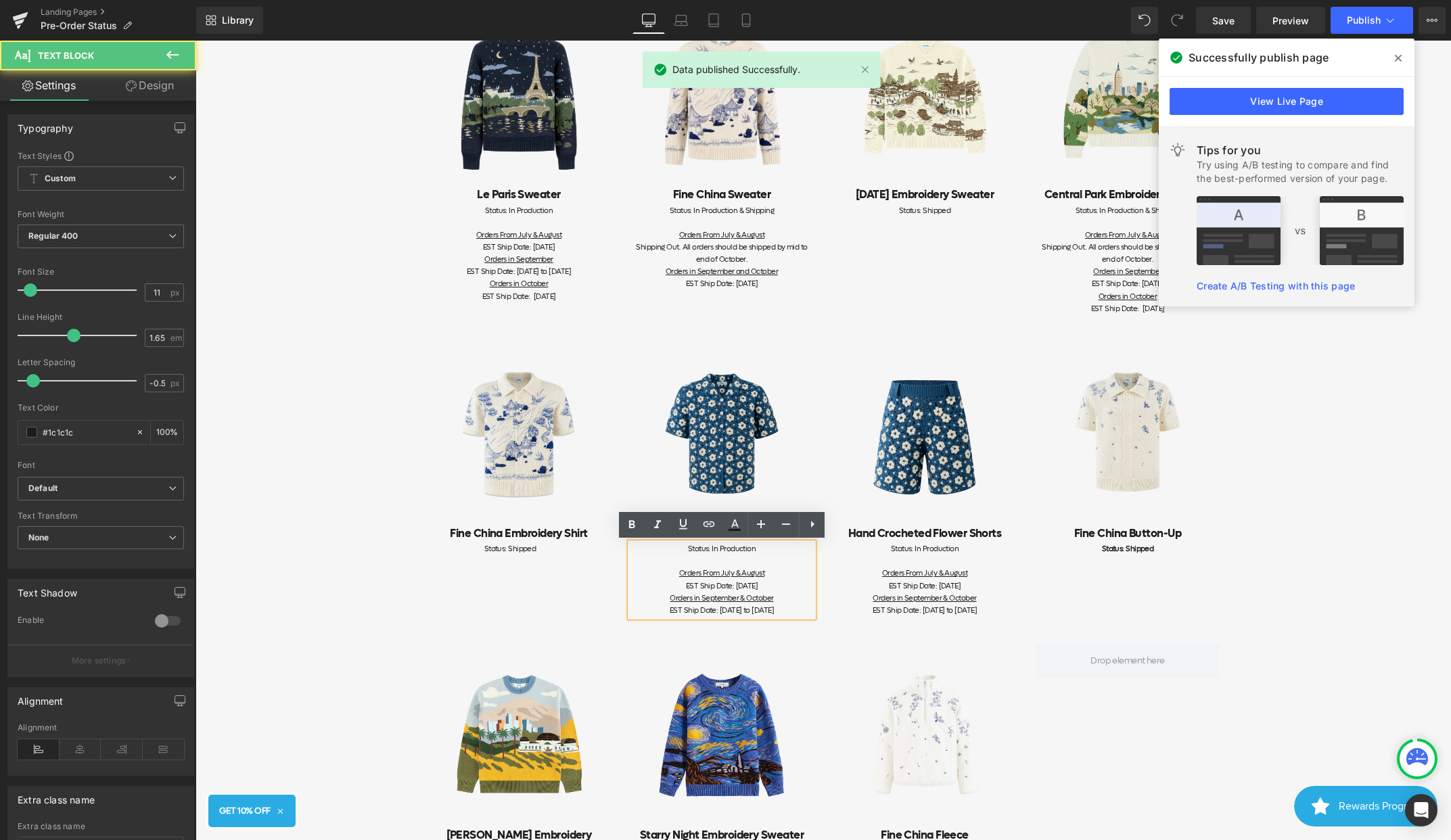
drag, startPoint x: 810, startPoint y: 610, endPoint x: 659, endPoint y: 599, distance: 151.4
click at [659, 599] on div "Status: In Production Orders From July & August EST Ship Date: [DATE] Orders in…" at bounding box center [722, 580] width 182 height 74
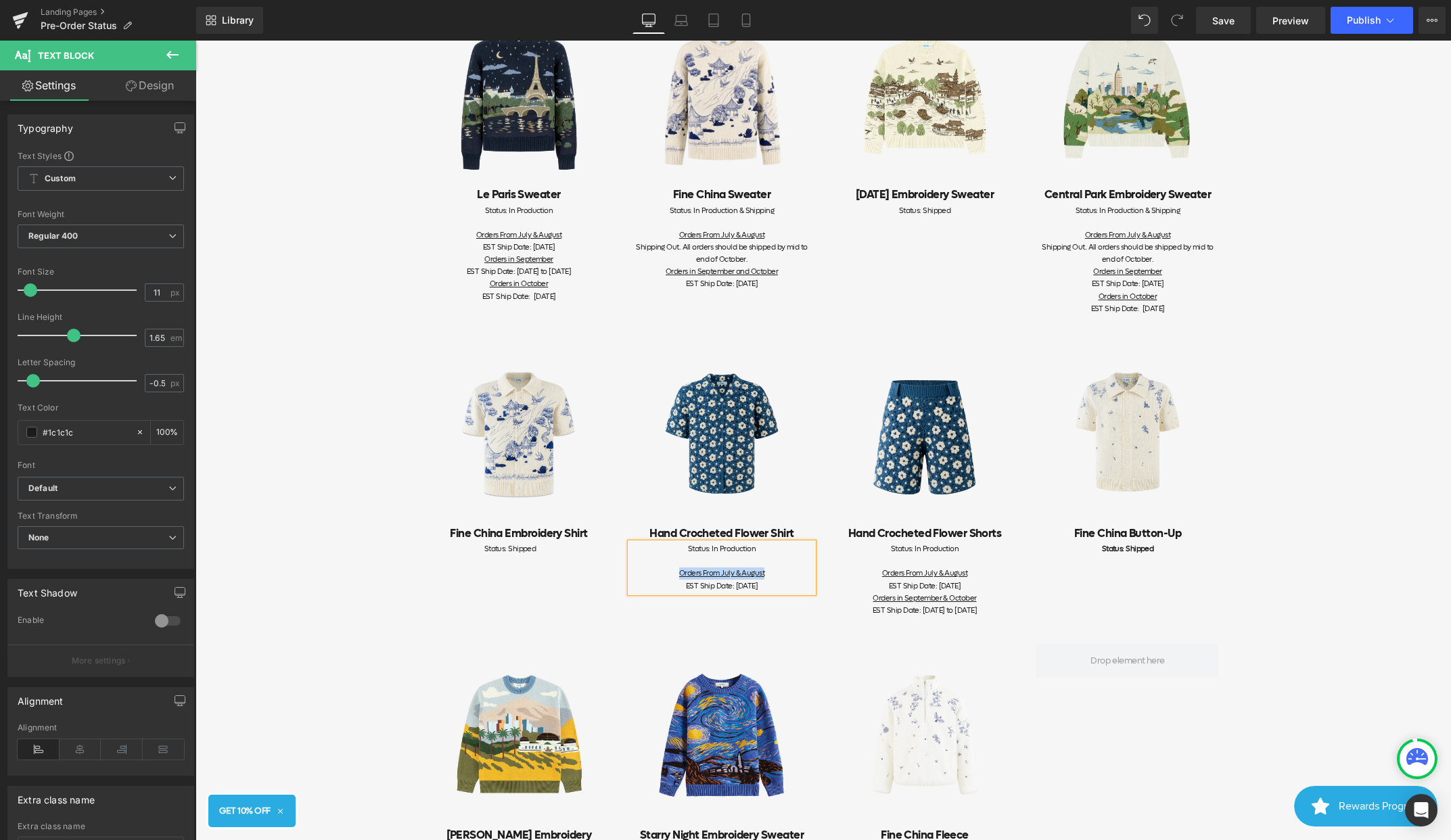
drag, startPoint x: 771, startPoint y: 572, endPoint x: 617, endPoint y: 572, distance: 154.0
click at [617, 572] on div "Image Fine China Embroidery Shirt Heading Status: Shipped Text Block Image Hand…" at bounding box center [824, 473] width 812 height 301
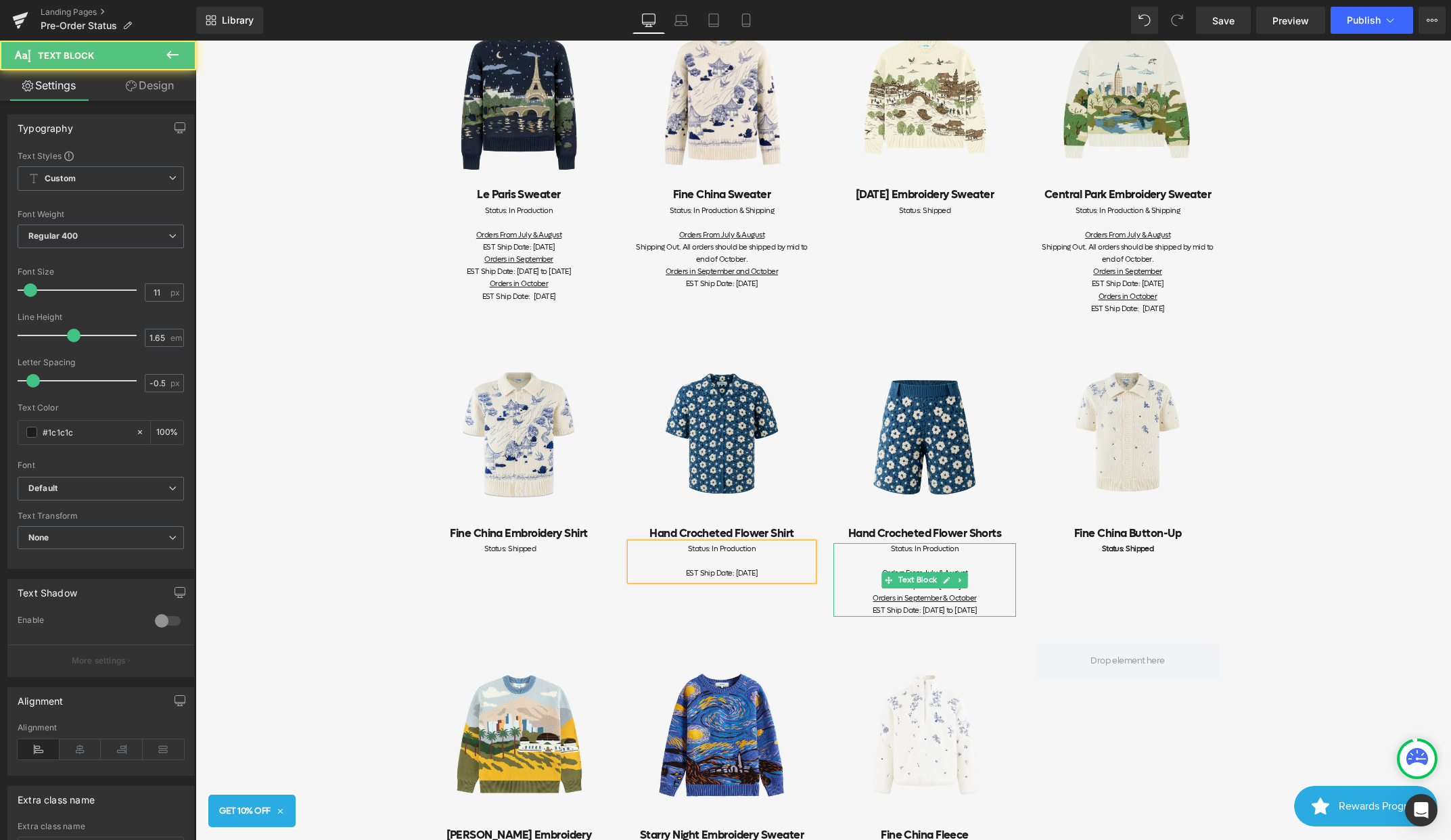
click at [977, 610] on span "EST Ship Date: [DATE] to [DATE]" at bounding box center [925, 610] width 104 height 10
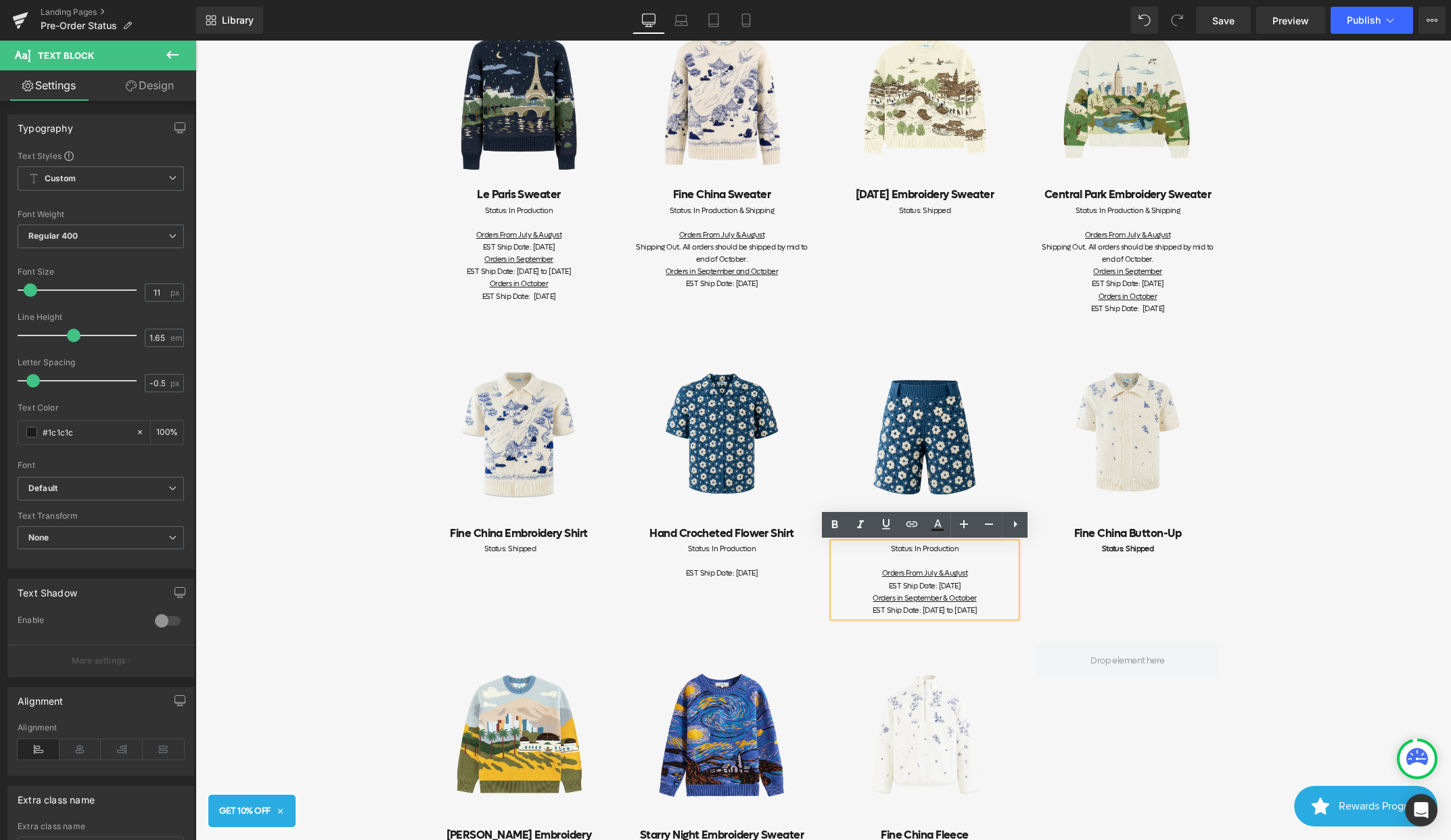
drag, startPoint x: 1011, startPoint y: 611, endPoint x: 857, endPoint y: 599, distance: 154.5
click at [857, 599] on div "Orders in September & October EST Ship Date: [DATE] to [DATE]" at bounding box center [925, 604] width 182 height 24
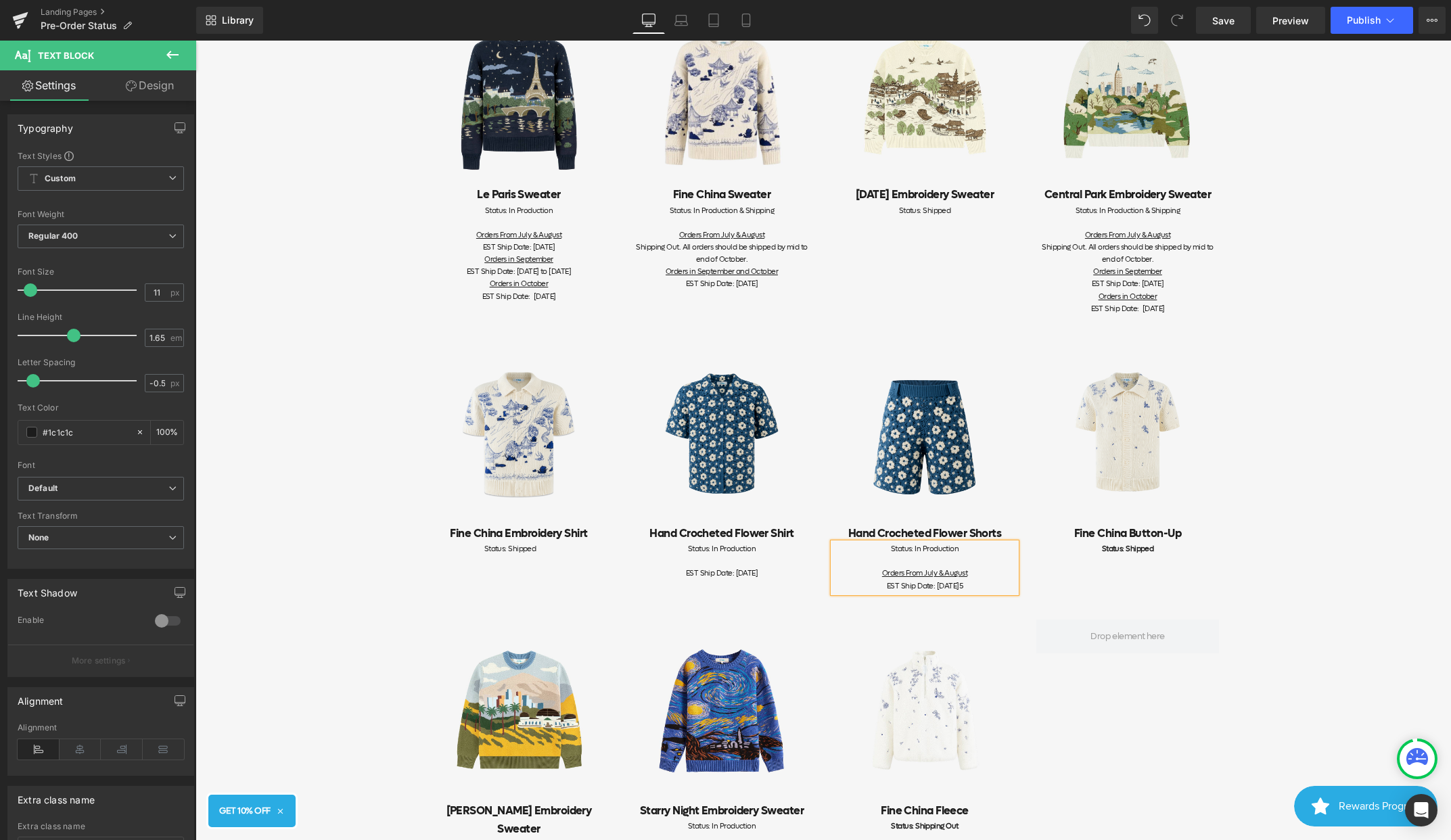
click at [998, 583] on div "EST Ship Date: September 30th, 2025 5" at bounding box center [925, 586] width 182 height 12
drag, startPoint x: 974, startPoint y: 576, endPoint x: 817, endPoint y: 576, distance: 157.0
click at [817, 576] on div "Image Fine China Embroidery Shirt Heading Status: Shipped Text Block Image Hand…" at bounding box center [824, 461] width 812 height 277
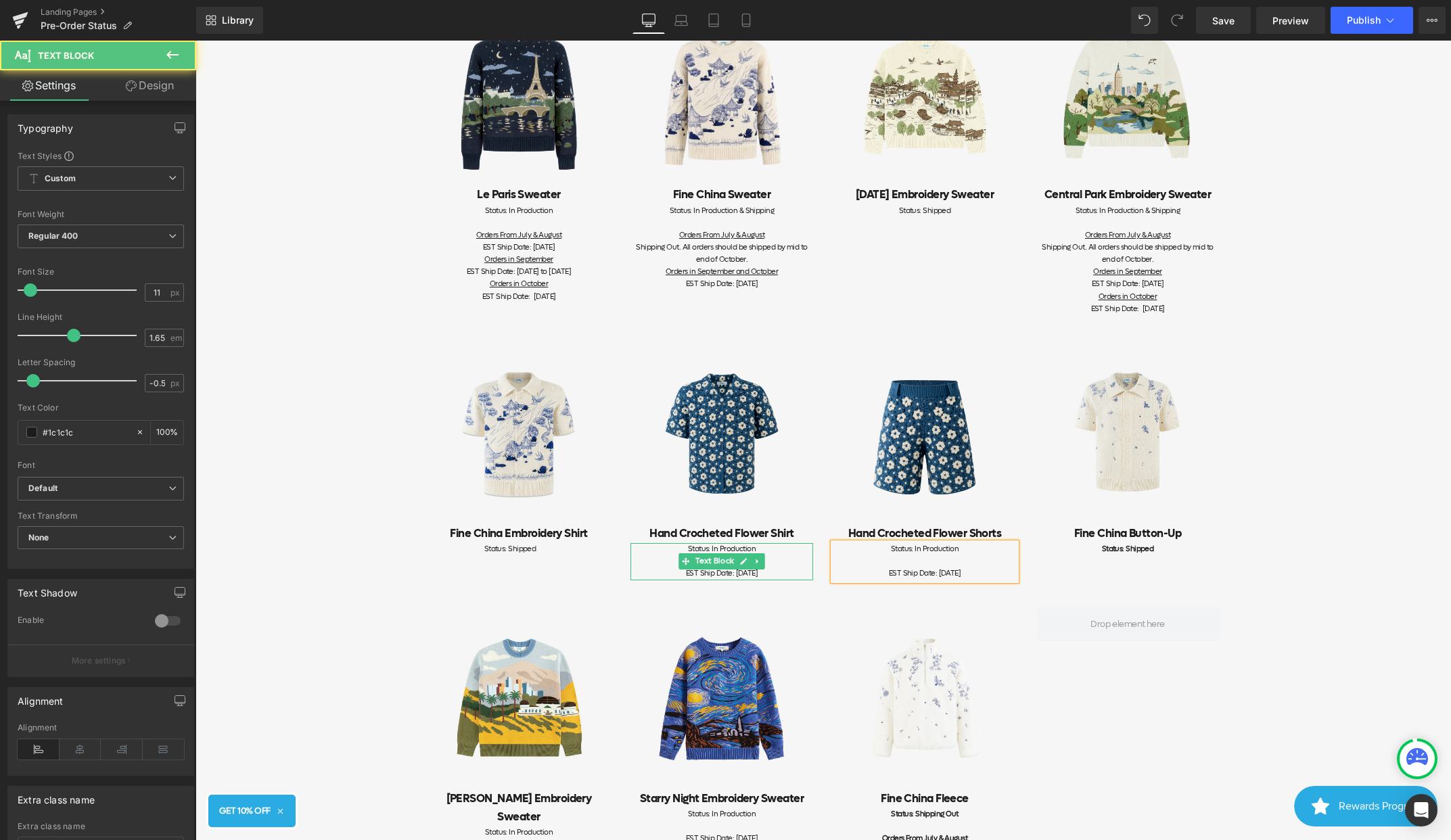
drag, startPoint x: 786, startPoint y: 575, endPoint x: 709, endPoint y: 575, distance: 77.0
click at [709, 575] on div "EST Ship Date: [DATE]" at bounding box center [722, 573] width 182 height 12
drag, startPoint x: 753, startPoint y: 571, endPoint x: 634, endPoint y: 567, distance: 119.1
click at [634, 567] on div "EST Ship Date: Mid-October" at bounding box center [722, 573] width 182 height 12
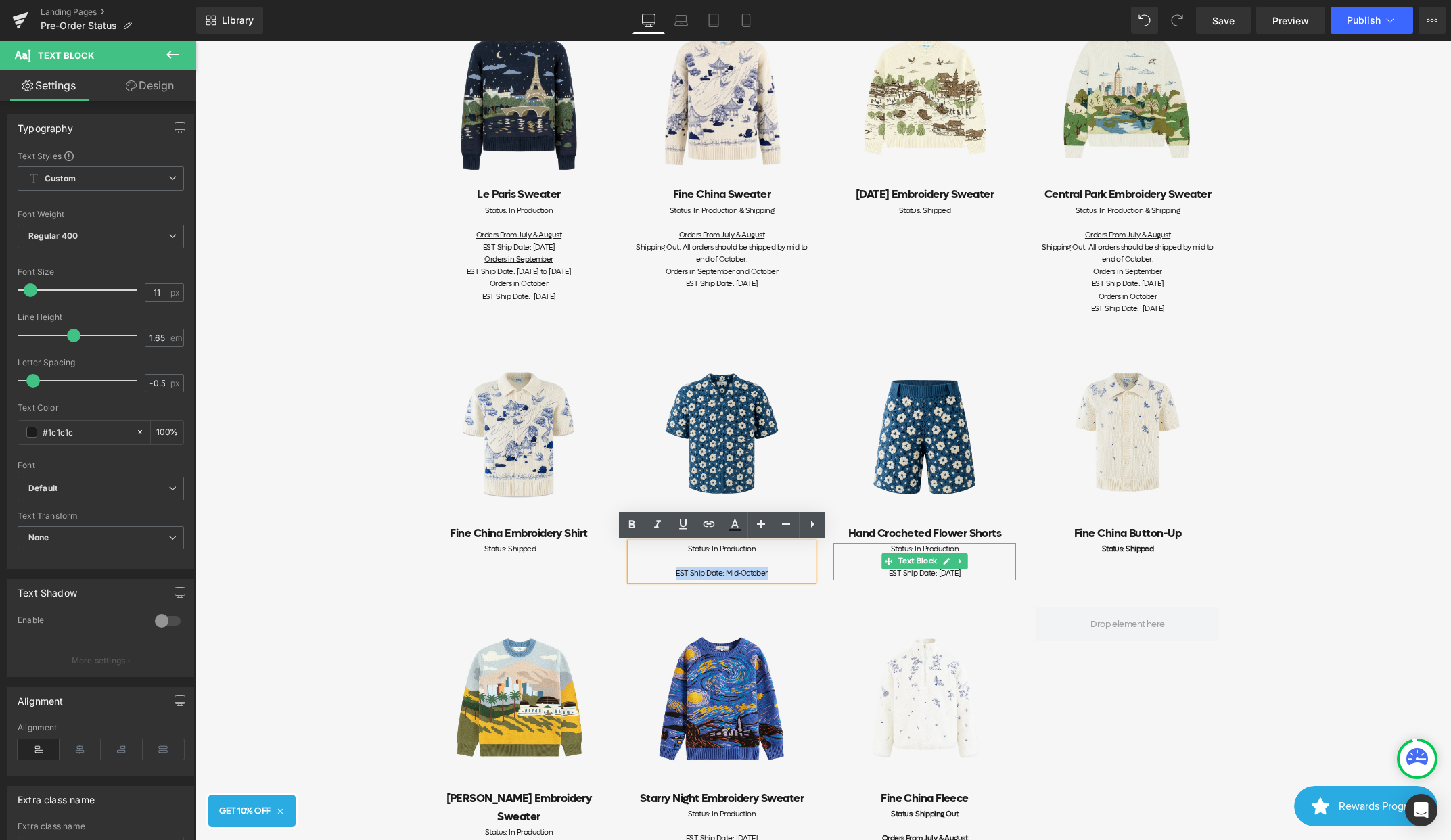
copy div "EST Ship Date: Mid-October"
click at [966, 574] on div "EST Ship Date: [DATE]" at bounding box center [925, 573] width 182 height 12
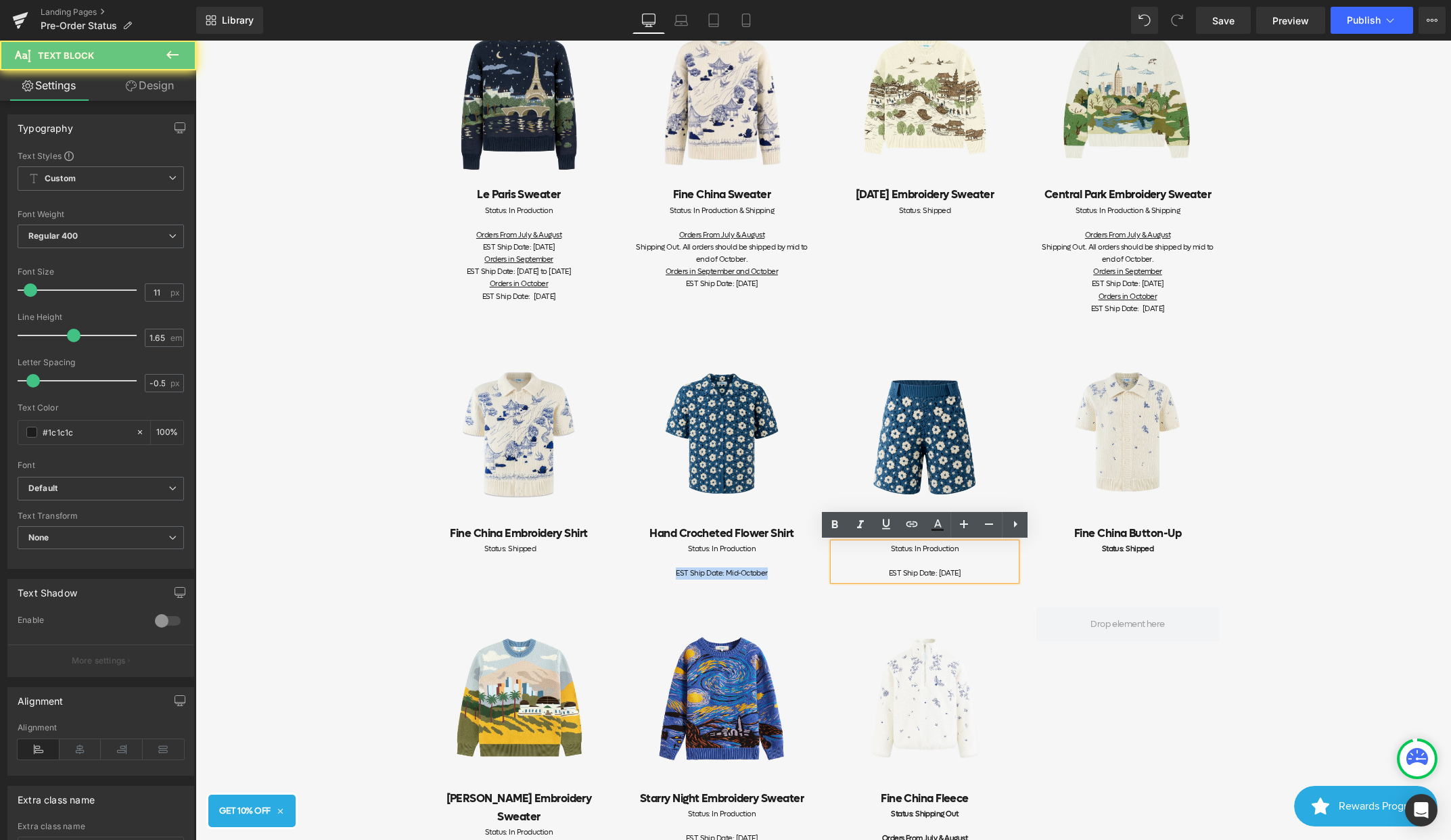
drag, startPoint x: 1003, startPoint y: 573, endPoint x: 853, endPoint y: 573, distance: 150.0
click at [853, 573] on div "EST Ship Date: [DATE]" at bounding box center [925, 573] width 182 height 12
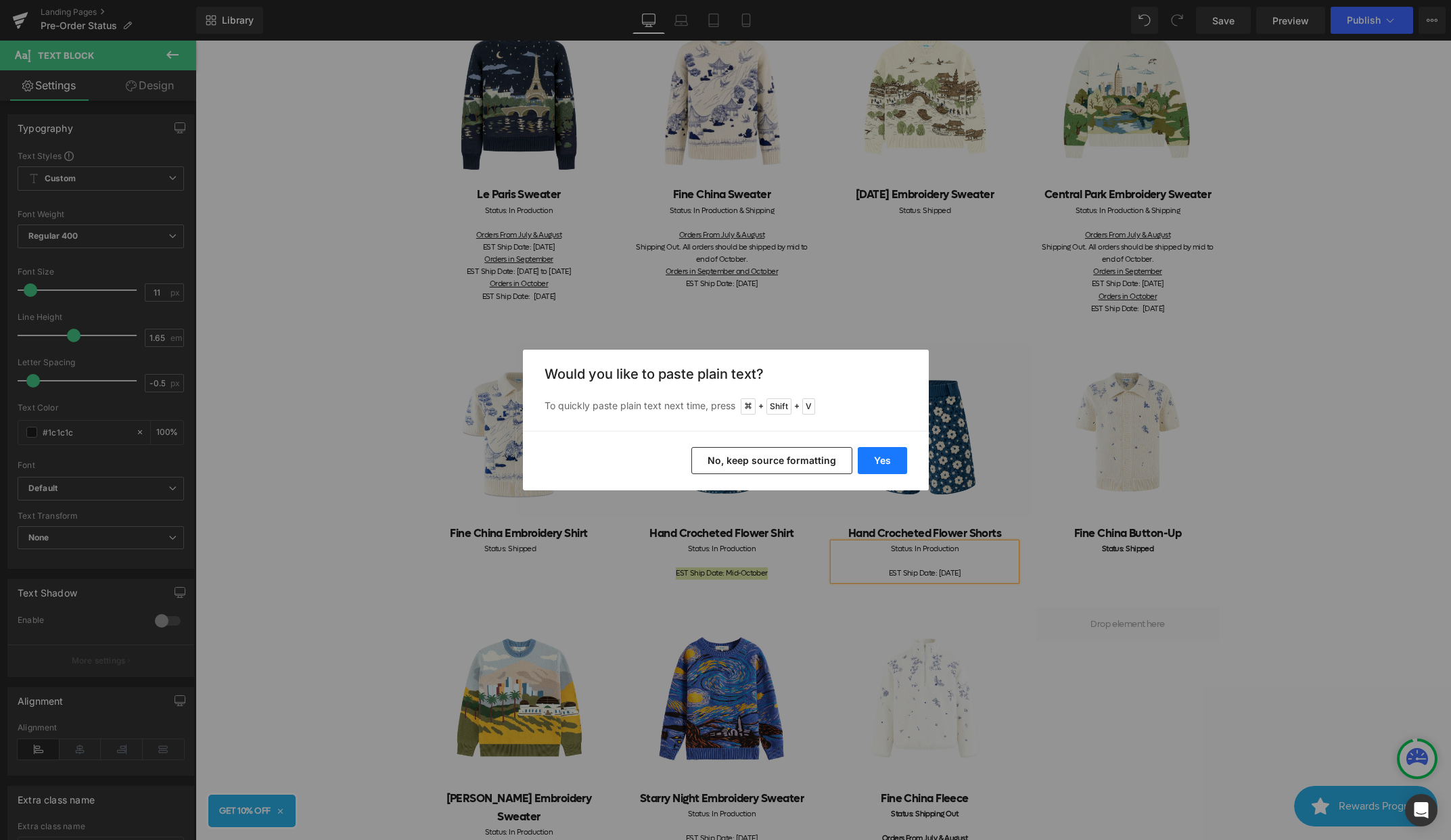
click at [860, 458] on button "Yes" at bounding box center [882, 460] width 49 height 27
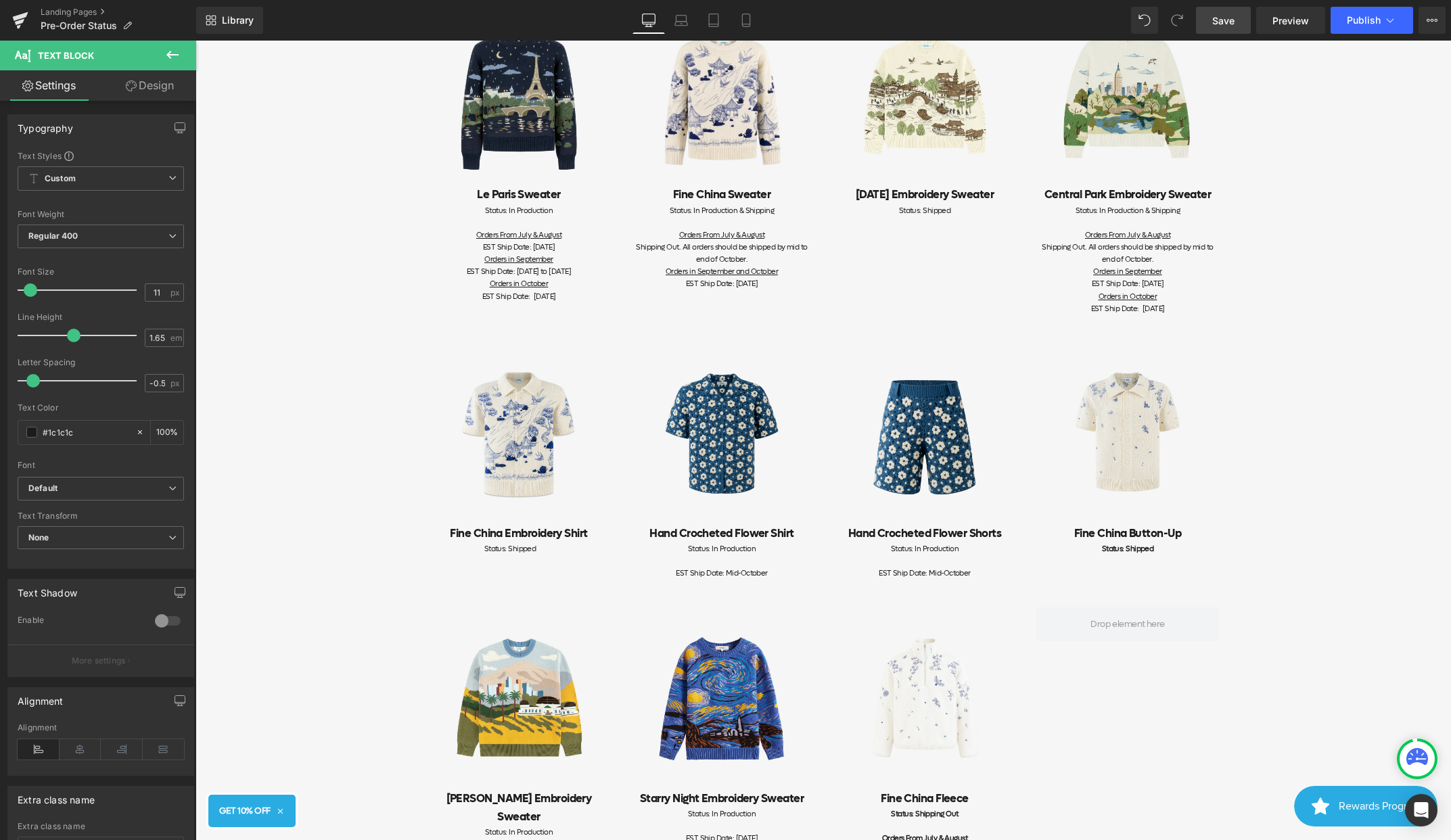
click at [1230, 27] on link "Save" at bounding box center [1223, 20] width 55 height 27
click at [1395, 19] on icon at bounding box center [1390, 19] width 13 height 13
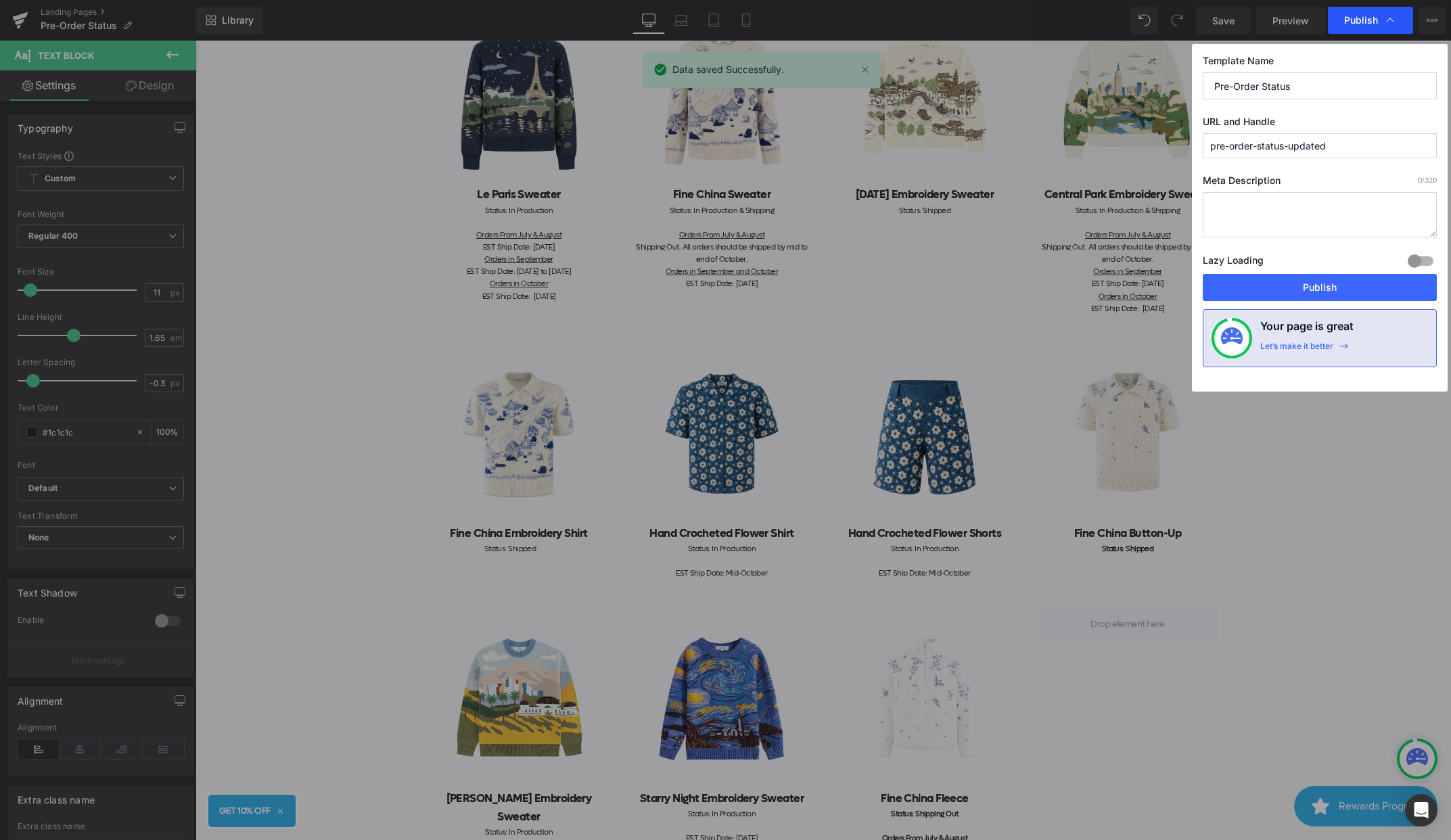
click at [1390, 21] on icon at bounding box center [1390, 19] width 13 height 13
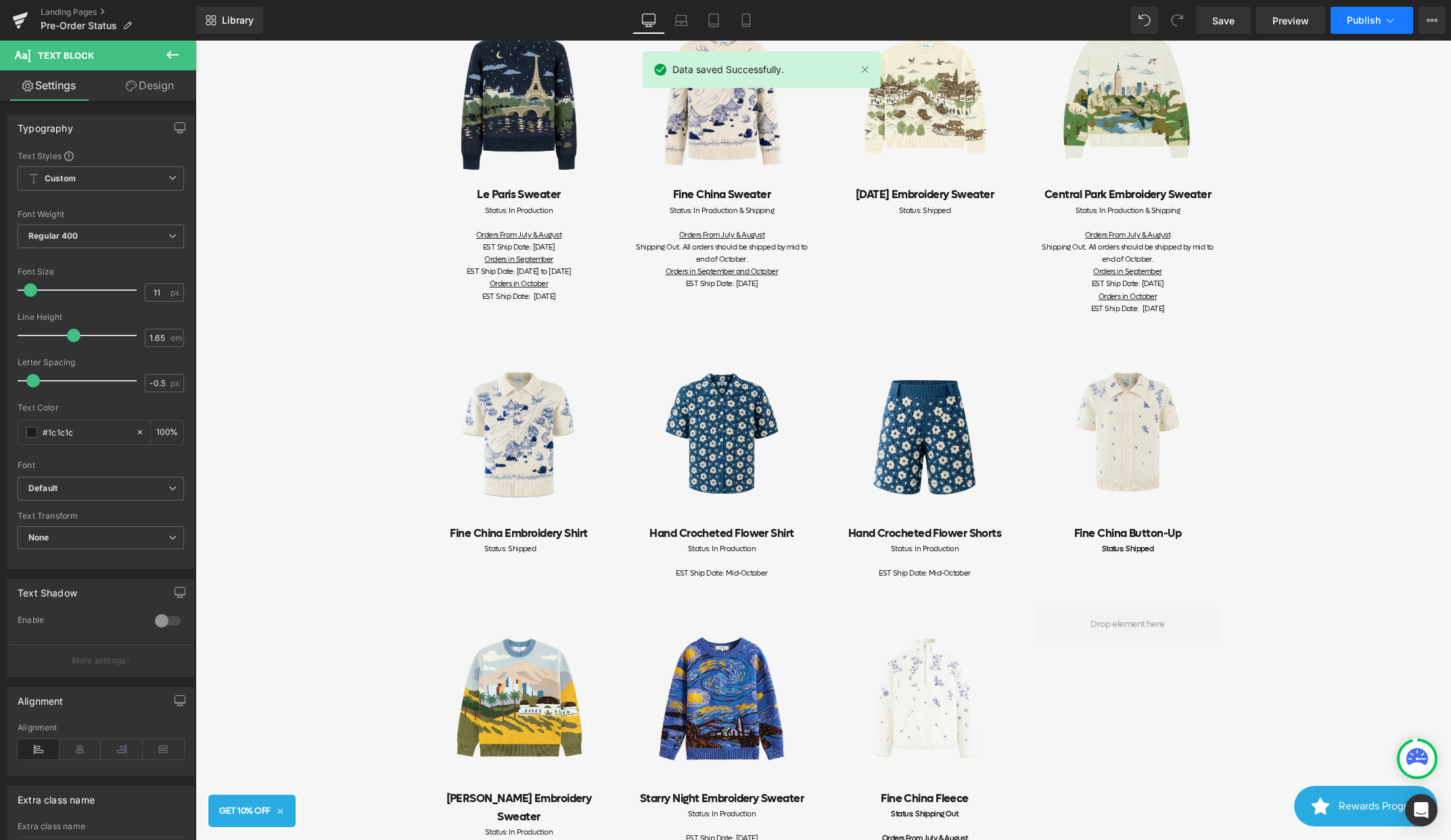
click at [1387, 23] on icon at bounding box center [1390, 19] width 13 height 13
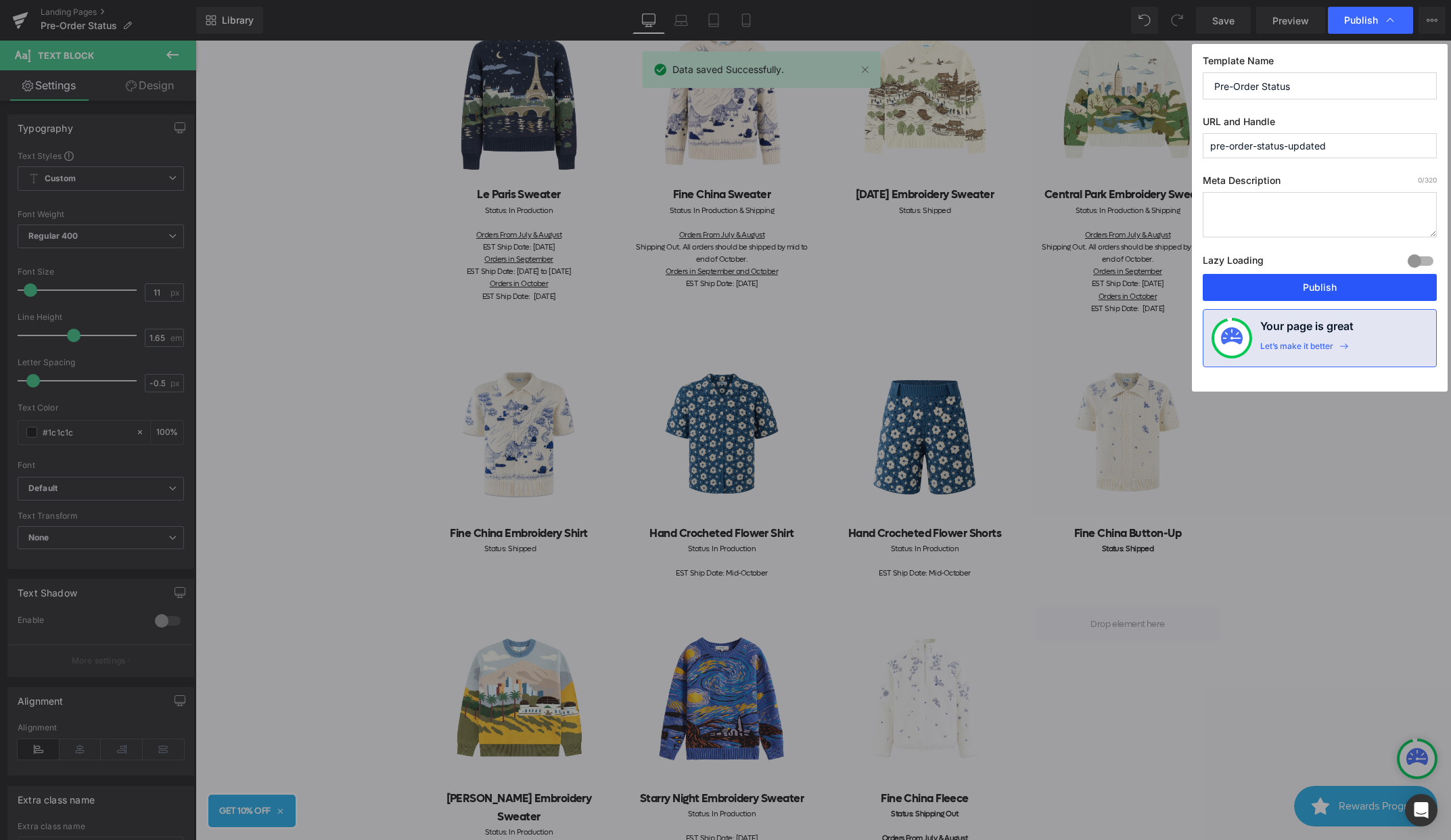
click at [1300, 285] on button "Publish" at bounding box center [1320, 287] width 234 height 27
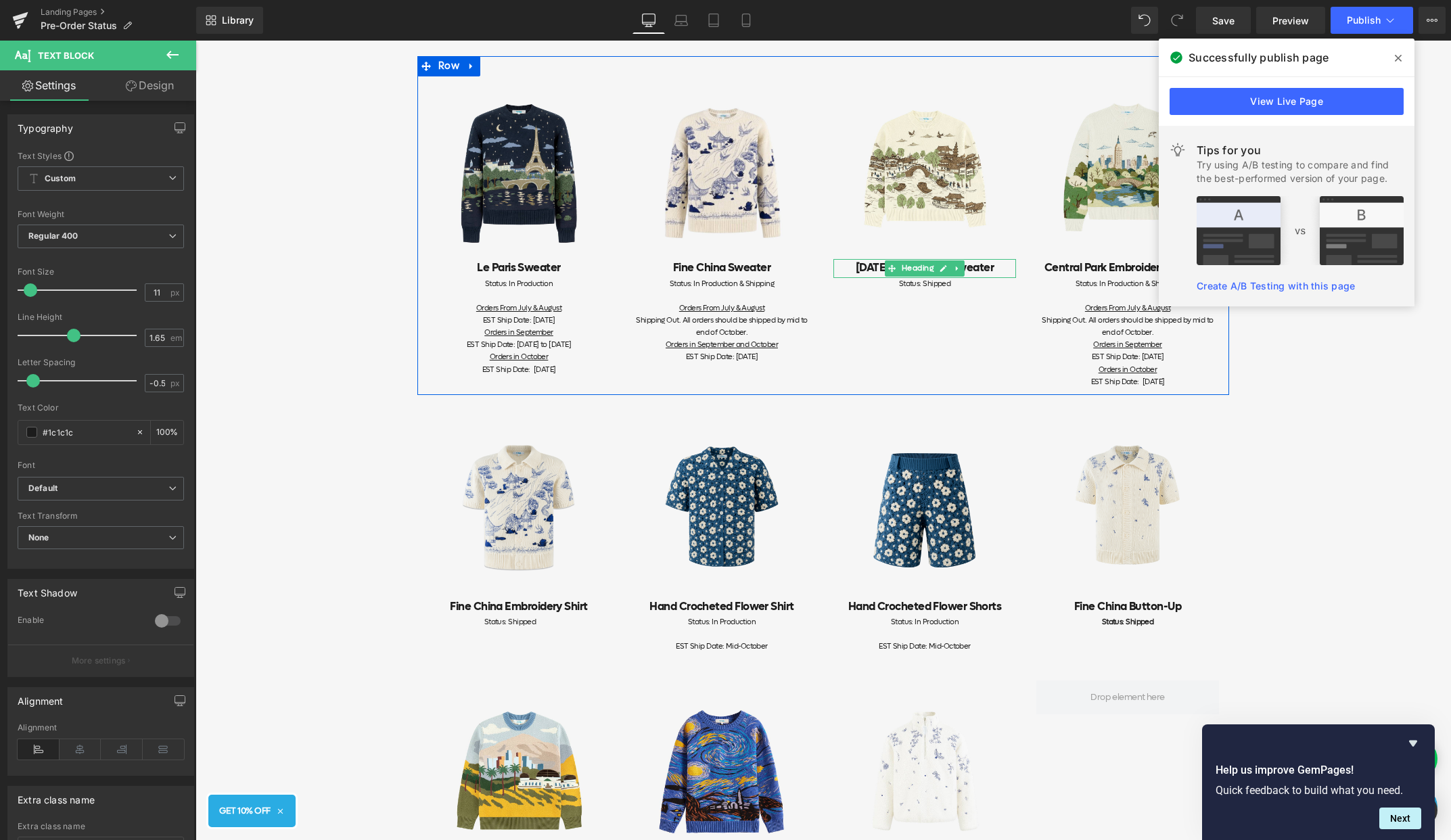
scroll to position [0, 0]
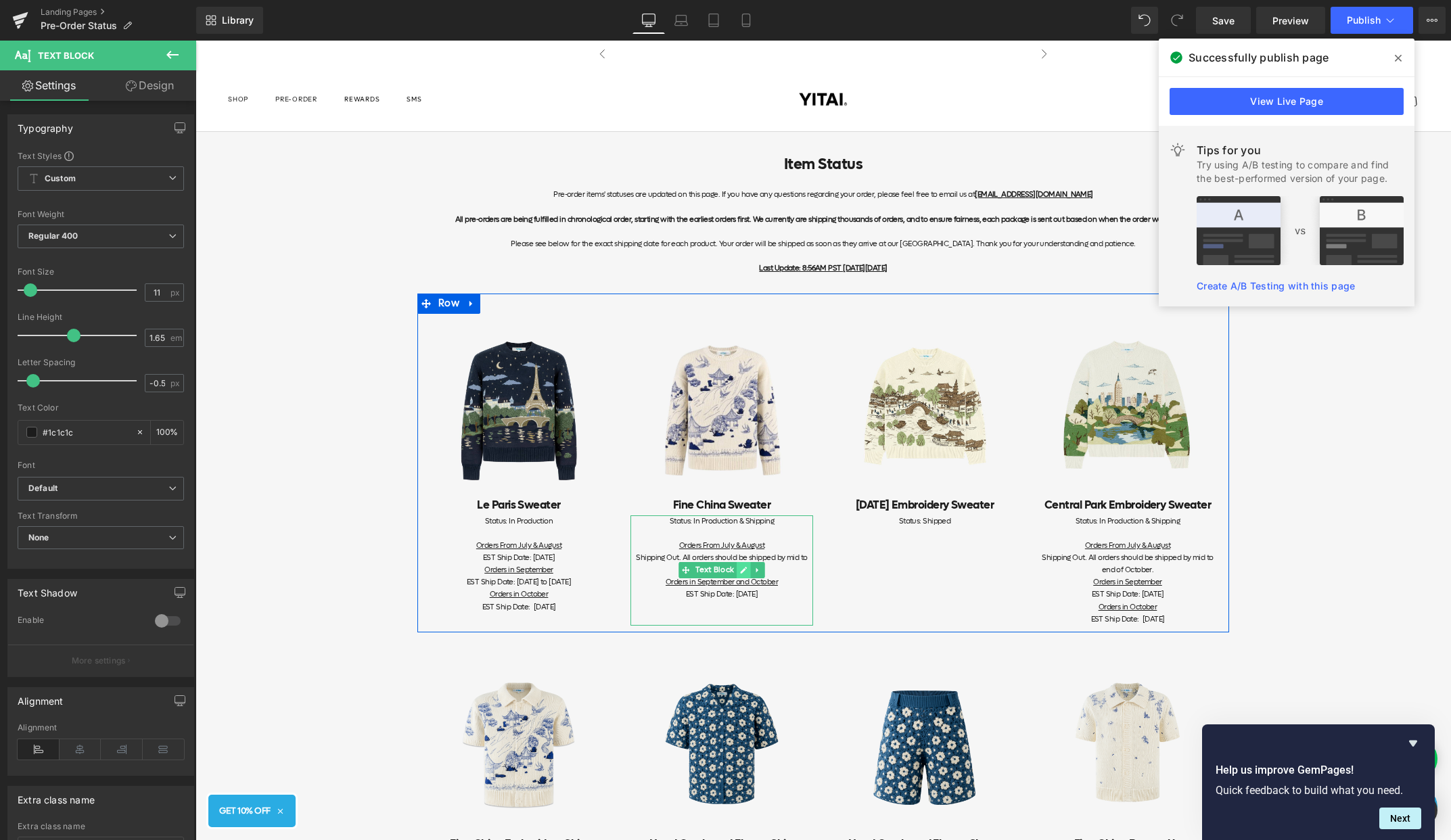
click at [741, 567] on icon at bounding box center [744, 570] width 8 height 8
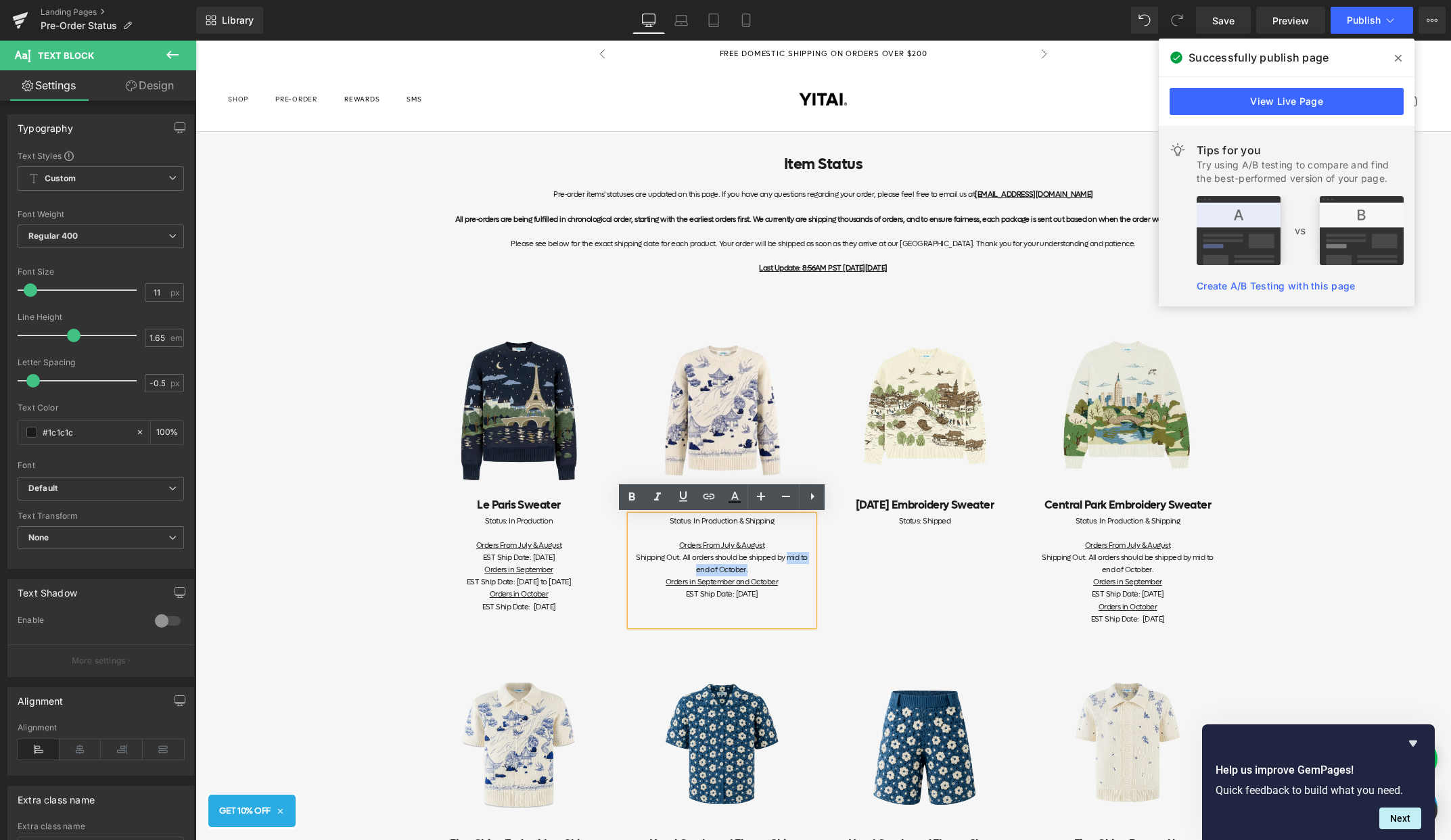
drag, startPoint x: 766, startPoint y: 568, endPoint x: 780, endPoint y: 558, distance: 17.2
click at [780, 558] on div "Shipping Out. All orders should be shipped by mid to end of October." at bounding box center [722, 564] width 182 height 24
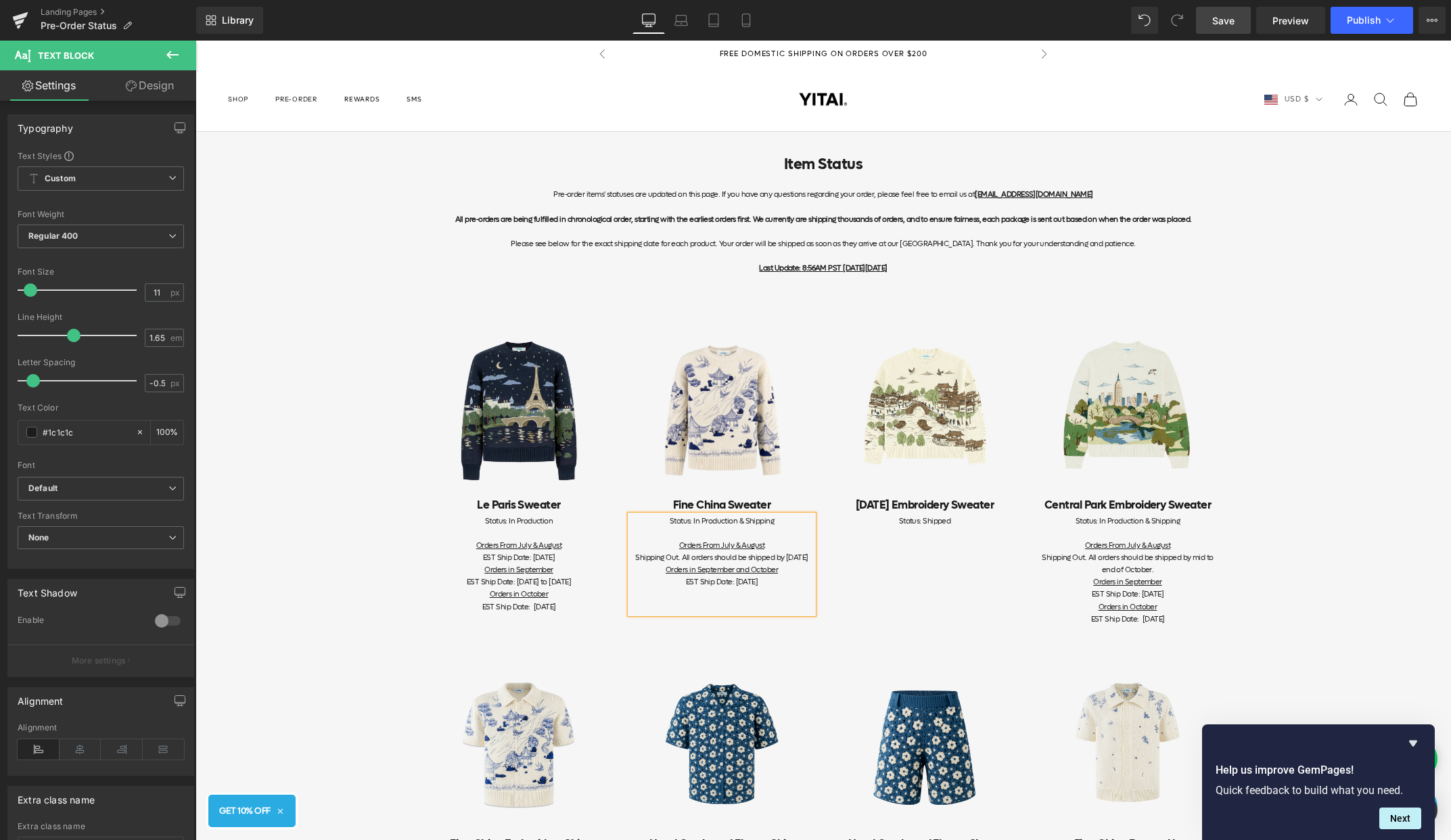
click at [1240, 26] on link "Save" at bounding box center [1223, 20] width 55 height 27
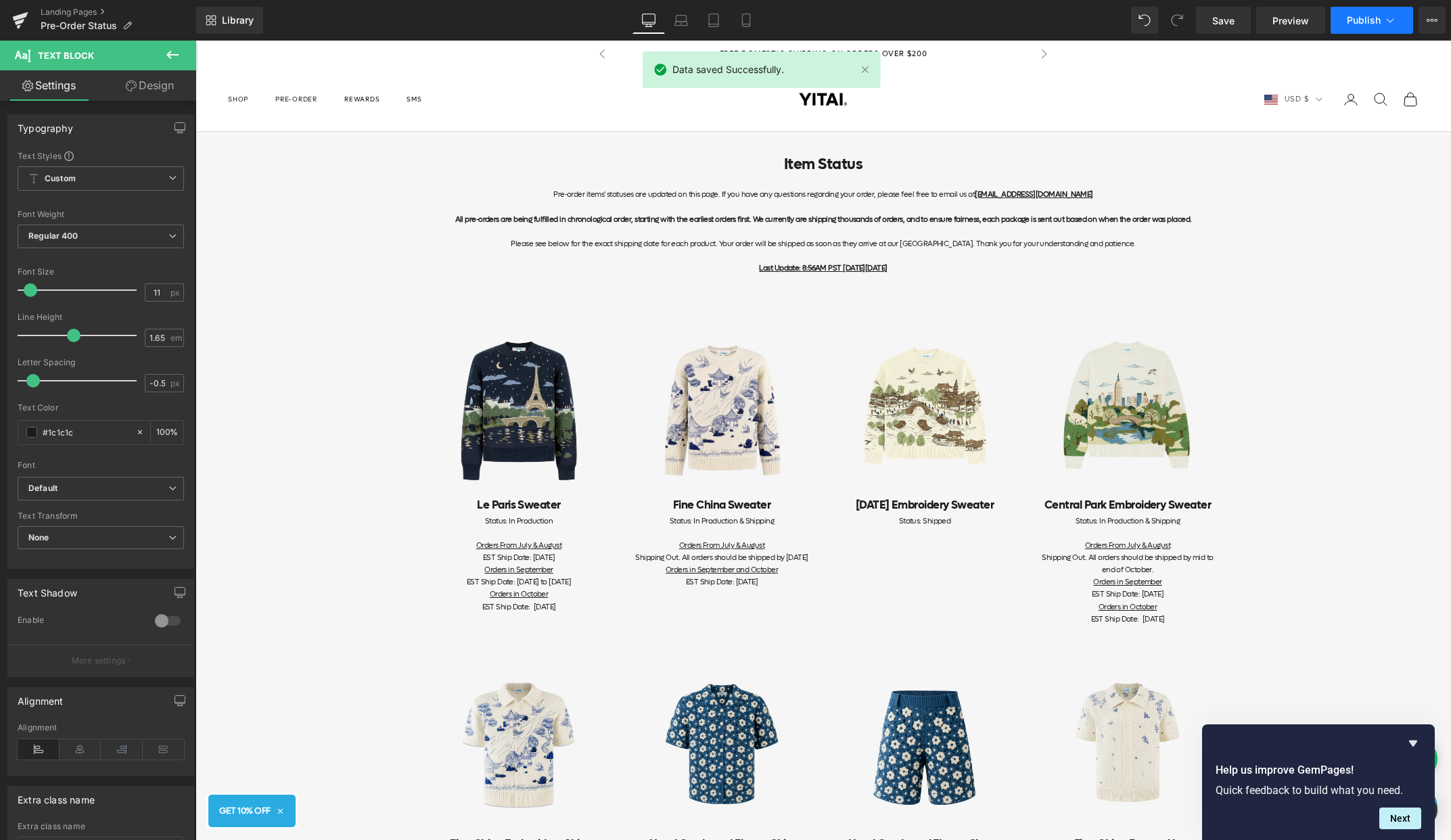
click at [1383, 29] on button "Publish" at bounding box center [1372, 20] width 83 height 27
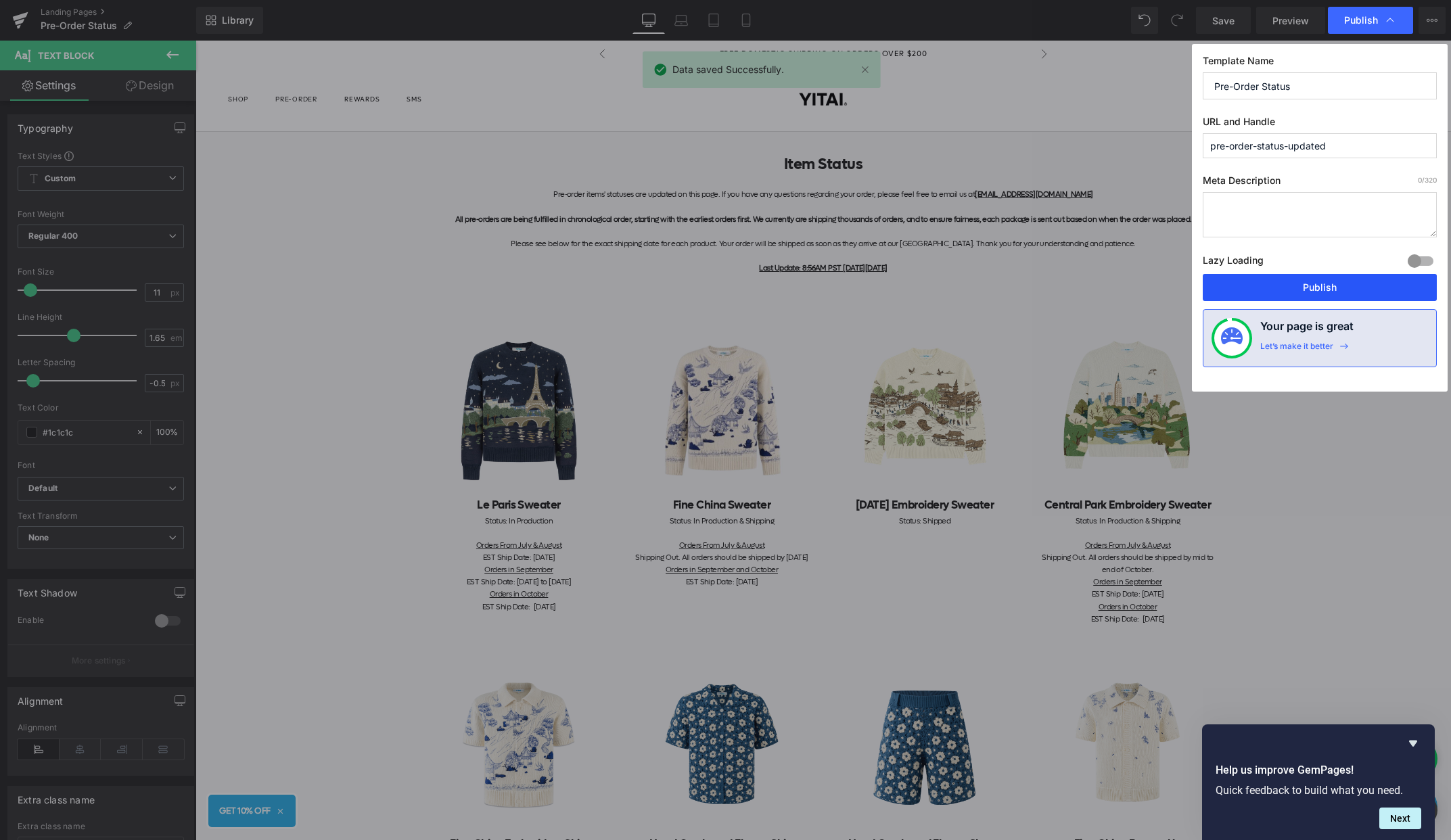
click at [1283, 287] on button "Publish" at bounding box center [1320, 287] width 234 height 27
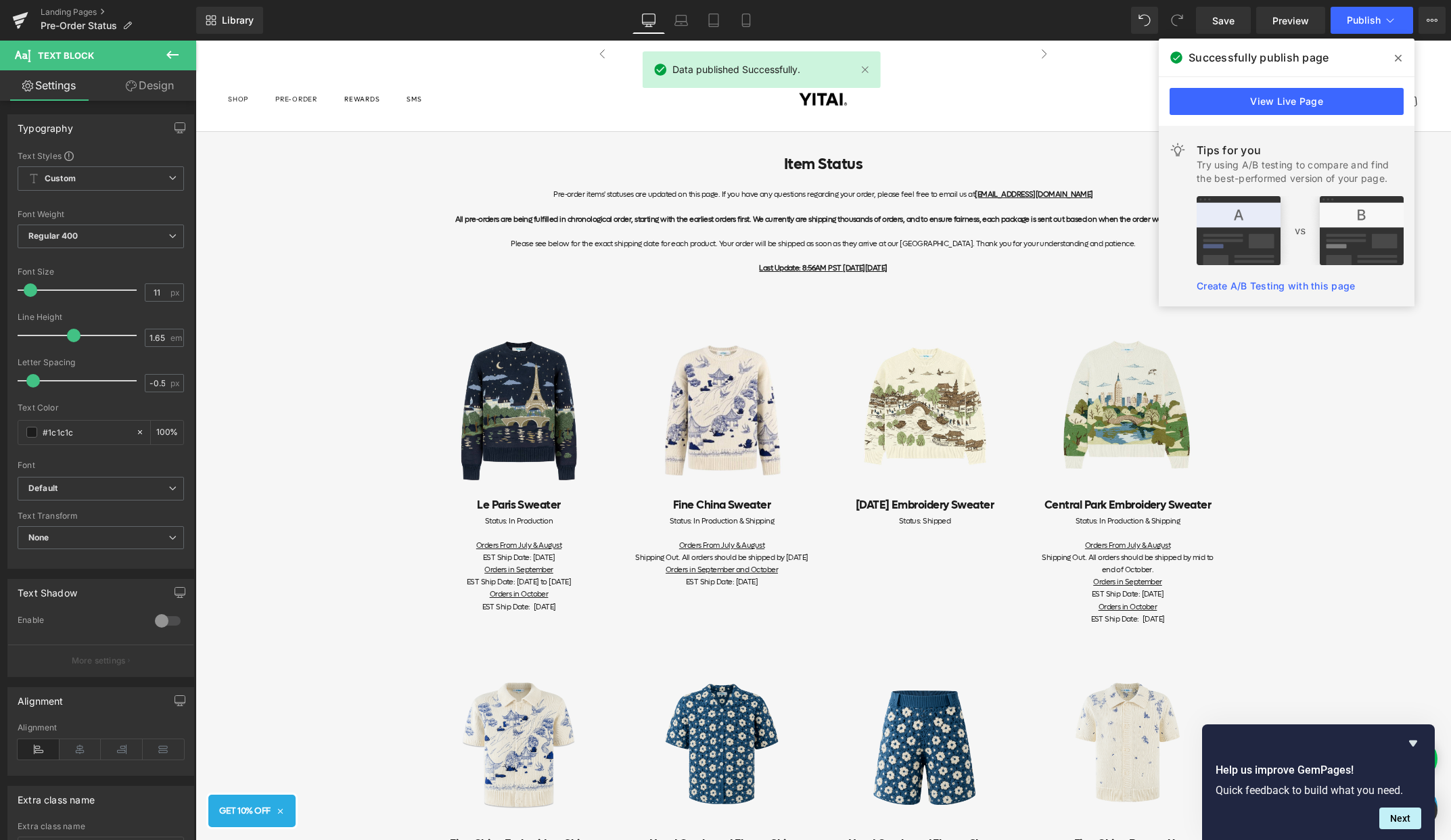
click at [1395, 58] on icon at bounding box center [1399, 58] width 7 height 11
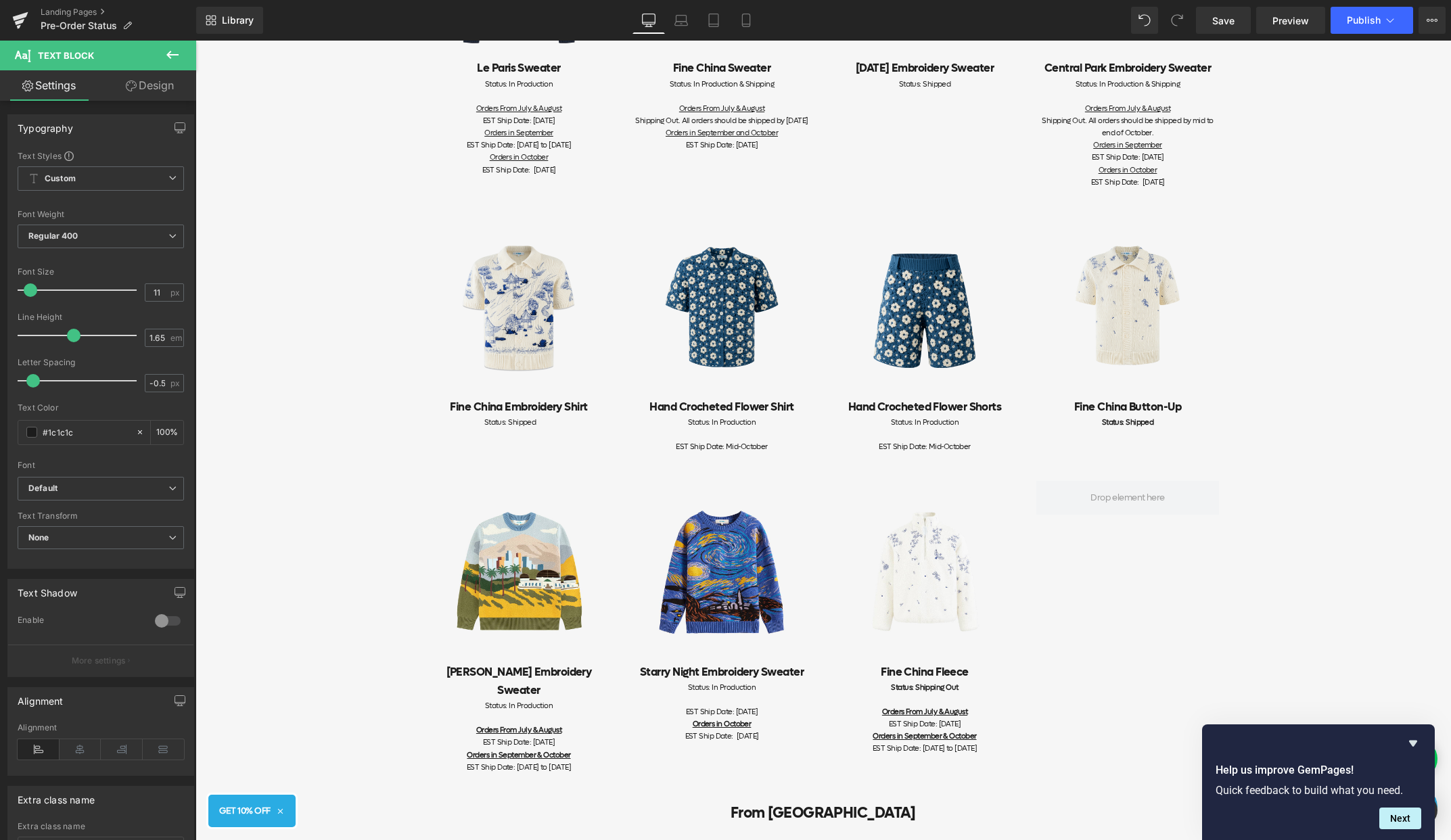
scroll to position [442, 0]
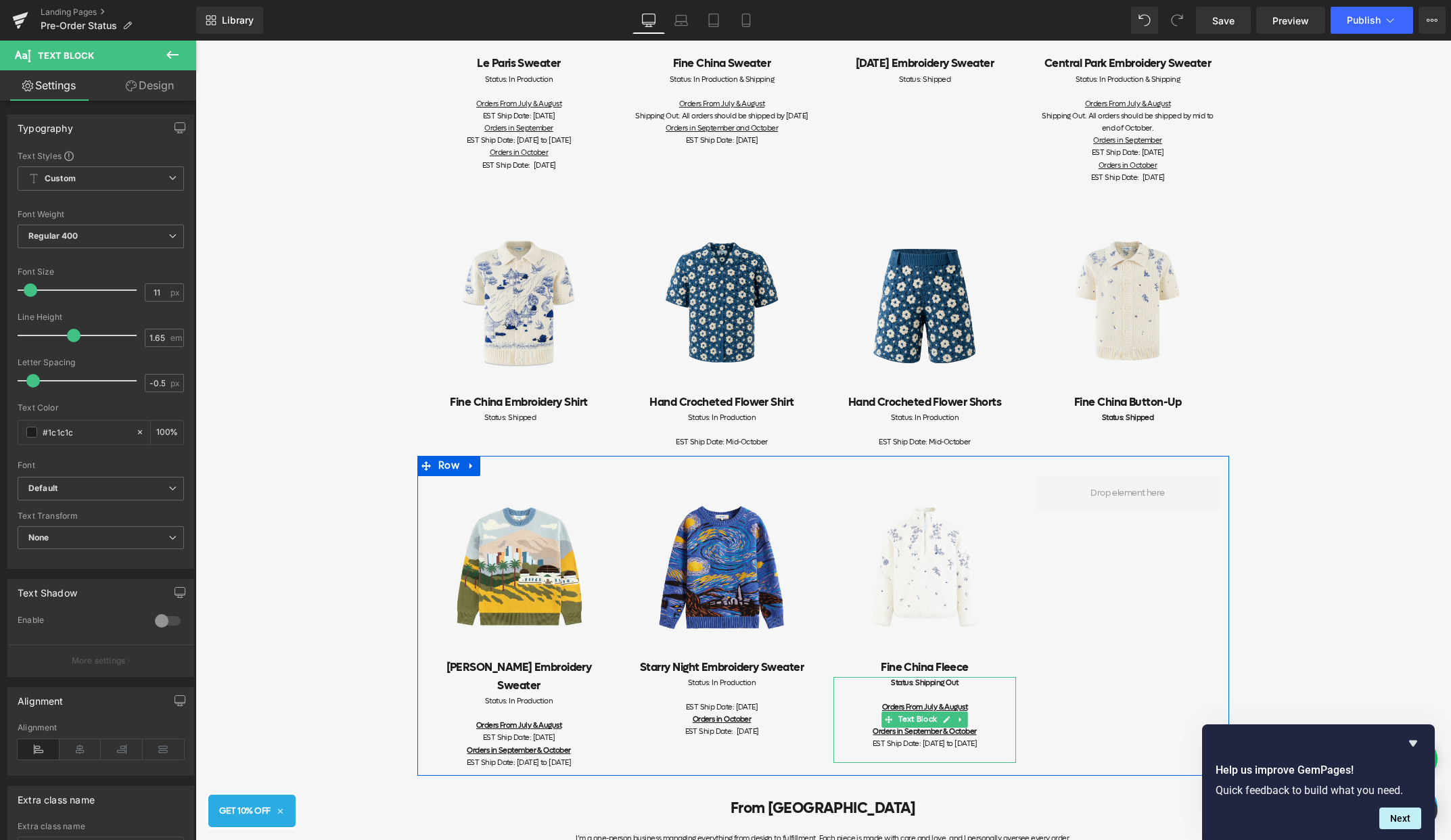
click at [989, 722] on div "EST Ship Date: [DATE]" at bounding box center [925, 719] width 182 height 12
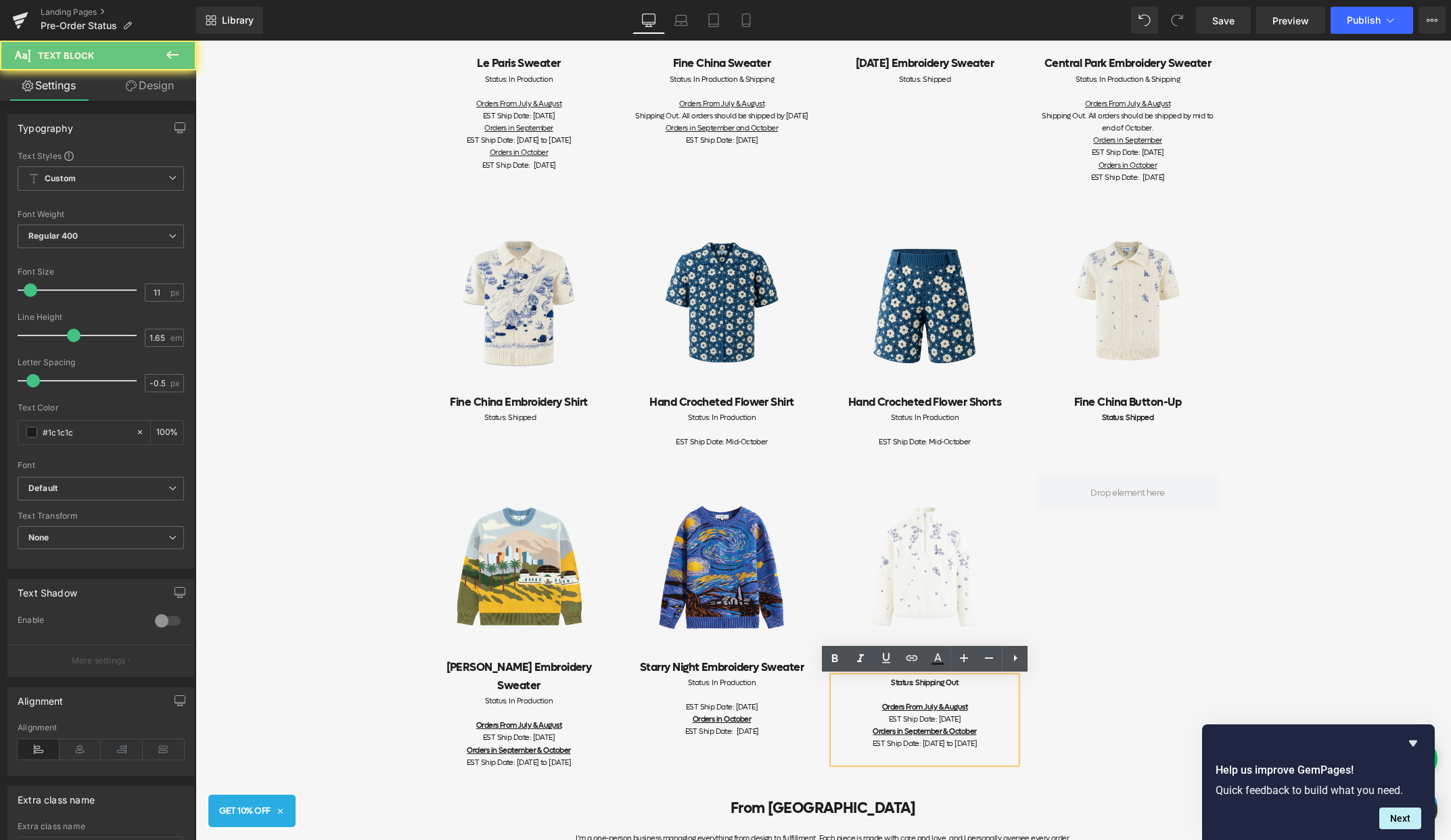
drag, startPoint x: 994, startPoint y: 721, endPoint x: 856, endPoint y: 721, distance: 138.0
click at [856, 721] on div "EST Ship Date: [DATE]" at bounding box center [925, 719] width 182 height 12
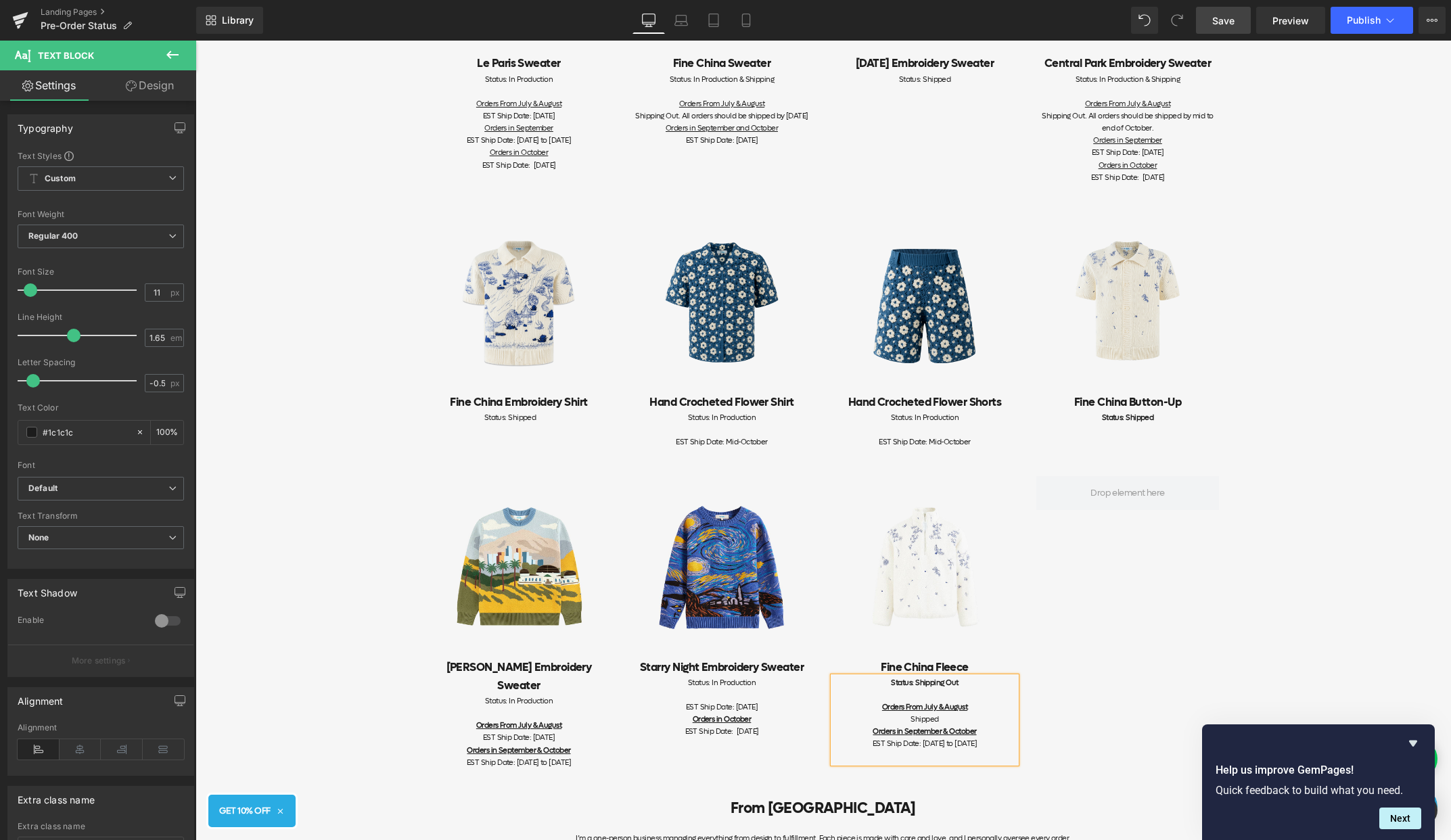
click at [1232, 26] on span "Save" at bounding box center [1223, 20] width 22 height 14
click at [1367, 18] on span "Publish" at bounding box center [1364, 20] width 34 height 11
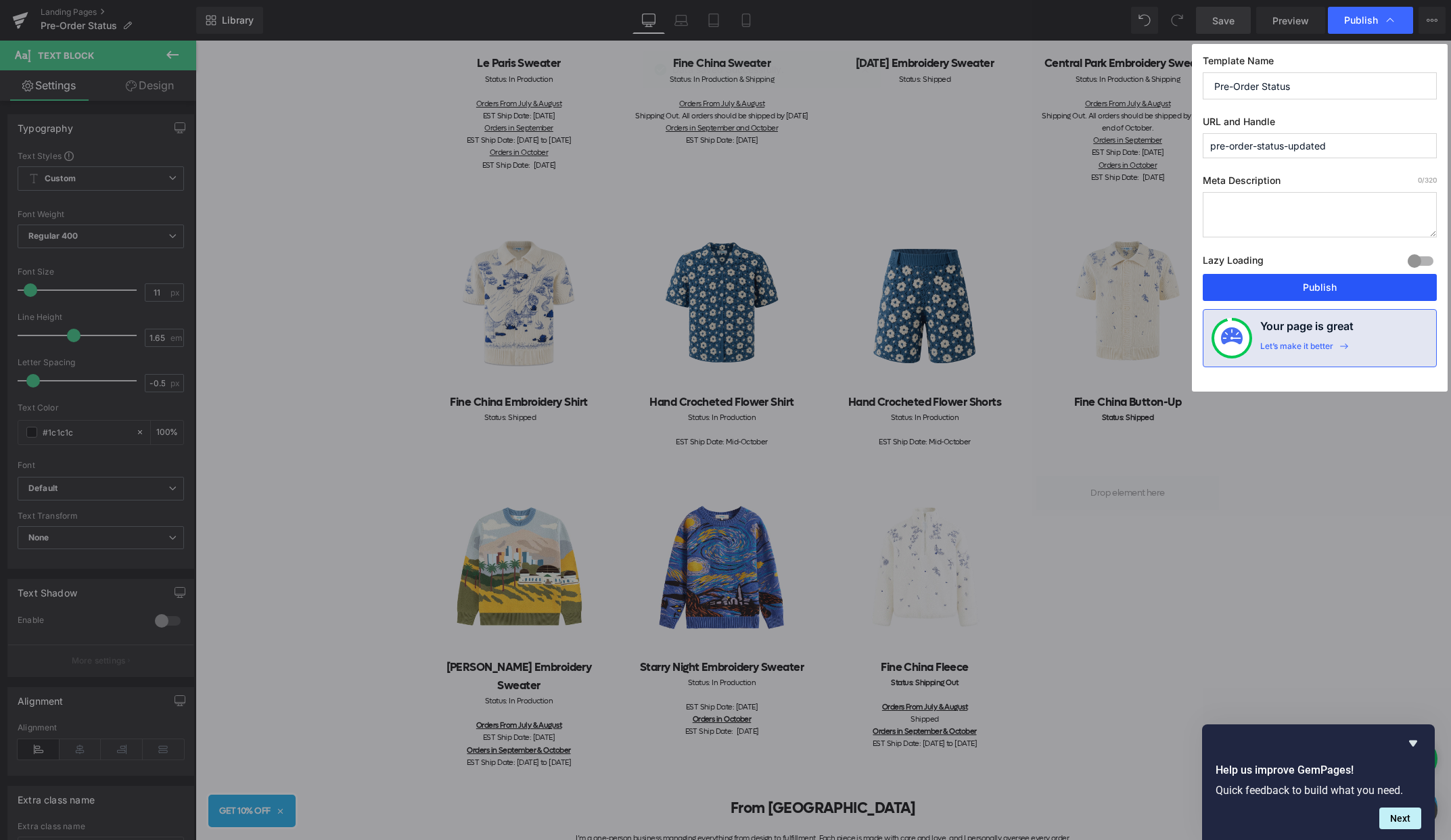
click at [1285, 293] on button "Publish" at bounding box center [1320, 287] width 234 height 27
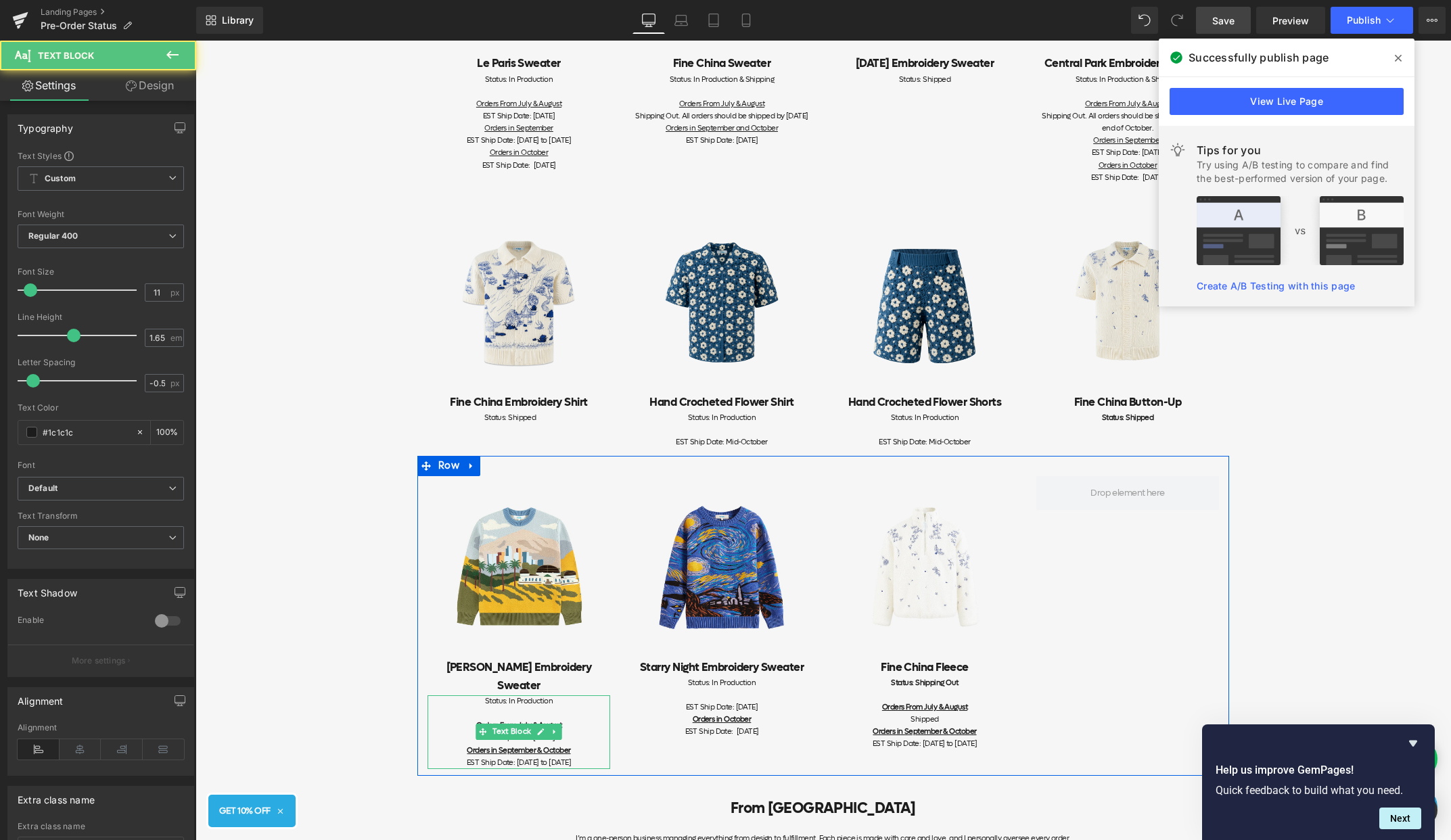
click at [571, 757] on span "EST Ship Date: [DATE] to [DATE]" at bounding box center [519, 762] width 104 height 10
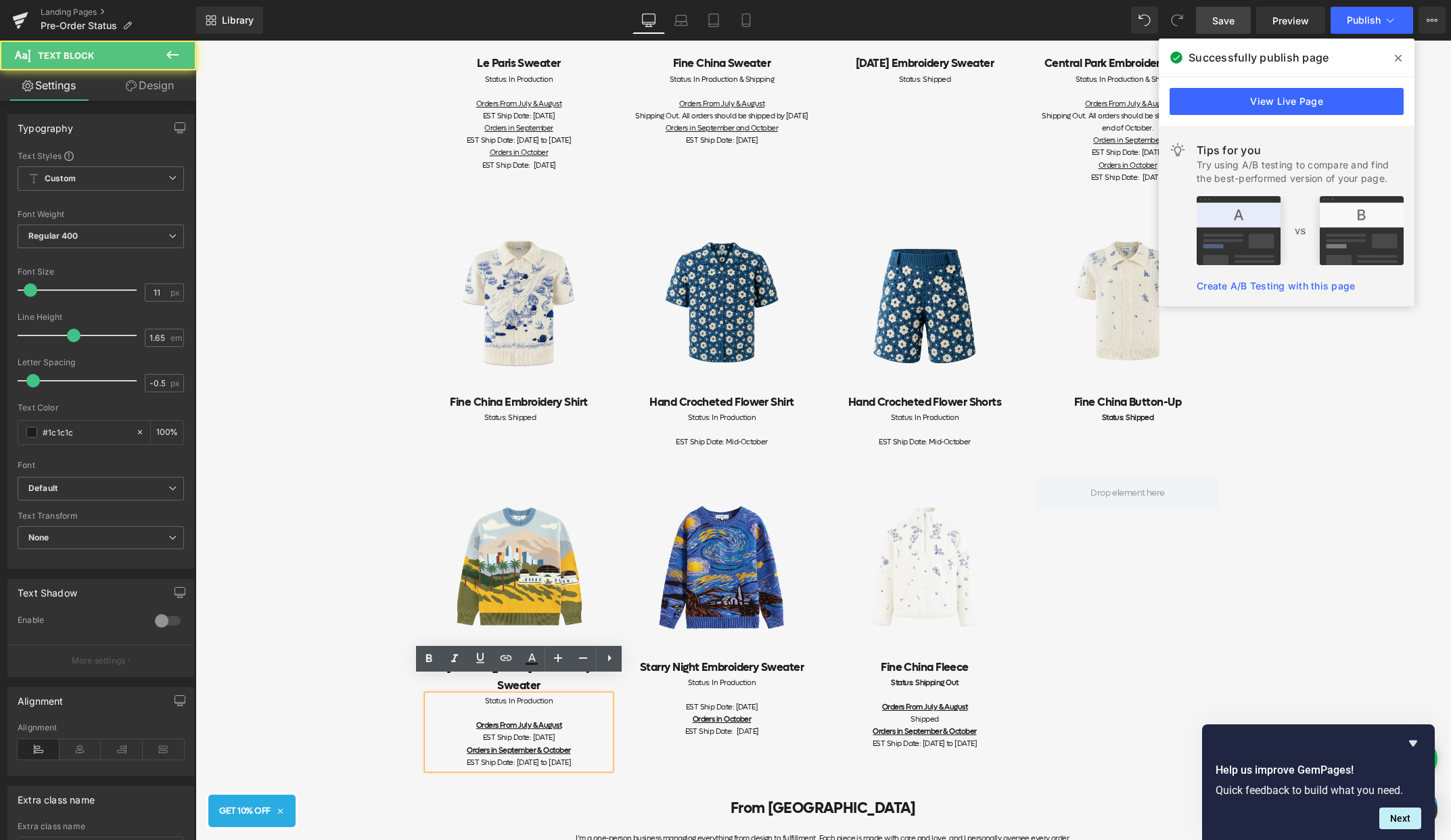
drag, startPoint x: 584, startPoint y: 723, endPoint x: 511, endPoint y: 720, distance: 73.1
click at [511, 731] on div "EST Ship Date: [DATE]" at bounding box center [519, 737] width 182 height 12
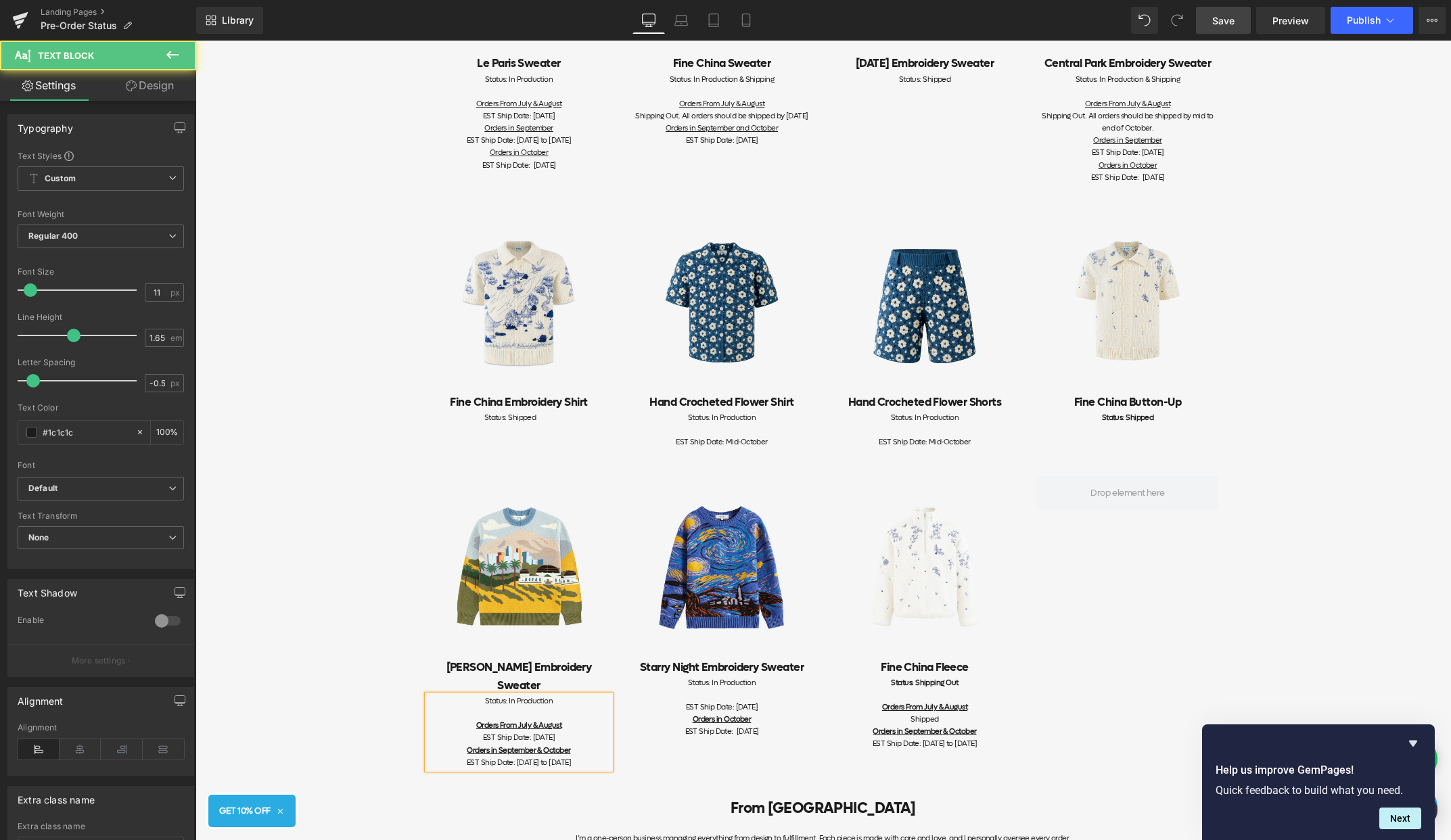
drag, startPoint x: 466, startPoint y: 731, endPoint x: 634, endPoint y: 745, distance: 168.6
click at [634, 745] on div "Image Griffith Embroidery Sweater Heading Status: In Production Orders From Jul…" at bounding box center [824, 616] width 812 height 320
drag, startPoint x: 569, startPoint y: 708, endPoint x: 444, endPoint y: 707, distance: 125.0
click at [444, 720] on div "Orders From July & August" at bounding box center [519, 725] width 182 height 12
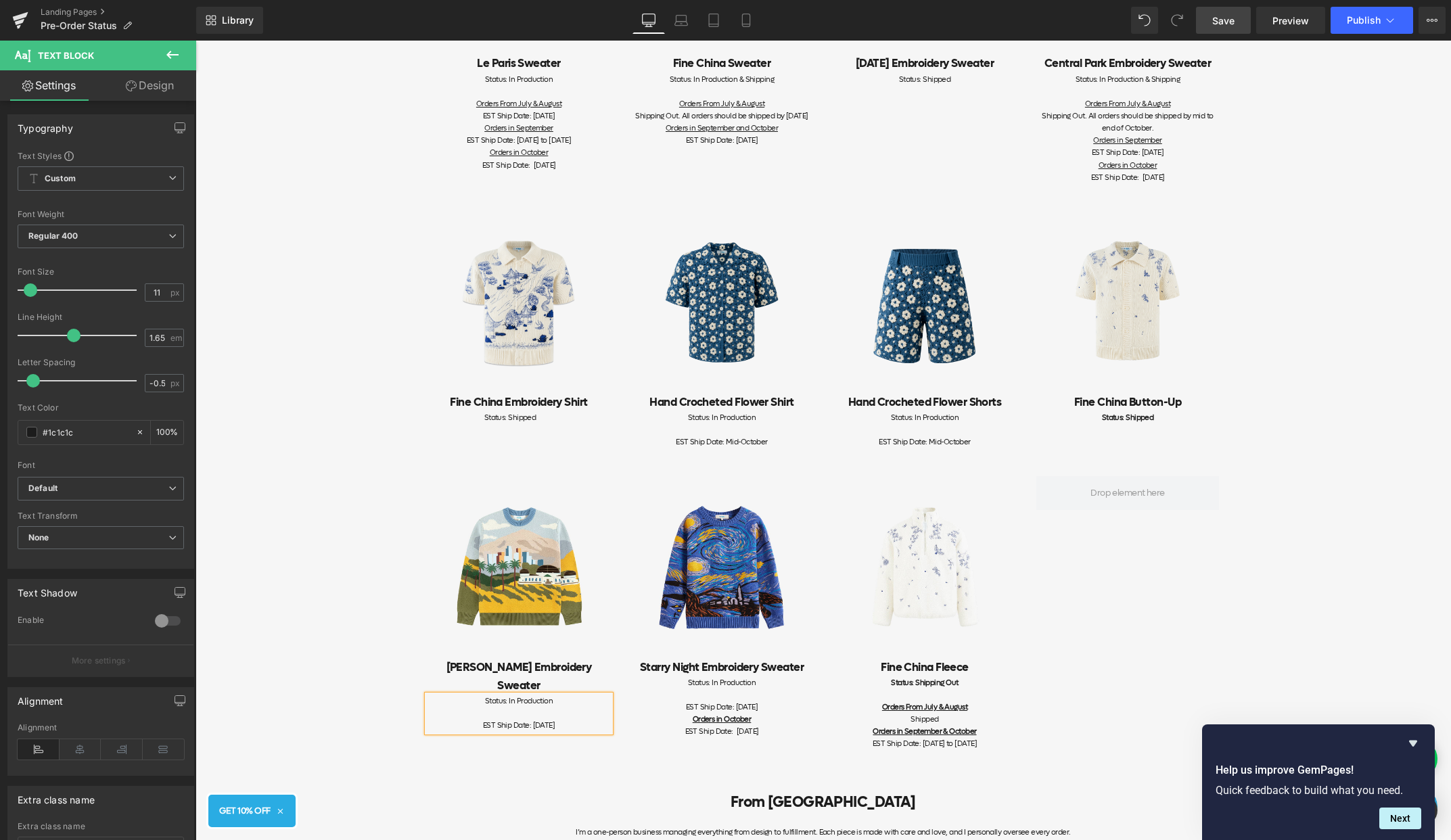
click at [1234, 16] on span "Save" at bounding box center [1223, 20] width 22 height 14
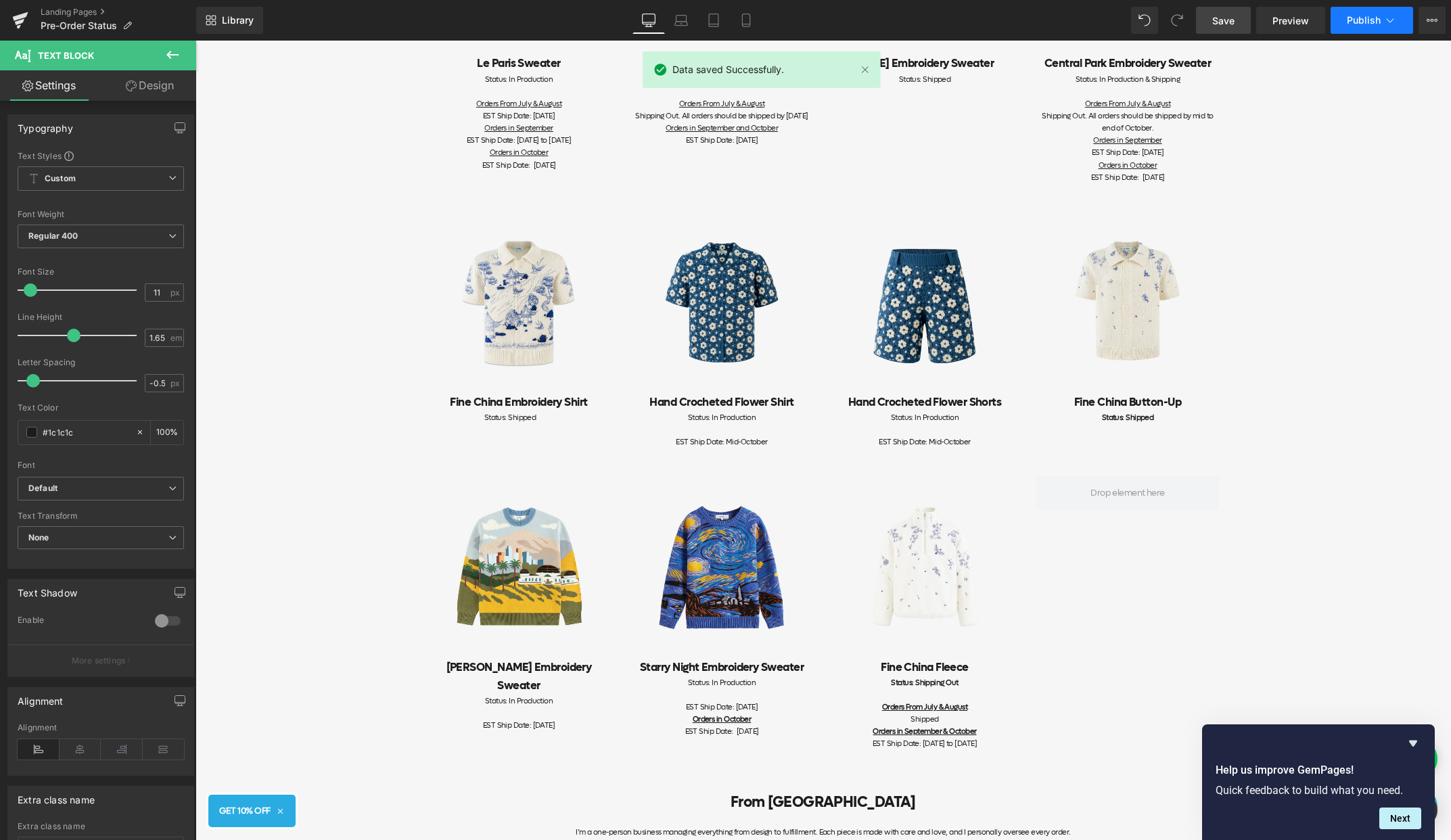
click at [1384, 33] on button "Publish" at bounding box center [1372, 20] width 83 height 27
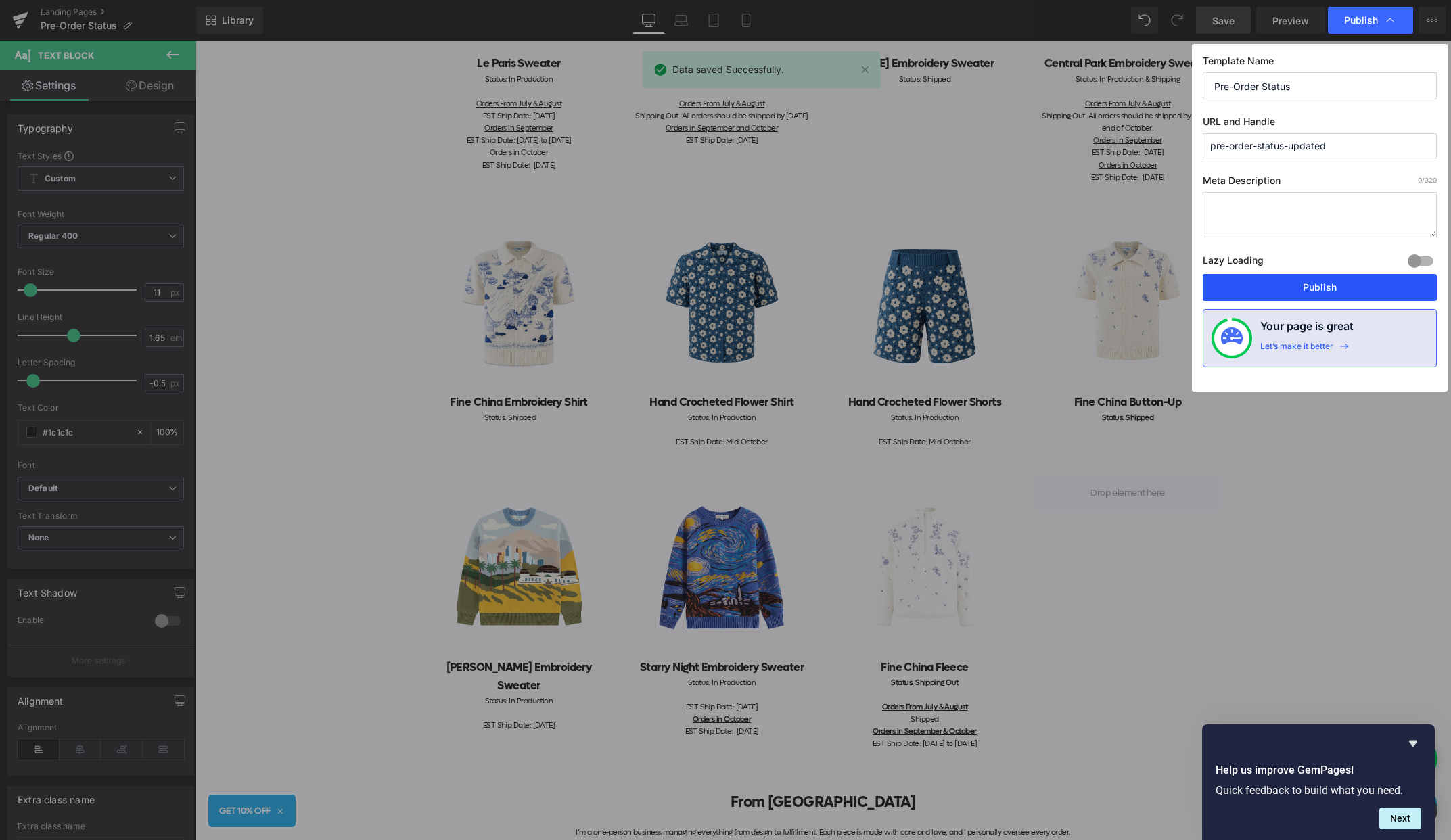
click at [1299, 281] on button "Publish" at bounding box center [1320, 287] width 234 height 27
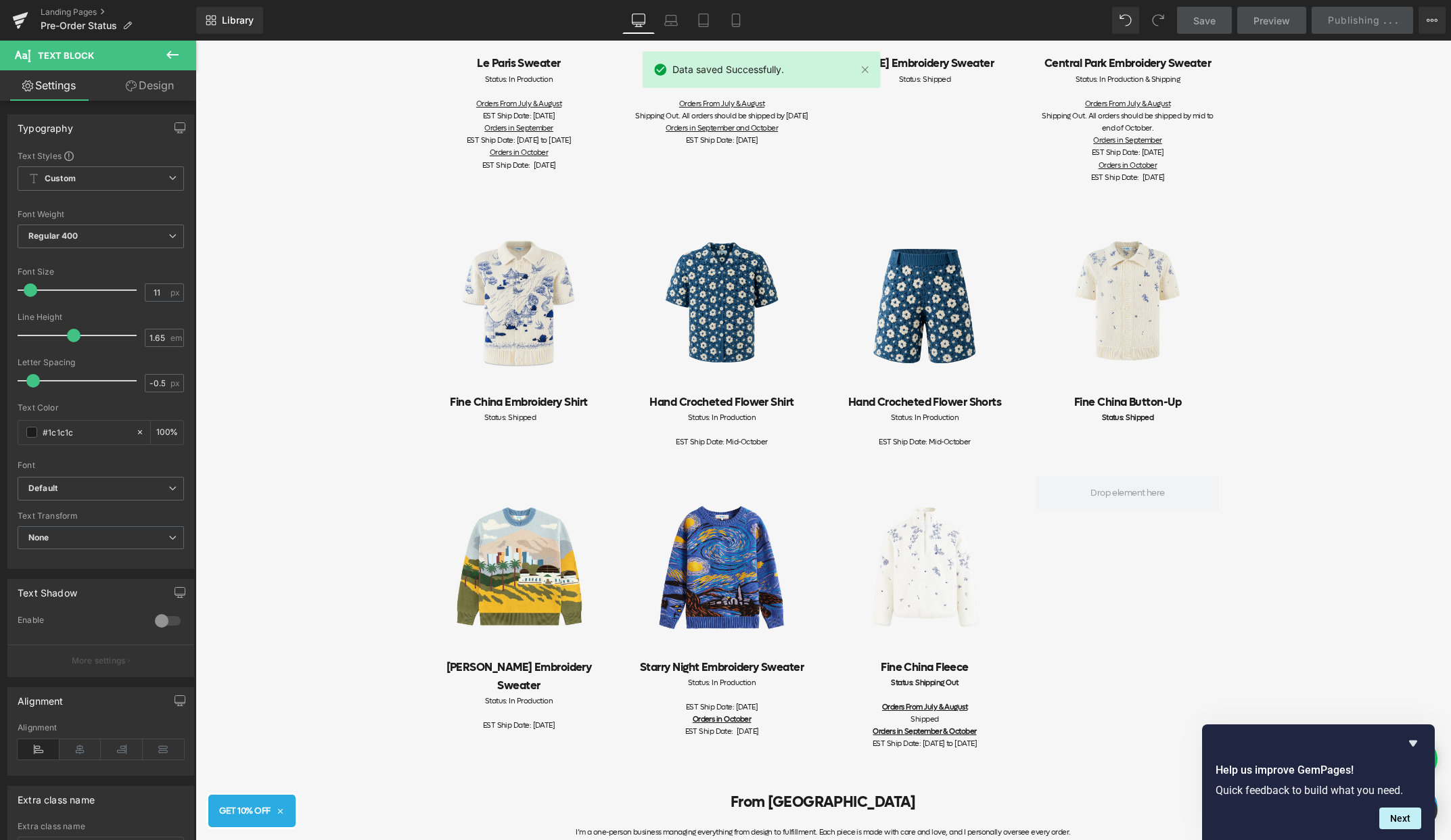
click at [1274, 300] on div "Item Status Pre-order items' statuses are updated on this page. If you have any…" at bounding box center [823, 388] width 1255 height 1395
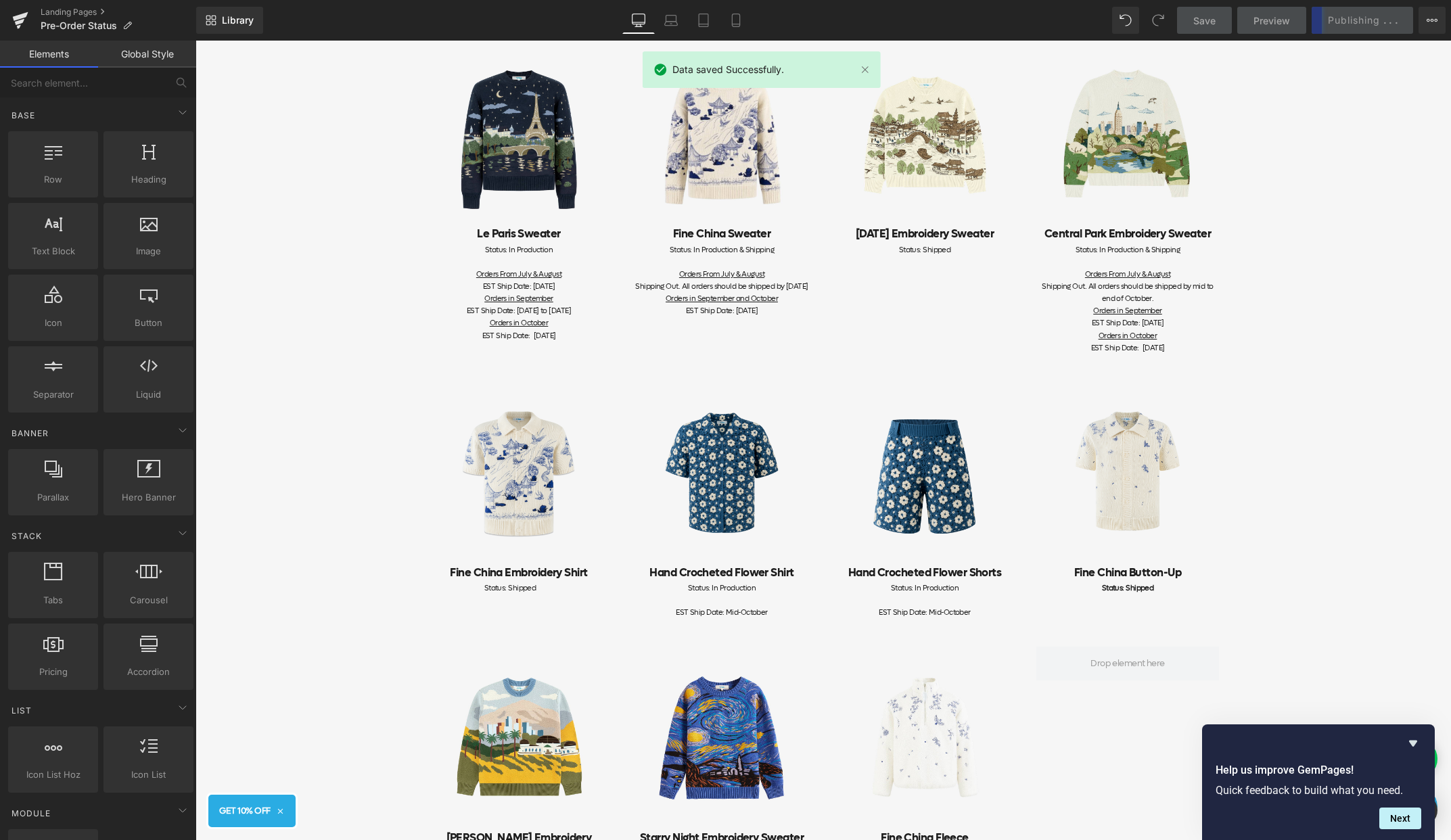
scroll to position [0, 0]
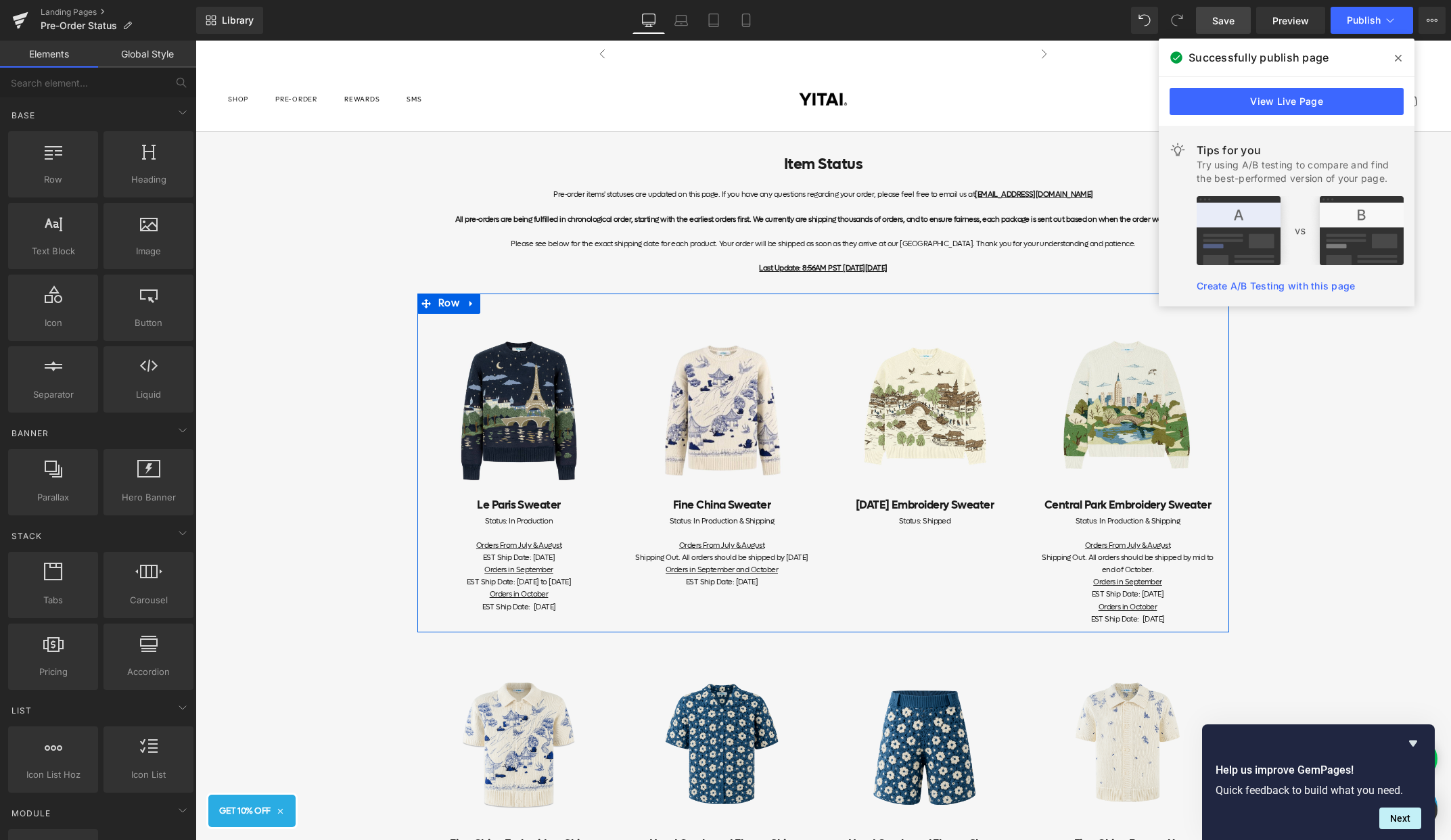
click at [956, 538] on div "Image Le Paris Sweater Heading Status: In Production Orders From July & August …" at bounding box center [824, 463] width 812 height 338
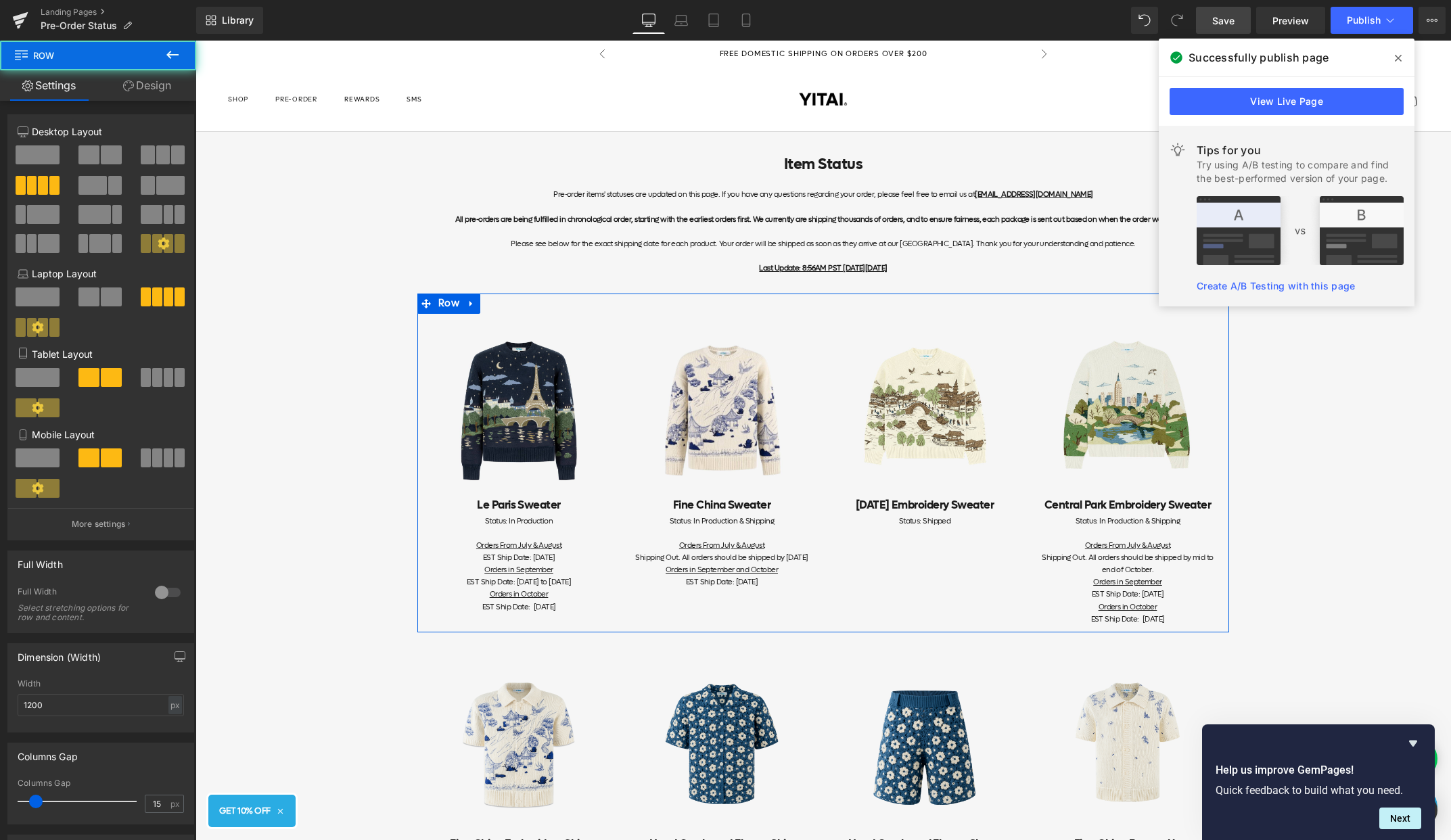
click at [943, 519] on div "Status: Shipped Text Block" at bounding box center [925, 521] width 182 height 12
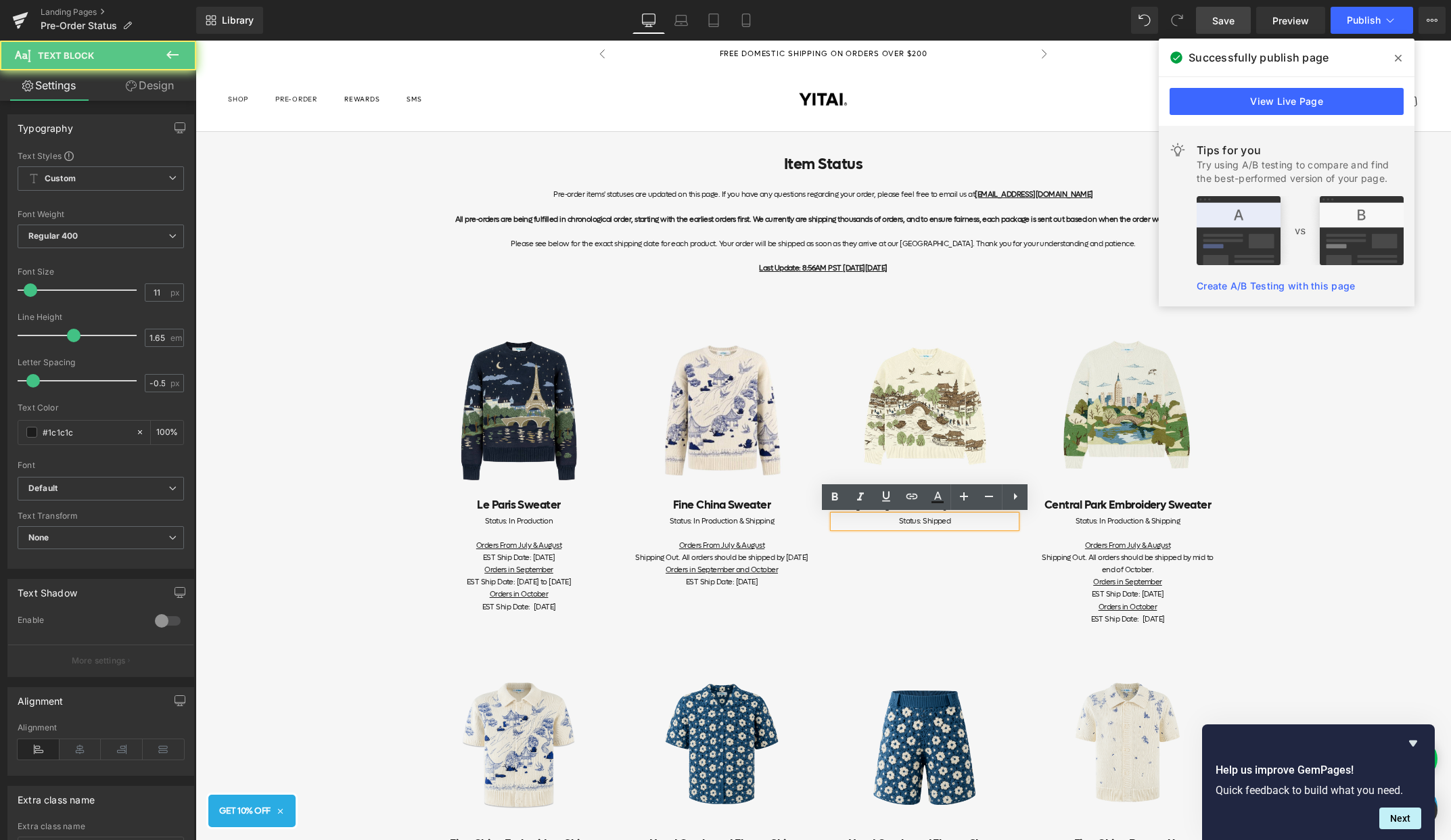
click at [945, 522] on div "Status: Shipped" at bounding box center [925, 521] width 182 height 12
click at [958, 524] on div "Status: Shipped" at bounding box center [925, 521] width 182 height 12
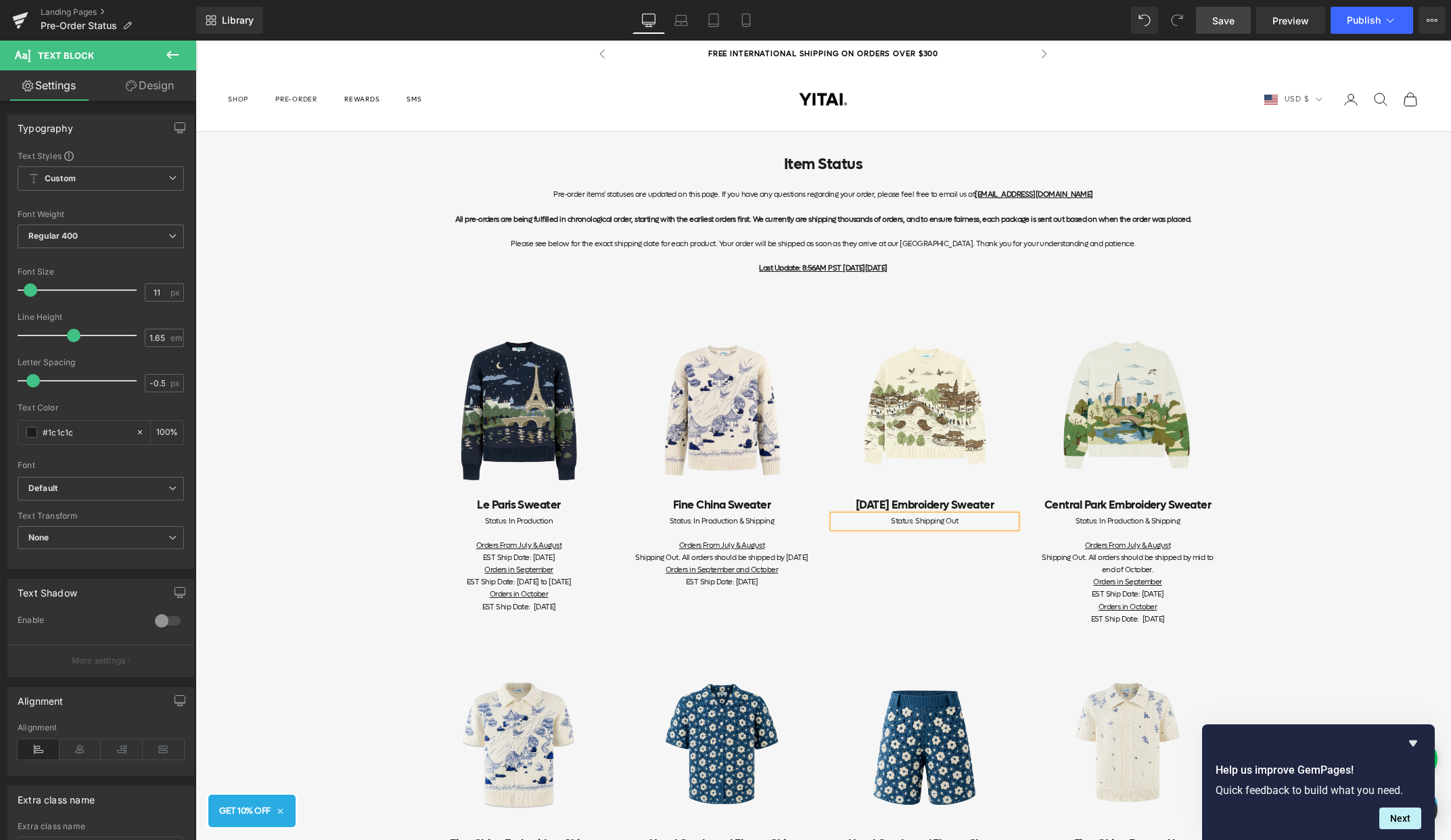
click at [1226, 23] on span "Save" at bounding box center [1223, 20] width 22 height 14
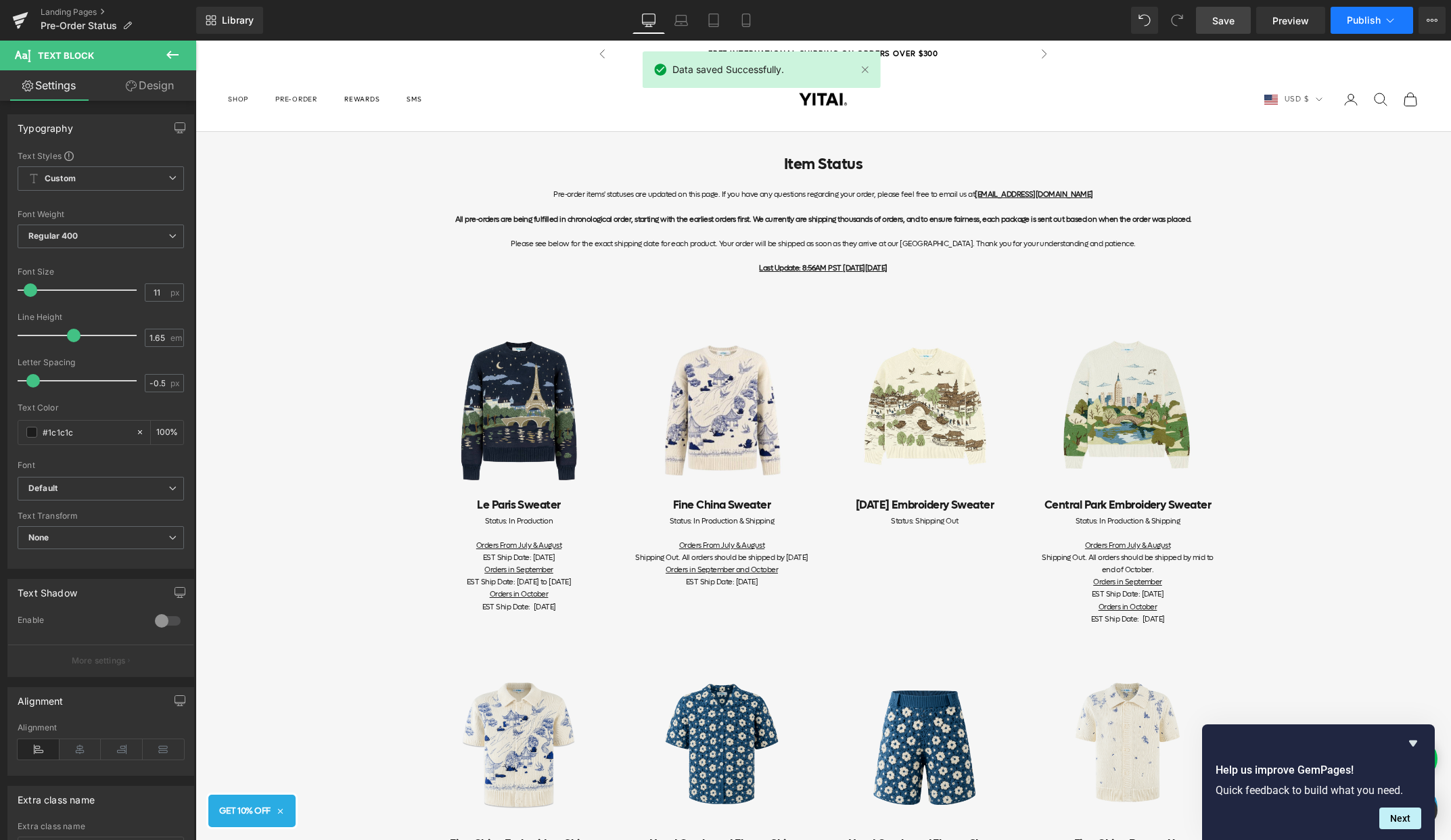
click at [1365, 20] on span "Publish" at bounding box center [1364, 20] width 34 height 11
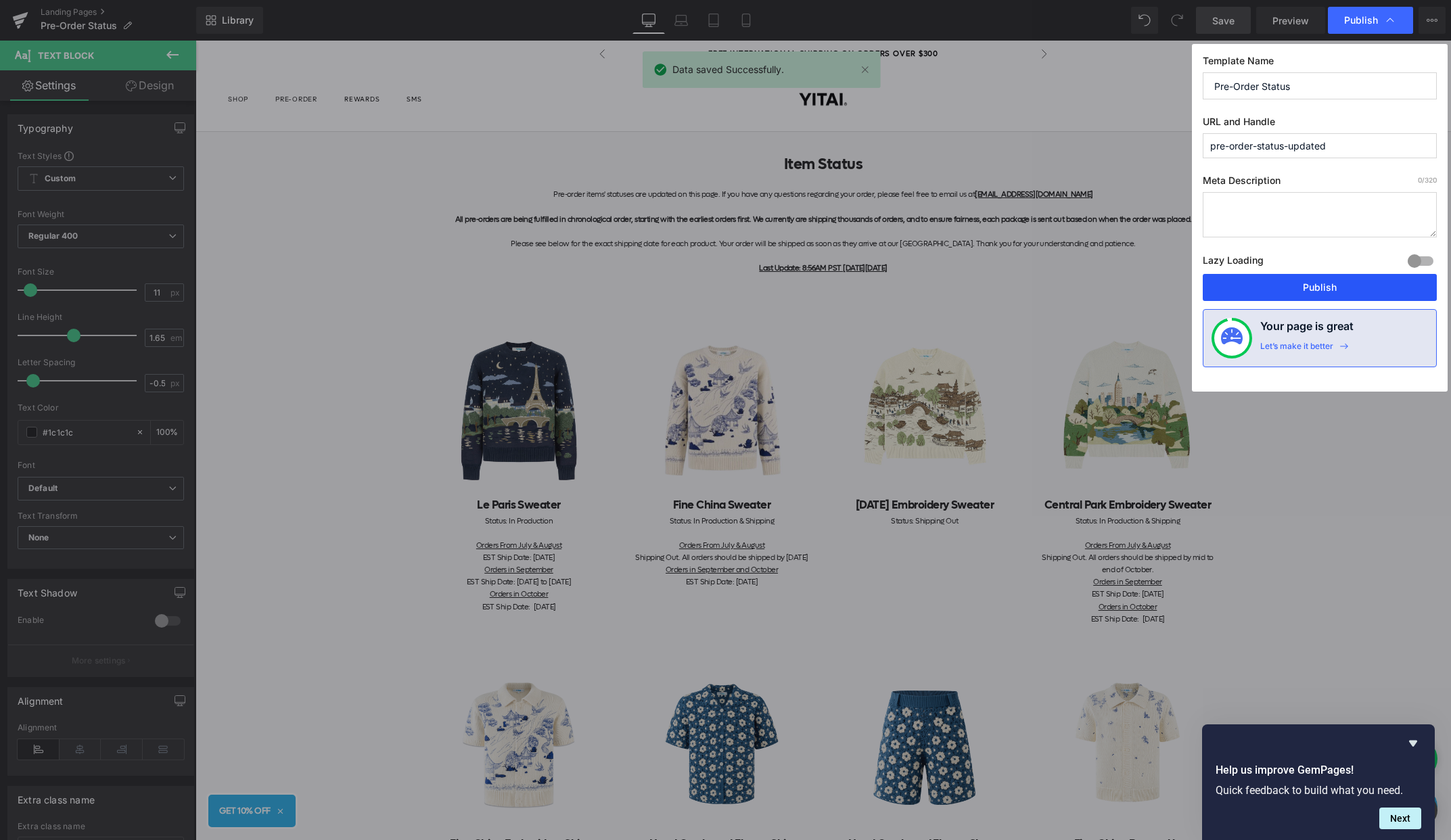
click at [1226, 279] on button "Publish" at bounding box center [1320, 287] width 234 height 27
